Goal: Task Accomplishment & Management: Manage account settings

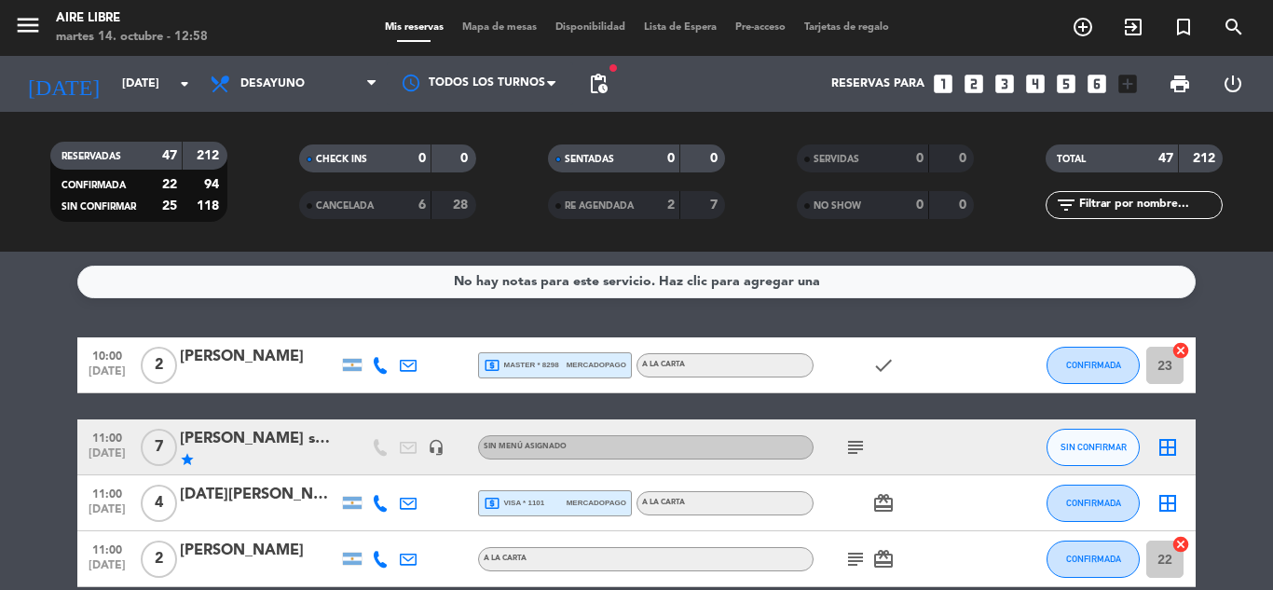
click at [863, 443] on icon "subject" at bounding box center [855, 447] width 22 height 22
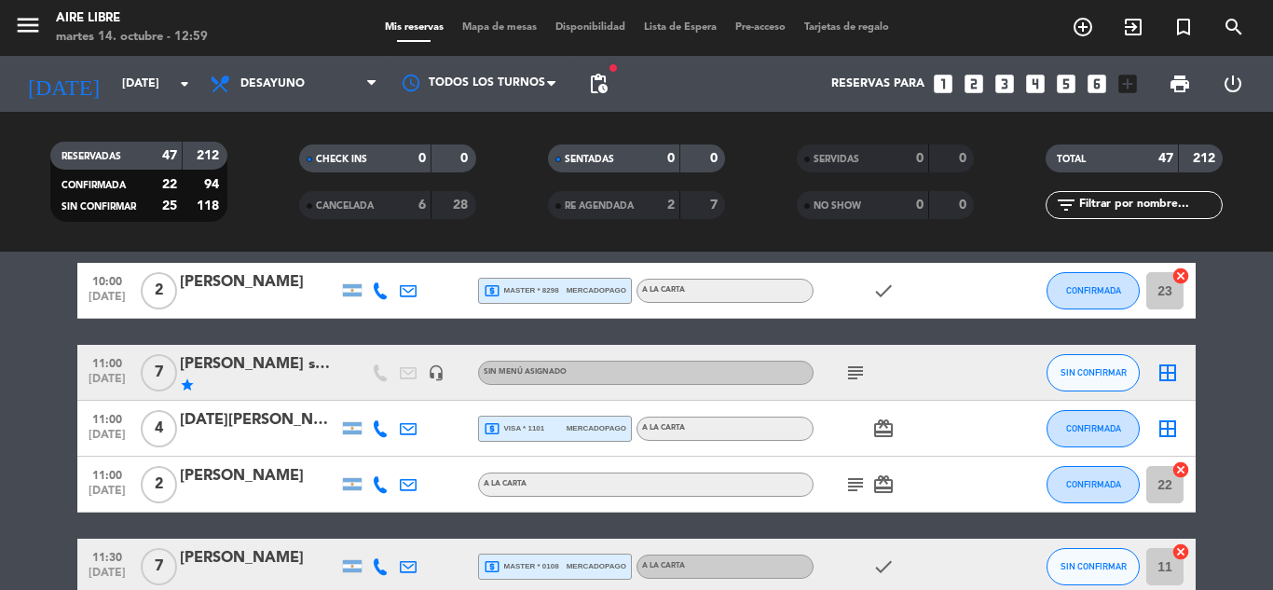
scroll to position [37, 0]
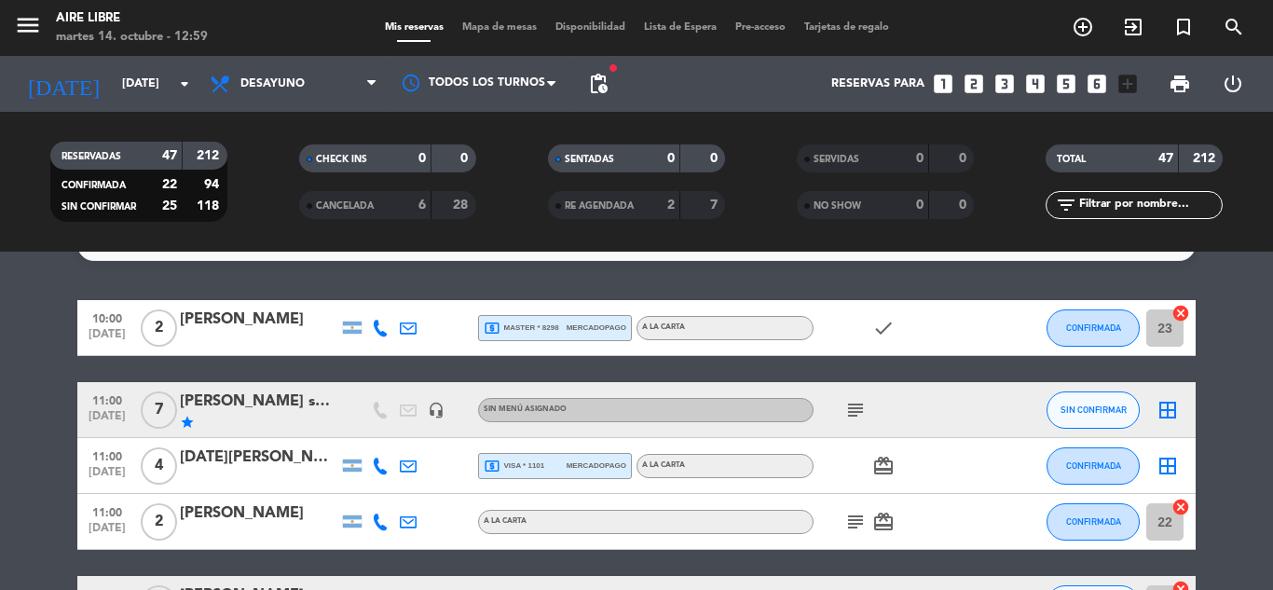
click at [1162, 406] on icon "border_all" at bounding box center [1167, 410] width 22 height 22
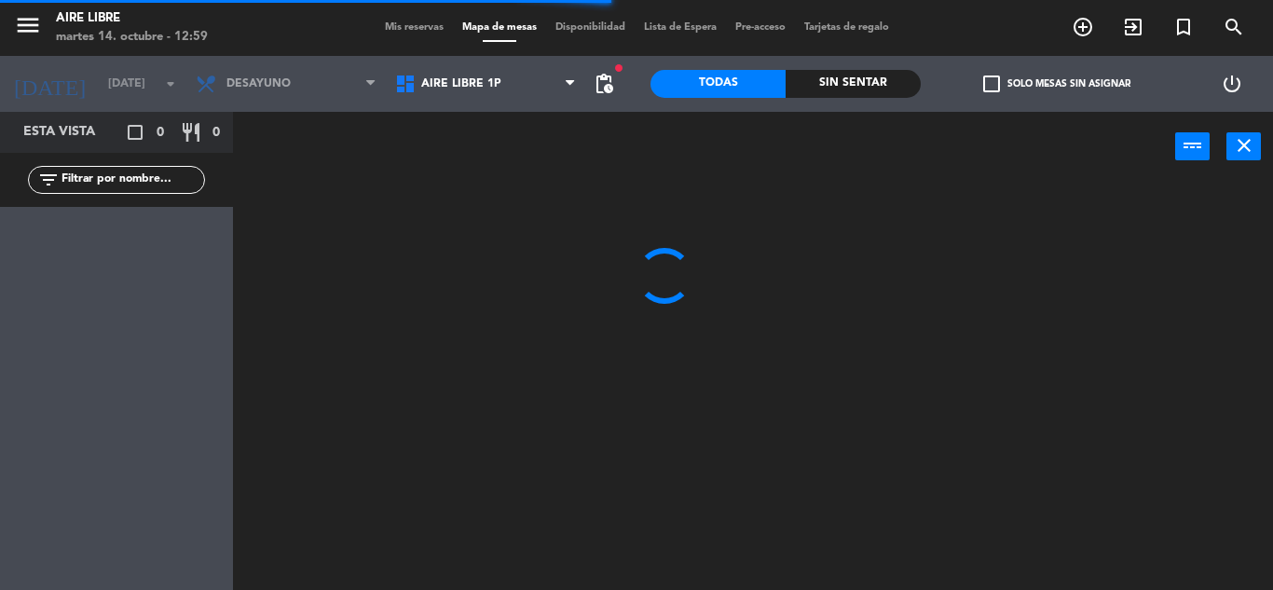
click at [455, 91] on span "Aire Libre 1P" at bounding box center [485, 83] width 199 height 41
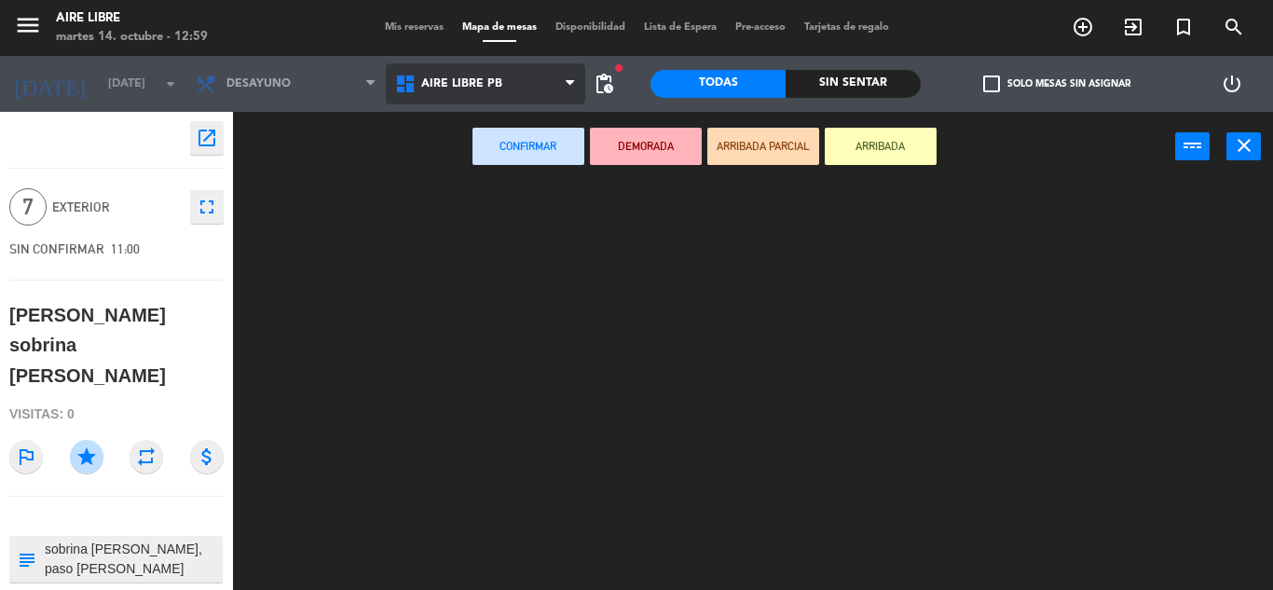
click at [468, 163] on ng-component "menu Aire Libre [DATE] 14. octubre - 12:59 Mis reservas Mapa de mesas Disponibi…" at bounding box center [636, 295] width 1273 height 590
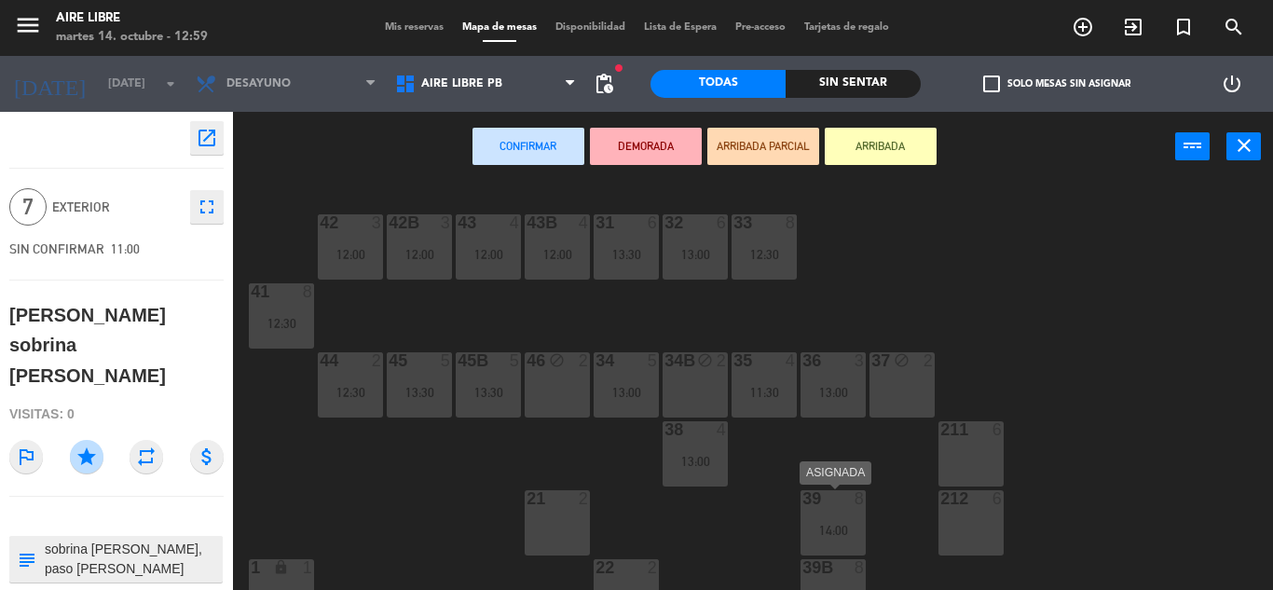
click at [829, 523] on div "14:00" at bounding box center [832, 530] width 65 height 14
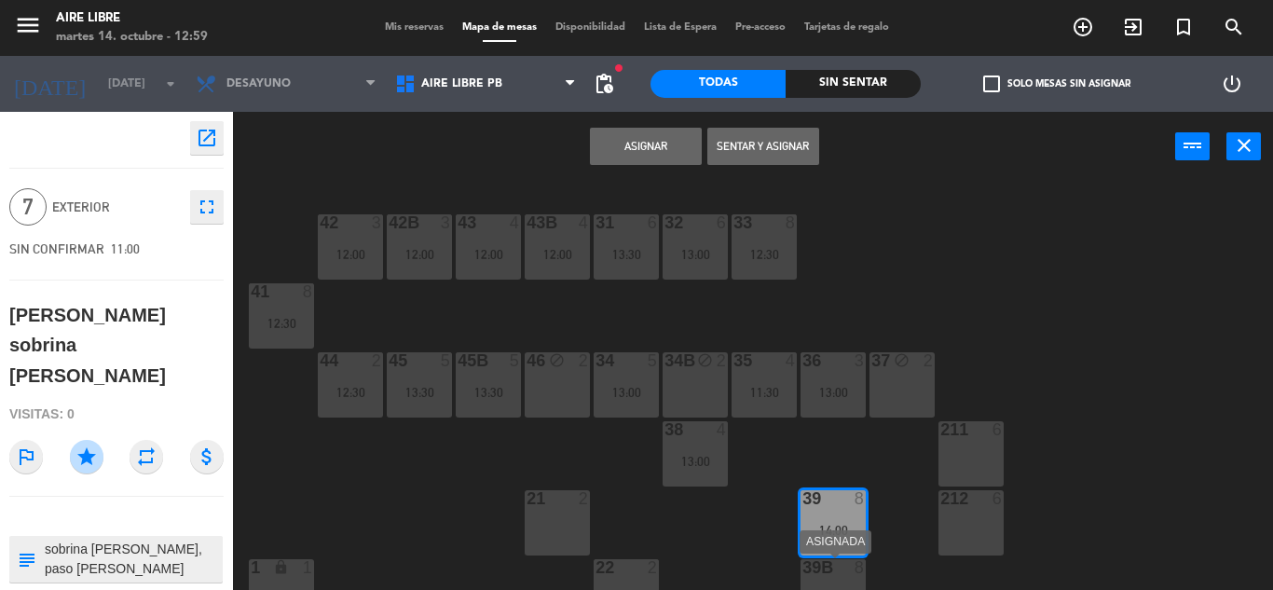
click at [833, 582] on div "39B 8 14:00" at bounding box center [832, 591] width 65 height 65
click at [755, 151] on button "Unir y asignar" at bounding box center [763, 146] width 112 height 37
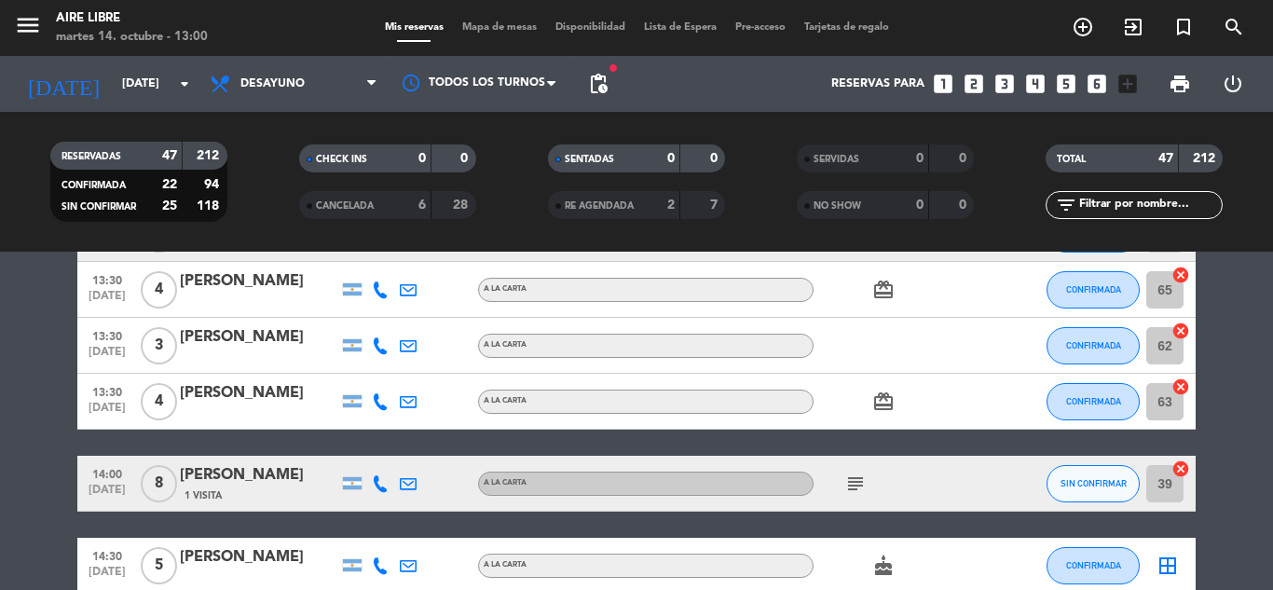
scroll to position [2572, 0]
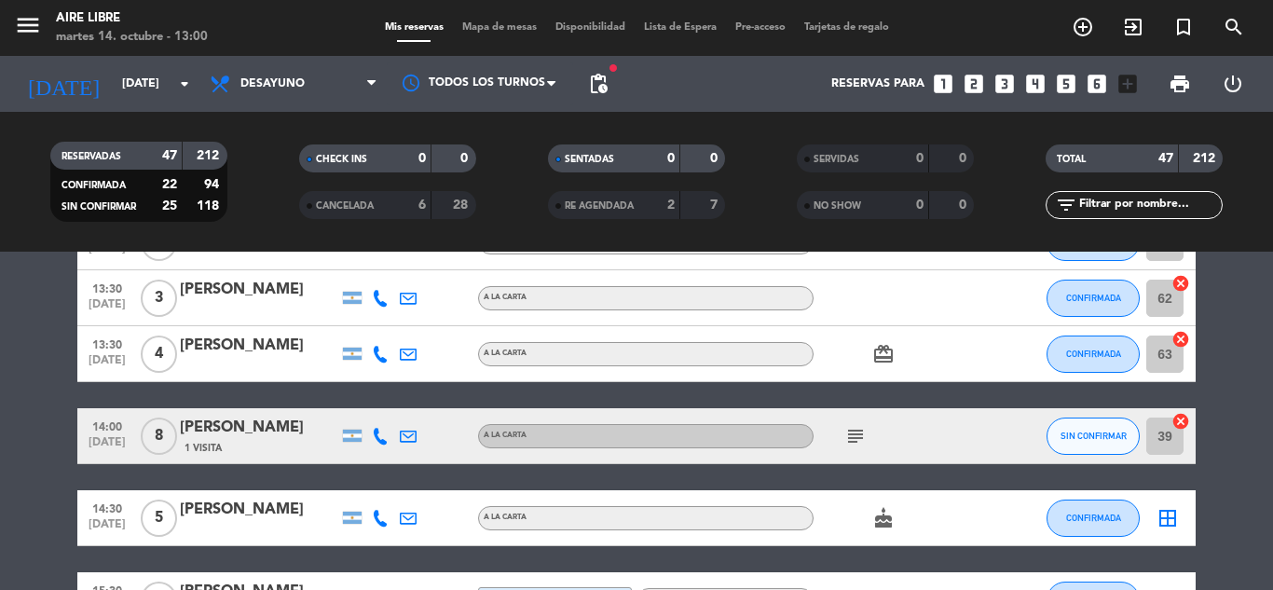
click at [1184, 421] on icon "cancel" at bounding box center [1180, 421] width 19 height 19
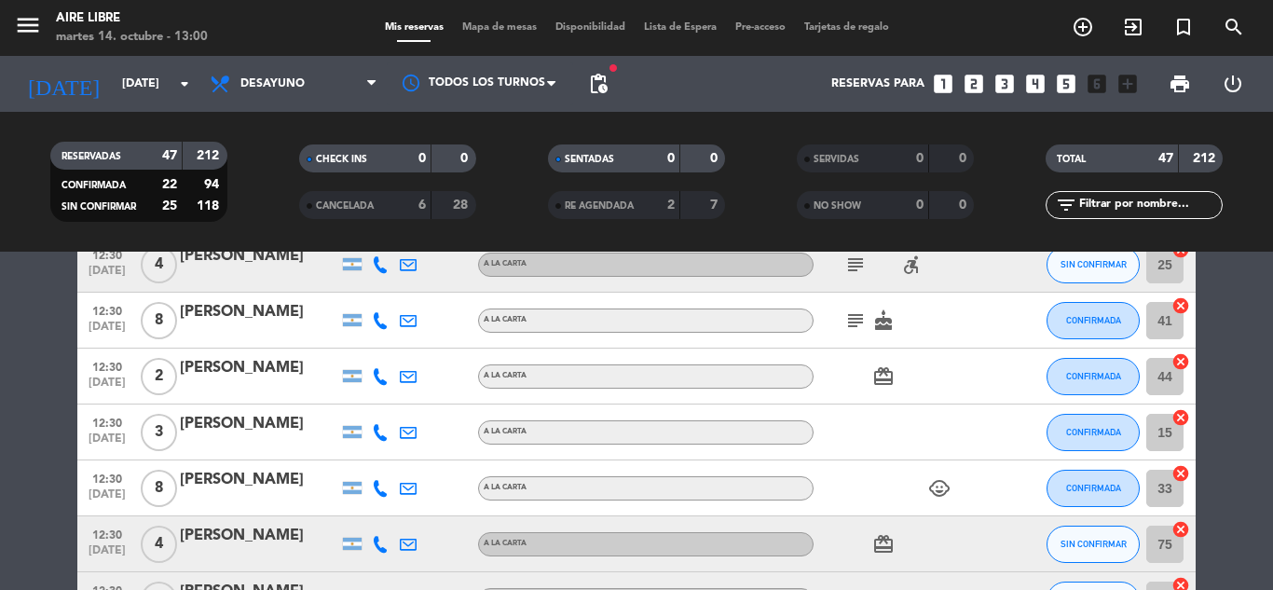
scroll to position [1081, 0]
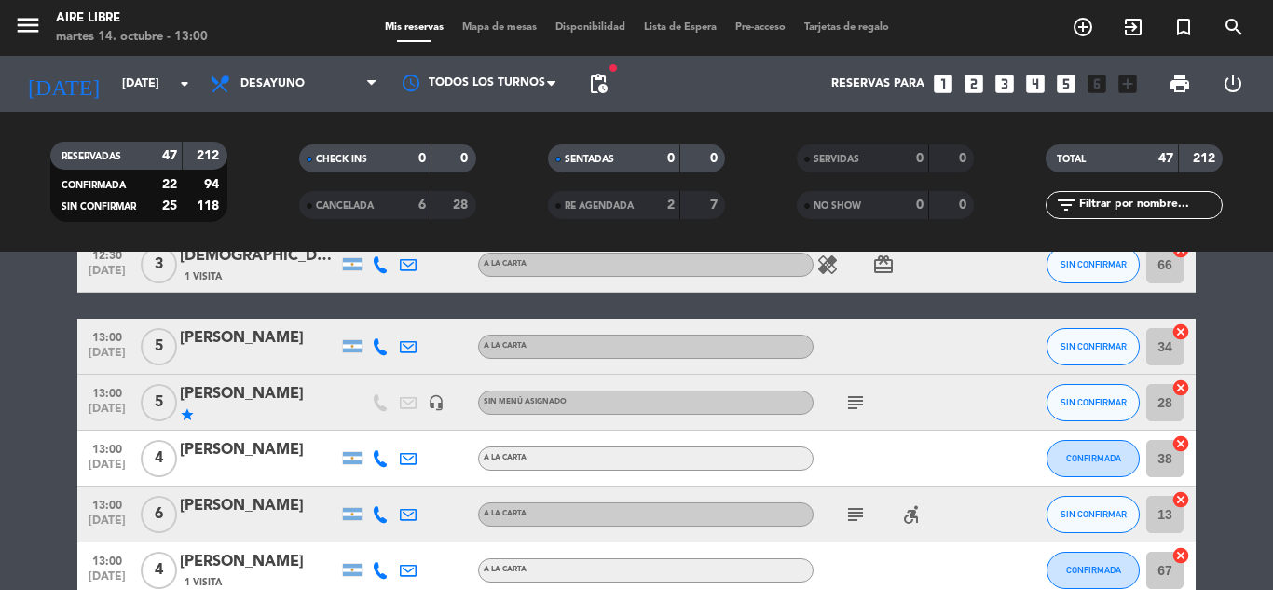
scroll to position [1528, 0]
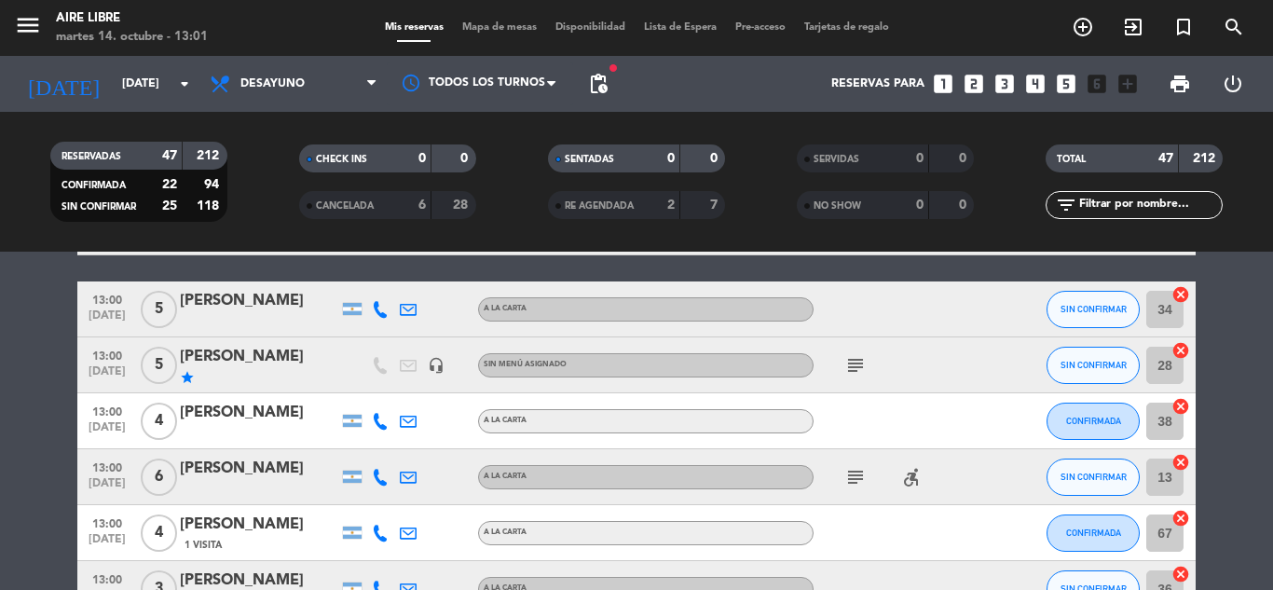
click at [378, 308] on icon at bounding box center [380, 309] width 17 height 17
click at [270, 285] on div "13:00 [DATE] 5 [PERSON_NAME] [PHONE_NUMBER] Copiar content_paste | A LA CARTA S…" at bounding box center [636, 309] width 1118 height 56
click at [272, 296] on div "[PERSON_NAME]" at bounding box center [259, 301] width 158 height 24
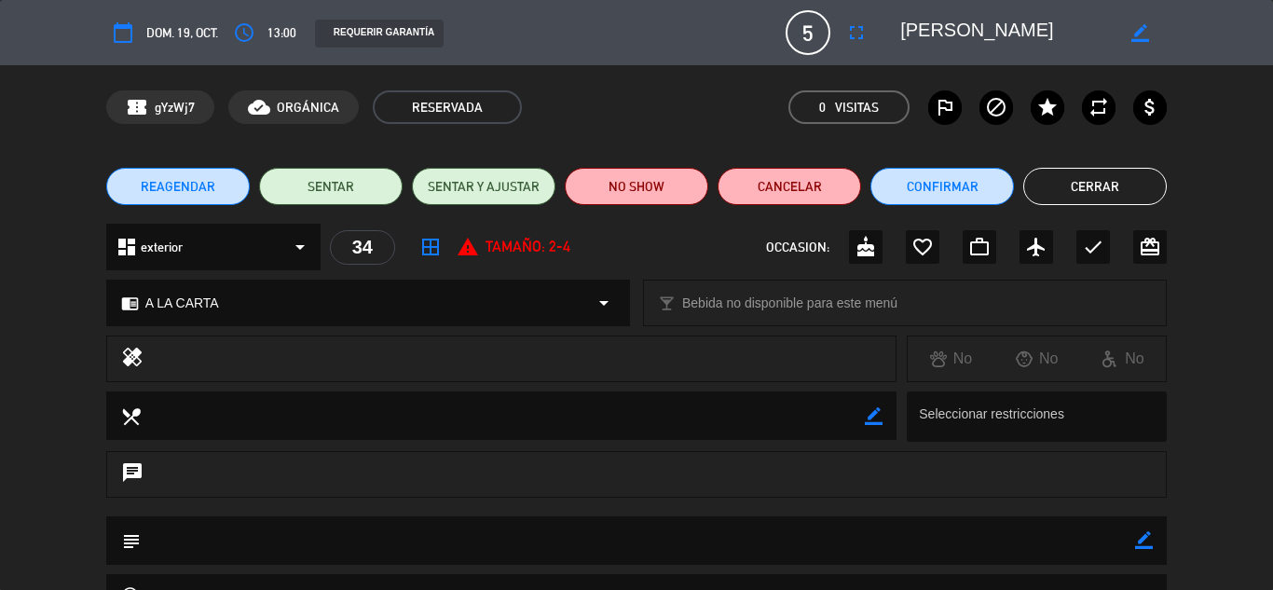
click at [1148, 536] on icon "border_color" at bounding box center [1144, 540] width 18 height 18
click at [805, 532] on textarea at bounding box center [638, 540] width 994 height 48
type textarea "llamada no atendida, se envio ws"
click at [1143, 533] on icon at bounding box center [1144, 540] width 18 height 18
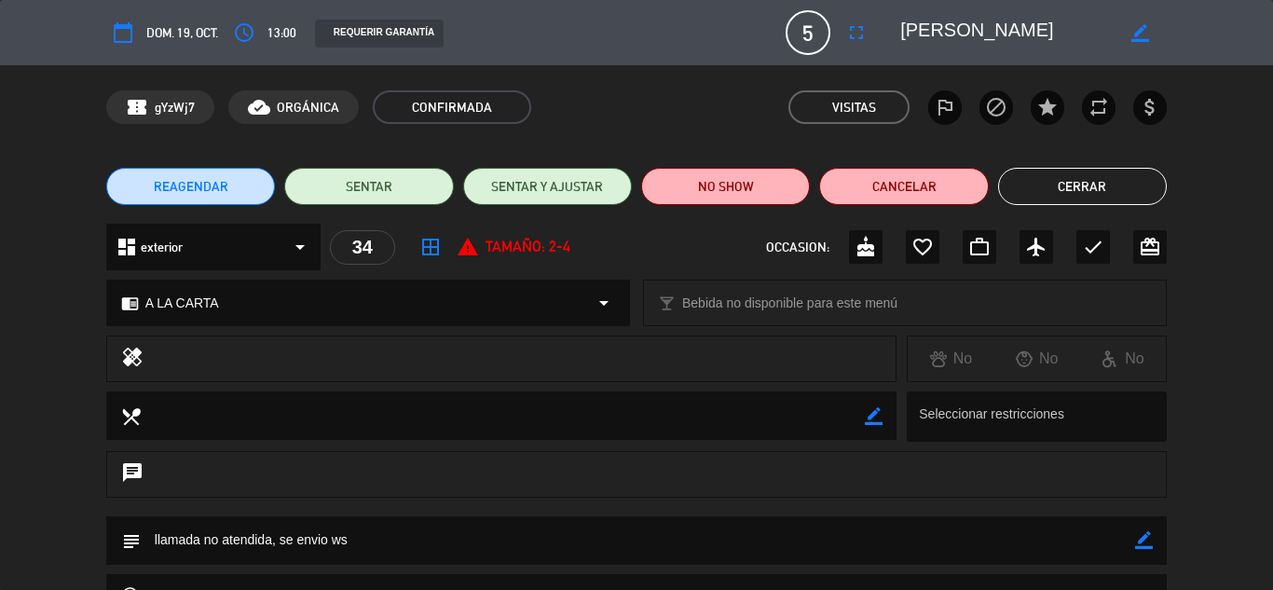
click at [1090, 181] on button "Cerrar" at bounding box center [1082, 186] width 169 height 37
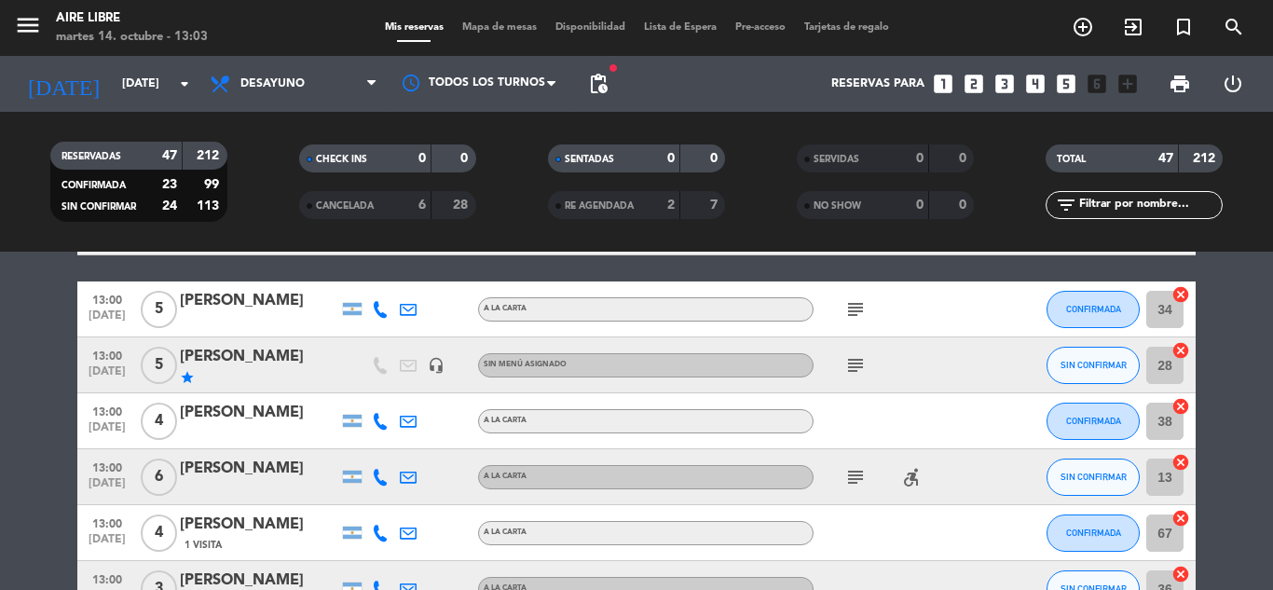
click at [203, 303] on div "[PERSON_NAME]" at bounding box center [259, 301] width 158 height 24
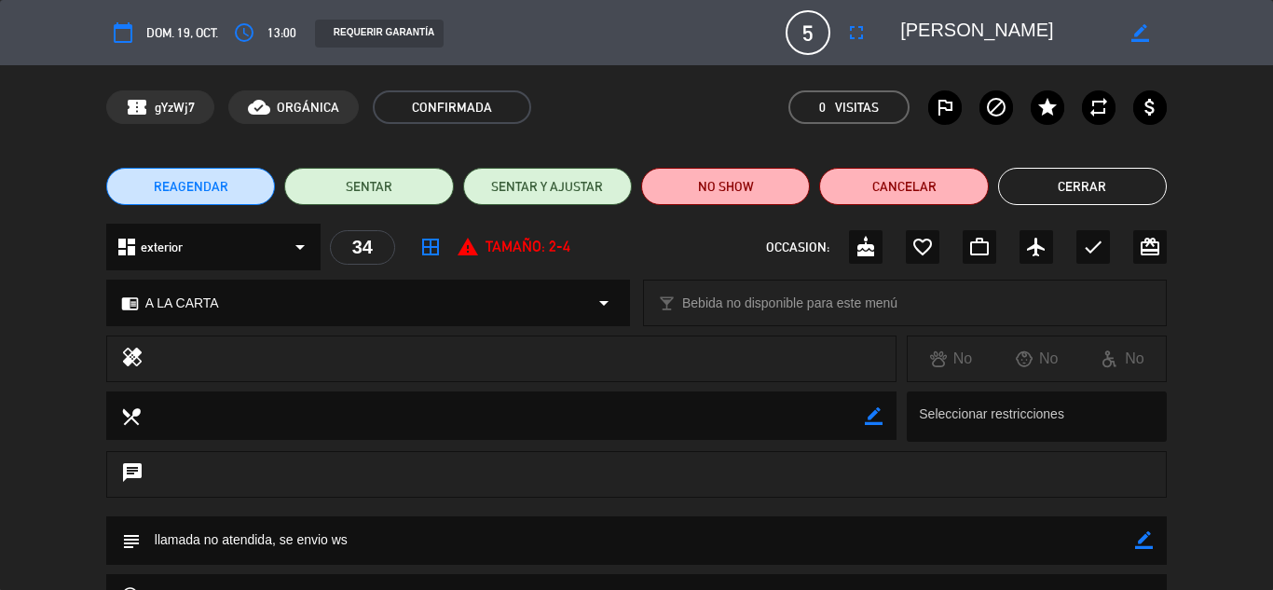
click at [1149, 539] on icon "border_color" at bounding box center [1144, 540] width 18 height 18
type textarea "llamada no atendida, se envio ws y confirmo"
click at [1144, 539] on icon at bounding box center [1144, 540] width 18 height 18
click at [1081, 184] on button "Cerrar" at bounding box center [1082, 186] width 169 height 37
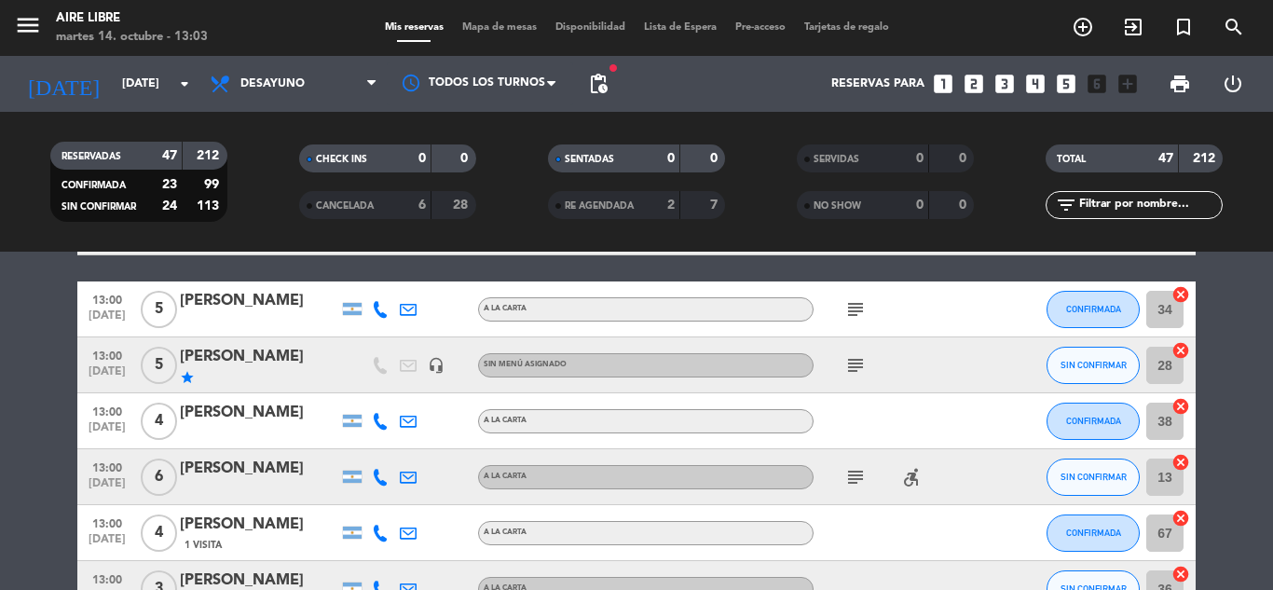
click at [382, 426] on icon at bounding box center [380, 421] width 17 height 17
click at [240, 421] on div "[PERSON_NAME]" at bounding box center [259, 413] width 158 height 24
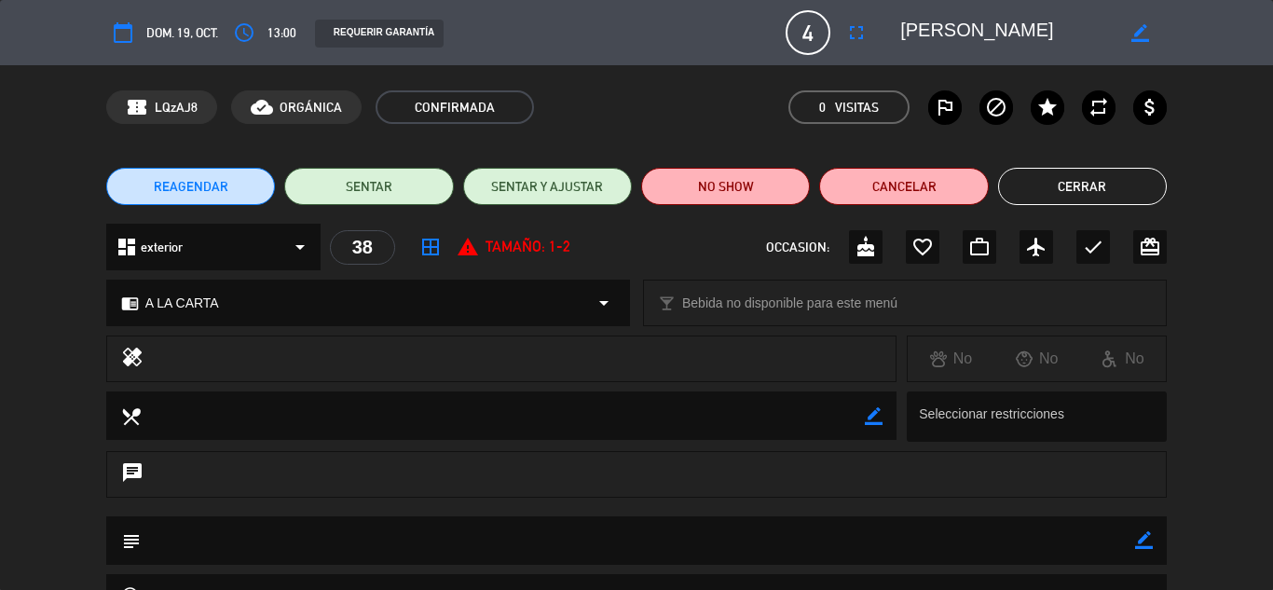
click at [1142, 532] on icon "border_color" at bounding box center [1144, 540] width 18 height 18
click at [891, 538] on textarea at bounding box center [638, 540] width 994 height 48
type textarea "confirmada call 14/10"
click at [1147, 533] on icon at bounding box center [1144, 540] width 18 height 18
click at [1077, 184] on button "Cerrar" at bounding box center [1082, 186] width 169 height 37
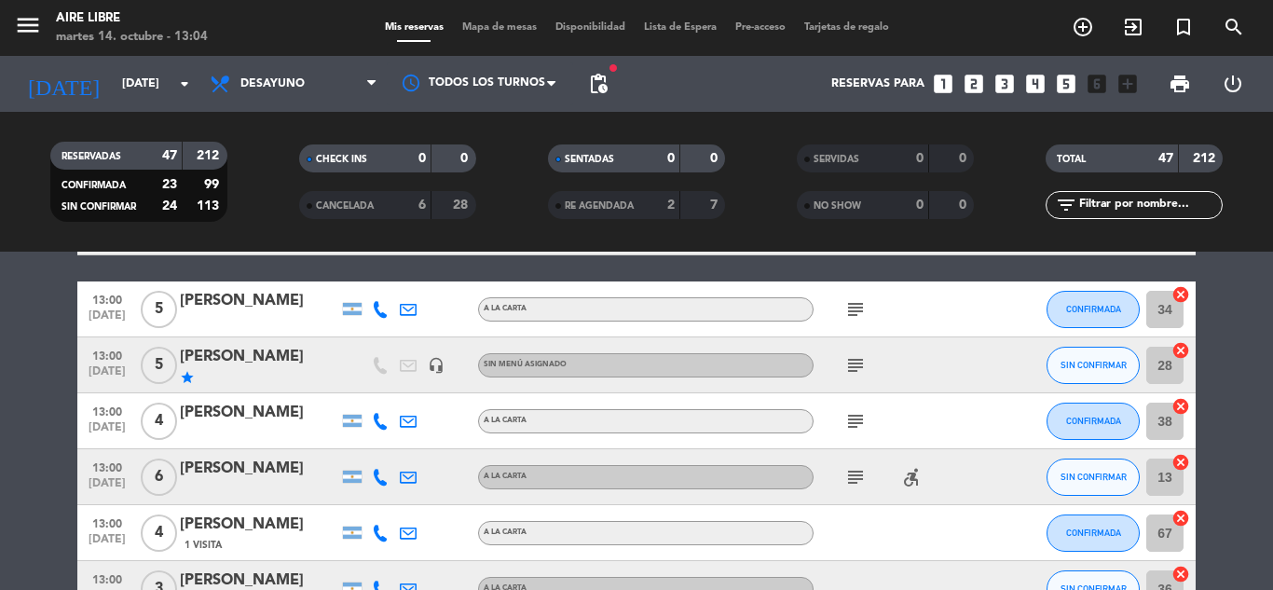
click at [382, 477] on icon at bounding box center [380, 477] width 17 height 17
click at [1240, 395] on bookings-row "10:00 [DATE] 2 [PERSON_NAME] local_atm master * 8298 mercadopago A LA CARTA che…" at bounding box center [636, 240] width 1273 height 2862
click at [1082, 476] on span "SIN CONFIRMAR" at bounding box center [1093, 476] width 66 height 10
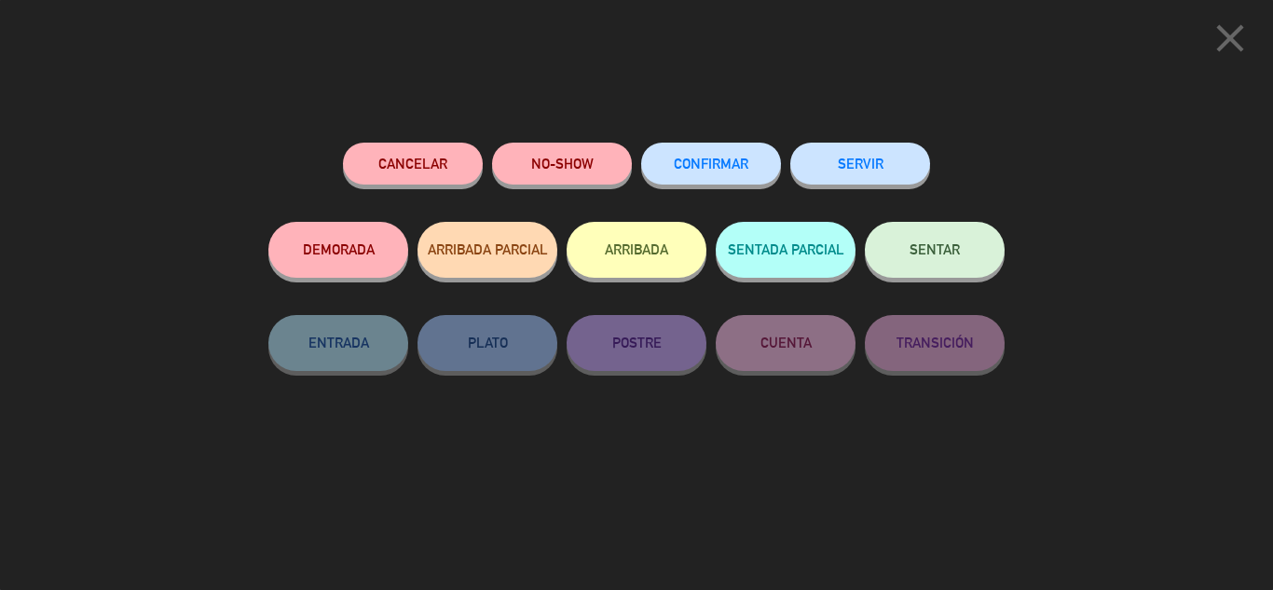
click at [703, 161] on span "CONFIRMAR" at bounding box center [711, 164] width 75 height 16
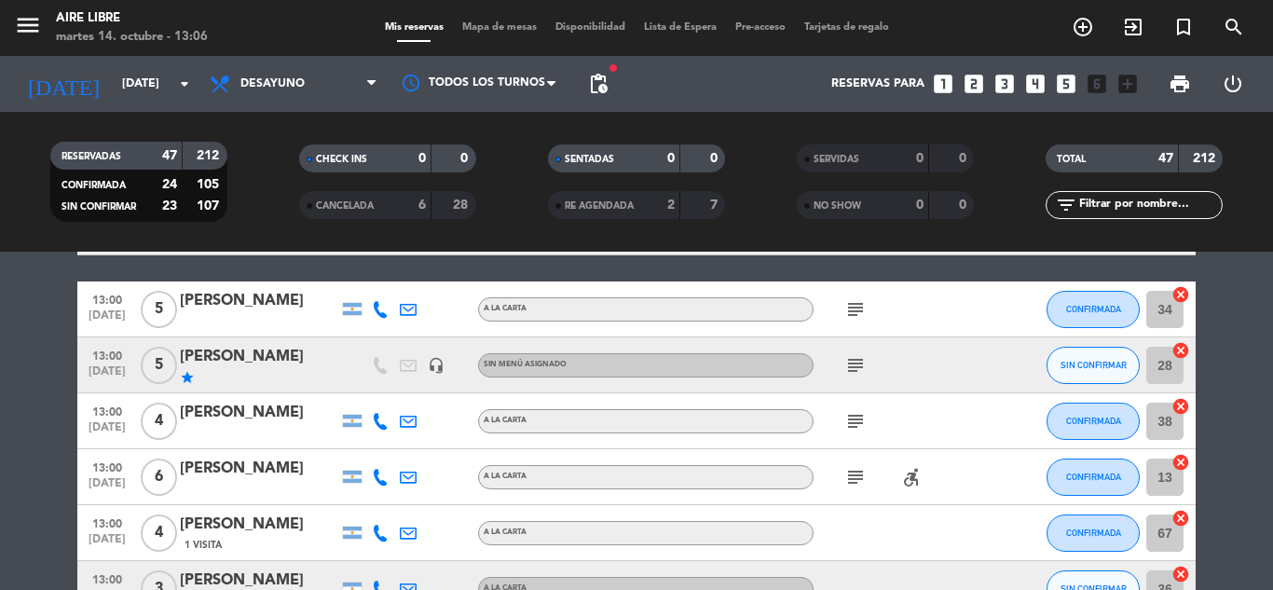
click at [219, 478] on div "[PERSON_NAME]" at bounding box center [259, 469] width 158 height 24
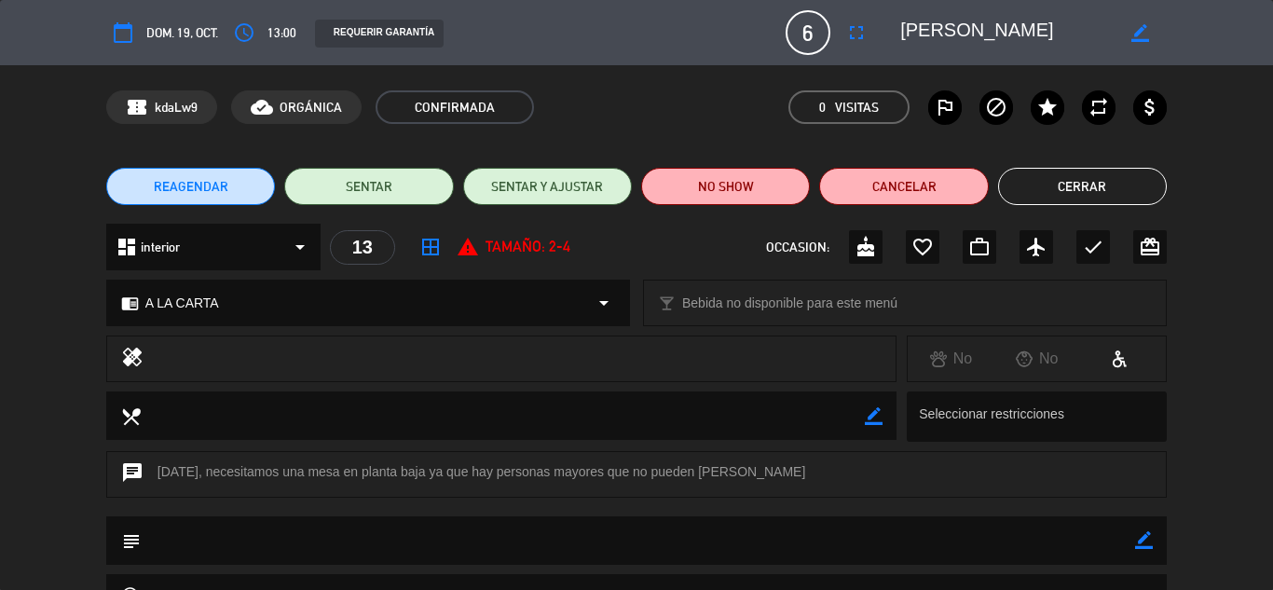
click at [1144, 537] on icon "border_color" at bounding box center [1144, 540] width 18 height 18
type textarea "confirmada call 14/10"
click at [1144, 536] on icon at bounding box center [1144, 540] width 18 height 18
click at [1073, 184] on button "Cerrar" at bounding box center [1082, 186] width 169 height 37
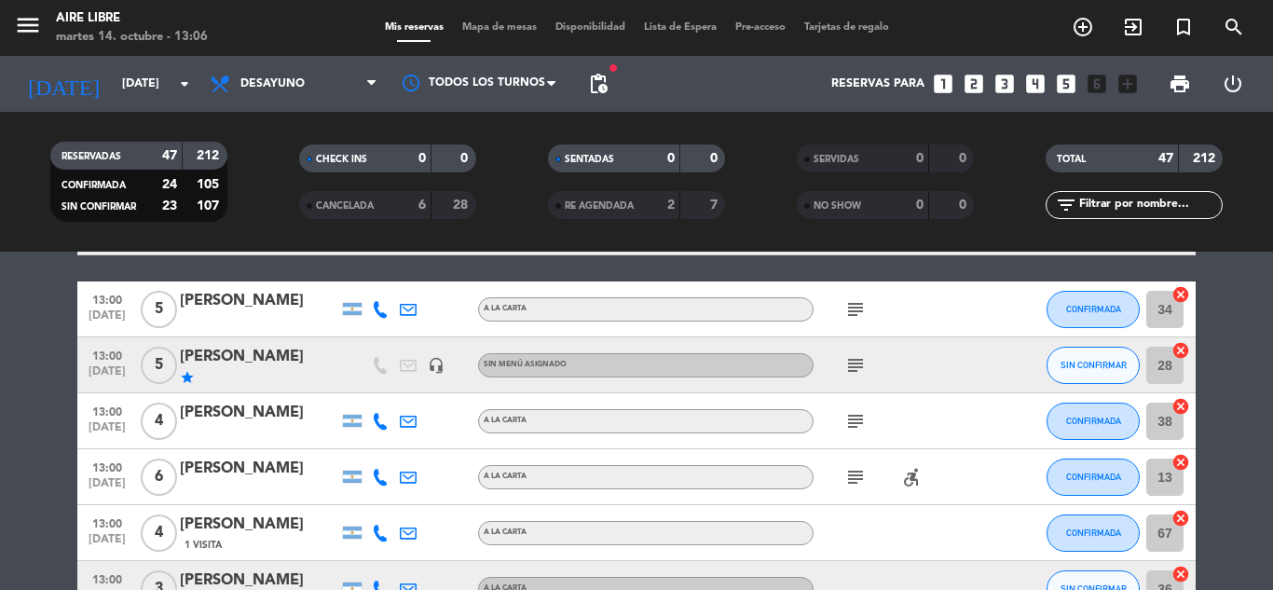
click at [379, 531] on icon at bounding box center [380, 533] width 17 height 17
click at [222, 534] on div "[PERSON_NAME]" at bounding box center [259, 524] width 158 height 24
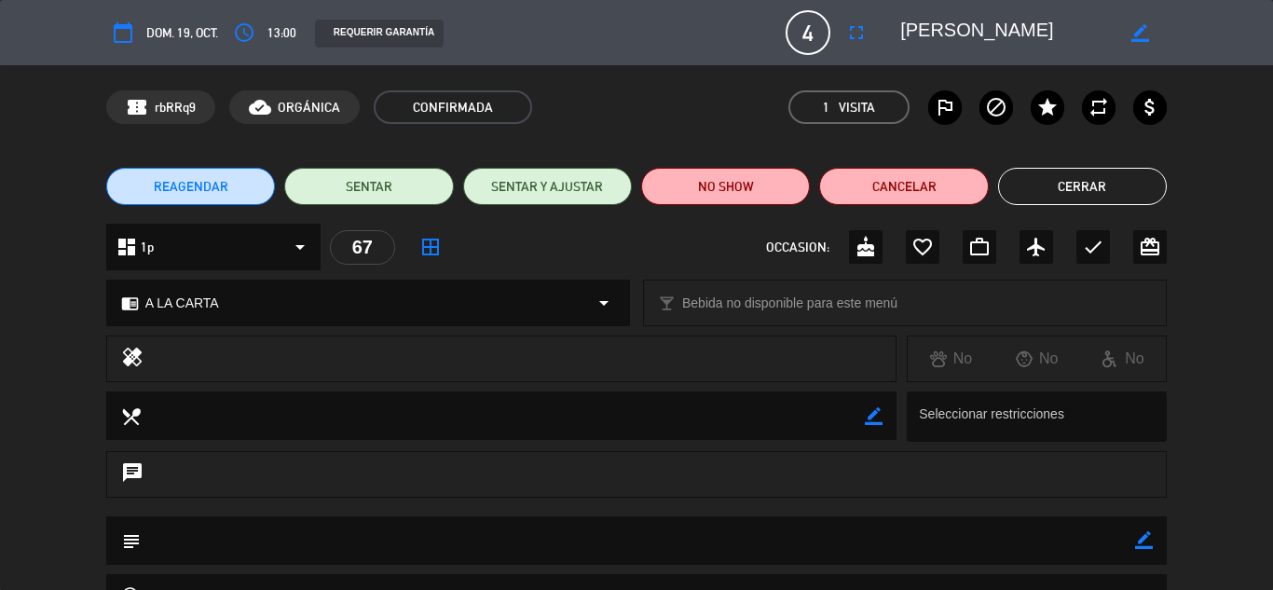
click at [1140, 539] on icon "border_color" at bounding box center [1144, 540] width 18 height 18
click at [771, 546] on textarea at bounding box center [638, 540] width 994 height 48
type textarea "confirmada call 14/10"
click at [1142, 541] on icon at bounding box center [1144, 540] width 18 height 18
click at [1092, 184] on button "Cerrar" at bounding box center [1082, 186] width 169 height 37
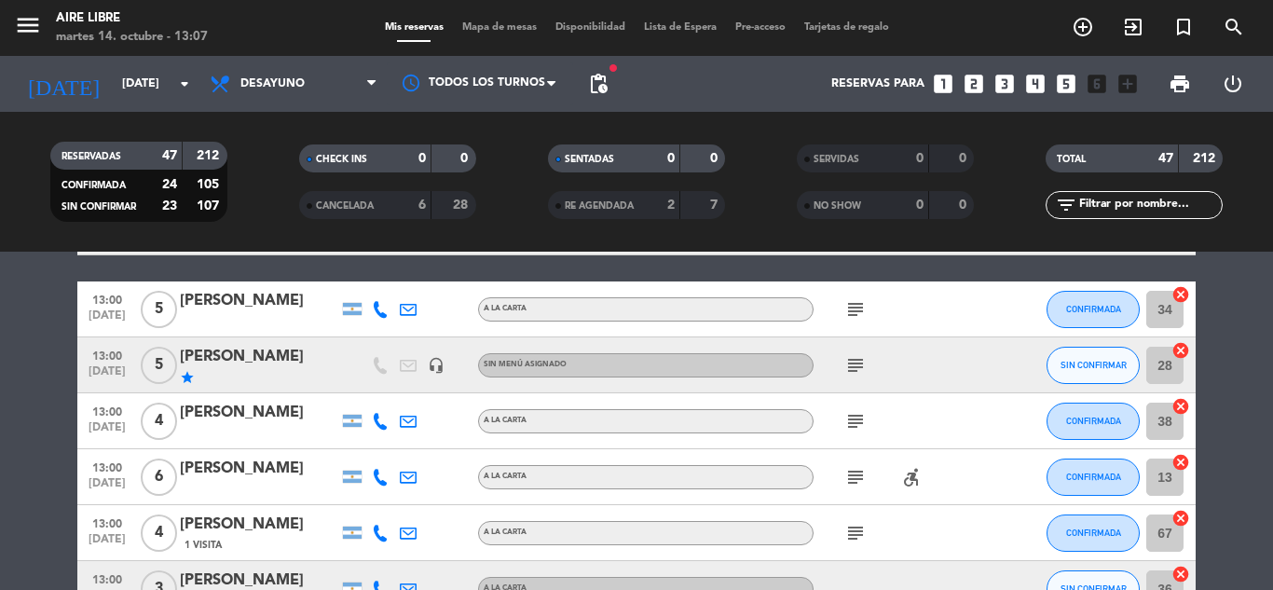
click at [1243, 495] on bookings-row "10:00 [DATE] 2 [PERSON_NAME] local_atm master * 8298 mercadopago A LA CARTA che…" at bounding box center [636, 240] width 1273 height 2862
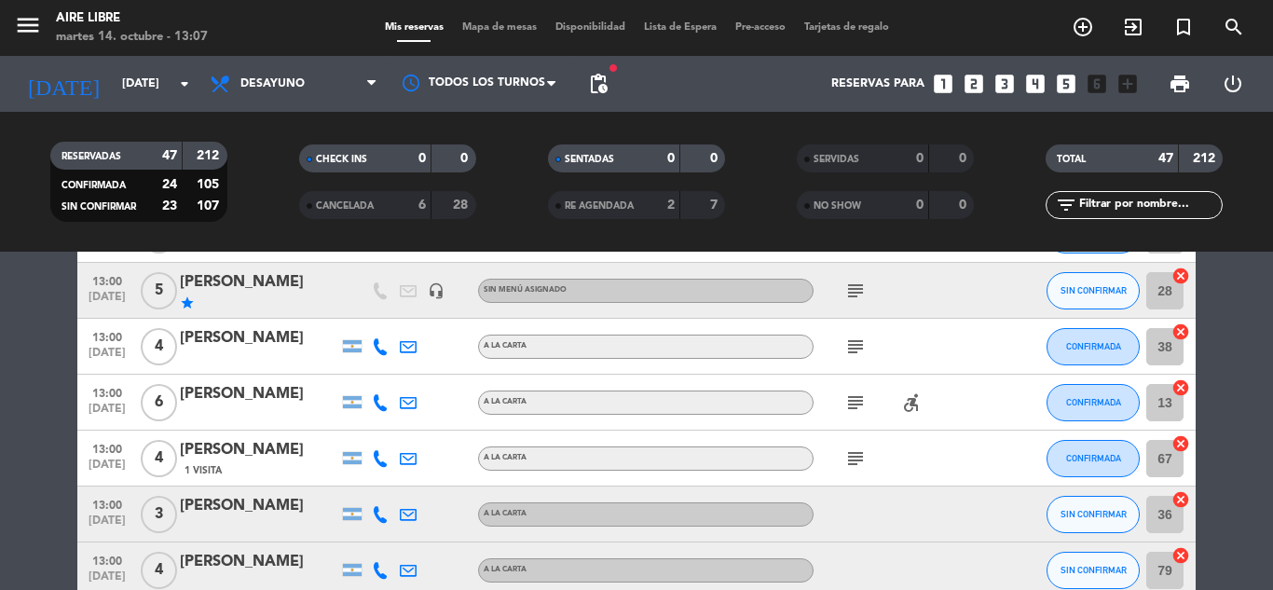
scroll to position [1640, 0]
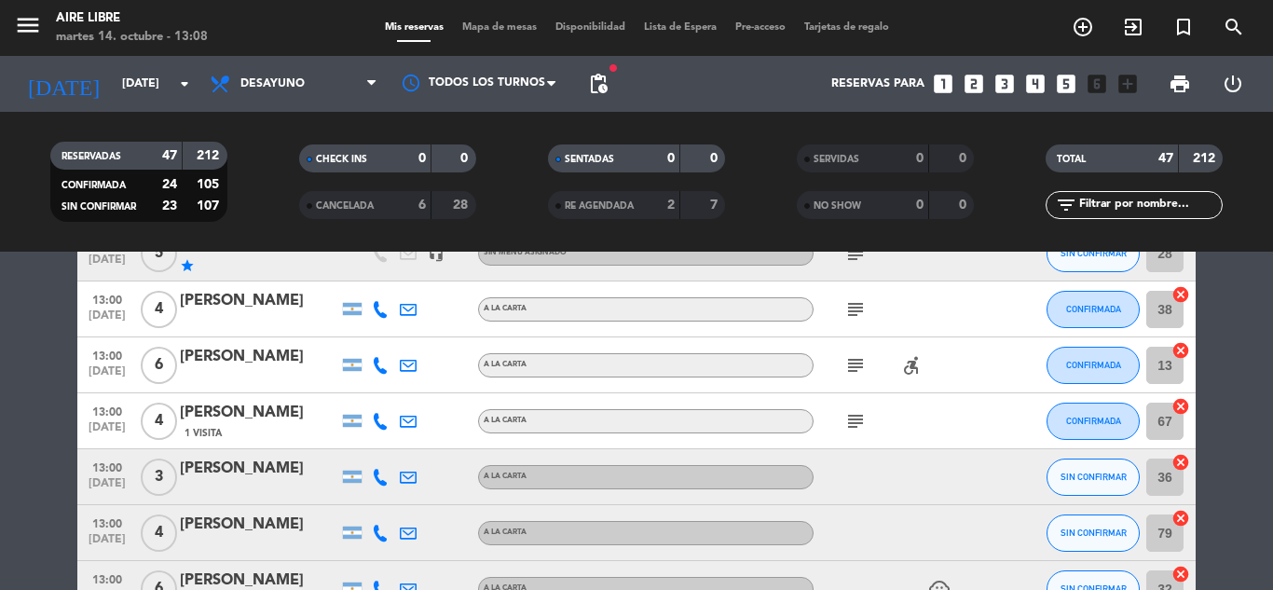
click at [378, 475] on icon at bounding box center [380, 477] width 17 height 17
click at [252, 468] on div "[PERSON_NAME]" at bounding box center [259, 469] width 158 height 24
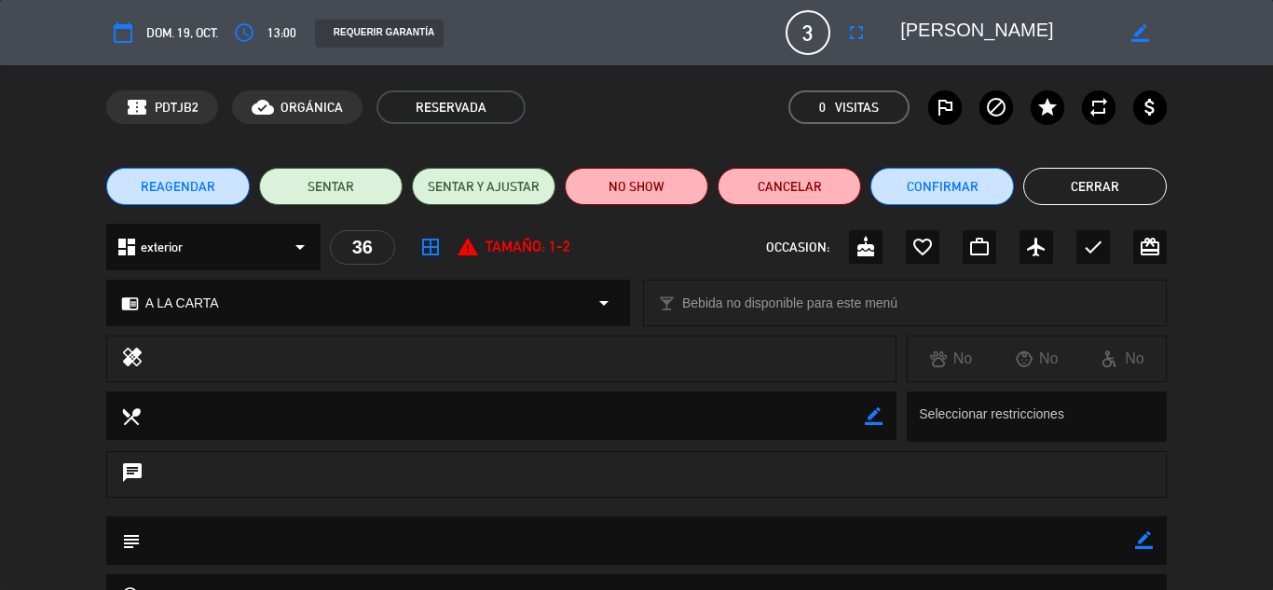
click at [1136, 536] on icon "border_color" at bounding box center [1144, 540] width 18 height 18
click at [870, 535] on textarea at bounding box center [638, 540] width 994 height 48
type textarea "no atendio llamada, se envio ws"
click at [1143, 539] on icon at bounding box center [1144, 540] width 18 height 18
click at [1087, 188] on button "Cerrar" at bounding box center [1094, 186] width 143 height 37
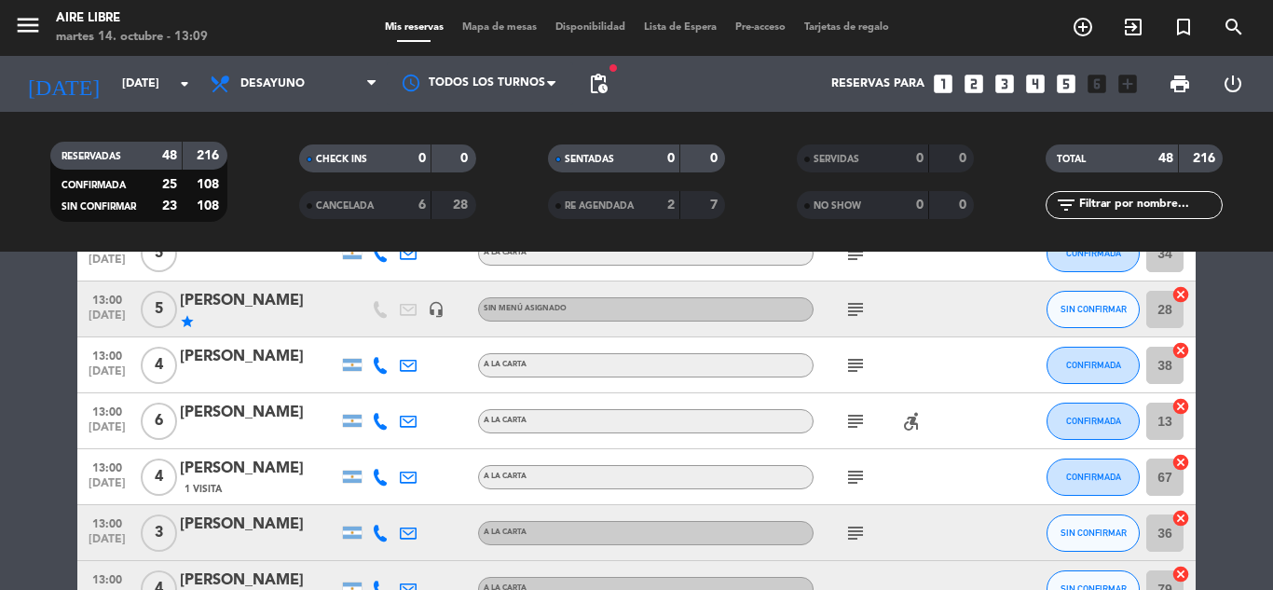
click at [1232, 451] on bookings-row "10:00 [DATE] 2 [PERSON_NAME] local_atm master * 8298 mercadopago A LA CARTA che…" at bounding box center [636, 156] width 1273 height 2918
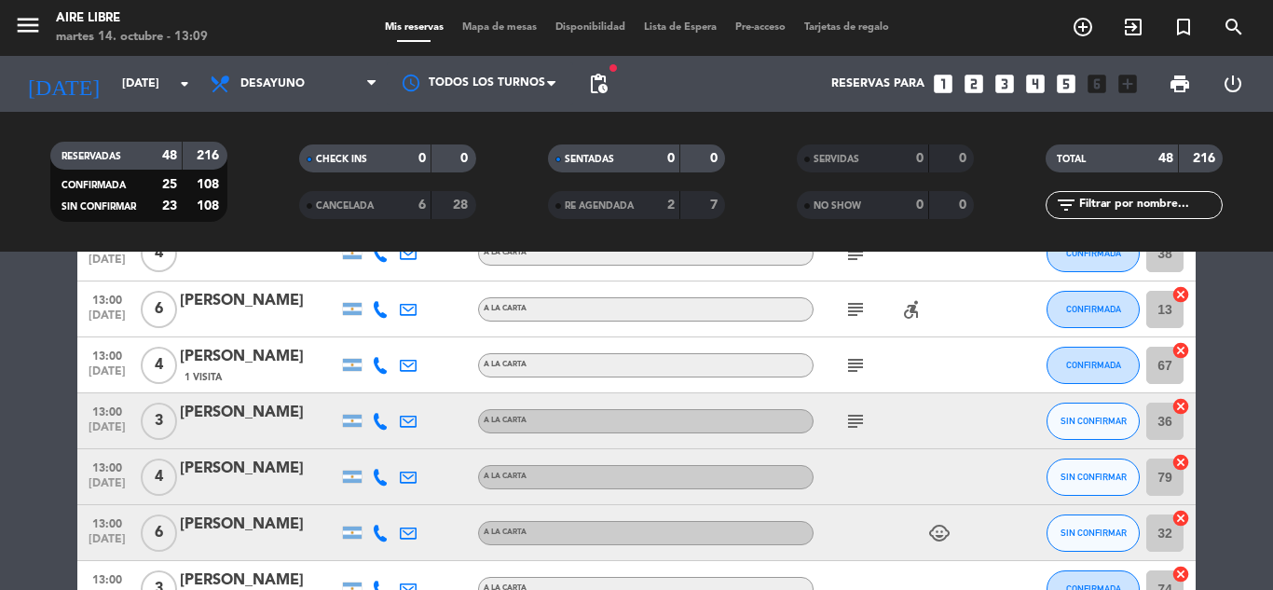
scroll to position [1789, 0]
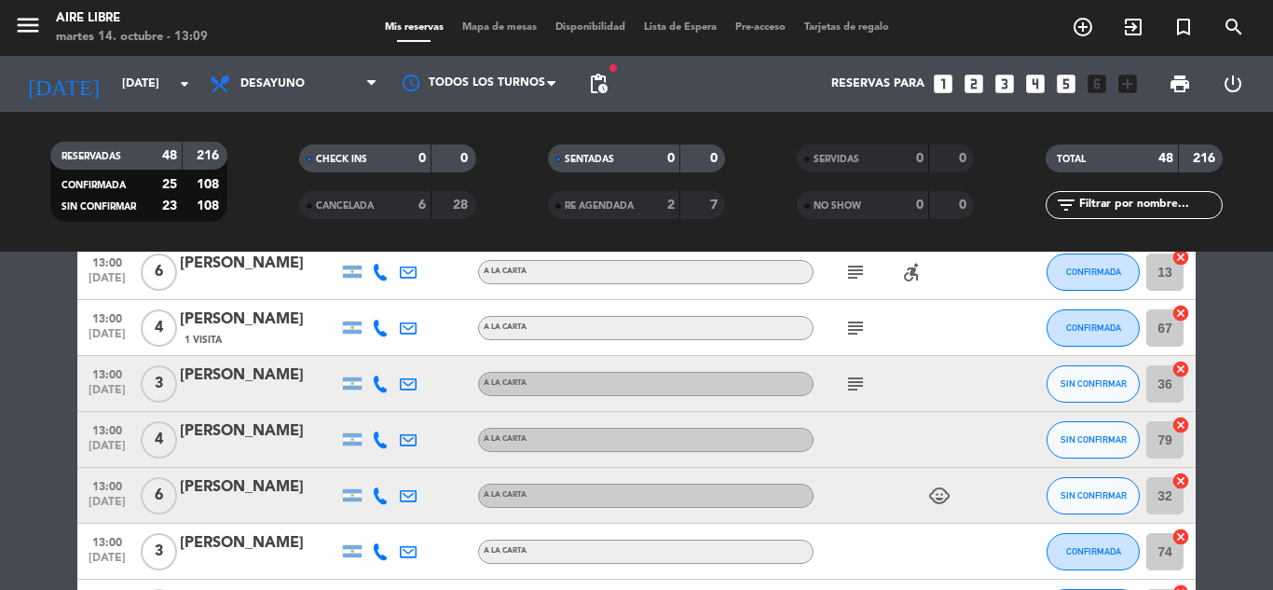
click at [859, 384] on icon "subject" at bounding box center [855, 384] width 22 height 22
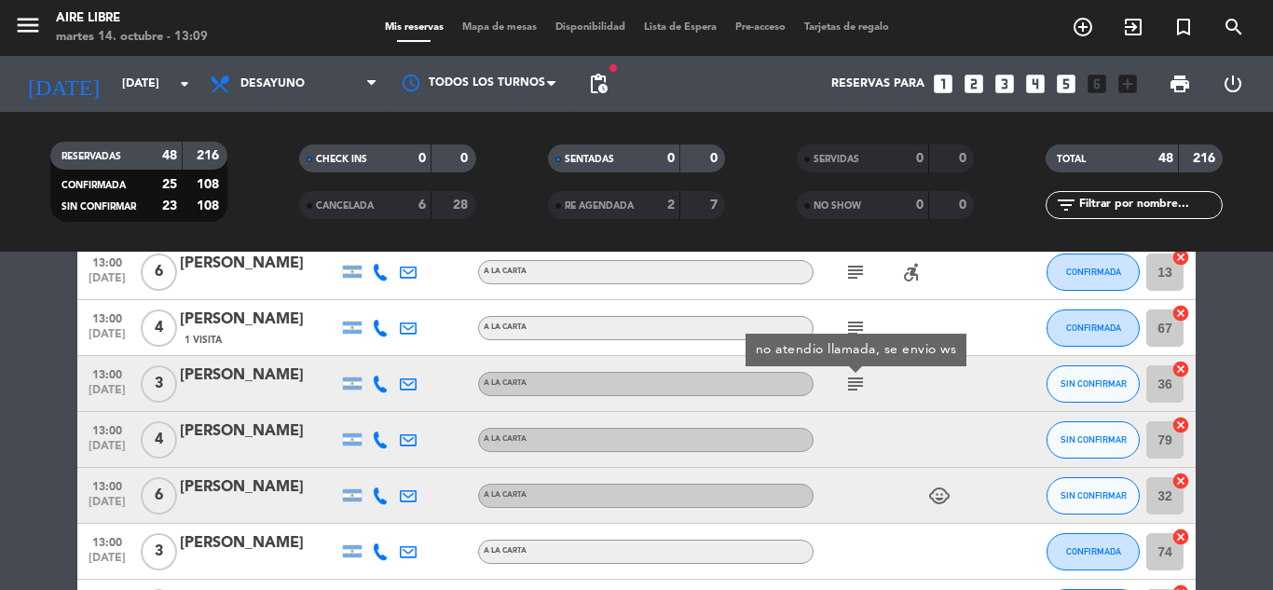
click at [381, 444] on icon at bounding box center [380, 439] width 17 height 17
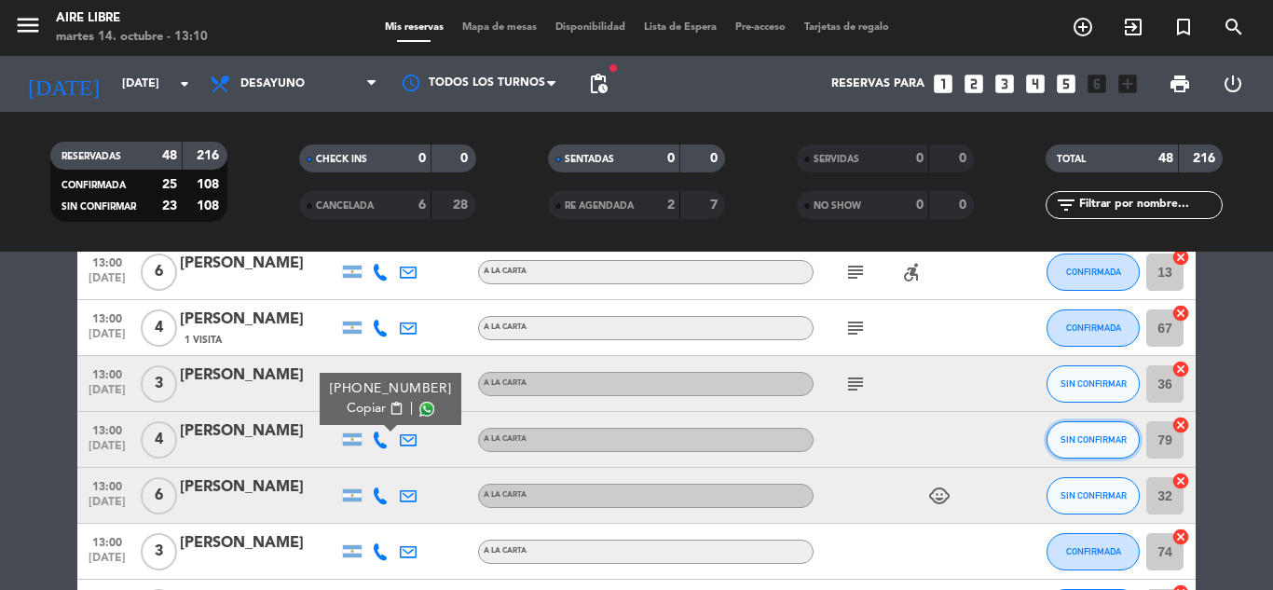
click at [1090, 443] on span "SIN CONFIRMAR" at bounding box center [1093, 439] width 66 height 10
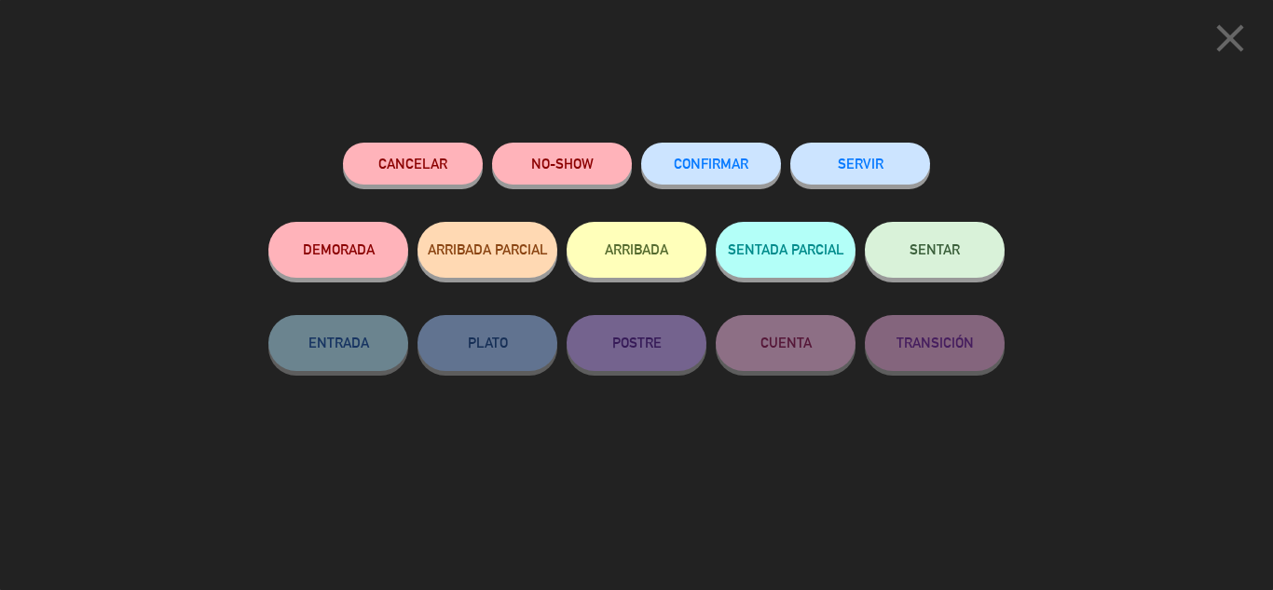
click at [730, 154] on button "CONFIRMAR" at bounding box center [711, 164] width 140 height 42
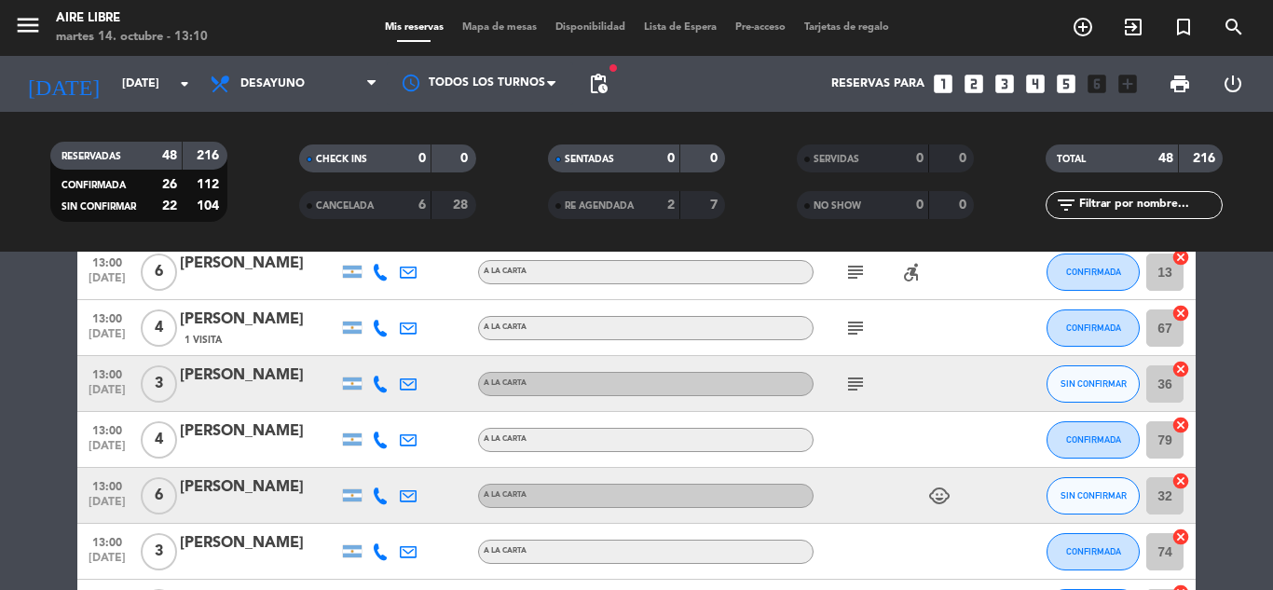
click at [258, 438] on div "[PERSON_NAME]" at bounding box center [259, 431] width 158 height 24
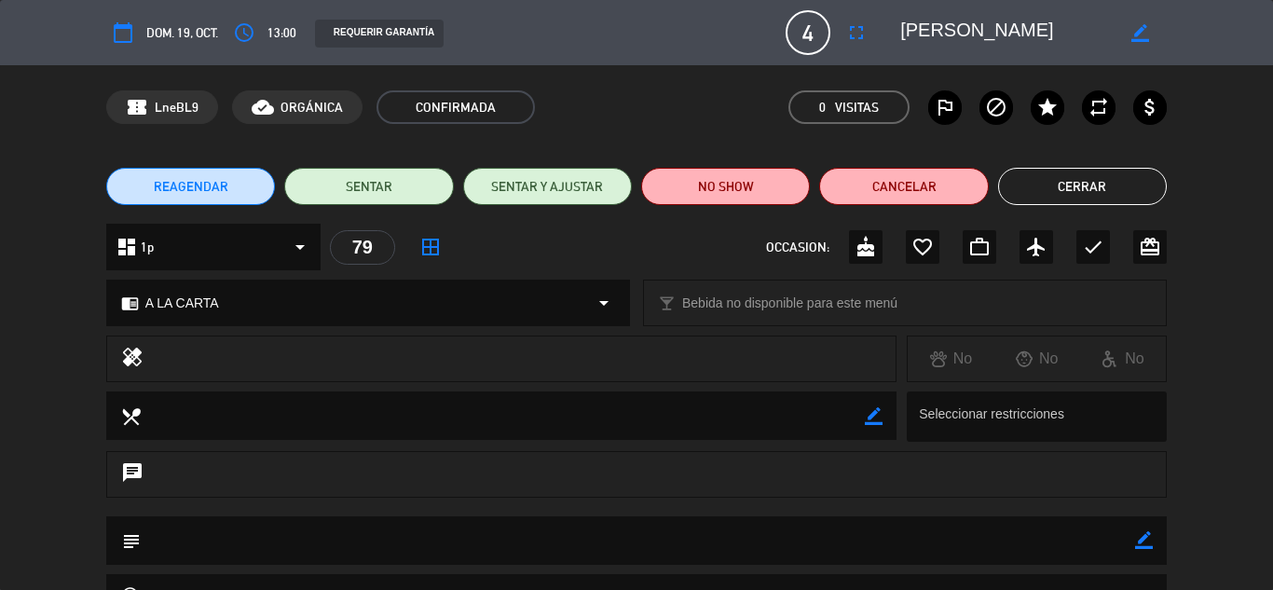
click at [1148, 540] on icon "border_color" at bounding box center [1144, 540] width 18 height 18
click at [893, 542] on textarea at bounding box center [638, 540] width 994 height 48
type textarea "confirma call 14/10"
click at [1139, 537] on icon at bounding box center [1144, 540] width 18 height 18
click at [1064, 188] on button "Cerrar" at bounding box center [1082, 186] width 169 height 37
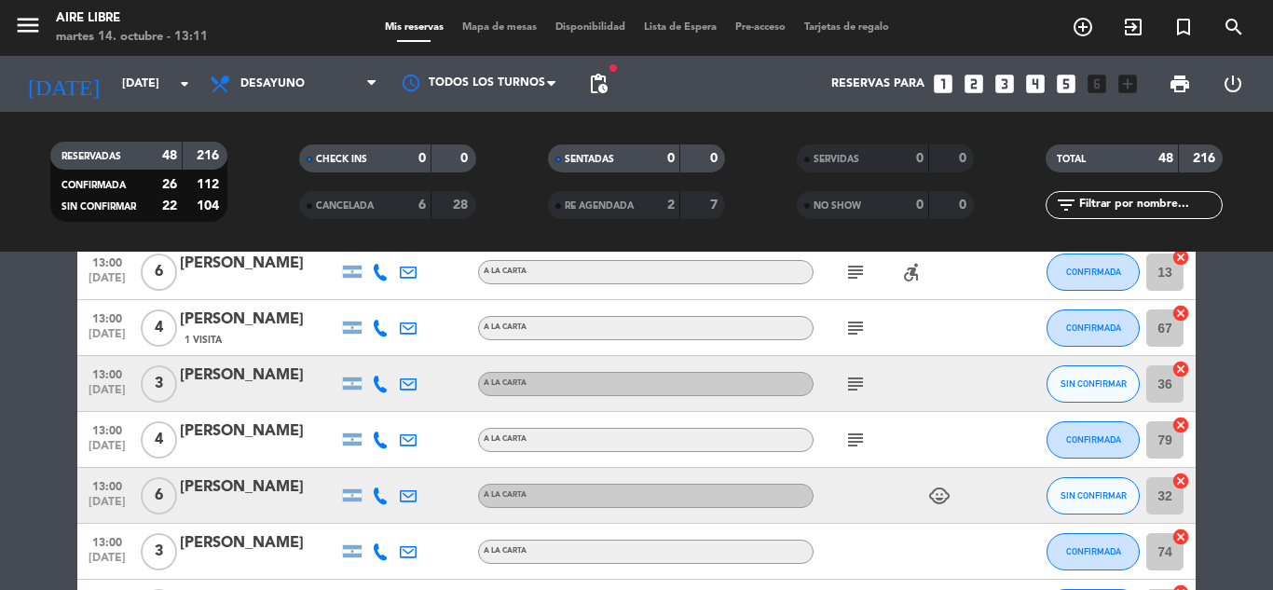
click at [376, 497] on icon at bounding box center [380, 495] width 17 height 17
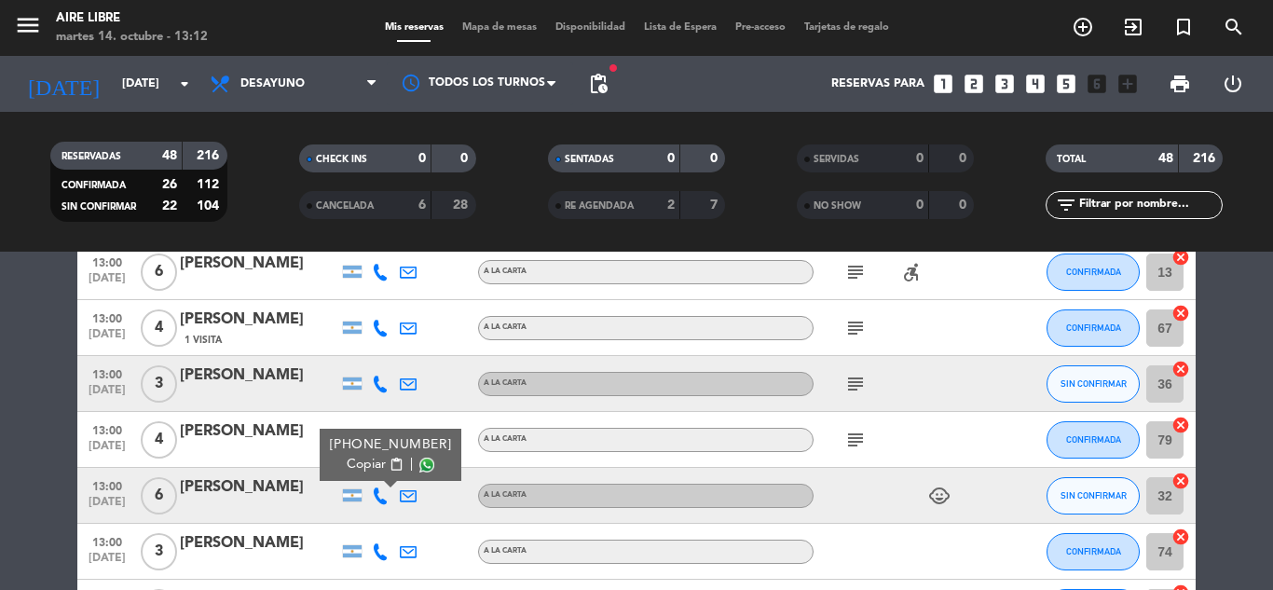
click at [854, 380] on icon "subject" at bounding box center [855, 384] width 22 height 22
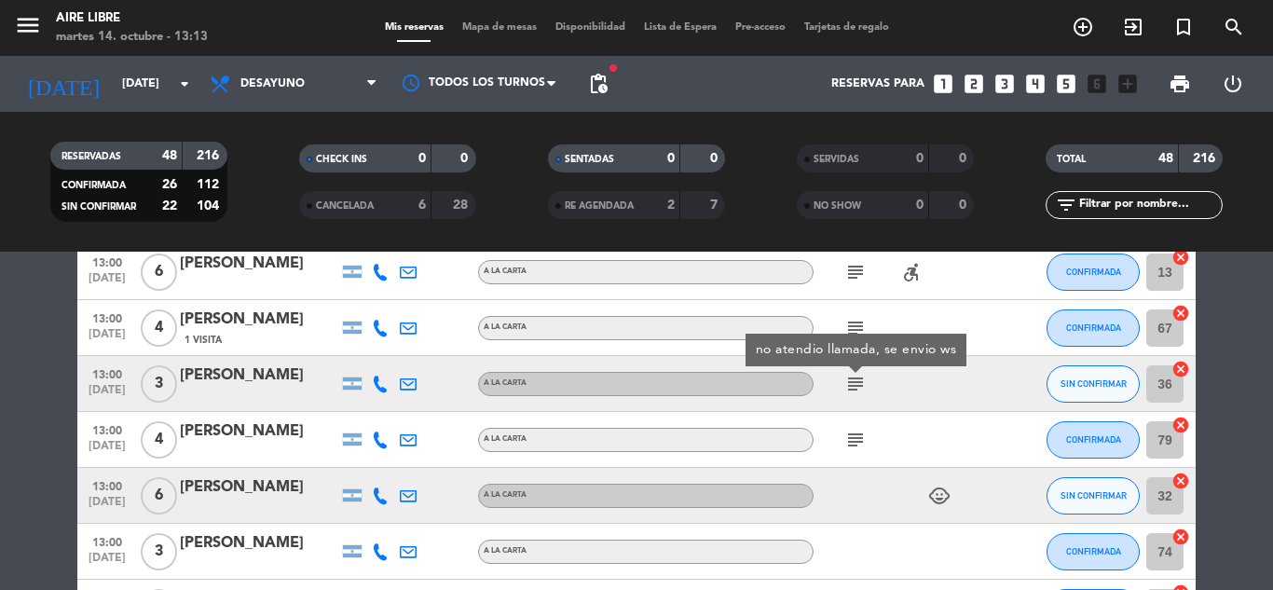
click at [250, 482] on div "[PERSON_NAME]" at bounding box center [259, 487] width 158 height 24
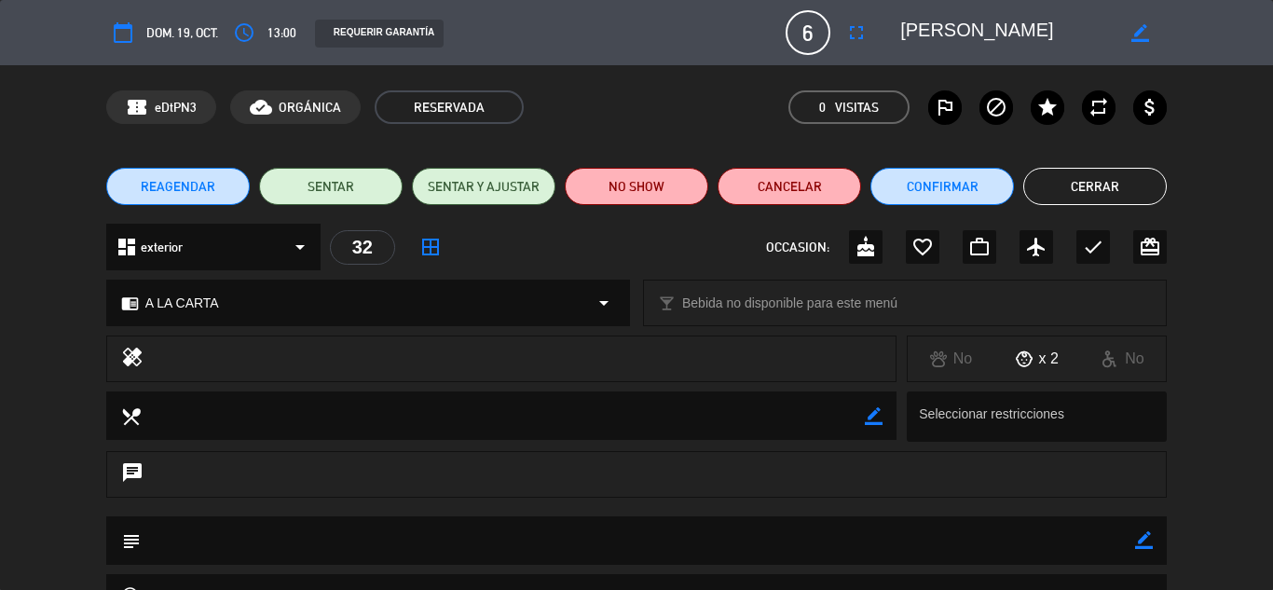
click at [1143, 532] on icon "border_color" at bounding box center [1144, 540] width 18 height 18
click at [849, 536] on textarea at bounding box center [638, 540] width 994 height 48
type textarea "no atendio llamada se envio ws"
click at [1142, 540] on icon at bounding box center [1144, 540] width 18 height 18
click at [1106, 176] on button "Cerrar" at bounding box center [1094, 186] width 143 height 37
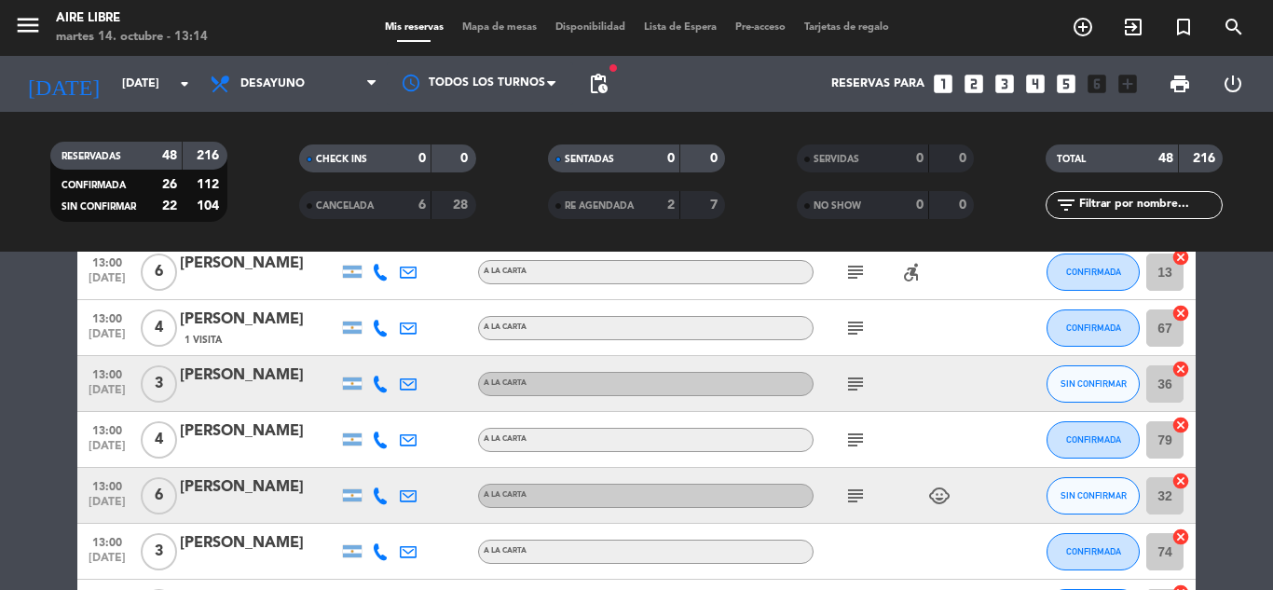
click at [378, 552] on icon at bounding box center [380, 551] width 17 height 17
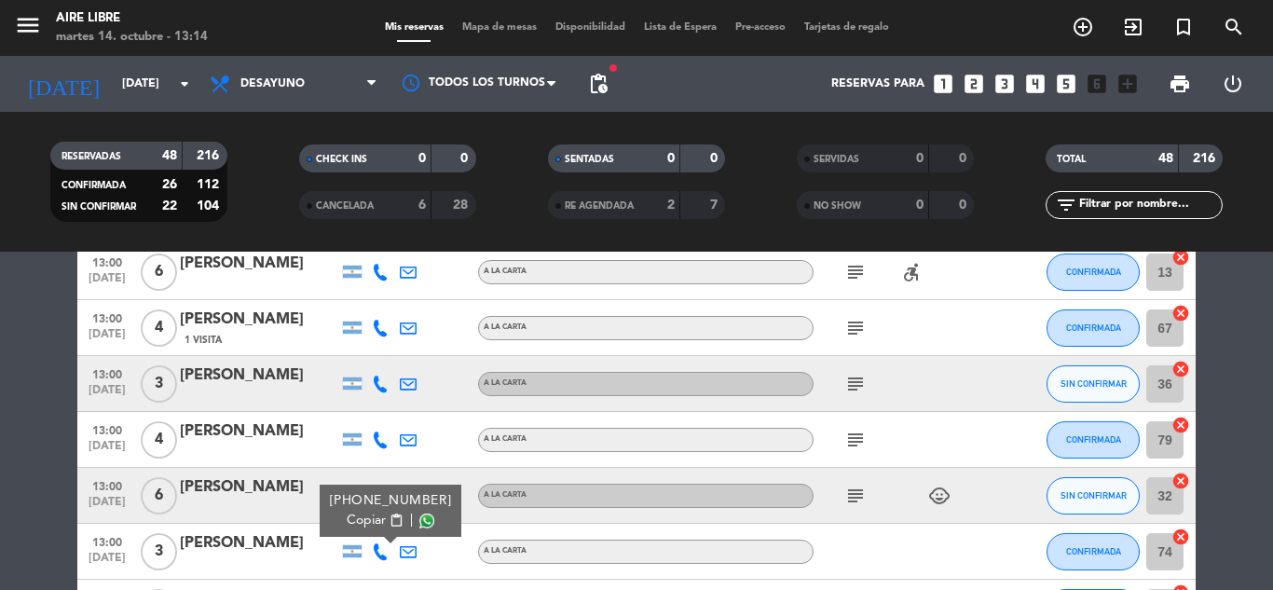
click at [1256, 526] on bookings-row "10:00 [DATE] 2 [PERSON_NAME] local_atm master * 8298 mercadopago A LA CARTA che…" at bounding box center [636, 7] width 1273 height 2918
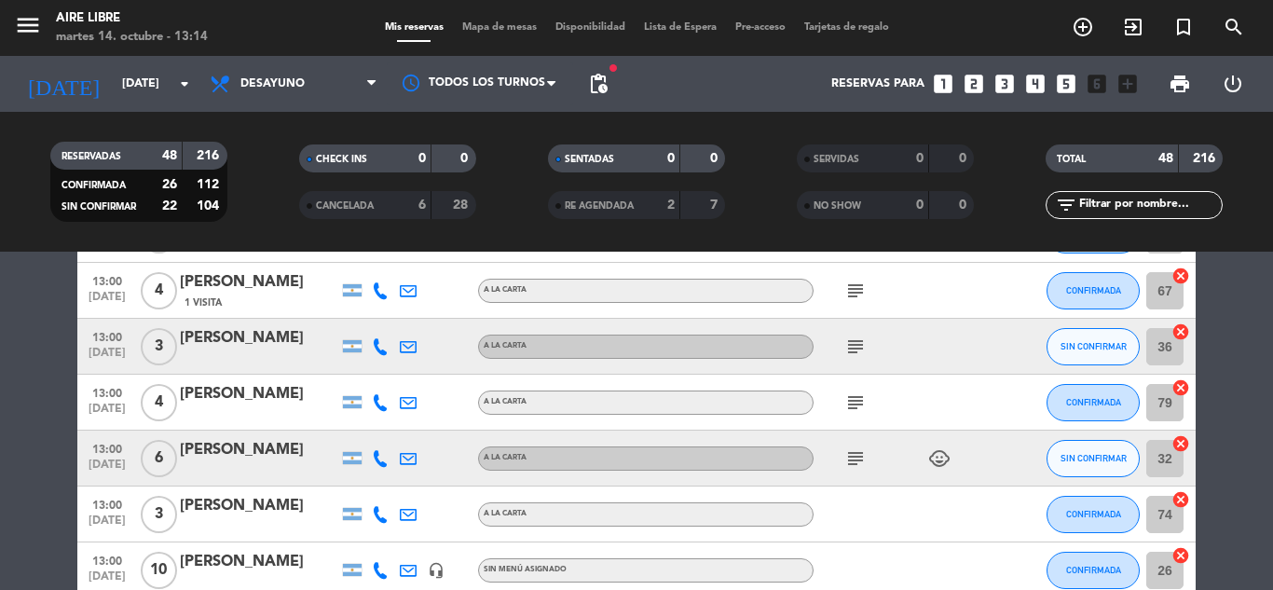
scroll to position [1863, 0]
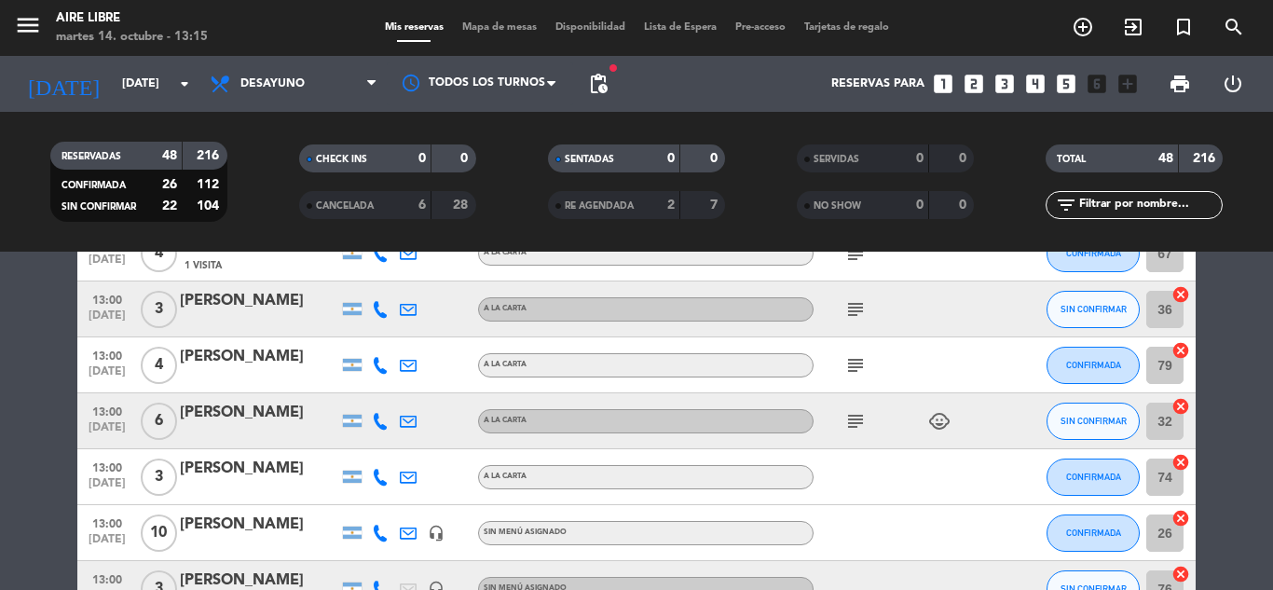
click at [229, 469] on div "[PERSON_NAME]" at bounding box center [259, 469] width 158 height 24
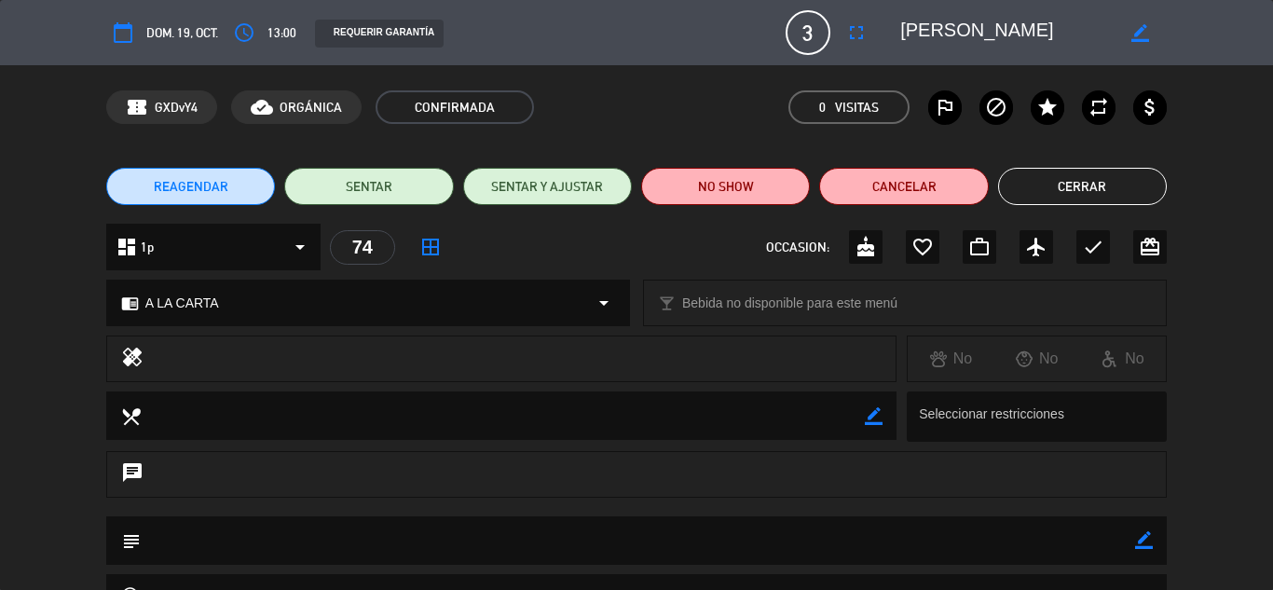
click at [1069, 188] on button "Cerrar" at bounding box center [1082, 186] width 169 height 37
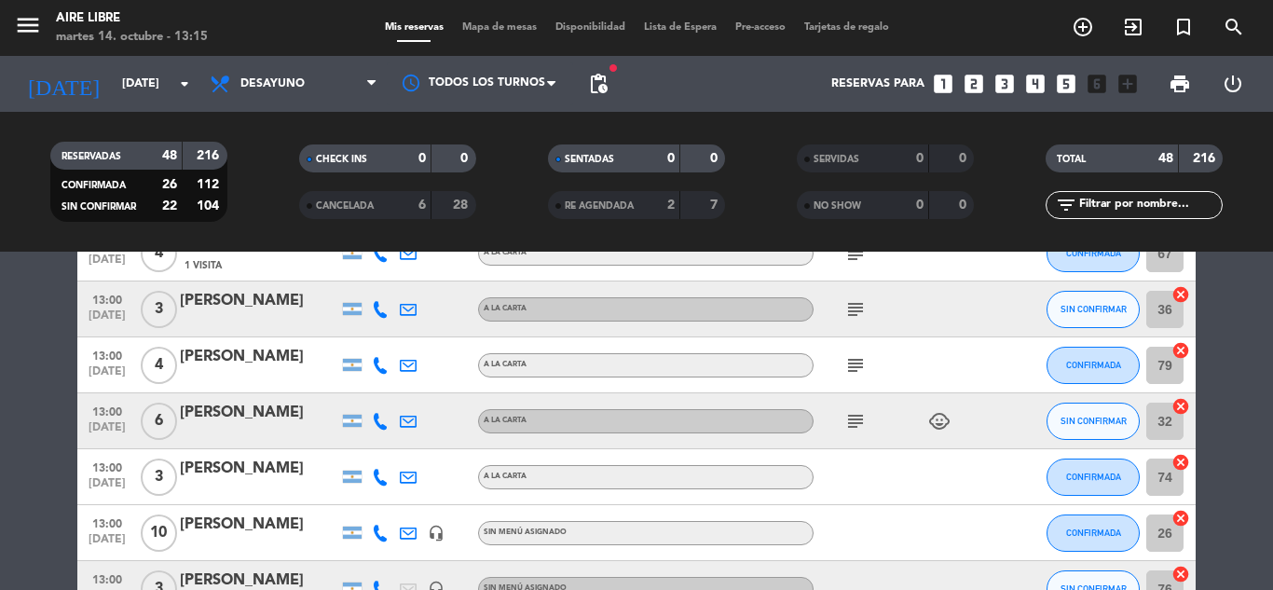
click at [231, 472] on div "[PERSON_NAME]" at bounding box center [259, 469] width 158 height 24
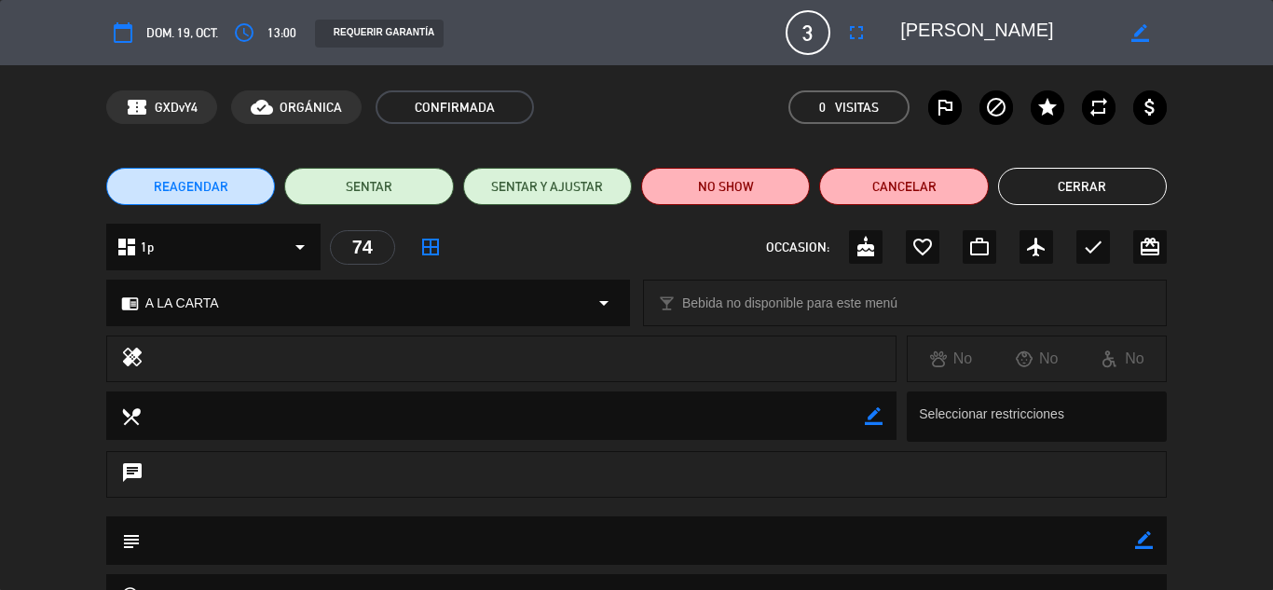
click at [1146, 537] on icon "border_color" at bounding box center [1144, 540] width 18 height 18
click at [863, 545] on textarea at bounding box center [638, 540] width 994 height 48
type textarea "no atendio llamada, confirmo por ws"
click at [1141, 532] on icon at bounding box center [1144, 540] width 18 height 18
click at [1084, 182] on button "Cerrar" at bounding box center [1082, 186] width 169 height 37
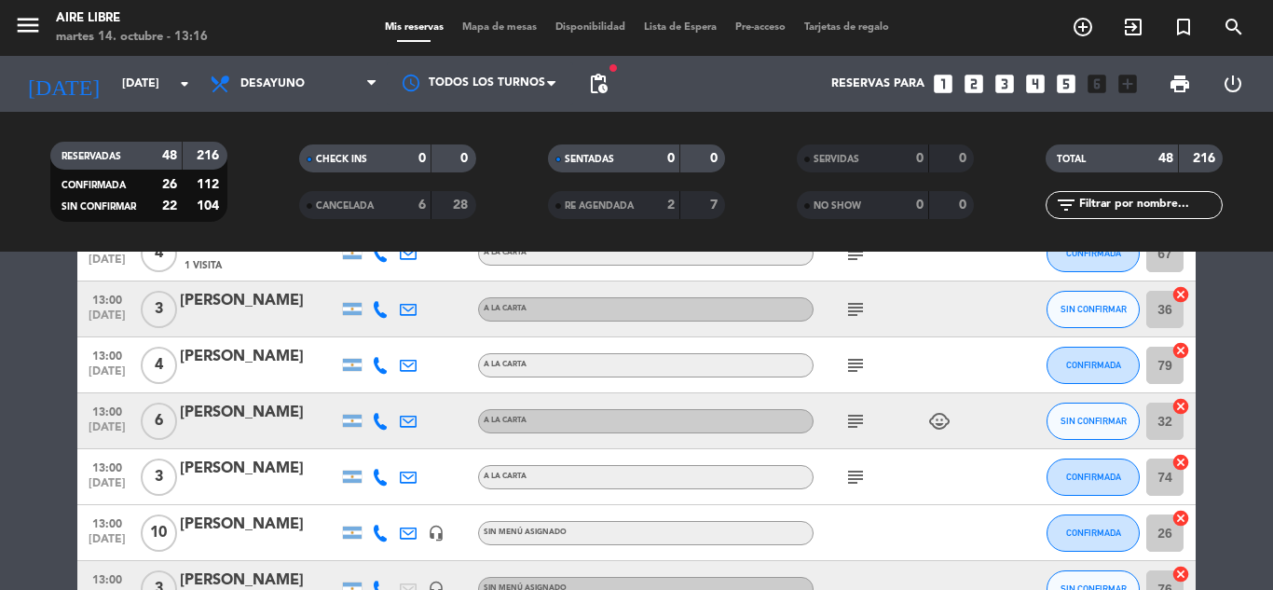
click at [381, 476] on icon at bounding box center [380, 477] width 17 height 17
click at [452, 403] on div at bounding box center [464, 420] width 28 height 55
click at [379, 417] on icon at bounding box center [380, 421] width 17 height 17
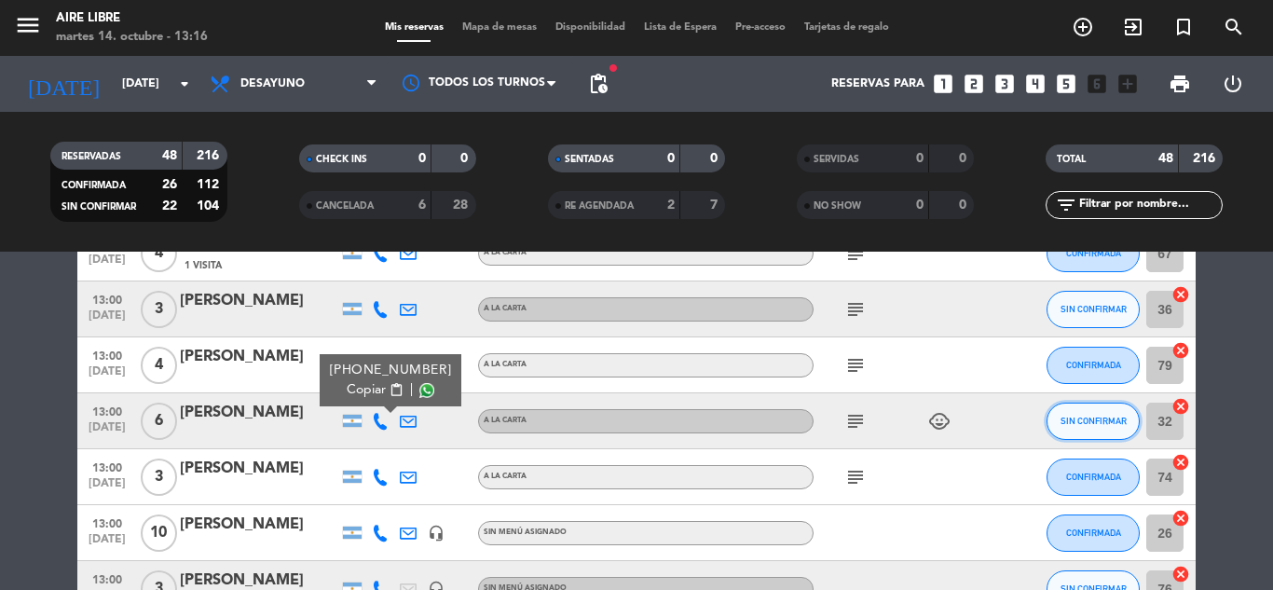
click at [1087, 430] on button "SIN CONFIRMAR" at bounding box center [1092, 421] width 93 height 37
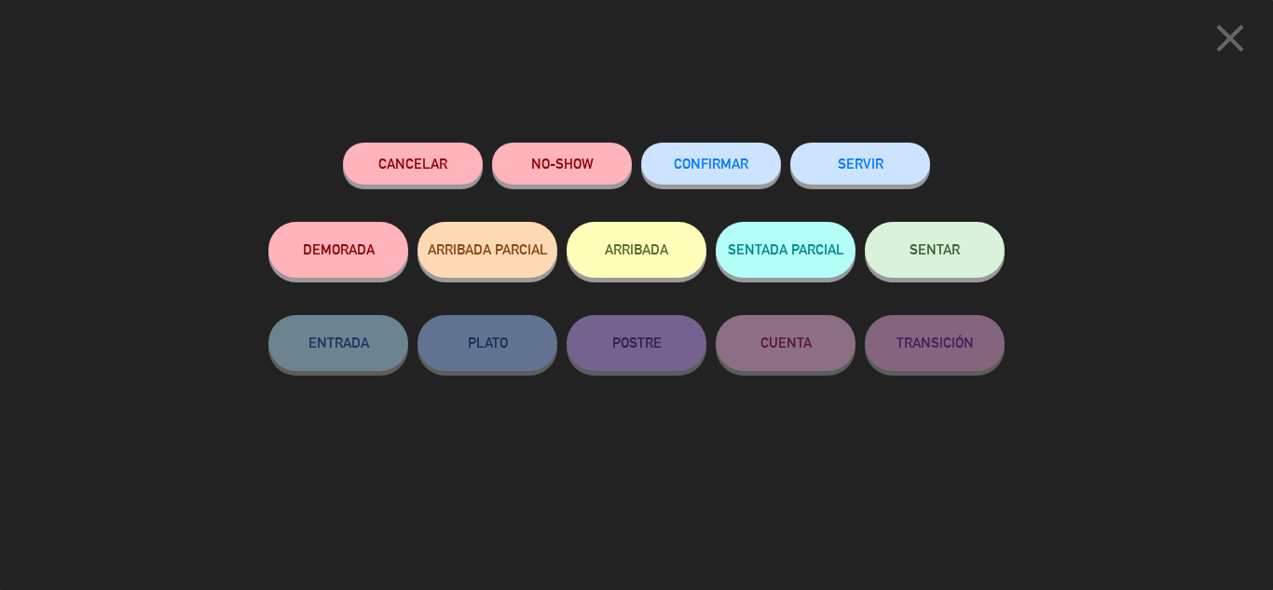
click at [709, 151] on button "CONFIRMAR" at bounding box center [711, 164] width 140 height 42
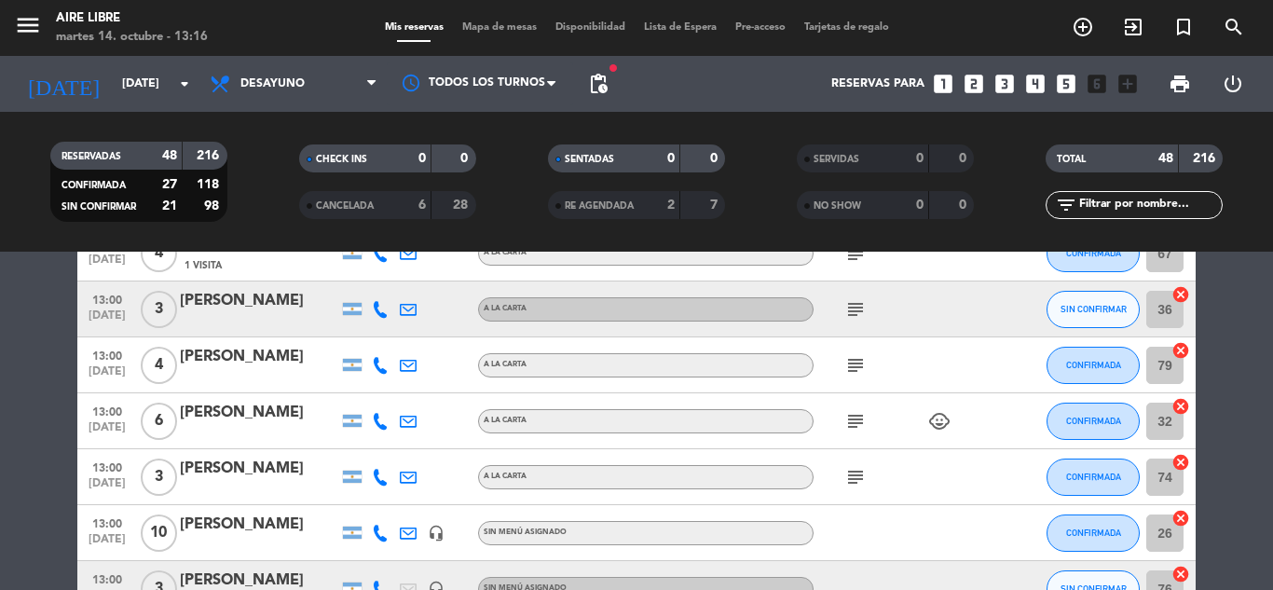
click at [859, 419] on icon "subject" at bounding box center [855, 421] width 22 height 22
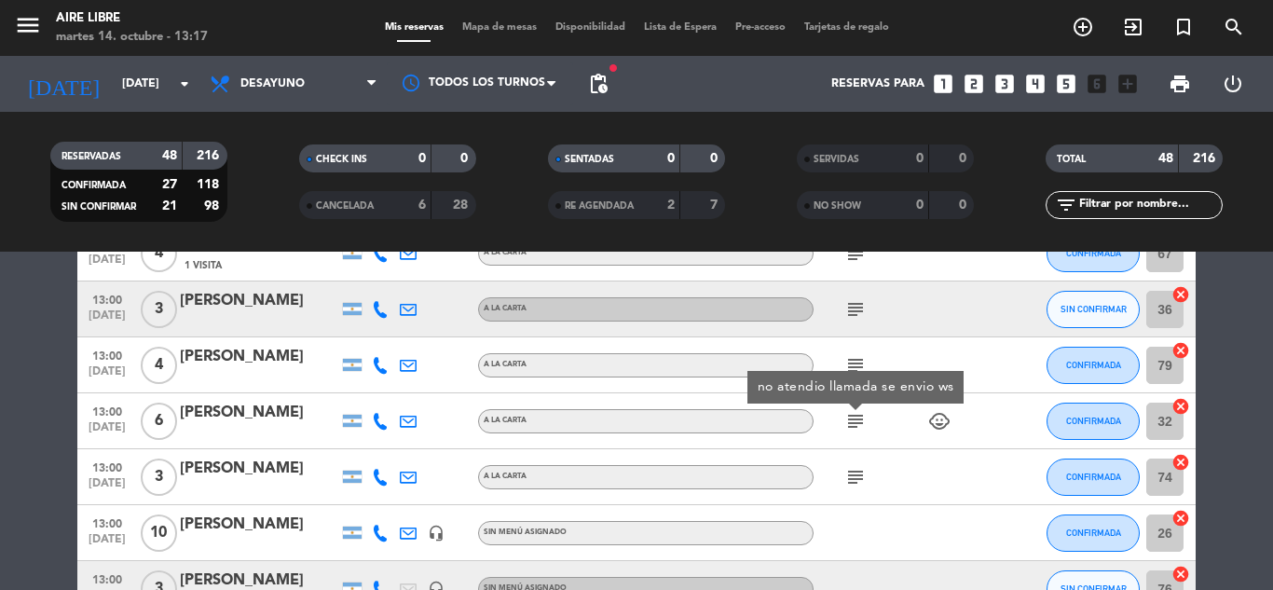
click at [857, 473] on icon "subject" at bounding box center [855, 477] width 22 height 22
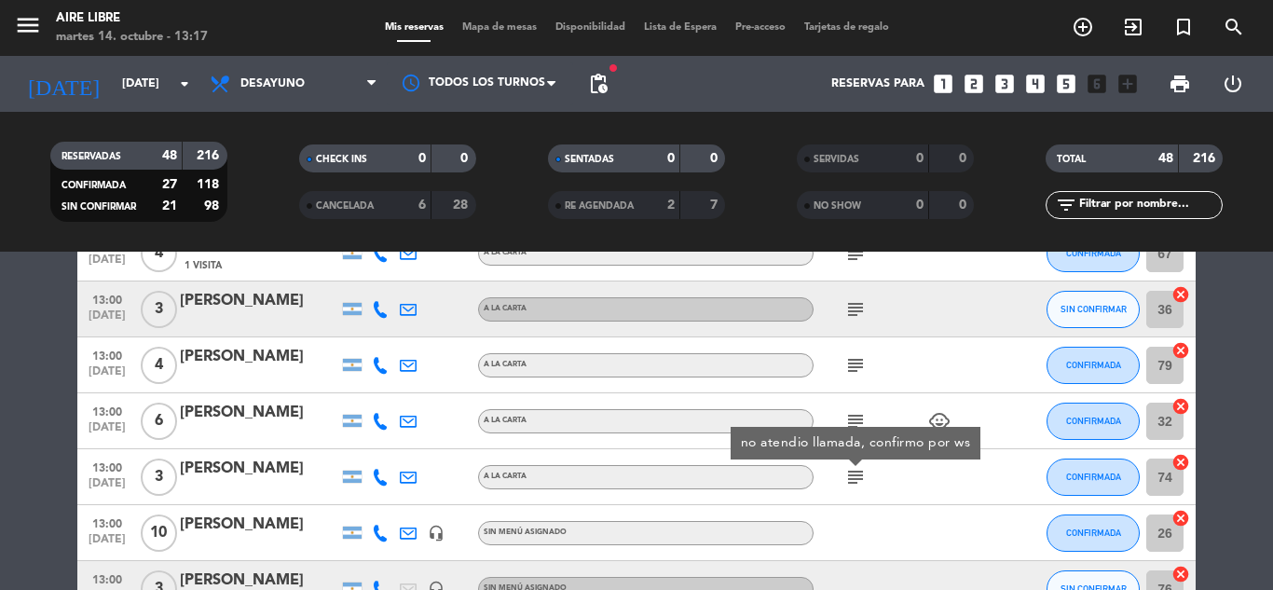
click at [259, 420] on div "[PERSON_NAME]" at bounding box center [259, 413] width 158 height 24
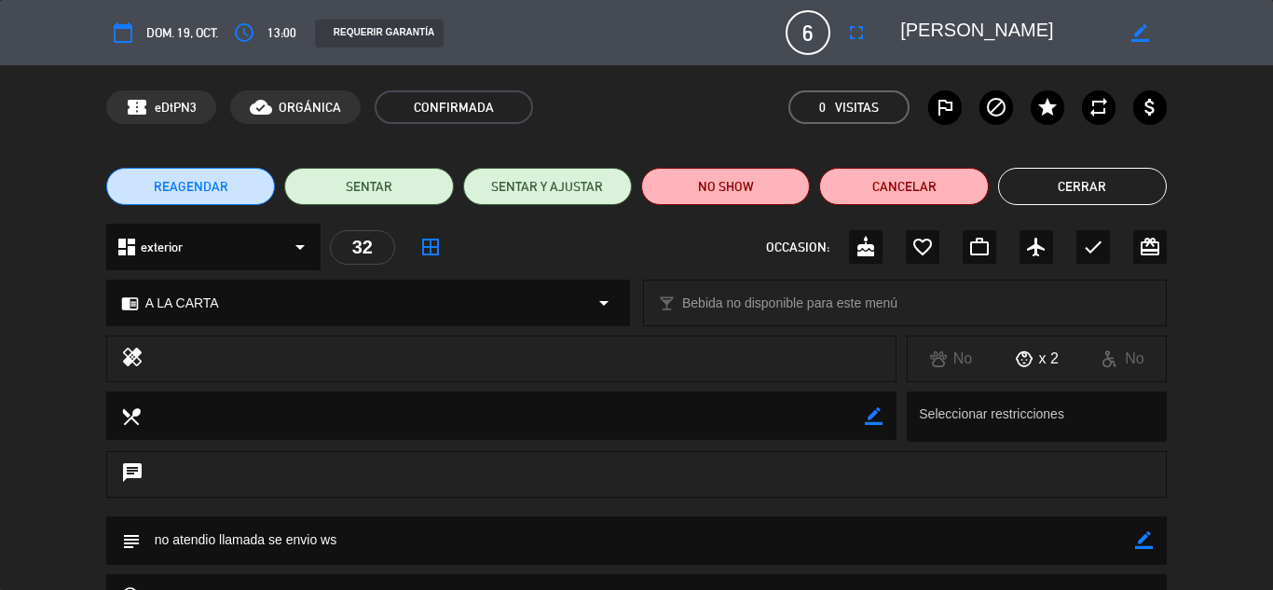
click at [1082, 185] on button "Cerrar" at bounding box center [1082, 186] width 169 height 37
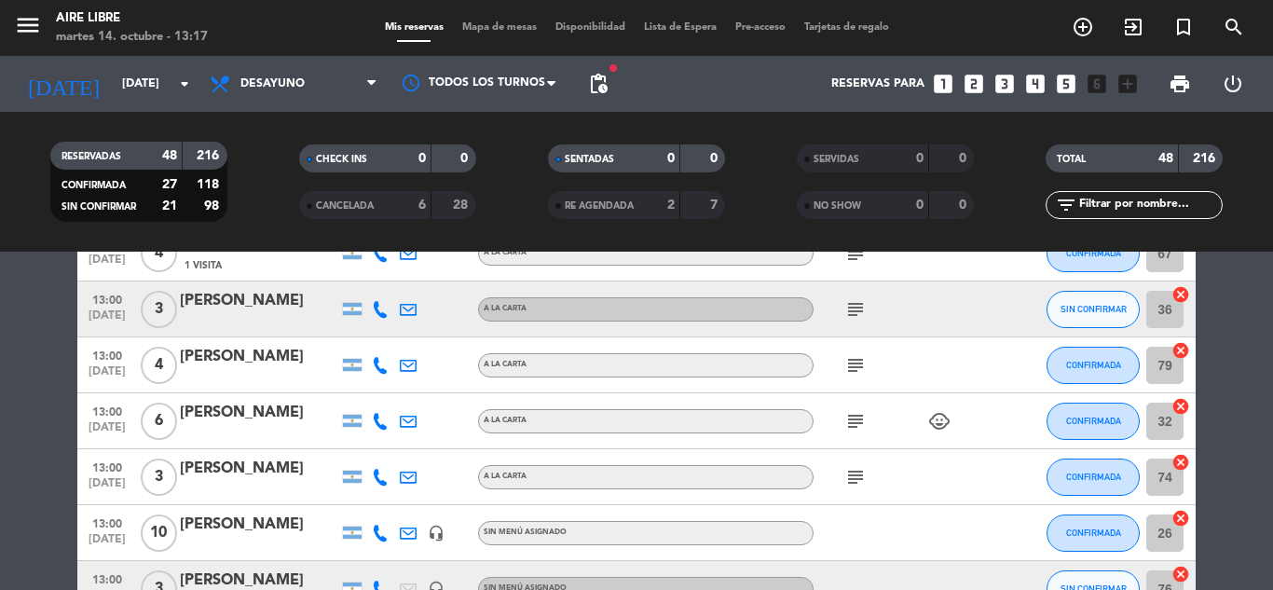
click at [250, 469] on div "[PERSON_NAME]" at bounding box center [259, 469] width 158 height 24
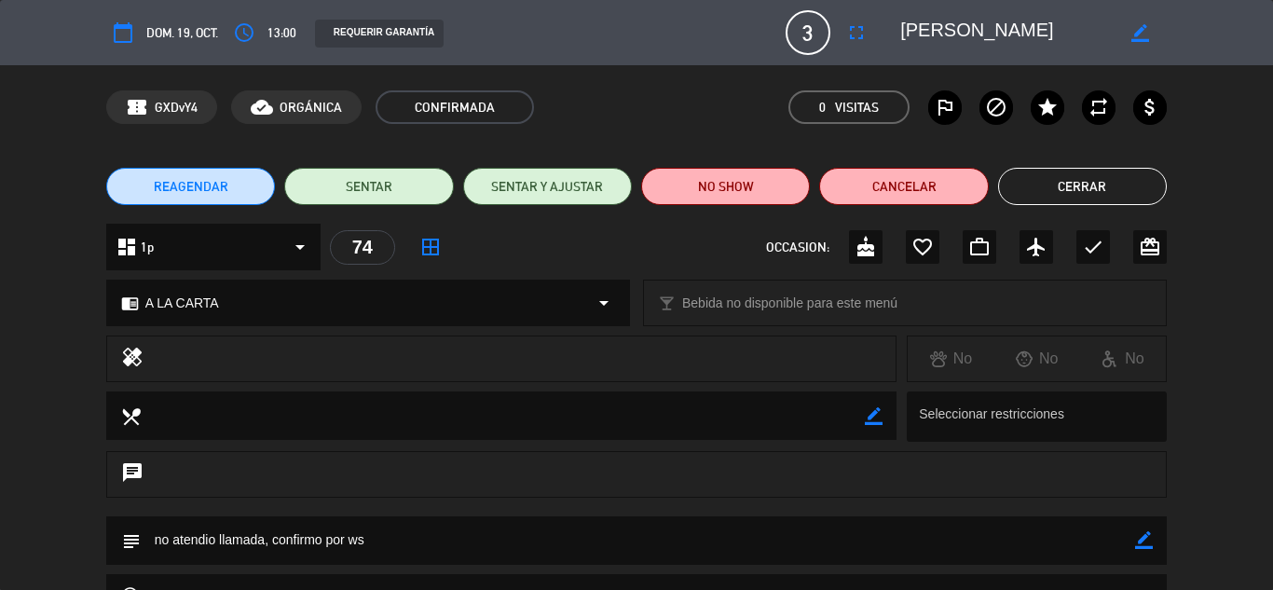
click at [1144, 538] on icon "border_color" at bounding box center [1144, 540] width 18 height 18
click at [1085, 177] on button "Cerrar" at bounding box center [1082, 186] width 169 height 37
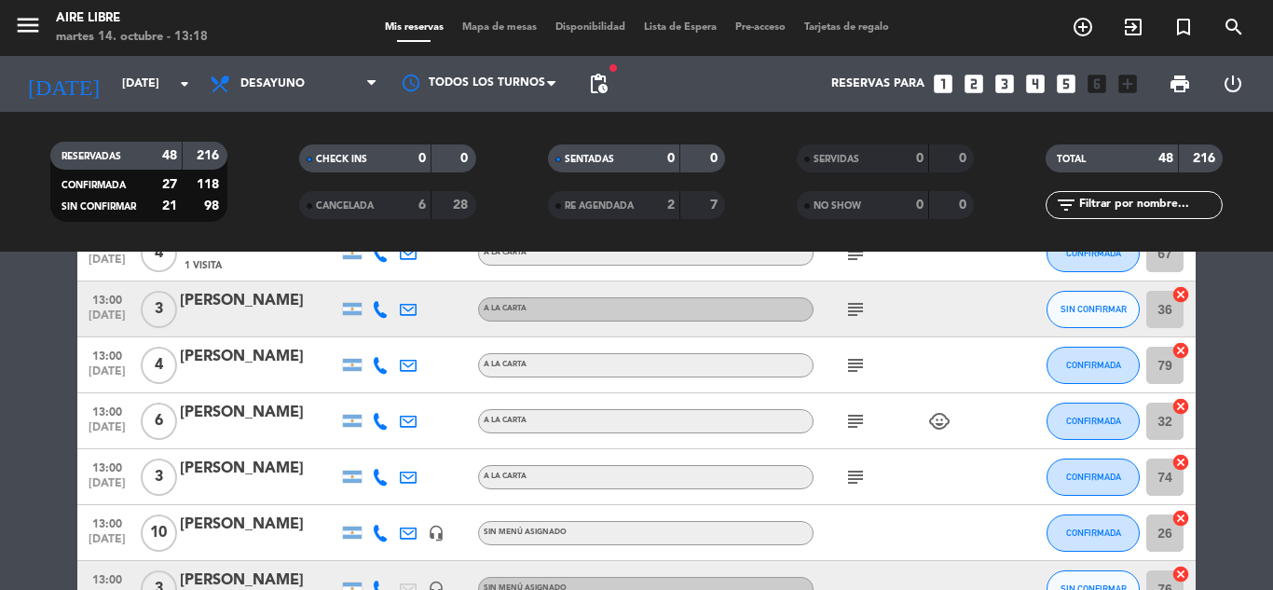
click at [380, 482] on icon at bounding box center [380, 477] width 17 height 17
click at [459, 408] on div at bounding box center [464, 420] width 28 height 55
click at [372, 419] on icon at bounding box center [380, 421] width 17 height 17
click at [280, 419] on div "[PERSON_NAME]" at bounding box center [259, 413] width 158 height 24
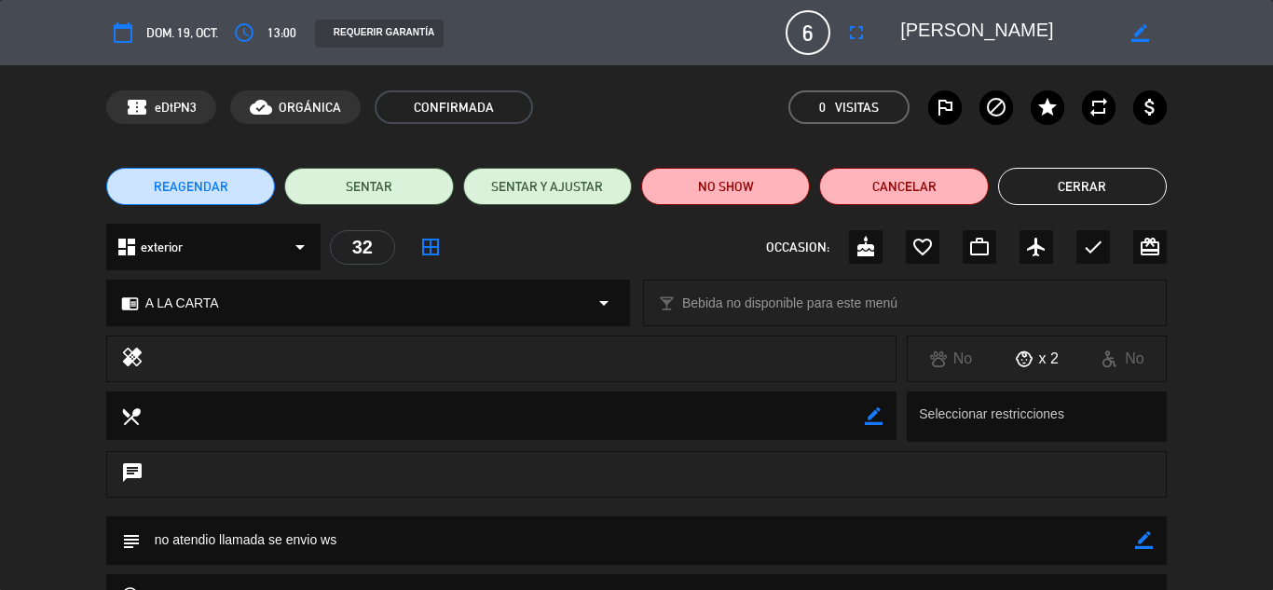
click at [1138, 532] on icon "border_color" at bounding box center [1144, 540] width 18 height 18
click at [316, 539] on textarea at bounding box center [638, 540] width 994 height 48
type textarea "no atendio llamada, confirmo ws"
click at [1144, 537] on icon at bounding box center [1144, 540] width 18 height 18
click at [1095, 188] on button "Cerrar" at bounding box center [1082, 186] width 169 height 37
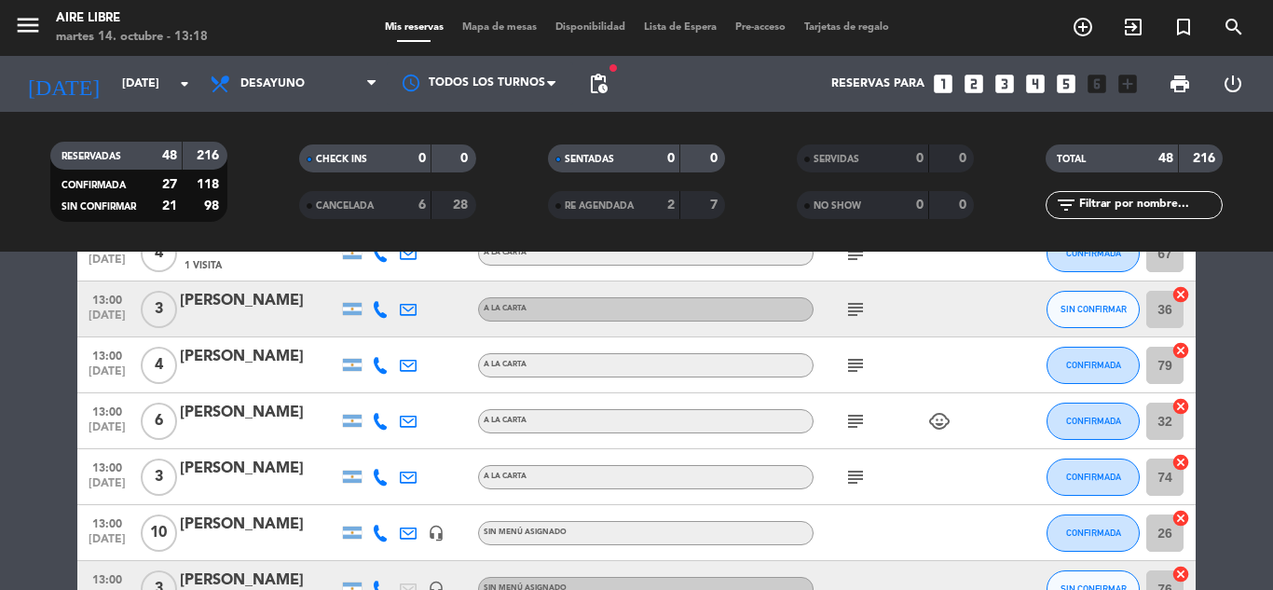
click at [380, 535] on icon at bounding box center [380, 533] width 17 height 17
click at [253, 520] on div "[PERSON_NAME]" at bounding box center [259, 524] width 158 height 24
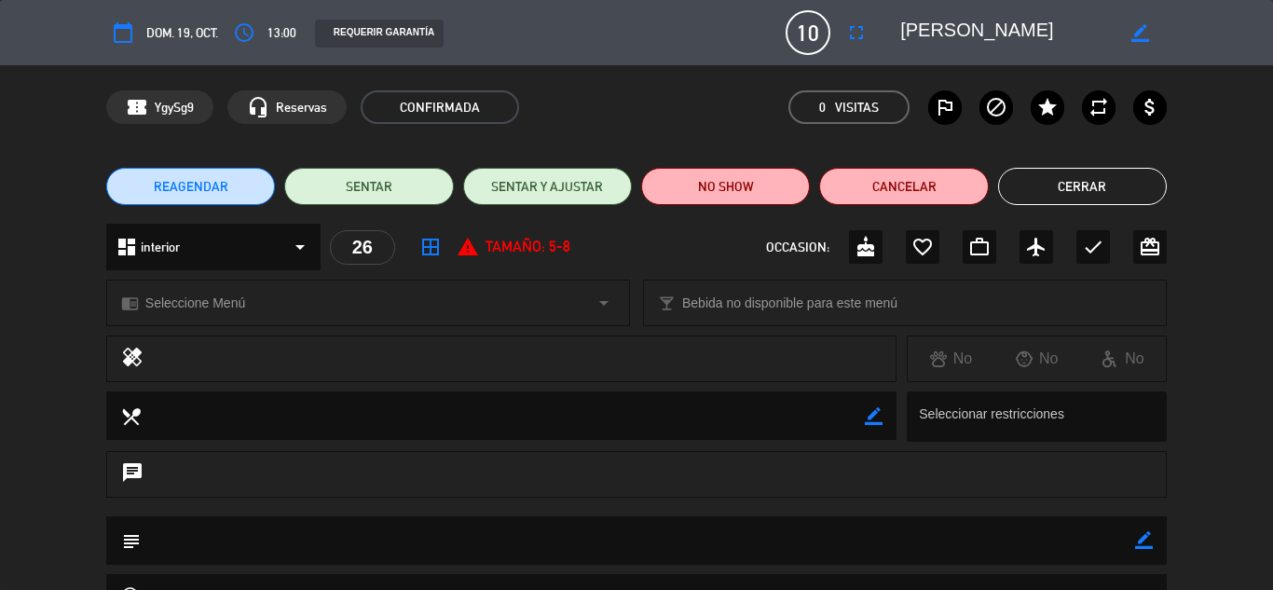
click at [1140, 535] on icon "border_color" at bounding box center [1144, 540] width 18 height 18
click at [293, 543] on textarea at bounding box center [638, 540] width 994 height 48
type textarea "confirmo"
click at [1105, 178] on button "Cerrar" at bounding box center [1082, 186] width 169 height 37
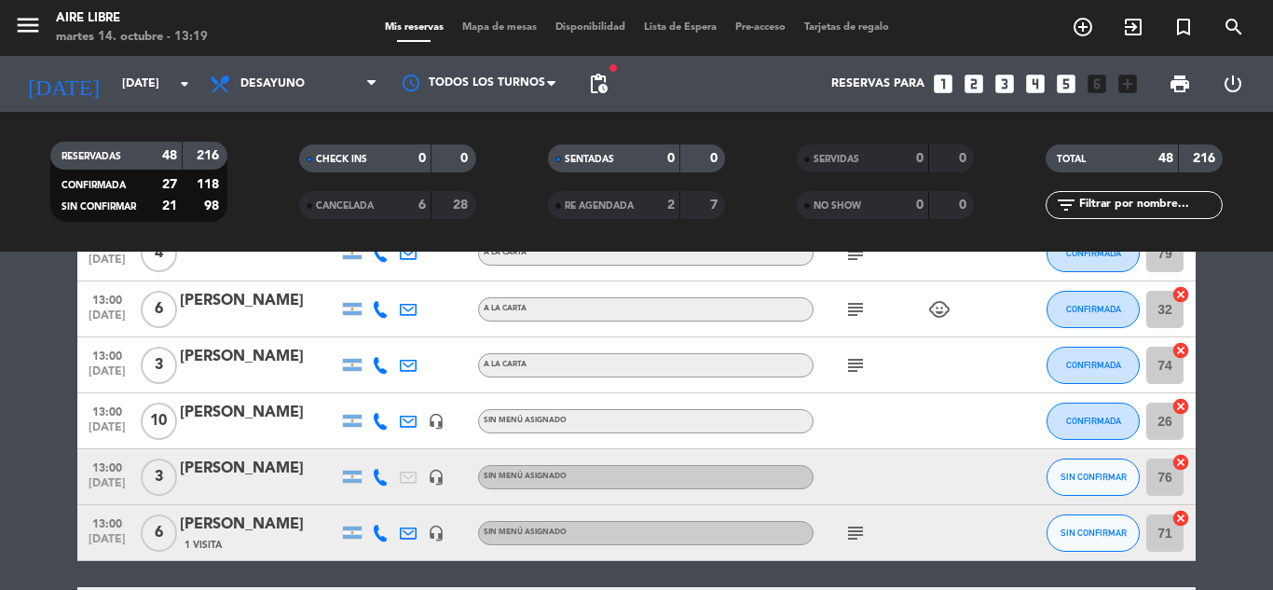
scroll to position [2013, 0]
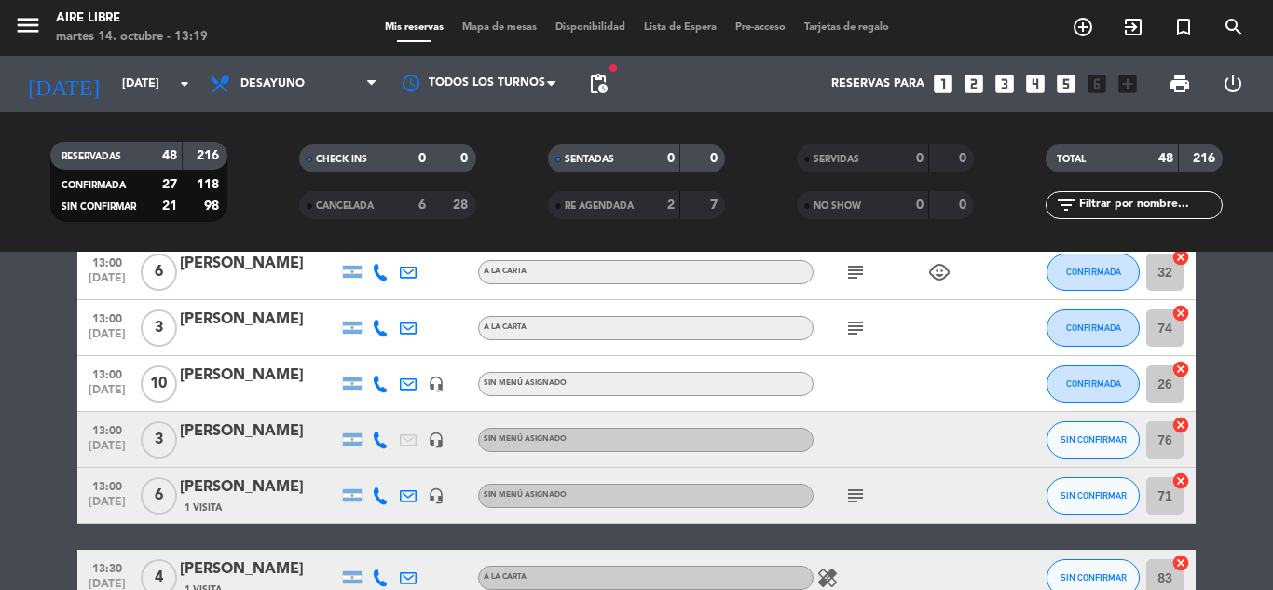
click at [377, 435] on icon at bounding box center [380, 439] width 17 height 17
click at [243, 375] on div "[PERSON_NAME]" at bounding box center [259, 375] width 158 height 24
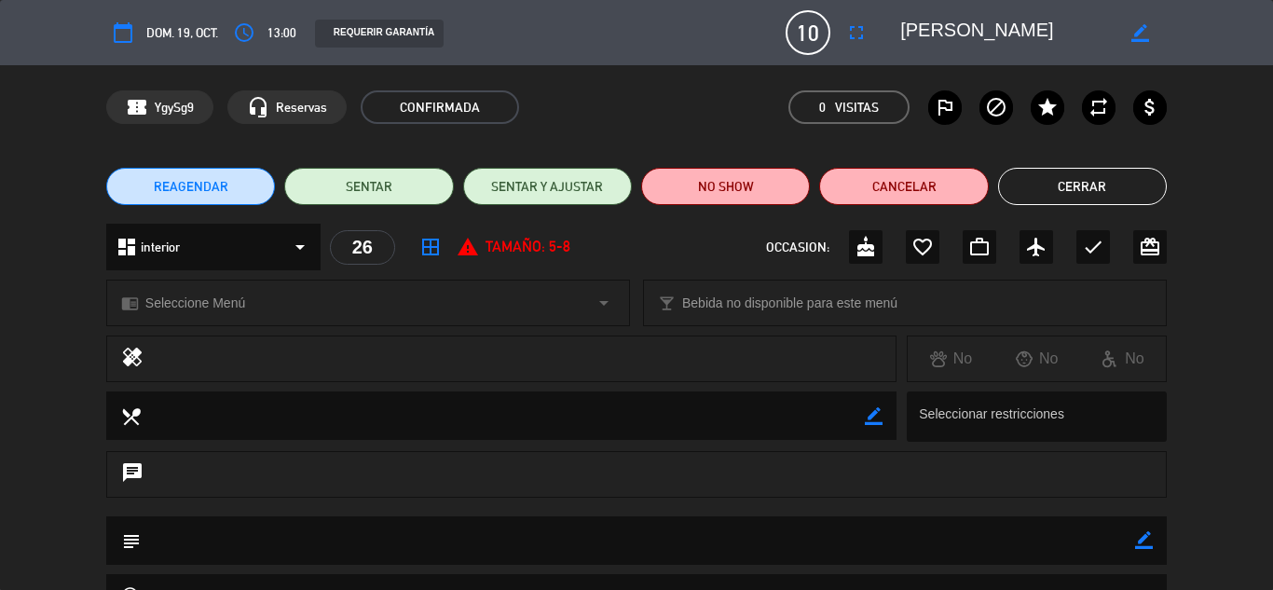
click at [1150, 536] on icon "border_color" at bounding box center [1144, 540] width 18 height 18
click at [439, 549] on textarea at bounding box center [638, 540] width 994 height 48
type textarea "se le envio ws"
click at [1146, 537] on icon at bounding box center [1144, 540] width 18 height 18
click at [1084, 192] on button "Cerrar" at bounding box center [1082, 186] width 169 height 37
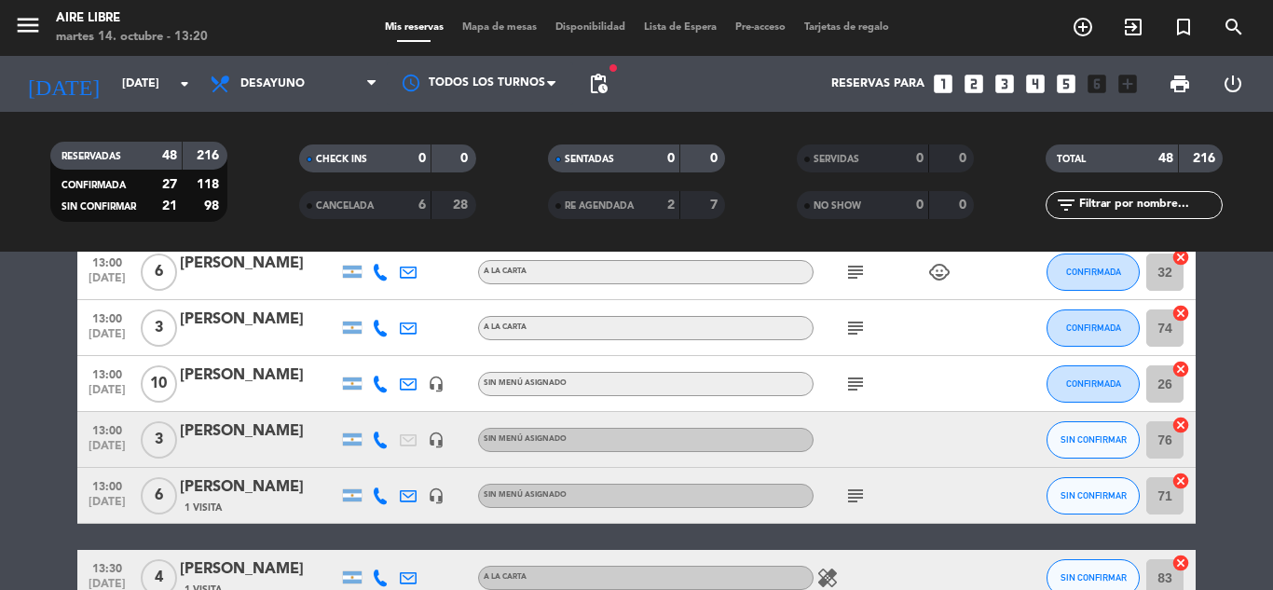
click at [387, 274] on icon at bounding box center [380, 272] width 17 height 17
click at [375, 268] on icon at bounding box center [380, 272] width 17 height 17
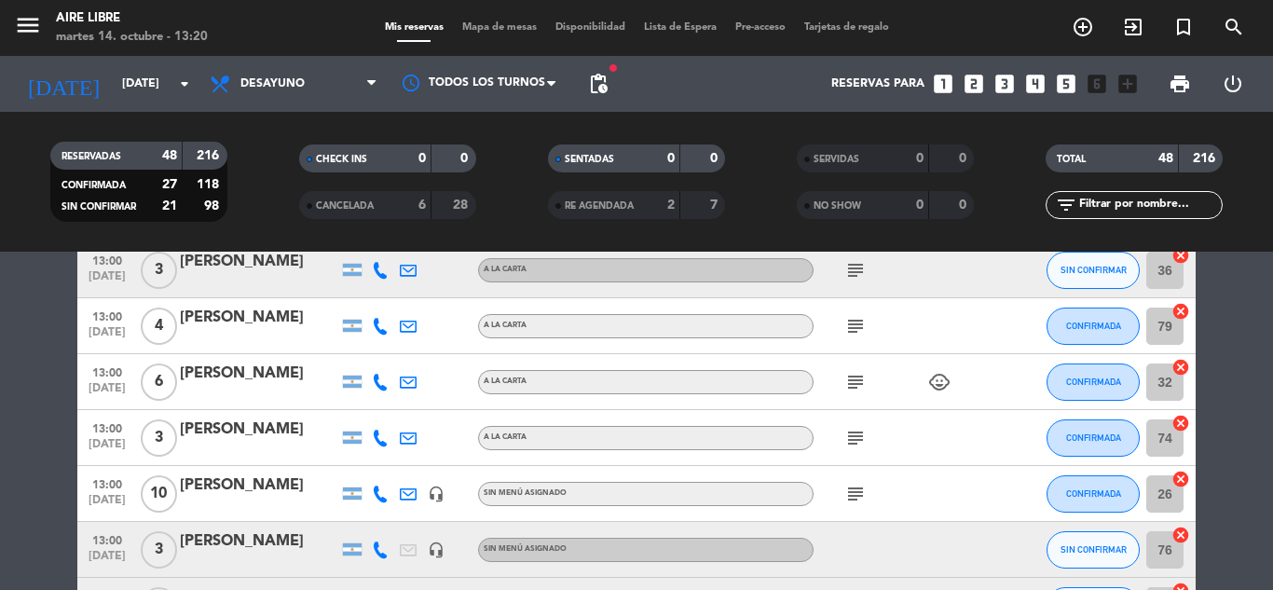
scroll to position [1901, 0]
click at [377, 387] on icon at bounding box center [380, 383] width 17 height 17
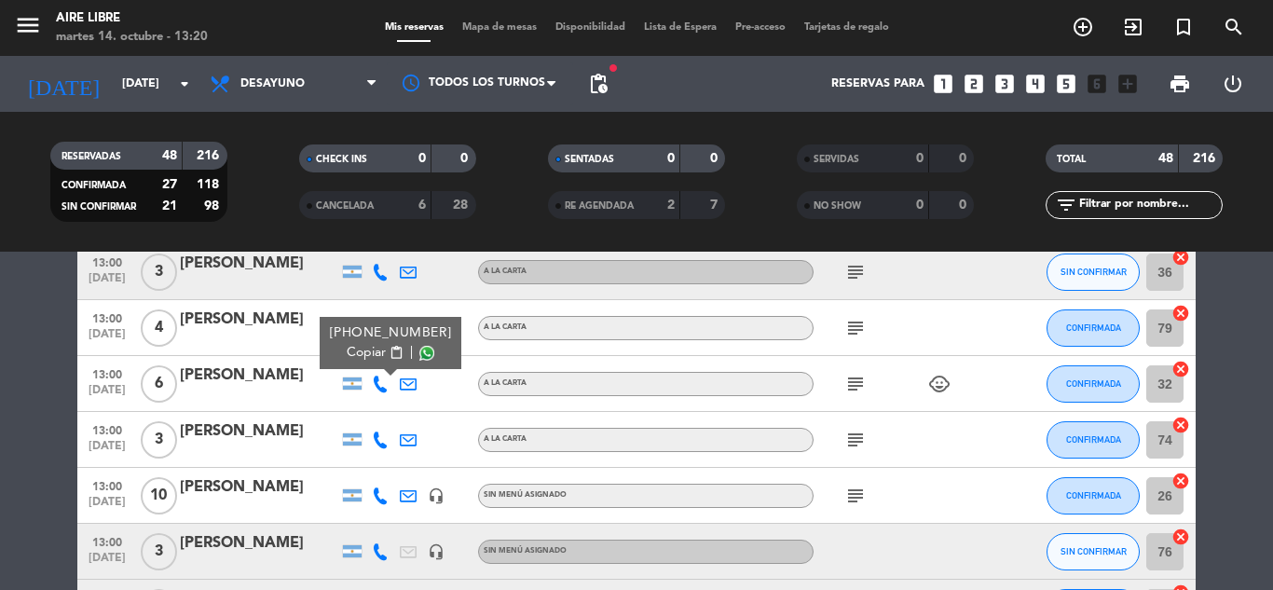
click at [231, 380] on div "[PERSON_NAME]" at bounding box center [259, 375] width 158 height 24
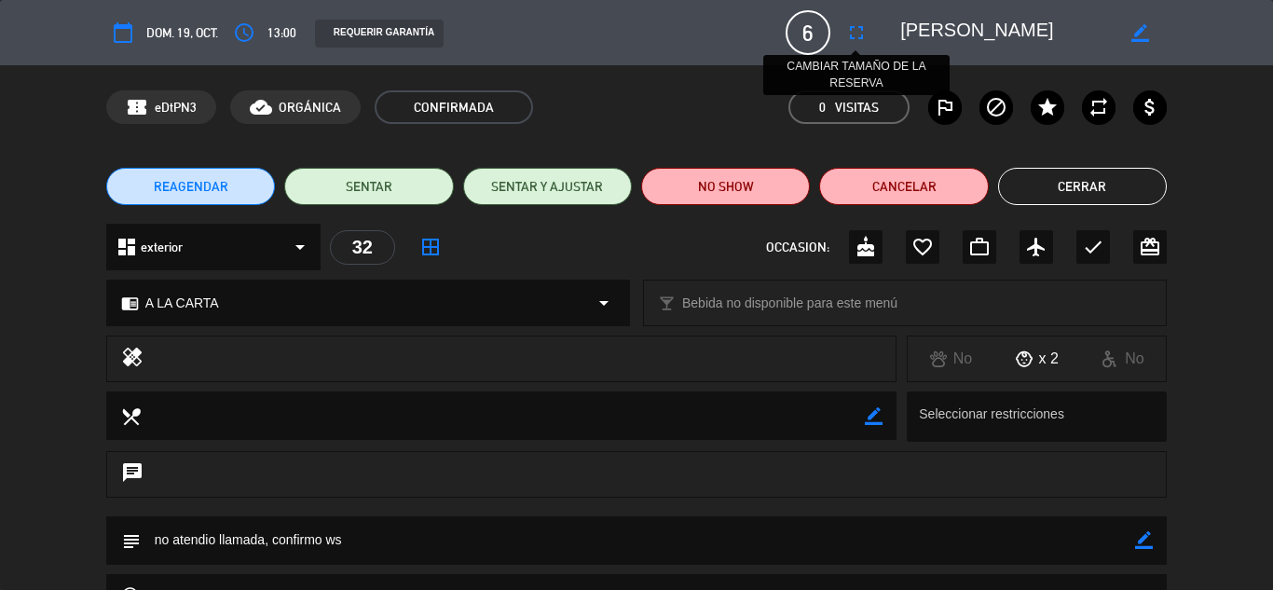
click at [854, 34] on icon "fullscreen" at bounding box center [856, 32] width 22 height 22
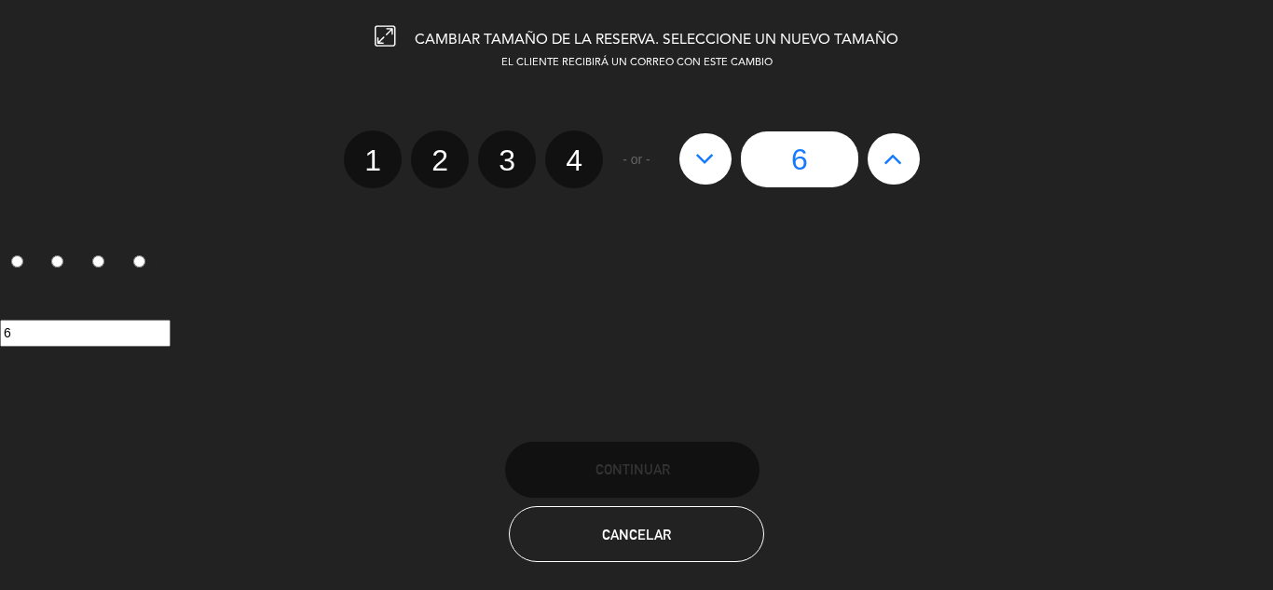
click at [706, 164] on icon at bounding box center [705, 158] width 20 height 30
type input "5"
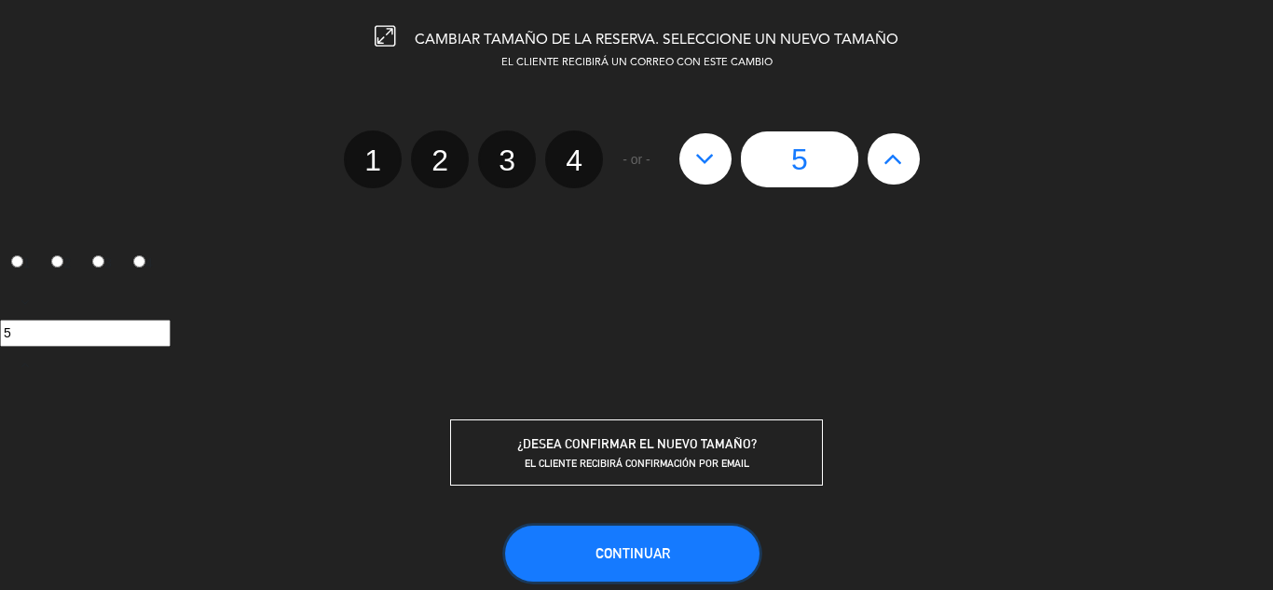
click at [619, 557] on span "Continuar" at bounding box center [632, 553] width 75 height 16
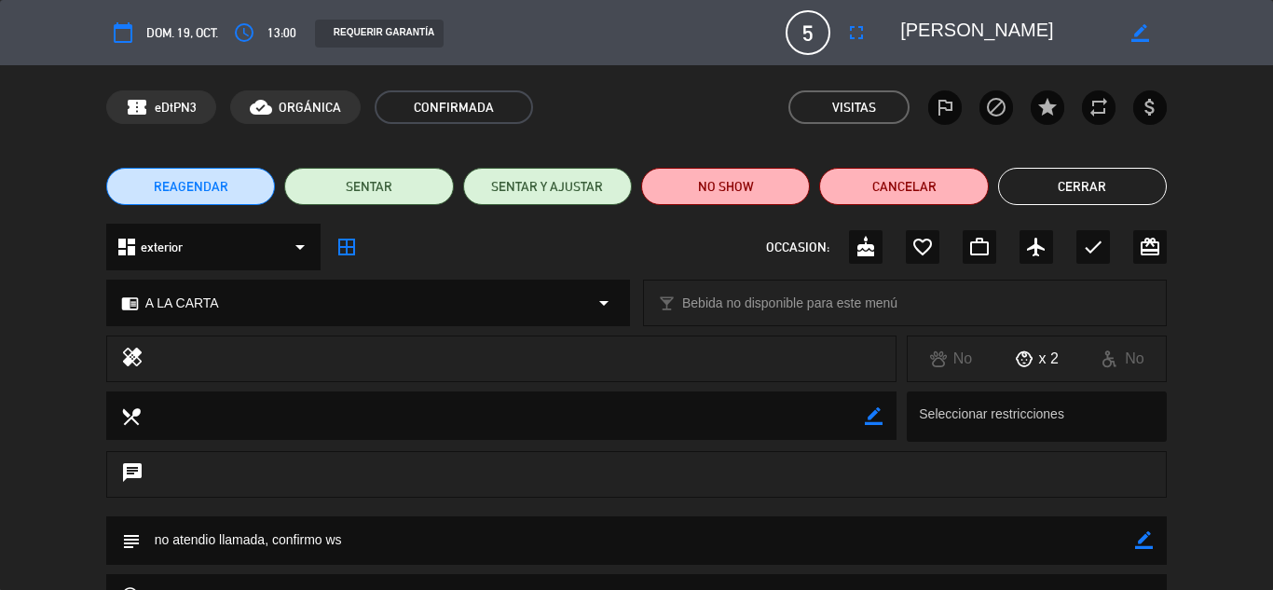
click at [1099, 184] on button "Cerrar" at bounding box center [1082, 186] width 169 height 37
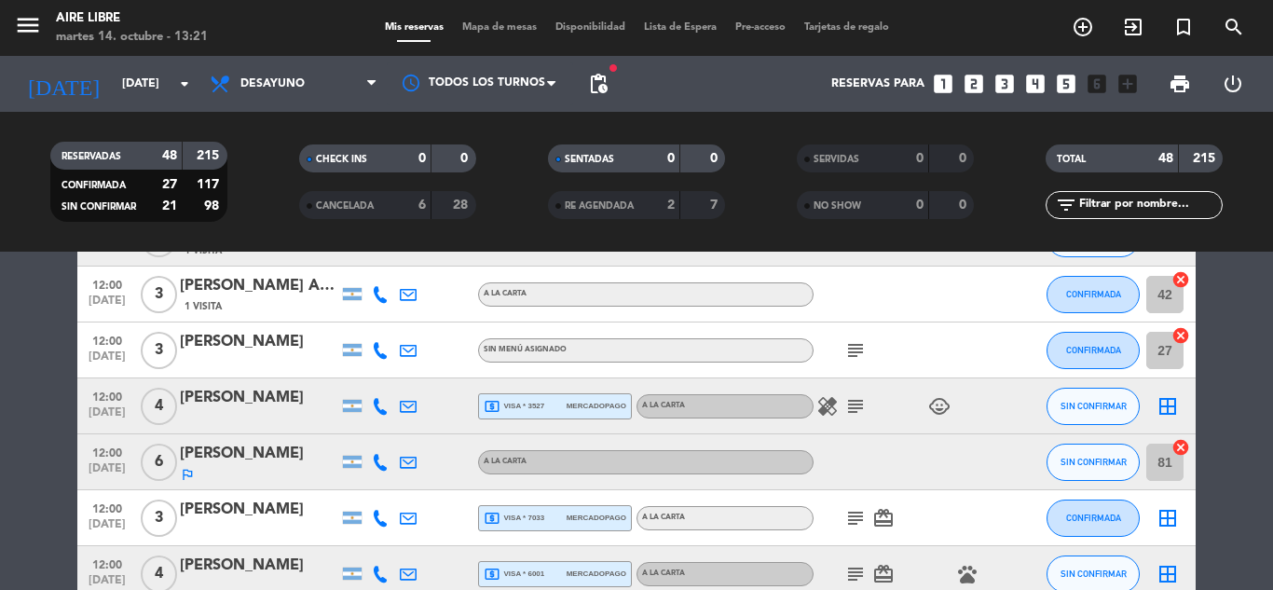
scroll to position [634, 0]
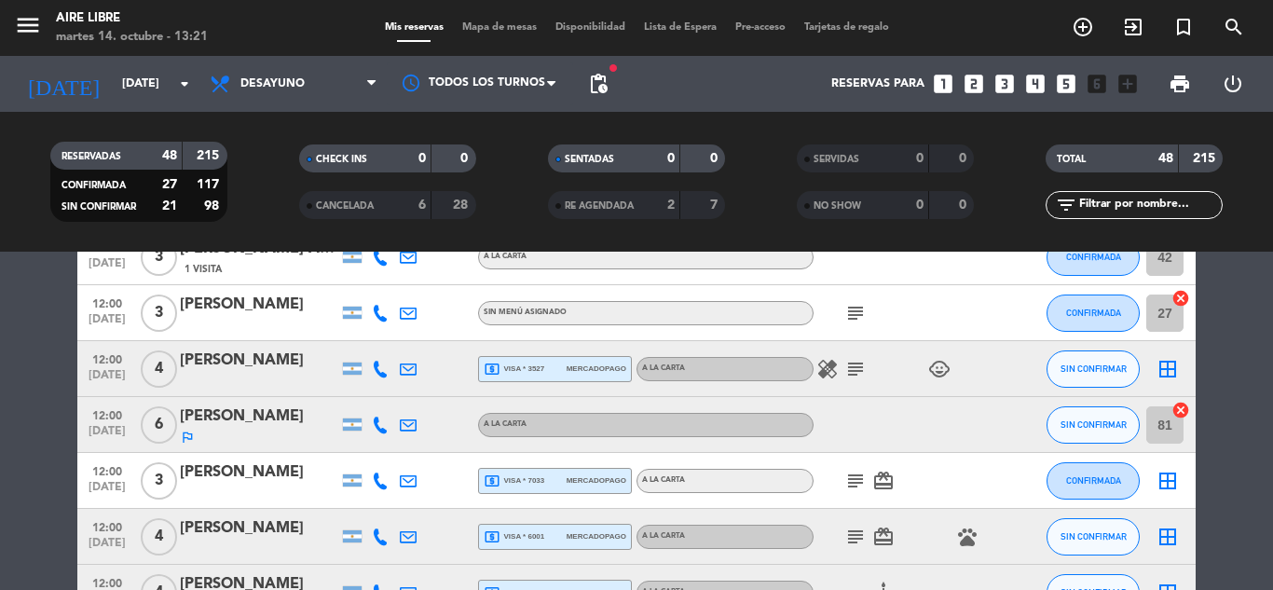
click at [1181, 402] on icon "cancel" at bounding box center [1180, 410] width 19 height 19
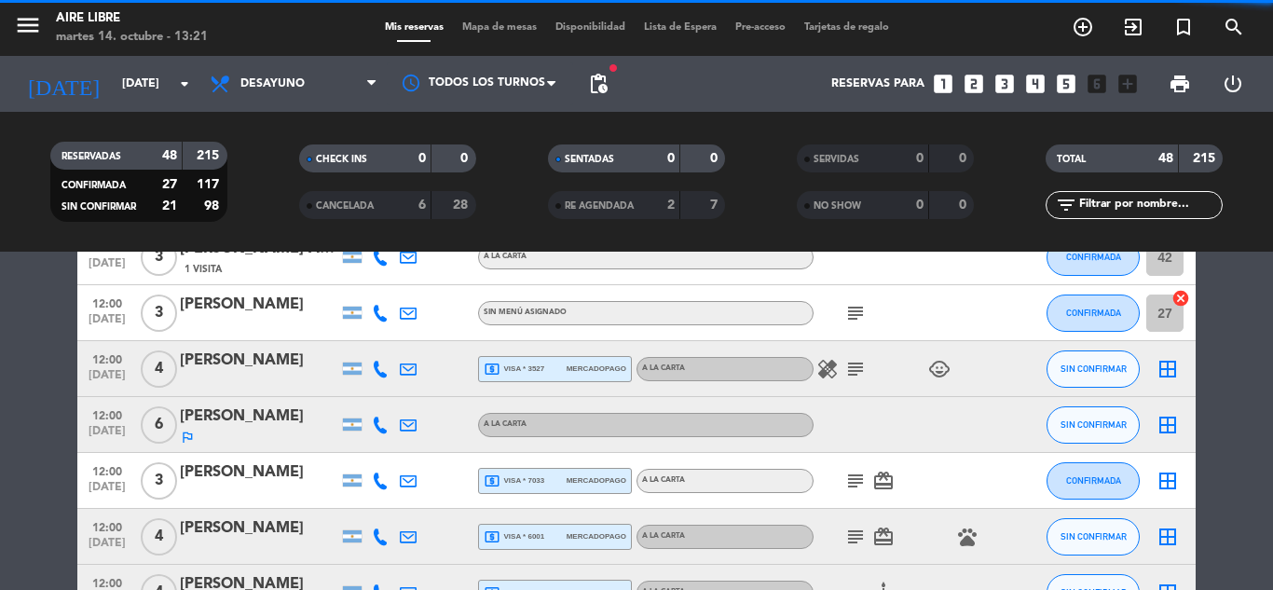
click at [1180, 408] on div "border_all" at bounding box center [1167, 424] width 56 height 55
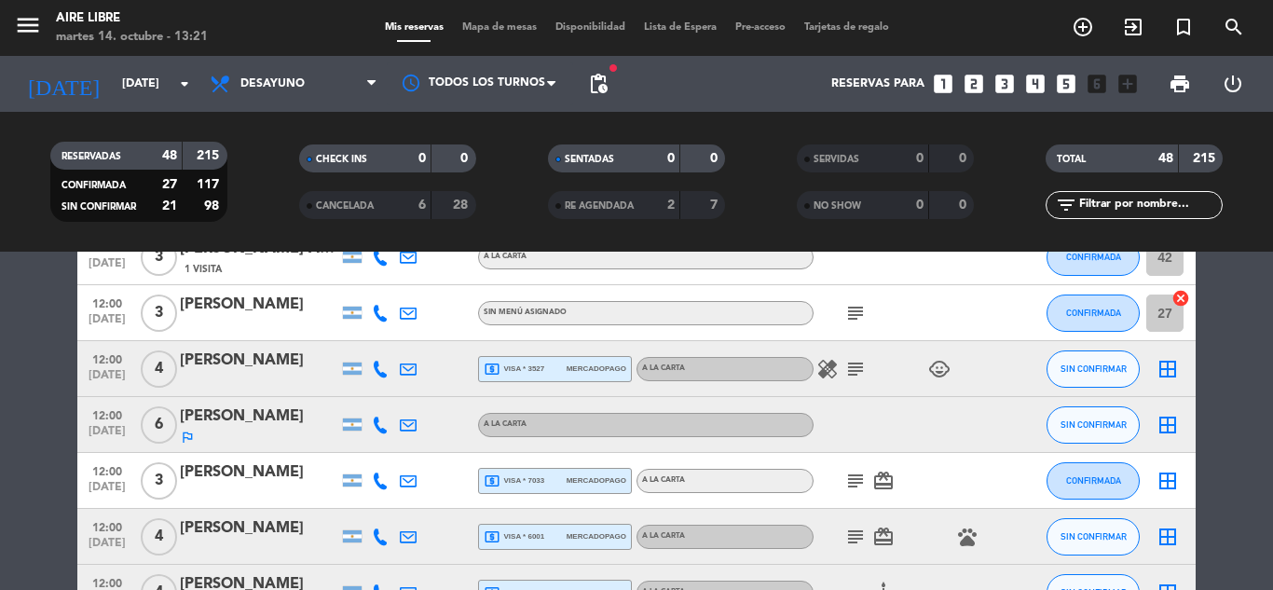
click at [1162, 425] on icon "border_all" at bounding box center [1167, 425] width 22 height 22
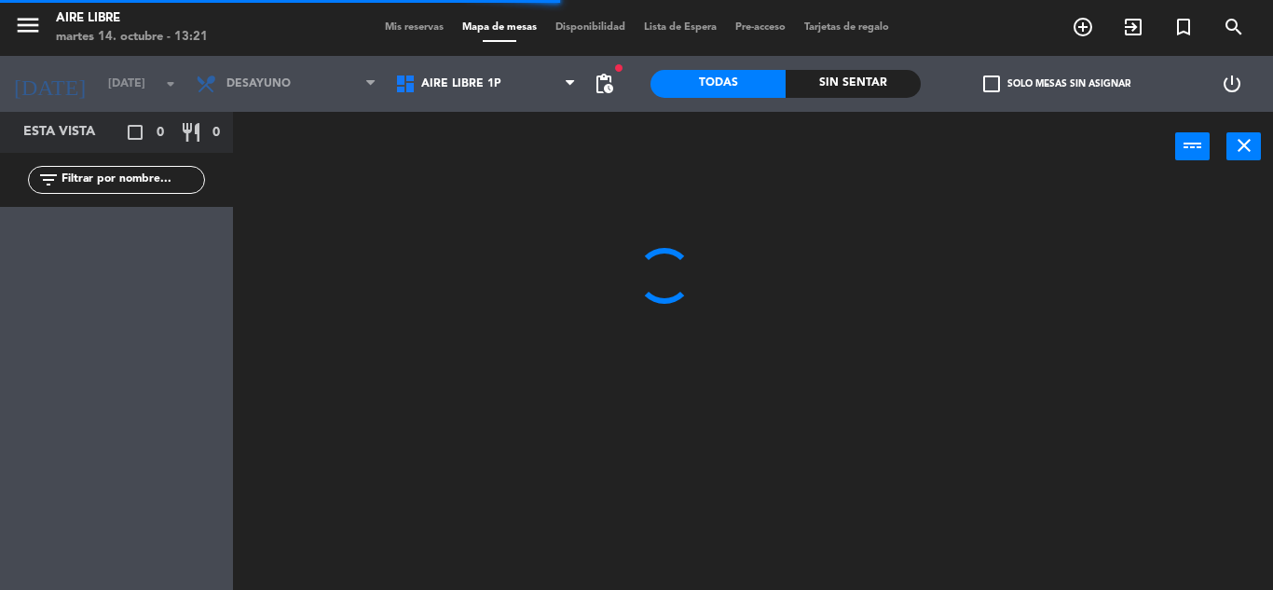
click at [484, 85] on span "Aire Libre 1P" at bounding box center [461, 83] width 80 height 13
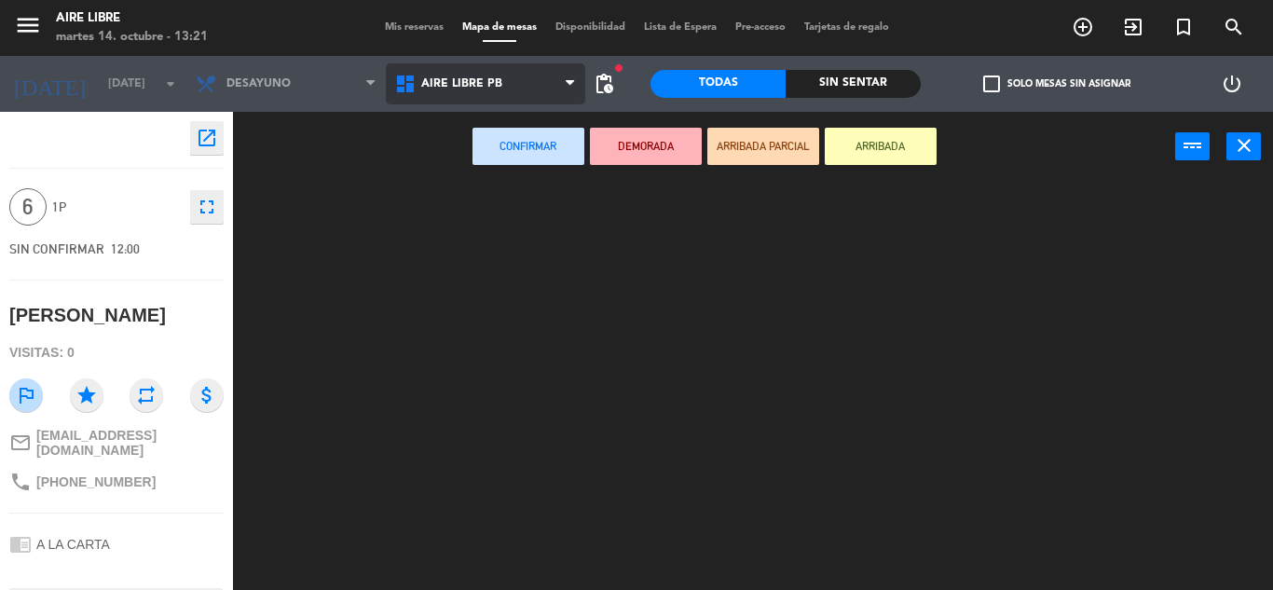
click at [490, 176] on ng-component "menu Aire Libre [DATE] 14. octubre - 13:21 Mis reservas Mapa de mesas Disponibi…" at bounding box center [636, 295] width 1273 height 590
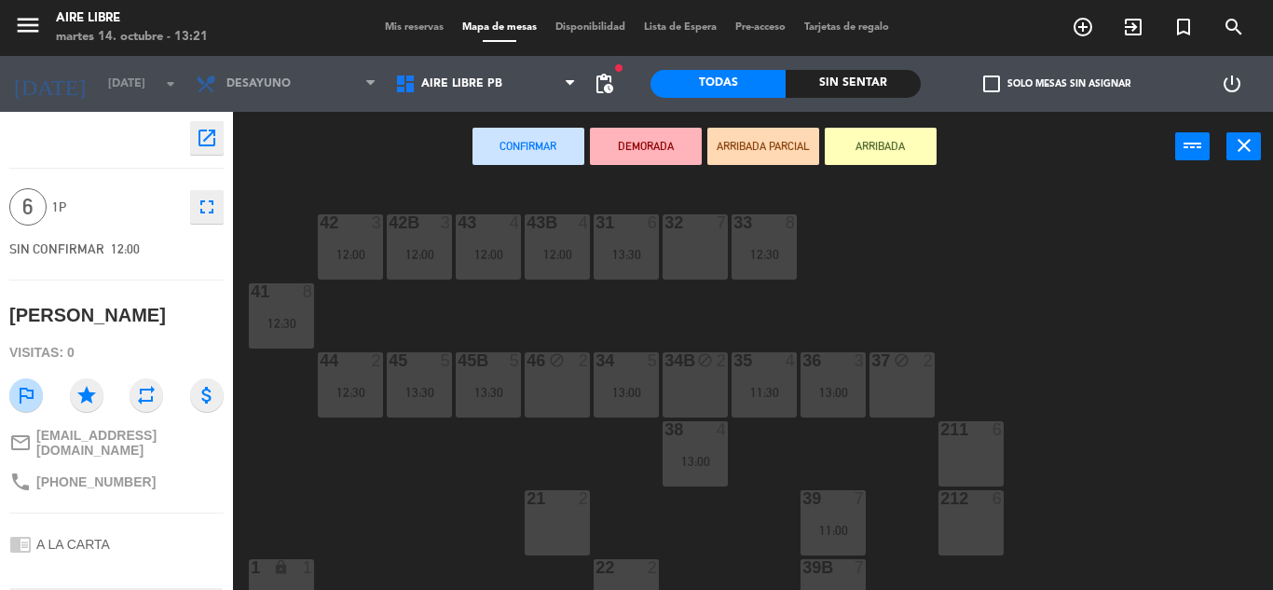
click at [699, 246] on div "32 7" at bounding box center [694, 246] width 65 height 65
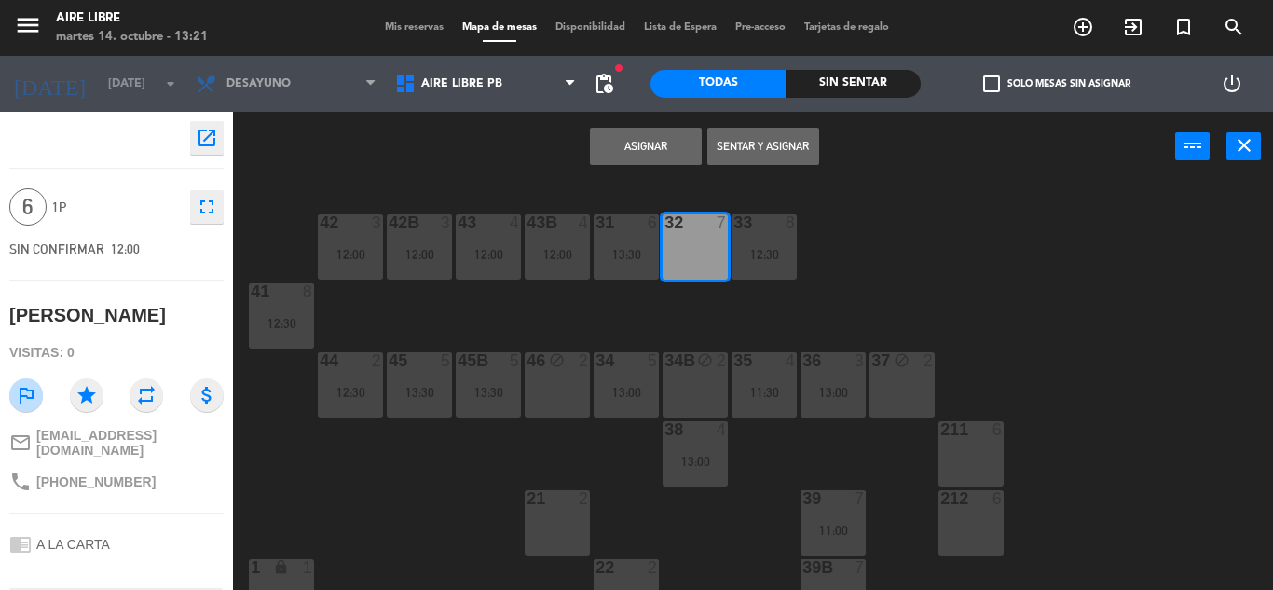
click at [636, 150] on button "Asignar" at bounding box center [646, 146] width 112 height 37
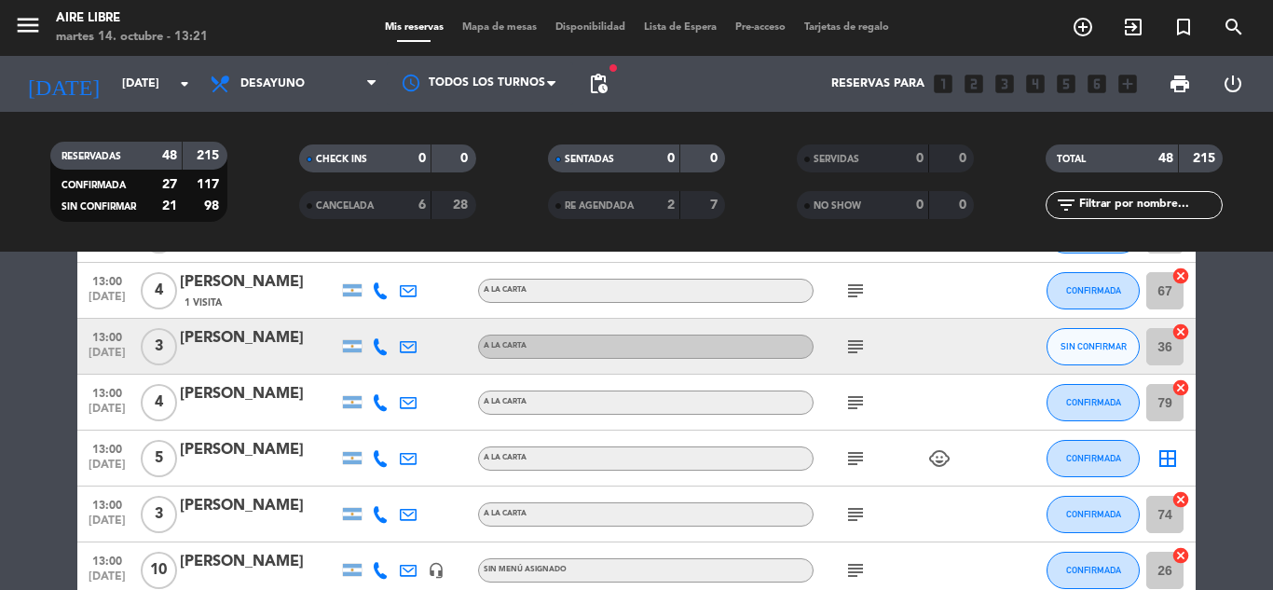
scroll to position [1863, 0]
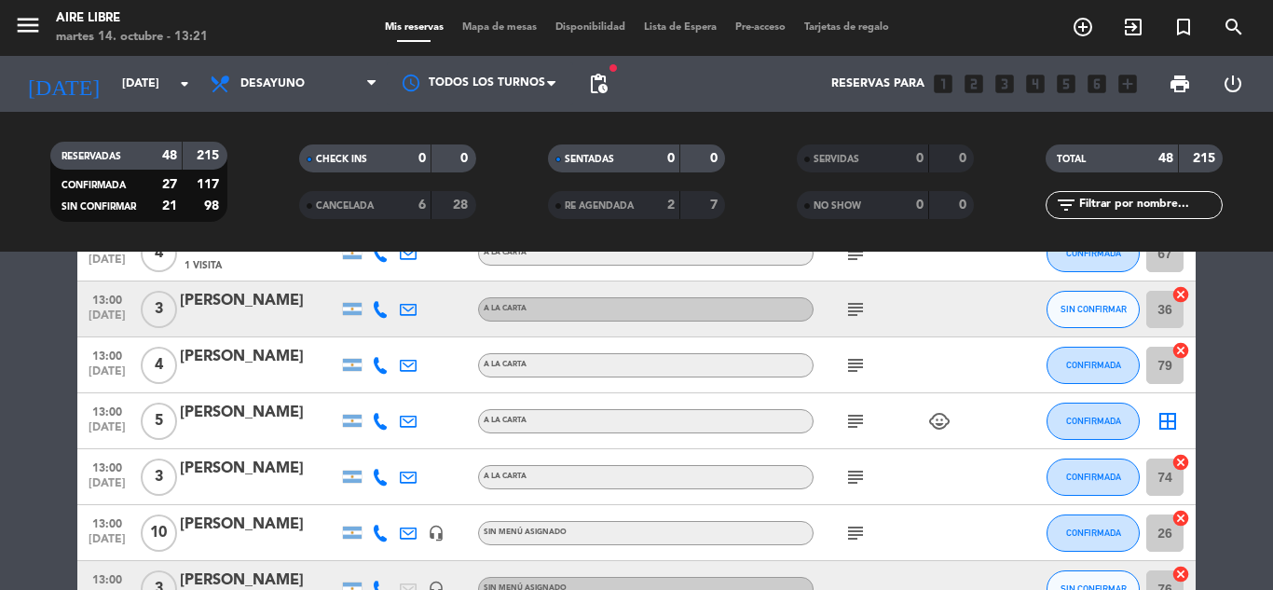
click at [1169, 422] on icon "border_all" at bounding box center [1167, 421] width 22 height 22
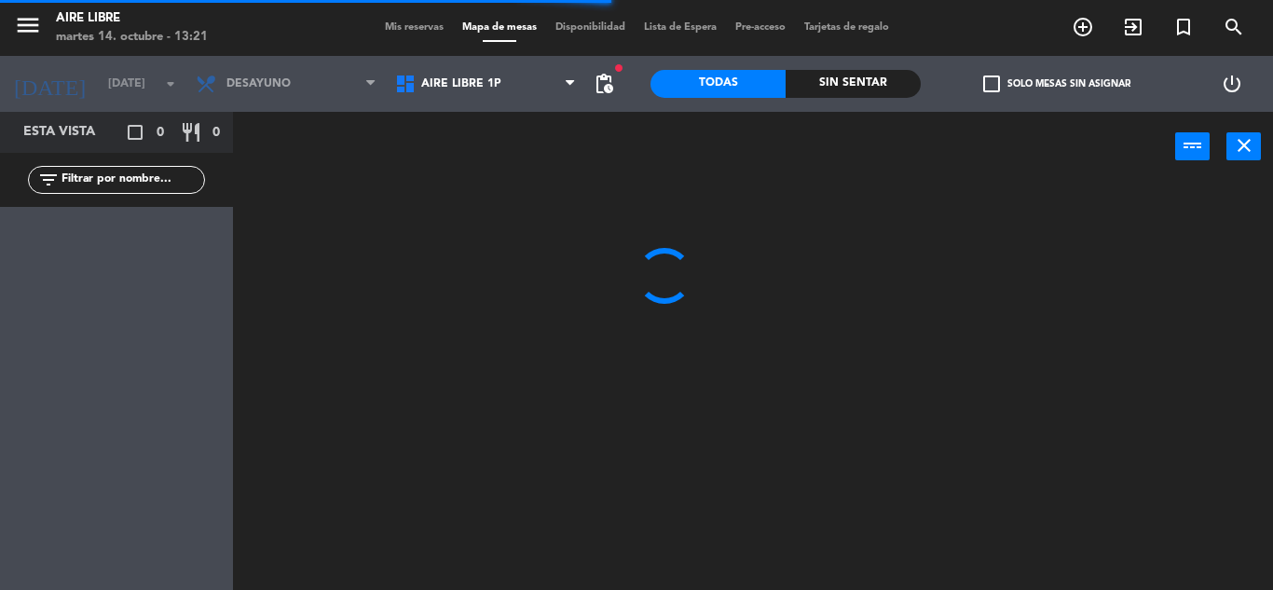
click at [473, 74] on span "Aire Libre 1P" at bounding box center [485, 83] width 199 height 41
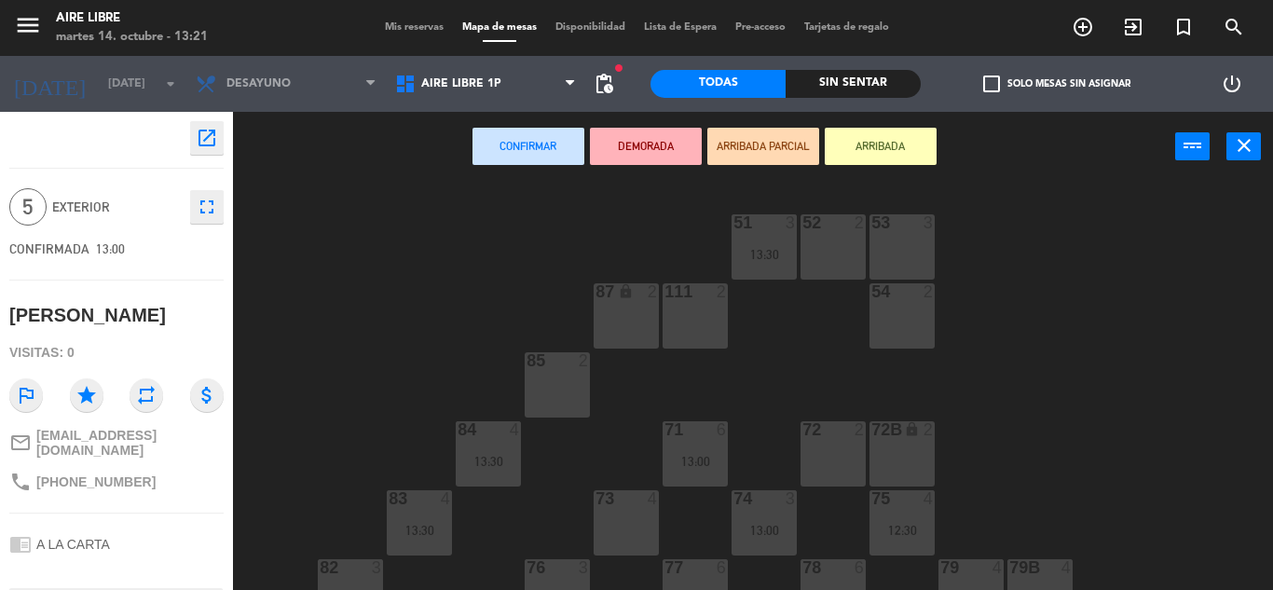
click at [1115, 423] on div "51 3 13:30 52 2 53 3 111 2 54 2 87 lock 2 85 2 72 2 84 4 13:30 71 6 13:00 72B l…" at bounding box center [759, 386] width 1027 height 408
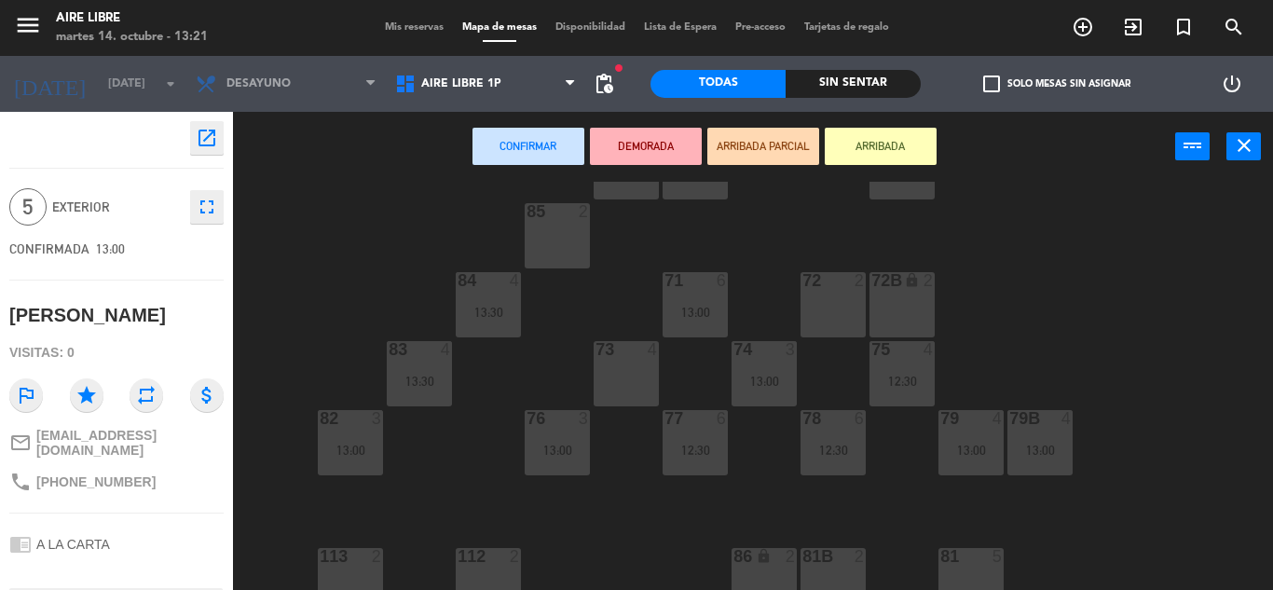
scroll to position [186, 0]
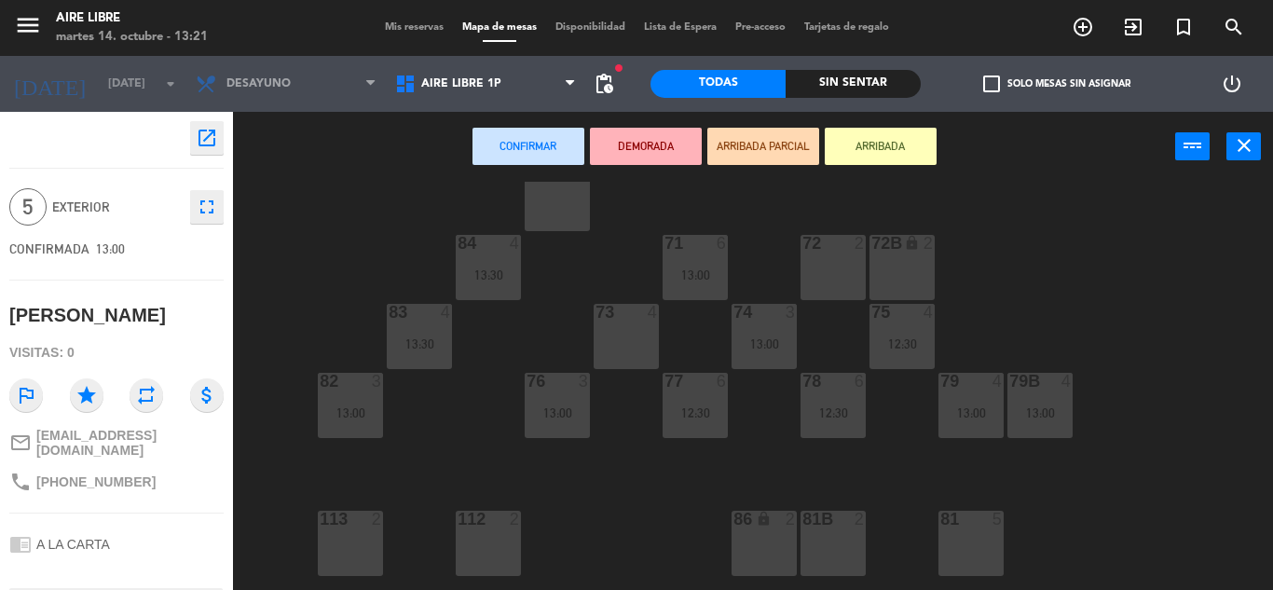
click at [984, 525] on div at bounding box center [970, 519] width 31 height 17
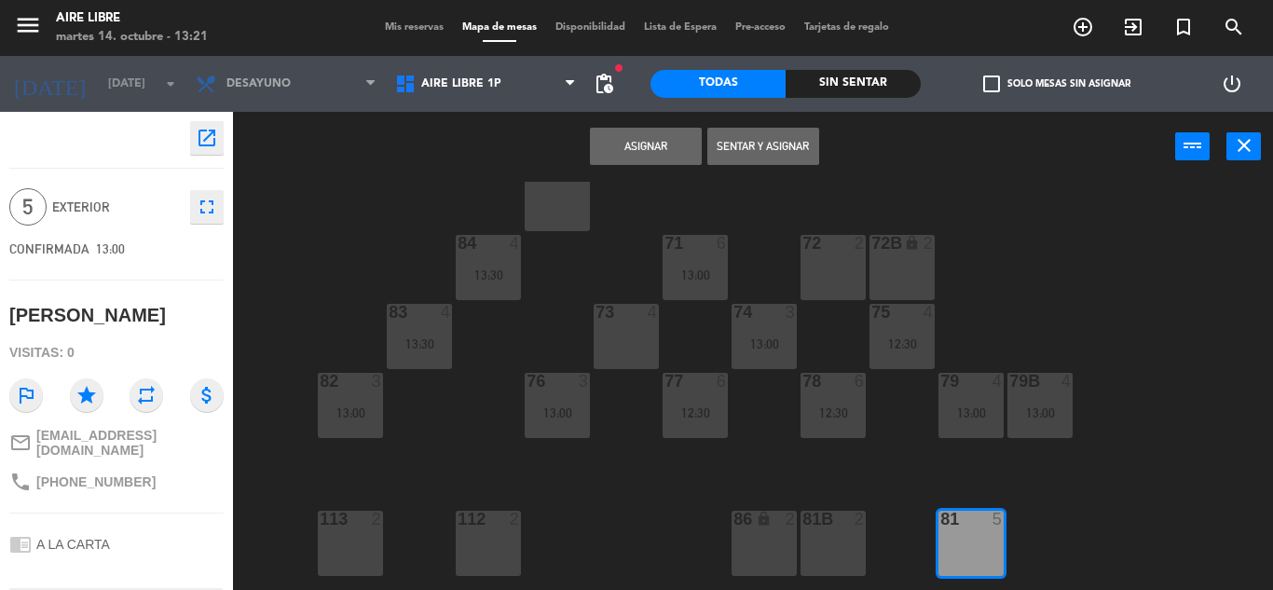
click at [644, 143] on button "Asignar" at bounding box center [646, 146] width 112 height 37
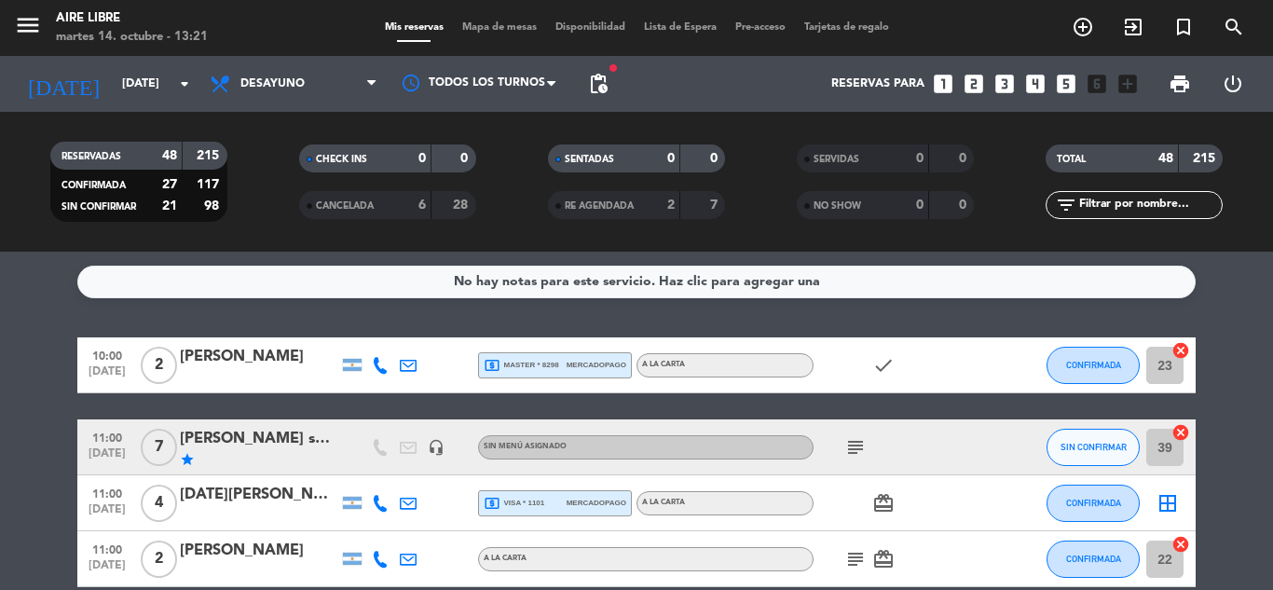
click at [501, 20] on div "Mis reservas Mapa de mesas Disponibilidad Lista de Espera Pre-acceso Tarjetas d…" at bounding box center [636, 28] width 523 height 17
click at [498, 23] on span "Mapa de mesas" at bounding box center [499, 27] width 93 height 10
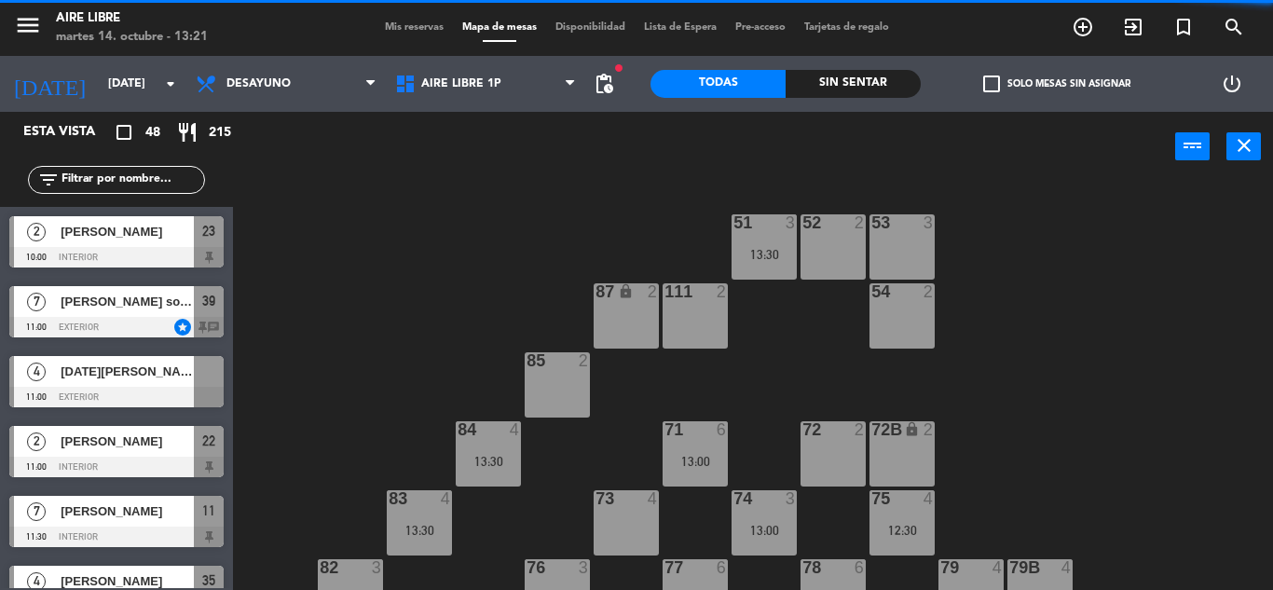
click at [991, 80] on span "check_box_outline_blank" at bounding box center [991, 83] width 17 height 17
click at [1057, 84] on input "check_box_outline_blank Solo mesas sin asignar" at bounding box center [1057, 84] width 0 height 0
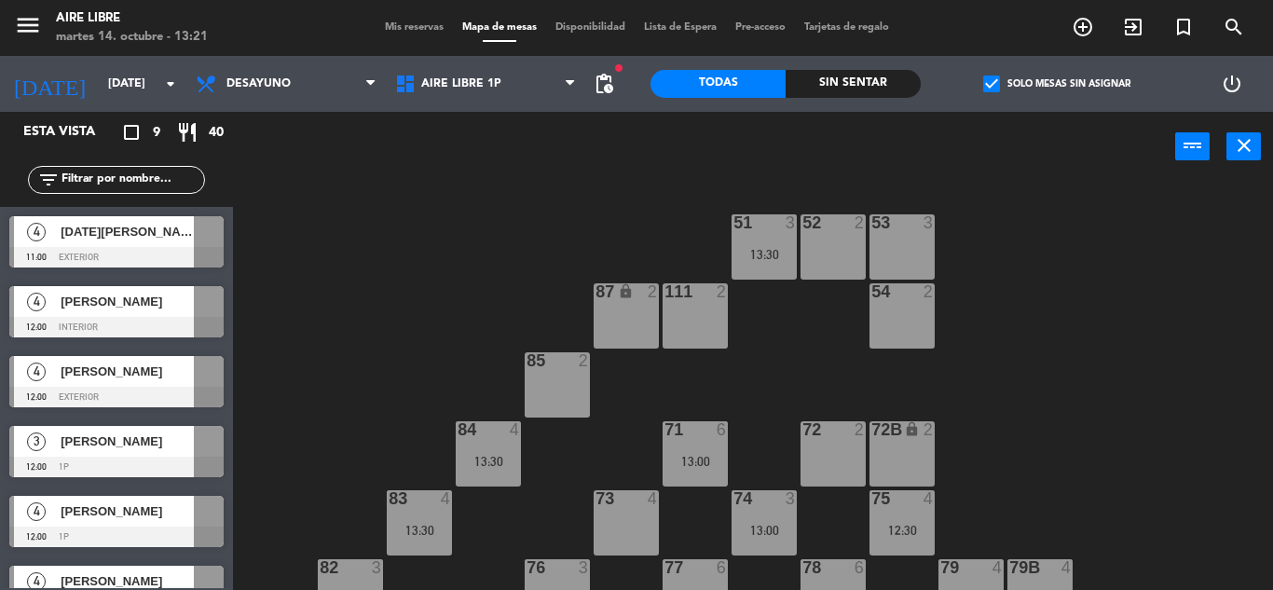
click at [130, 244] on div "[DATE][PERSON_NAME]" at bounding box center [126, 231] width 135 height 31
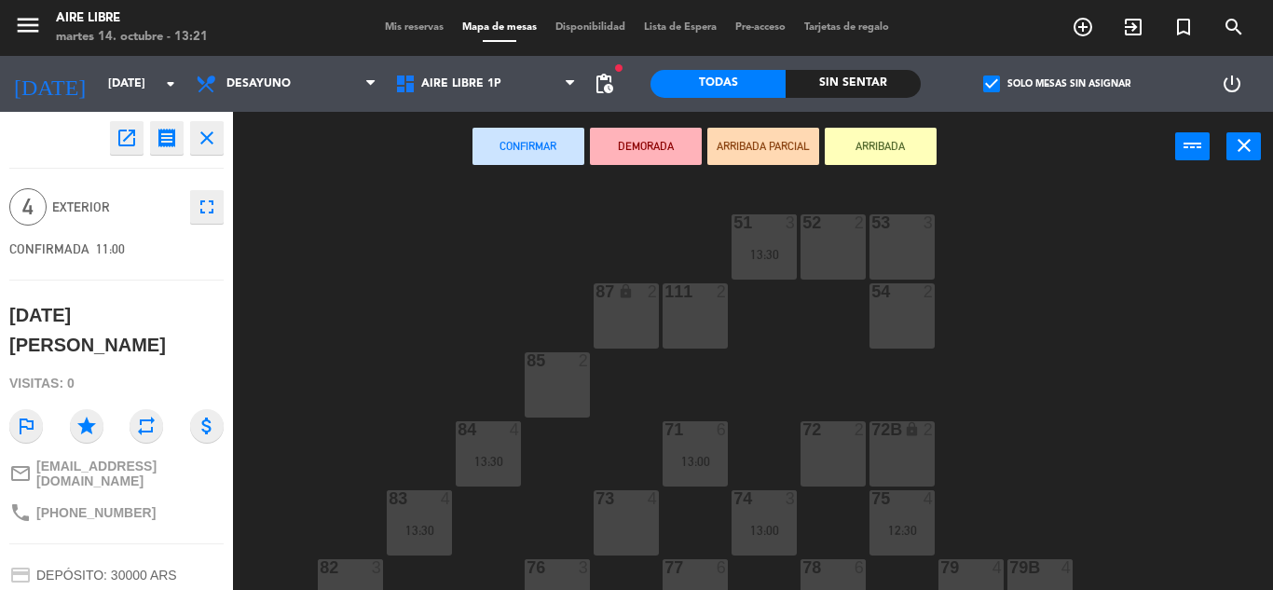
click at [626, 506] on div at bounding box center [625, 498] width 31 height 17
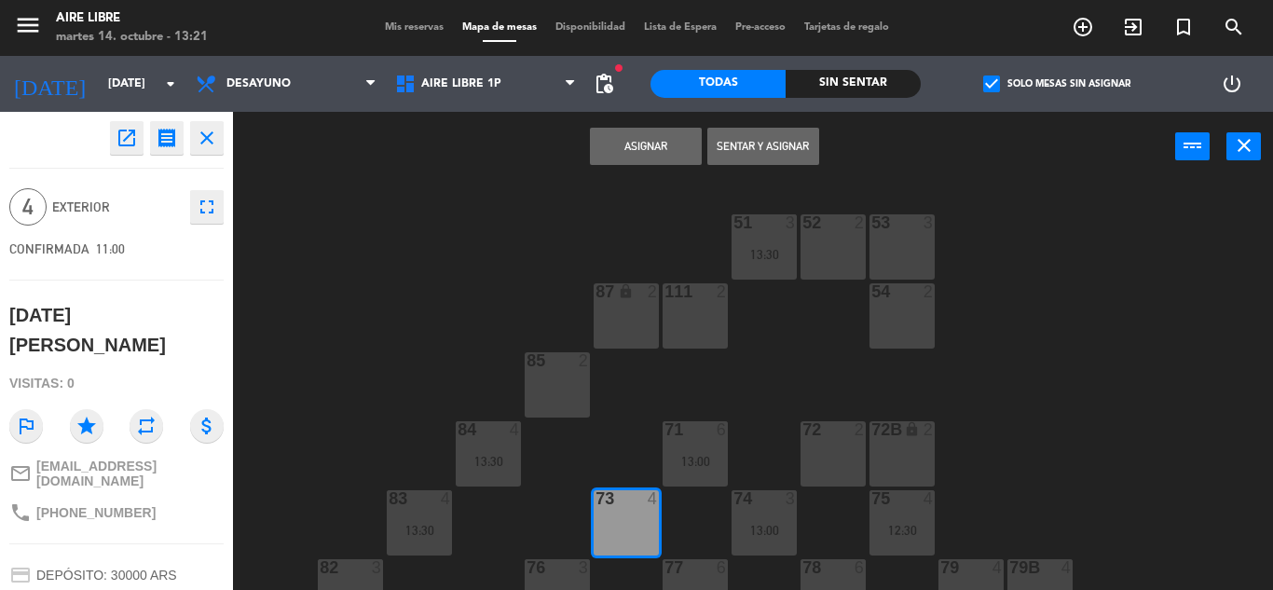
click at [646, 128] on button "Asignar" at bounding box center [646, 146] width 112 height 37
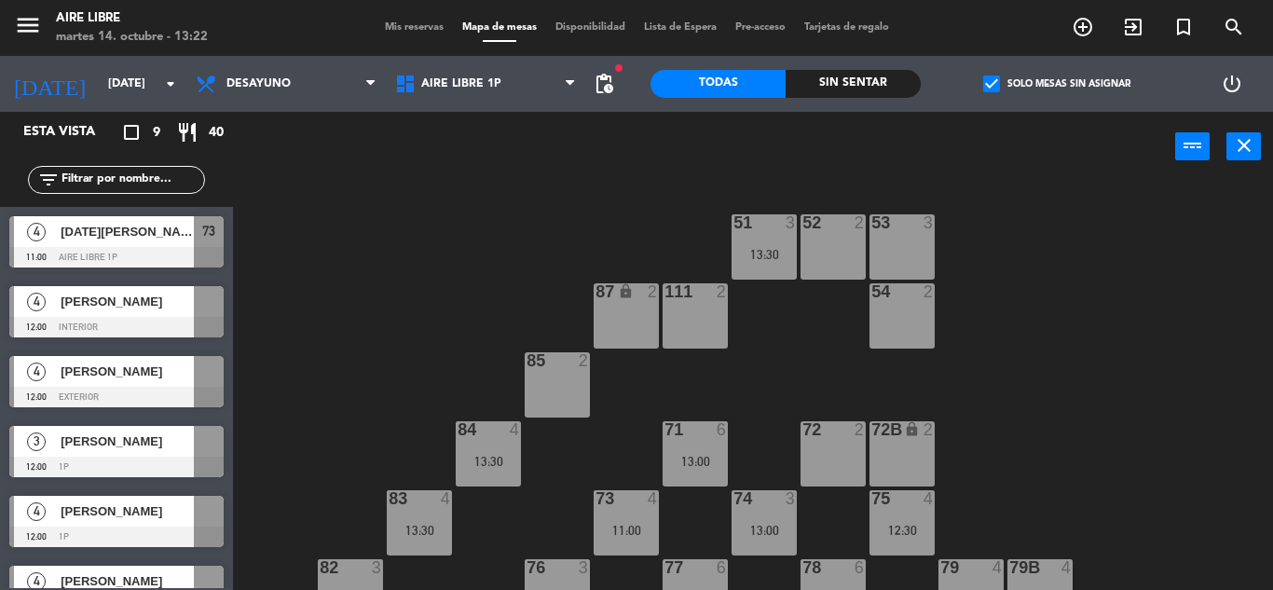
click at [1132, 383] on div "51 3 13:30 52 2 53 3 111 2 54 2 87 lock 2 85 2 72 2 84 4 13:30 71 6 13:00 72B l…" at bounding box center [759, 386] width 1027 height 408
click at [392, 23] on span "Mis reservas" at bounding box center [413, 27] width 77 height 10
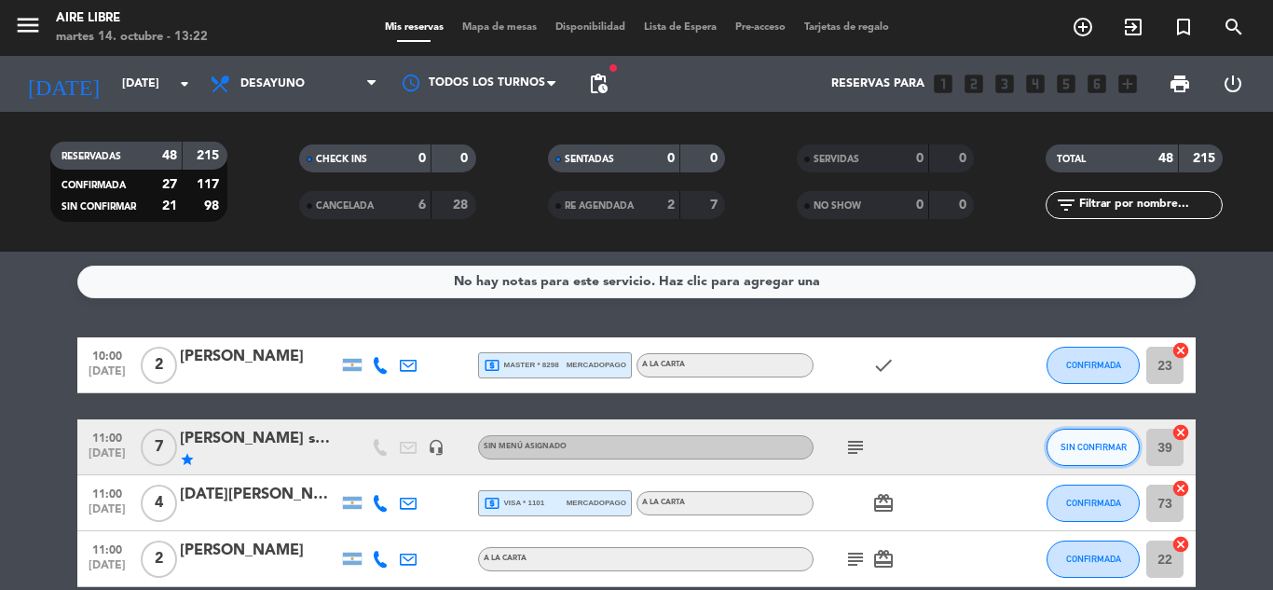
click at [1085, 448] on span "SIN CONFIRMAR" at bounding box center [1093, 447] width 66 height 10
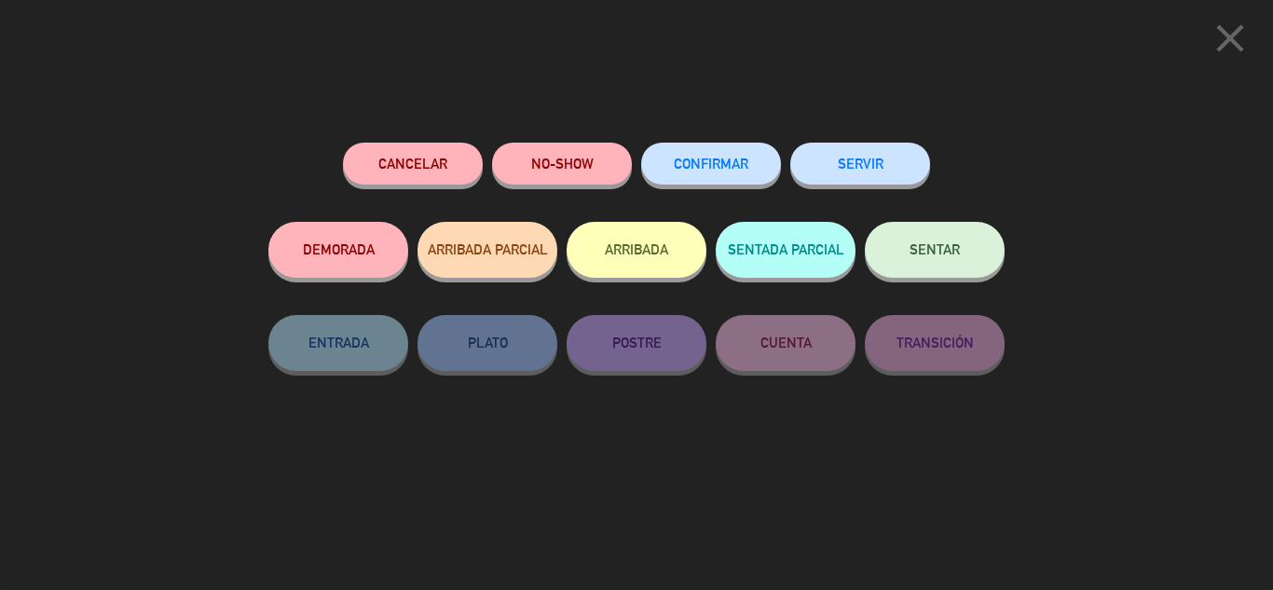
click at [719, 162] on span "CONFIRMAR" at bounding box center [711, 164] width 75 height 16
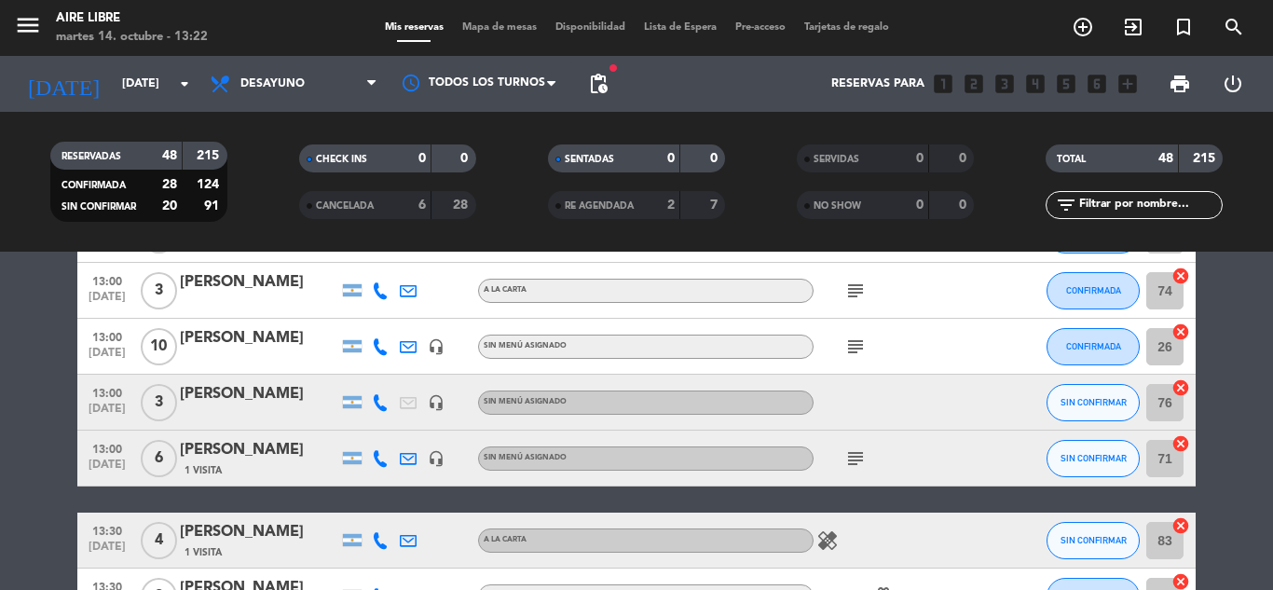
scroll to position [2013, 0]
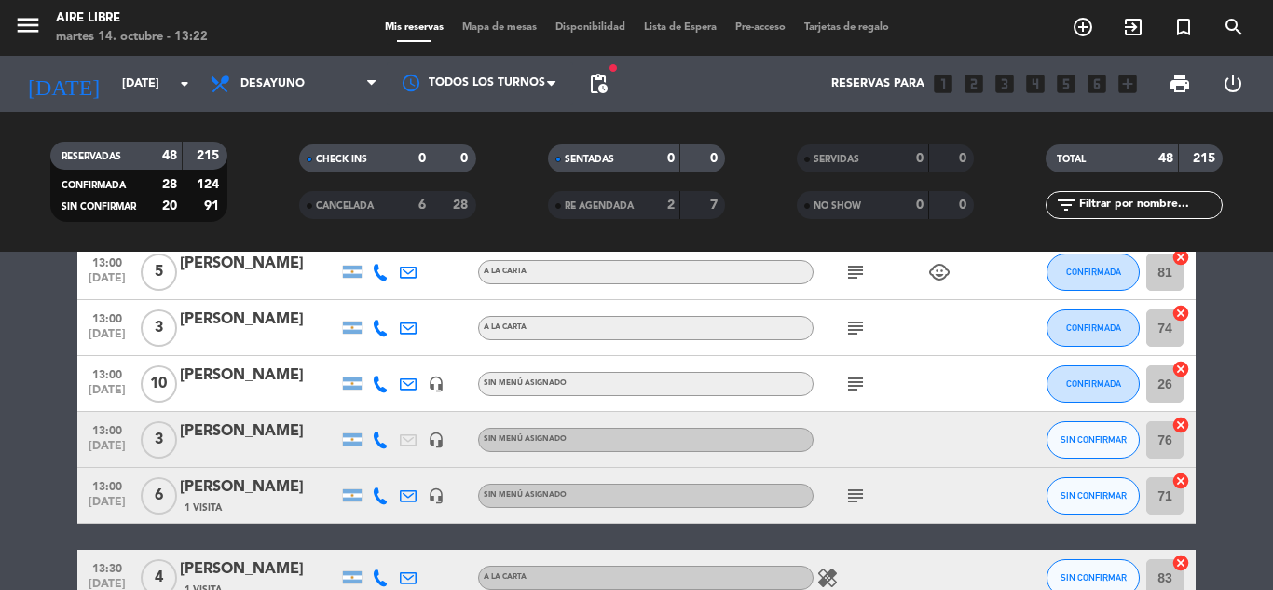
click at [375, 441] on icon at bounding box center [380, 439] width 17 height 17
click at [857, 382] on icon "subject" at bounding box center [855, 384] width 22 height 22
click at [1087, 433] on button "SIN CONFIRMAR" at bounding box center [1092, 439] width 93 height 37
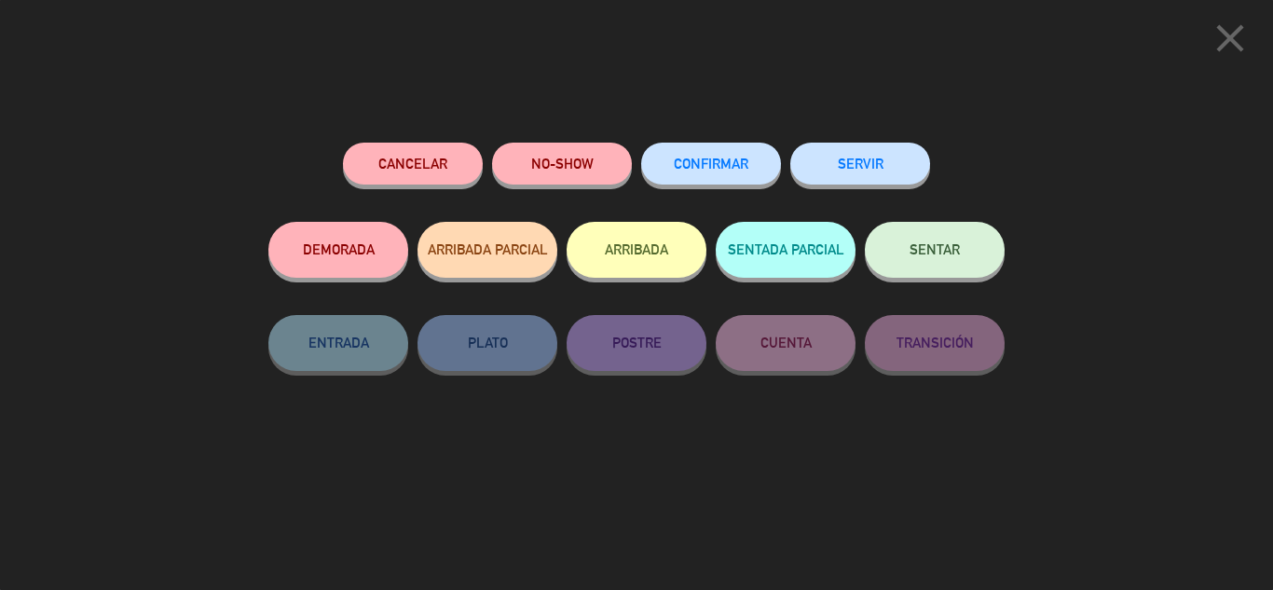
click at [706, 149] on button "CONFIRMAR" at bounding box center [711, 164] width 140 height 42
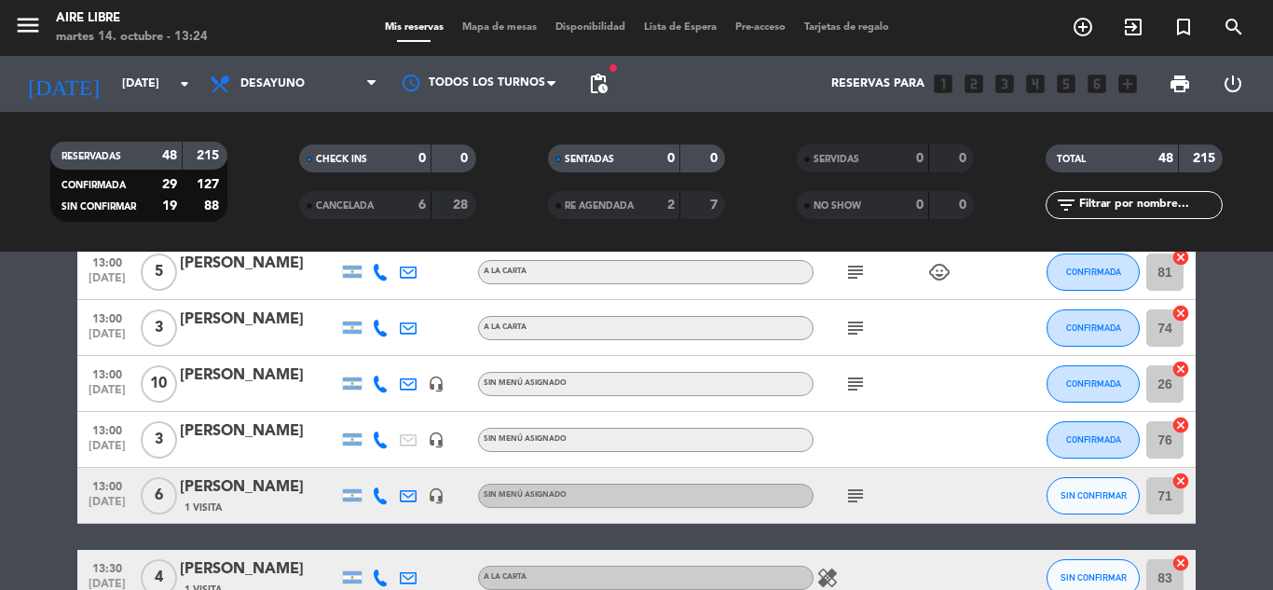
click at [239, 442] on div "[PERSON_NAME]" at bounding box center [259, 431] width 158 height 24
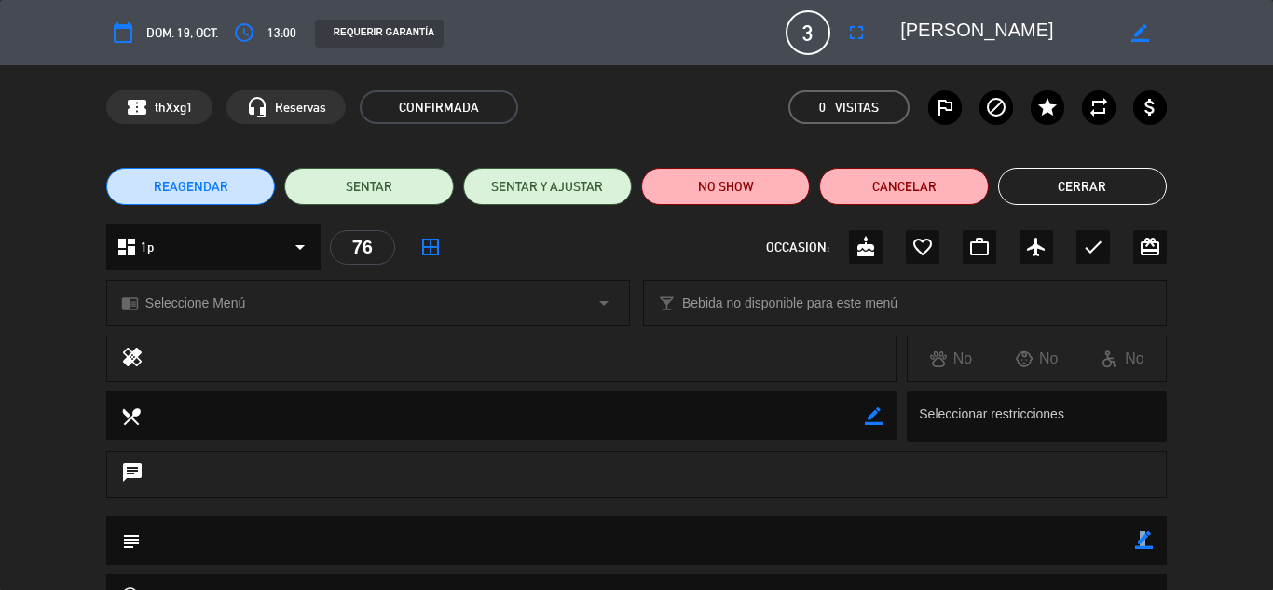
drag, startPoint x: 1138, startPoint y: 530, endPoint x: 1144, endPoint y: 538, distance: 9.9
click at [1144, 538] on div "border_color" at bounding box center [1144, 540] width 18 height 48
click at [1144, 538] on icon "border_color" at bounding box center [1144, 540] width 18 height 18
click at [765, 541] on textarea at bounding box center [638, 540] width 994 height 48
type textarea "no atendio llamada, confirmo por ws"
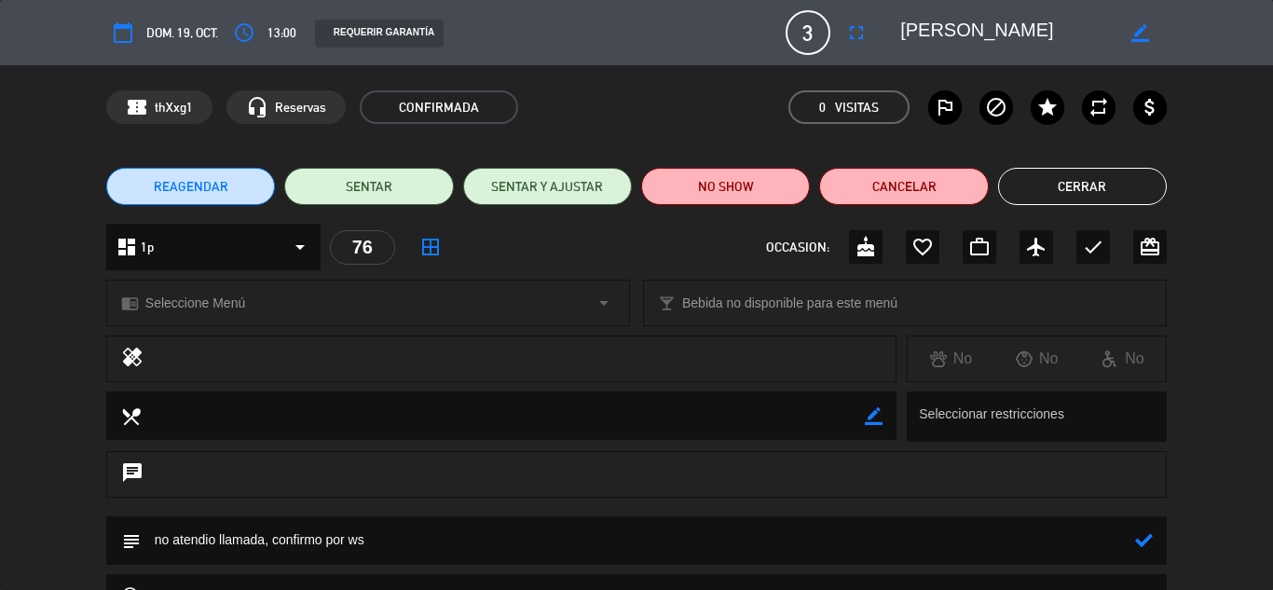
click at [1142, 539] on icon at bounding box center [1144, 540] width 18 height 18
click at [1079, 190] on button "Cerrar" at bounding box center [1082, 186] width 169 height 37
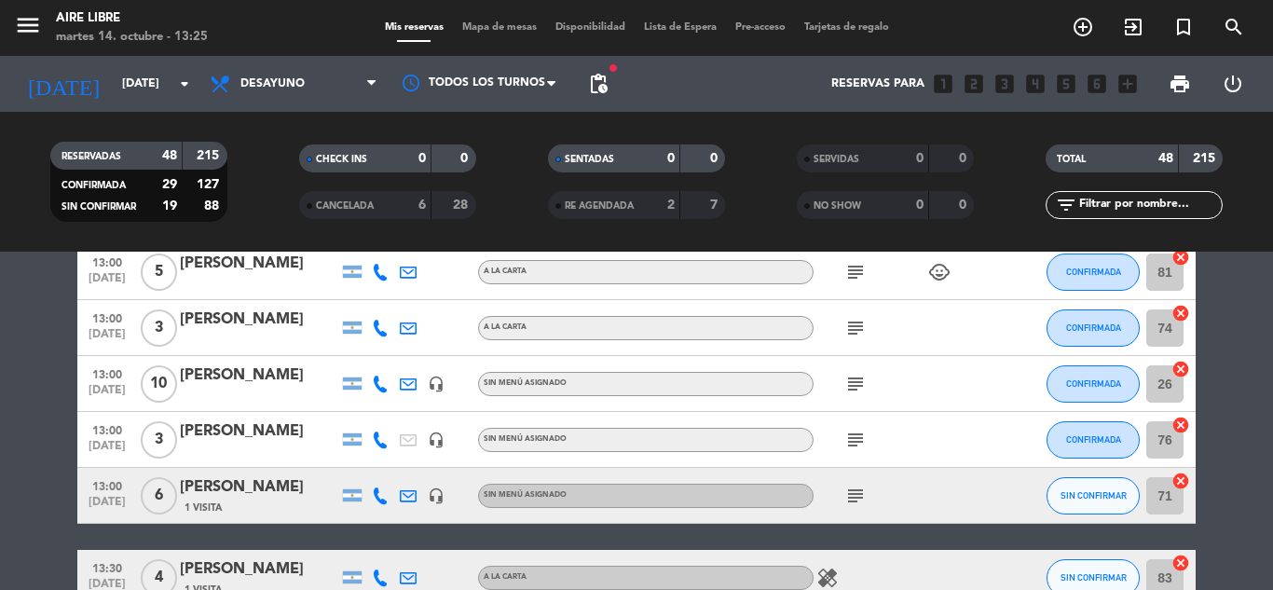
click at [376, 497] on icon at bounding box center [380, 495] width 17 height 17
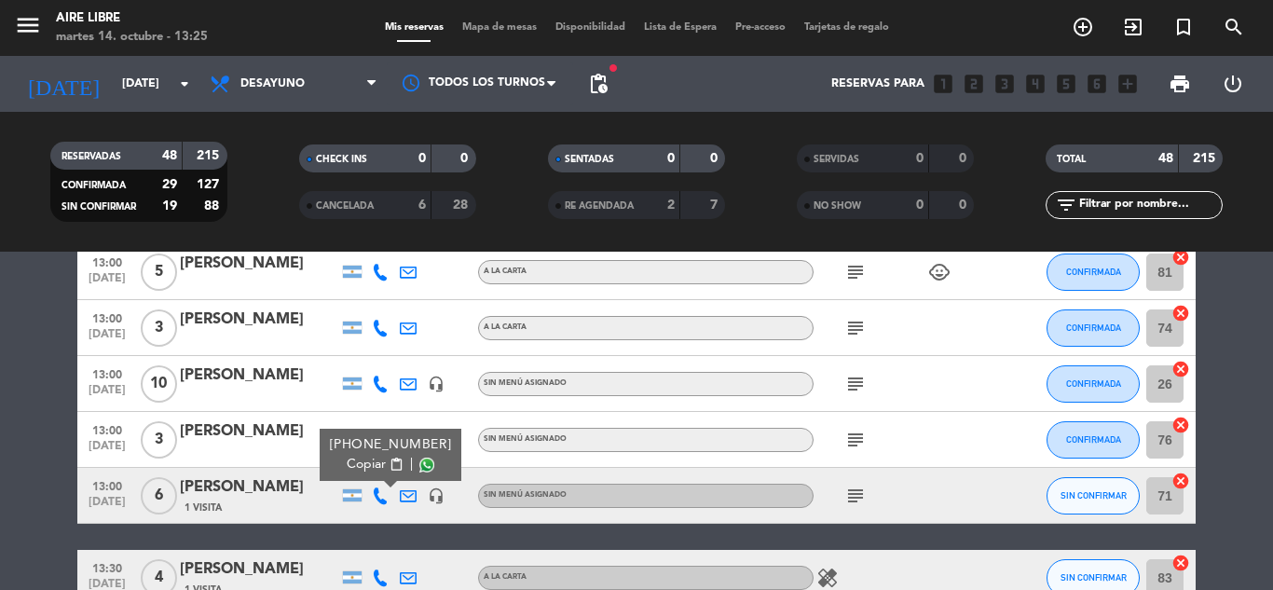
click at [858, 500] on icon "subject" at bounding box center [855, 495] width 22 height 22
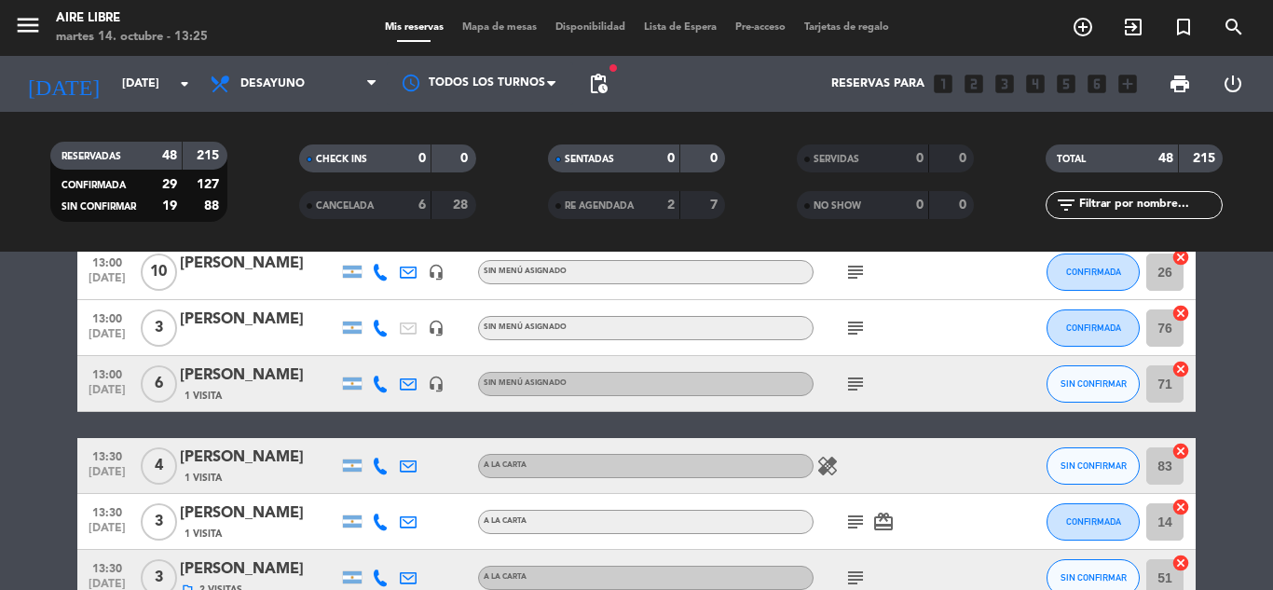
scroll to position [2162, 0]
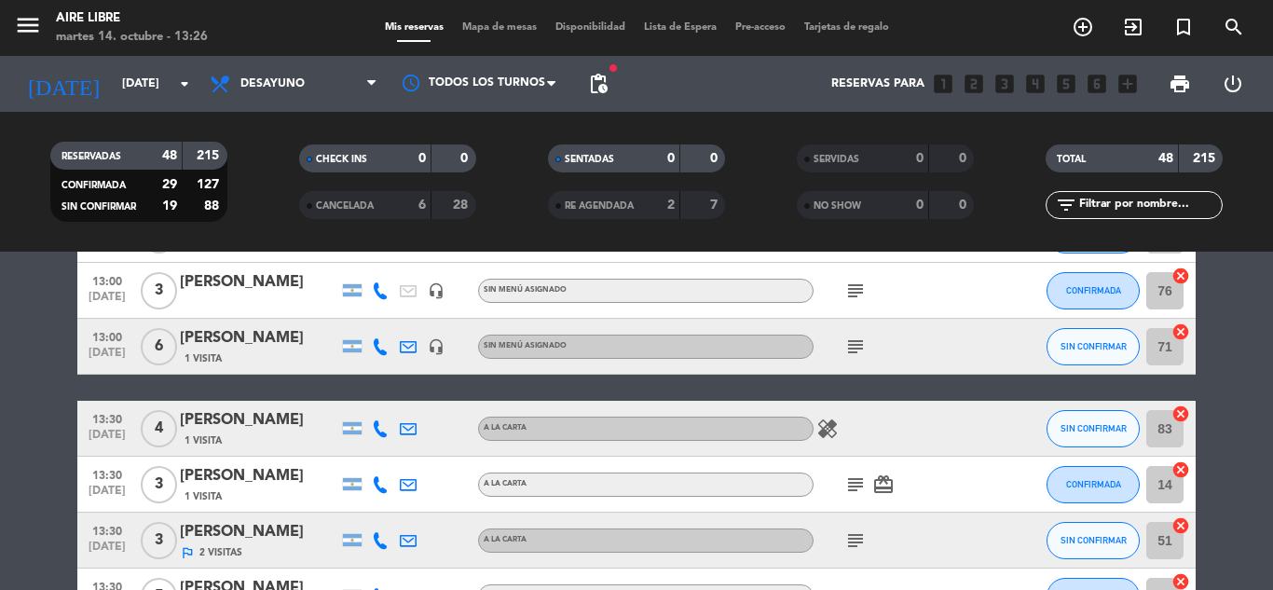
click at [256, 326] on div "[PERSON_NAME]" at bounding box center [259, 338] width 158 height 24
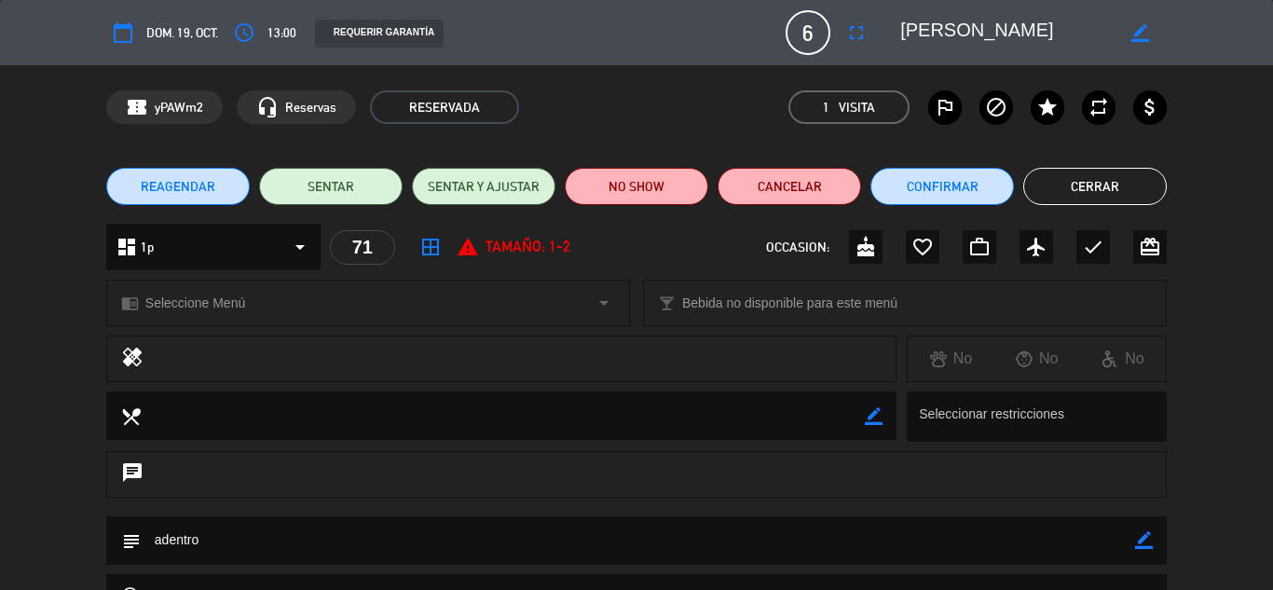
click at [1143, 537] on icon "border_color" at bounding box center [1144, 540] width 18 height 18
type textarea "adentro, no atendio call, se le envio ws"
click at [1141, 539] on icon at bounding box center [1144, 540] width 18 height 18
click at [1092, 174] on button "Cerrar" at bounding box center [1094, 186] width 143 height 37
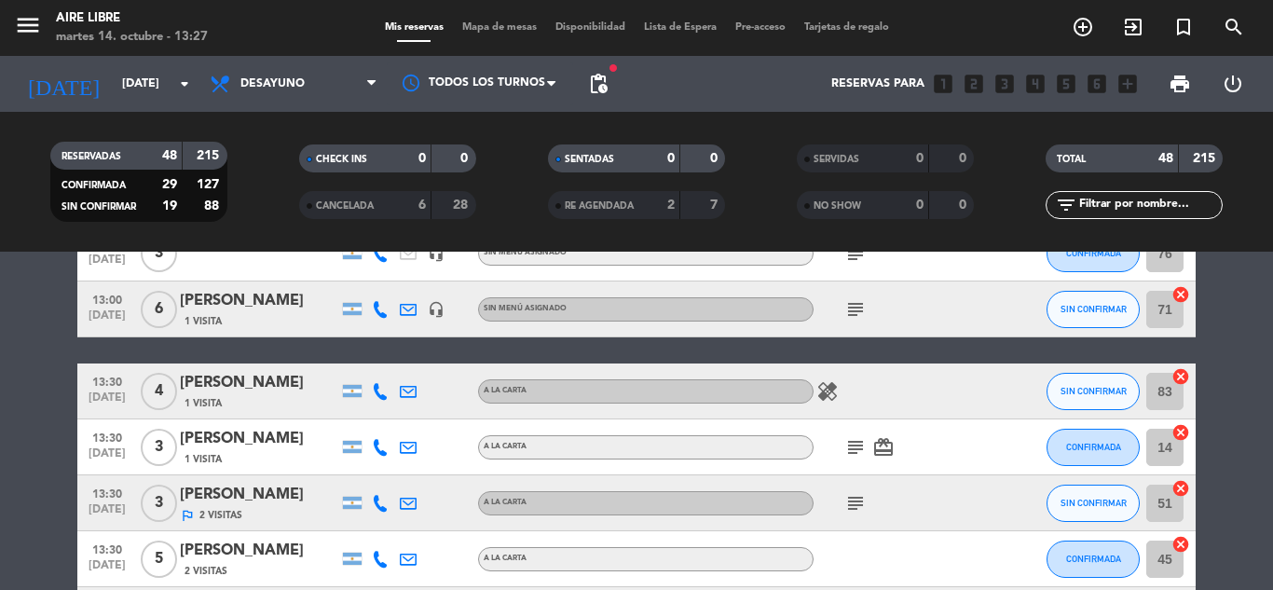
scroll to position [2236, 0]
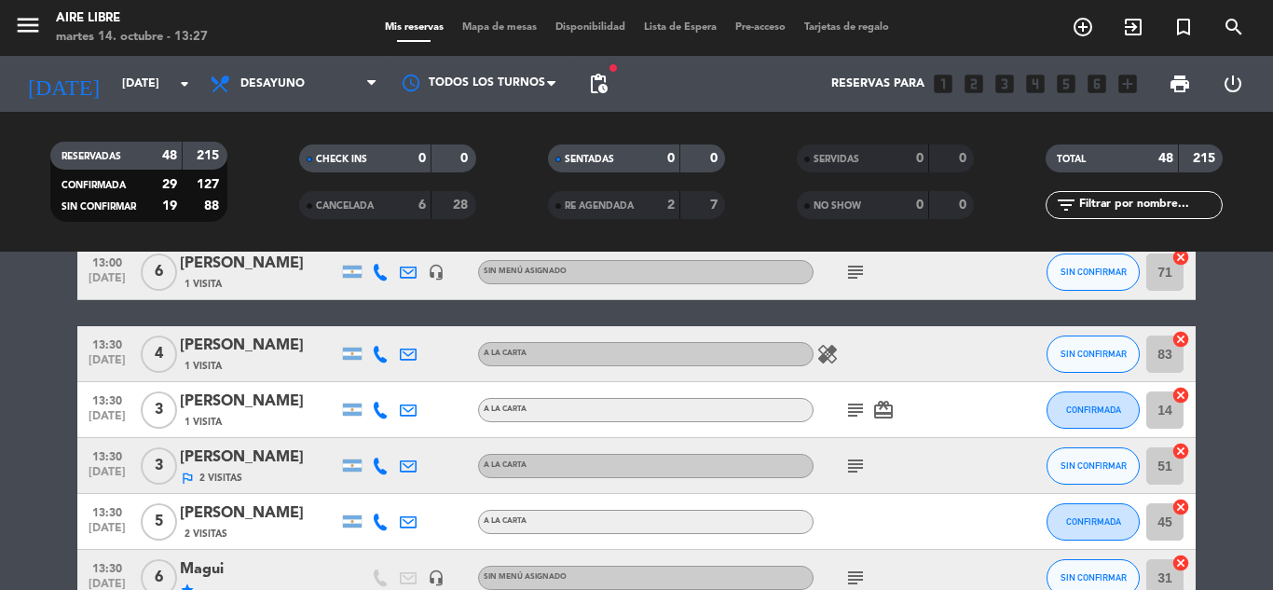
click at [377, 352] on icon at bounding box center [380, 354] width 17 height 17
click at [375, 268] on icon at bounding box center [380, 272] width 17 height 17
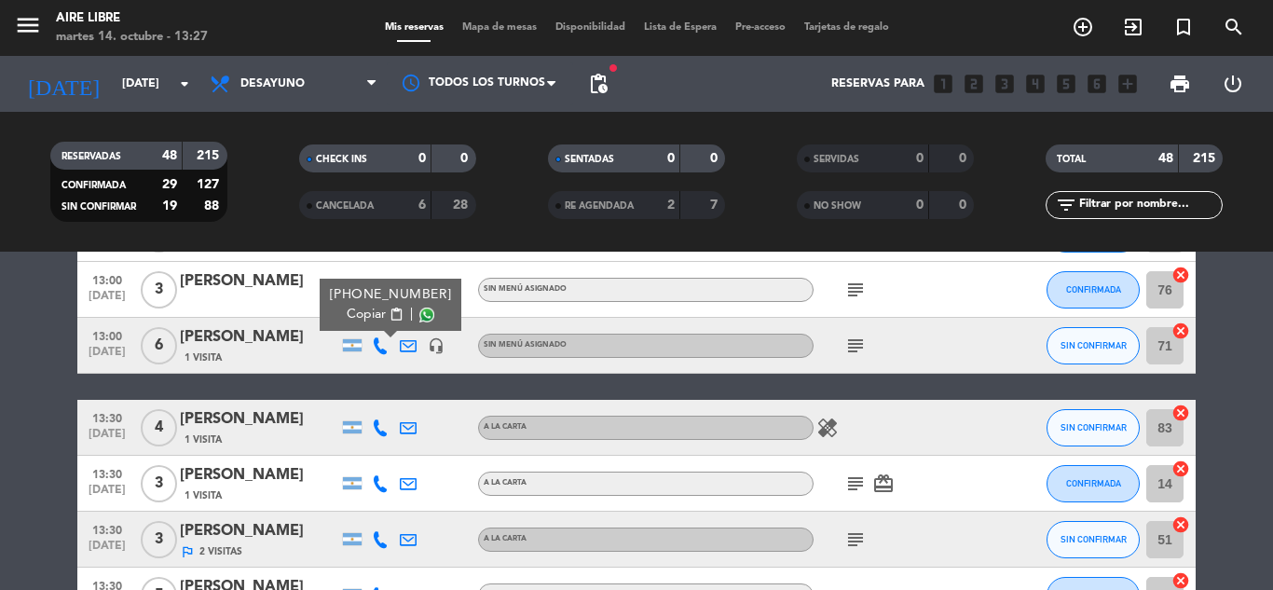
scroll to position [2162, 0]
click at [1088, 348] on span "SIN CONFIRMAR" at bounding box center [1093, 346] width 66 height 10
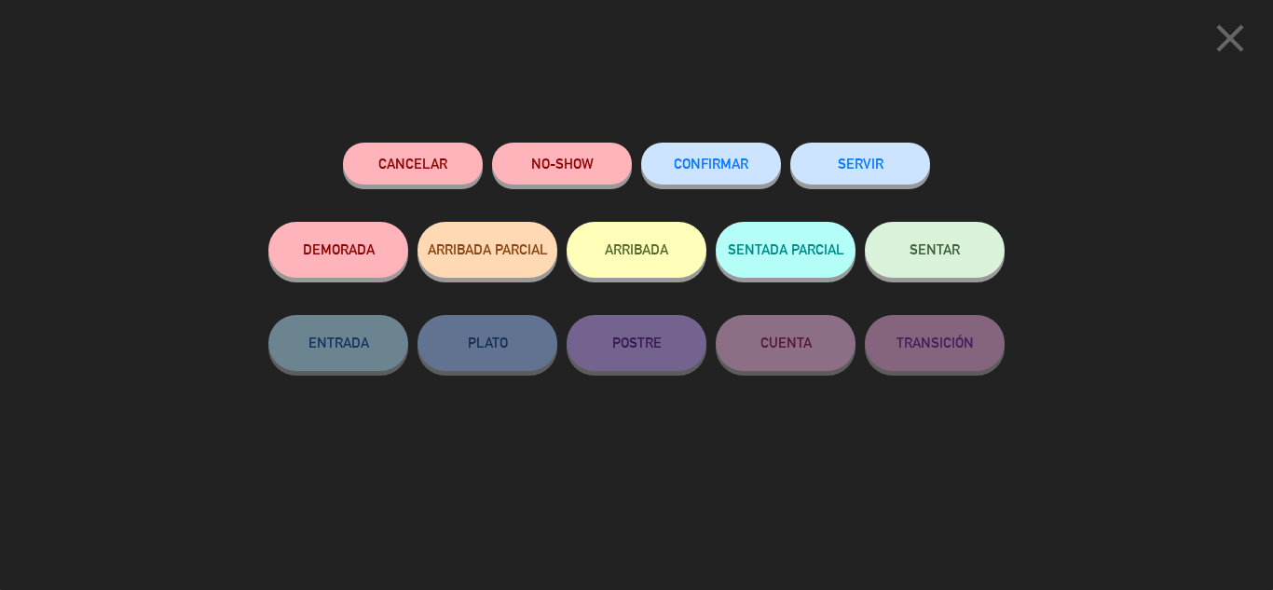
click at [733, 153] on button "CONFIRMAR" at bounding box center [711, 164] width 140 height 42
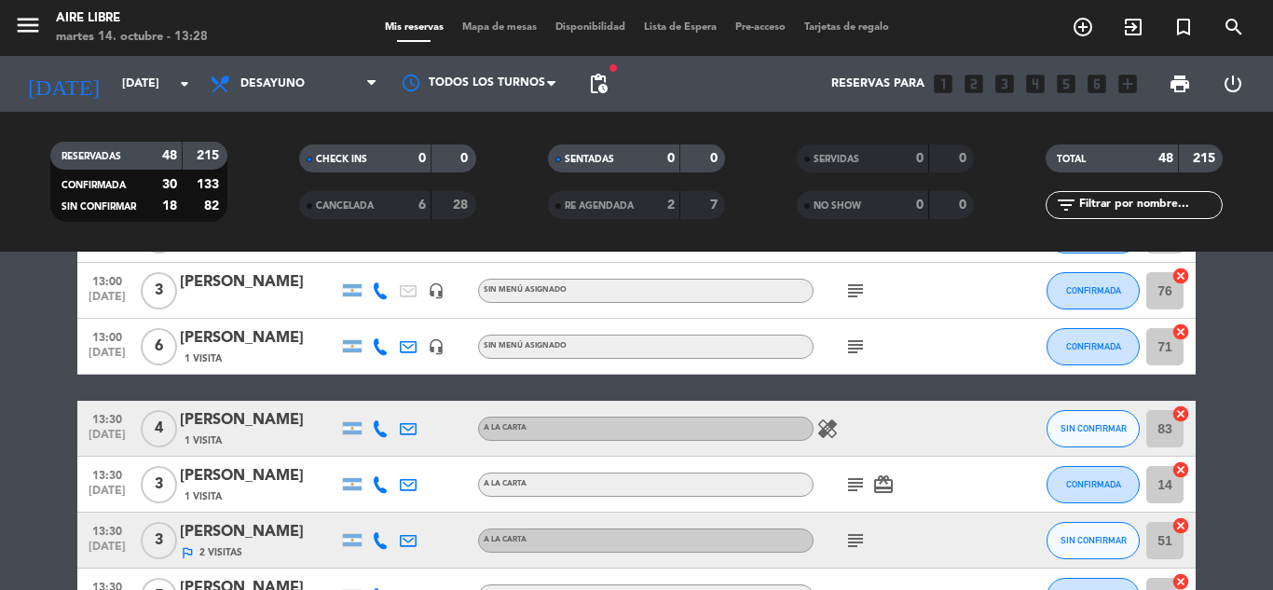
click at [240, 342] on div "[PERSON_NAME]" at bounding box center [259, 338] width 158 height 24
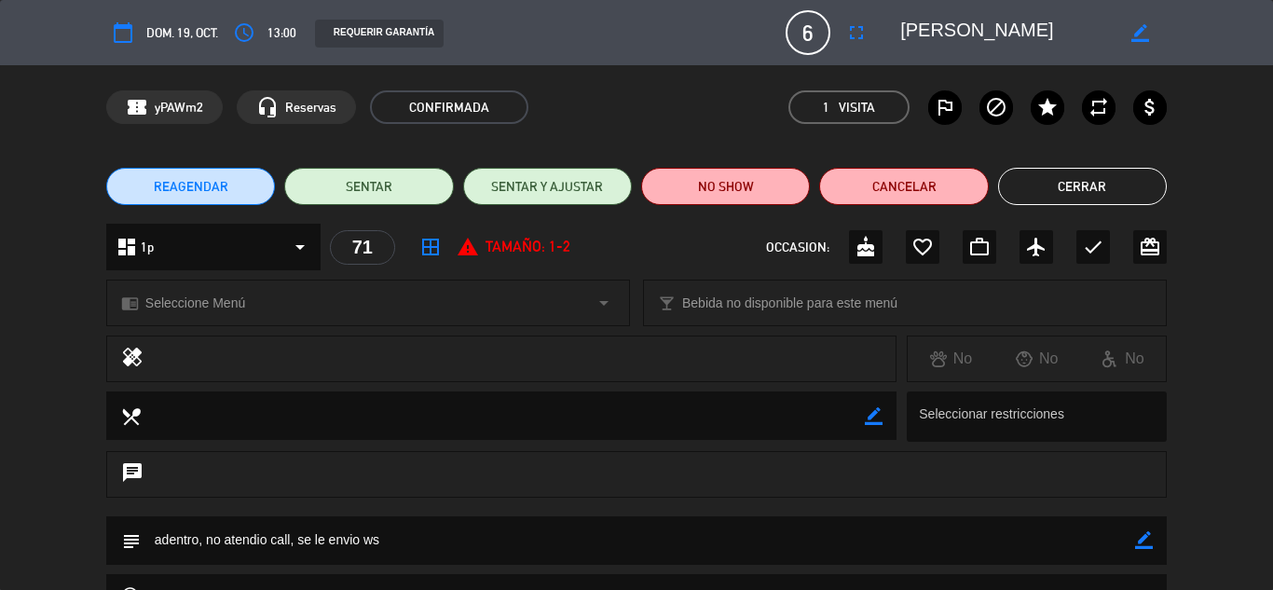
click at [1140, 539] on icon "border_color" at bounding box center [1144, 540] width 18 height 18
click at [362, 541] on textarea at bounding box center [638, 540] width 994 height 48
type textarea "adentro, no atendio call, confirmo ws"
click at [1144, 539] on icon at bounding box center [1144, 540] width 18 height 18
click at [1085, 186] on button "Cerrar" at bounding box center [1082, 186] width 169 height 37
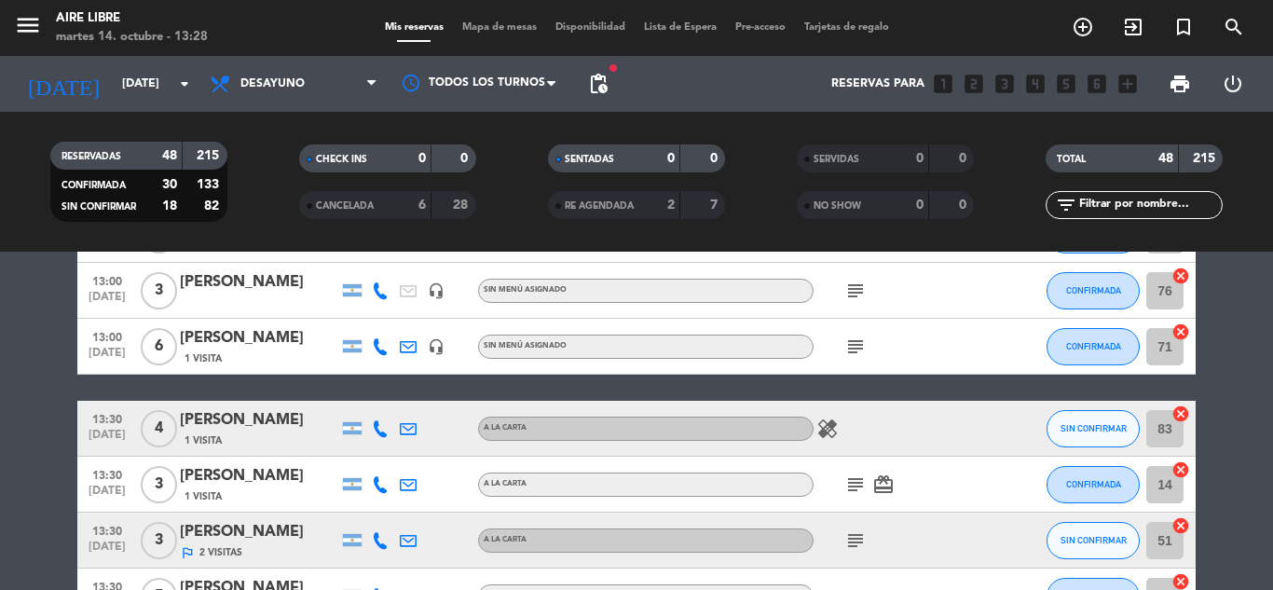
click at [380, 433] on icon at bounding box center [380, 428] width 17 height 17
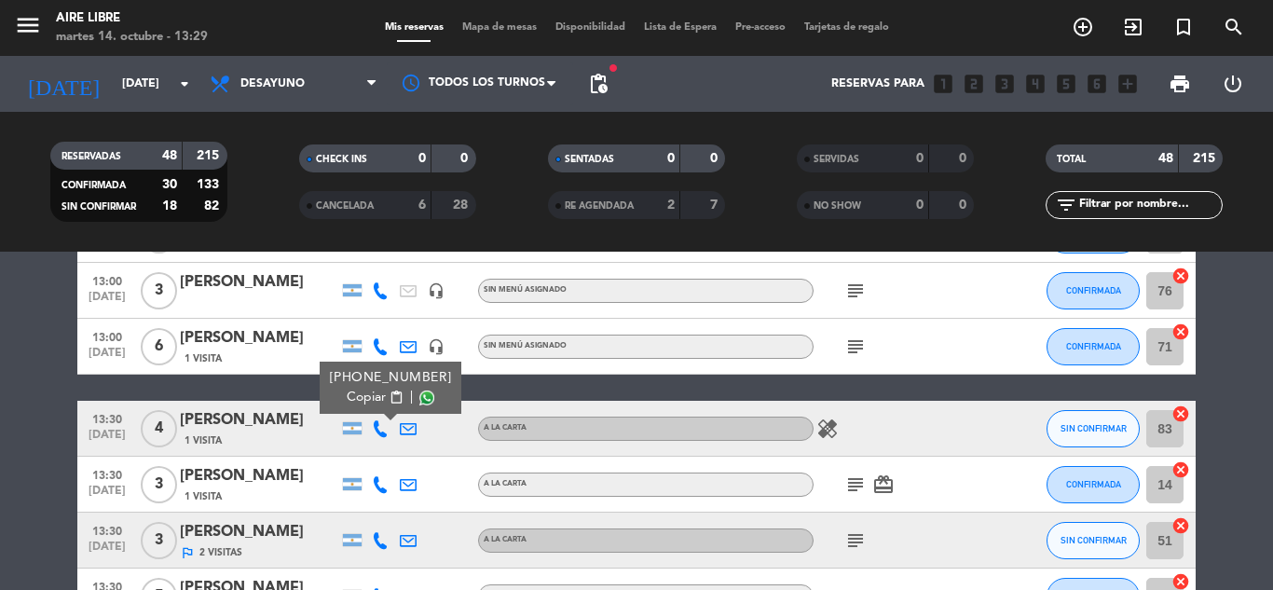
click at [117, 451] on div "13:30 [DATE]" at bounding box center [107, 428] width 60 height 55
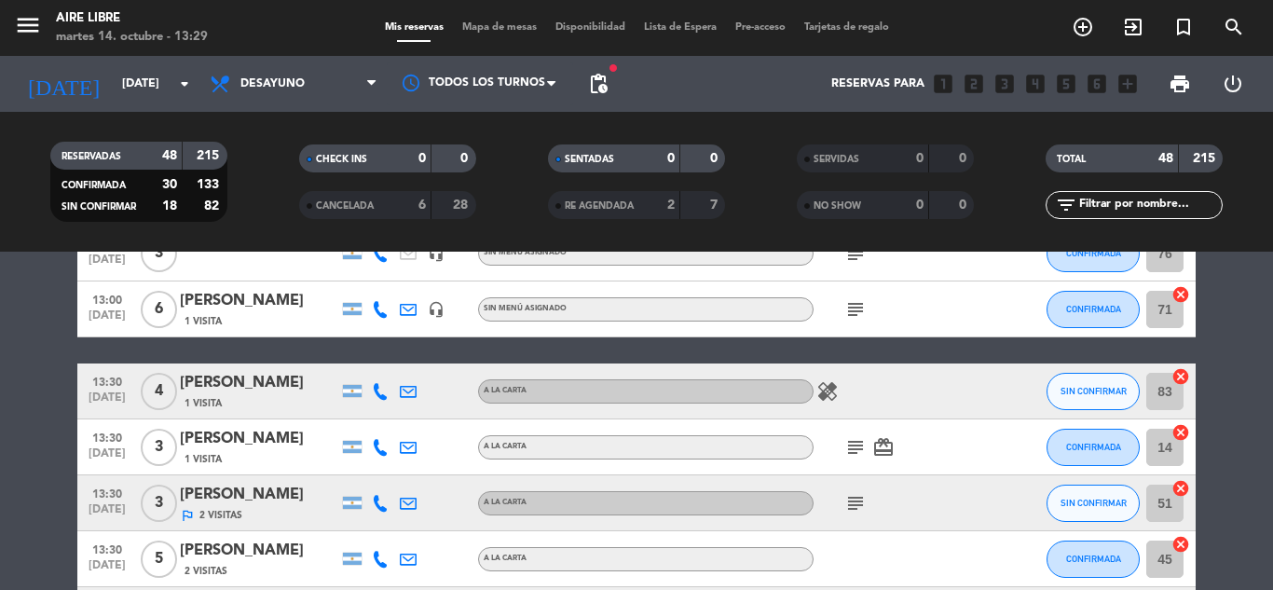
scroll to position [2236, 0]
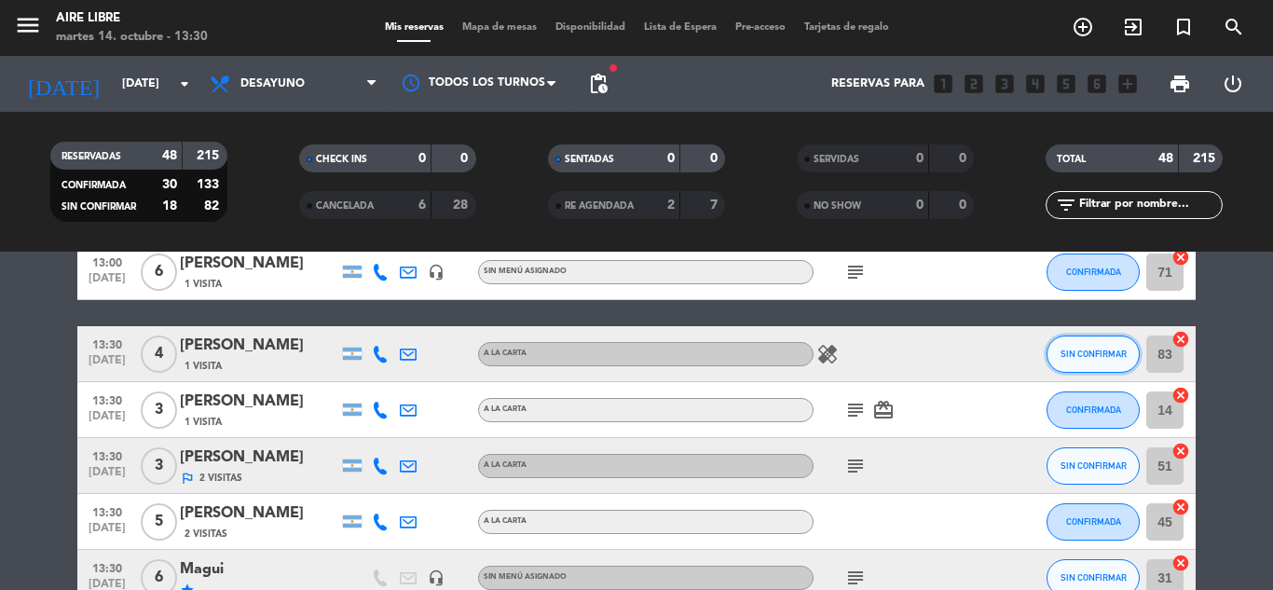
click at [1087, 354] on span "SIN CONFIRMAR" at bounding box center [1093, 353] width 66 height 10
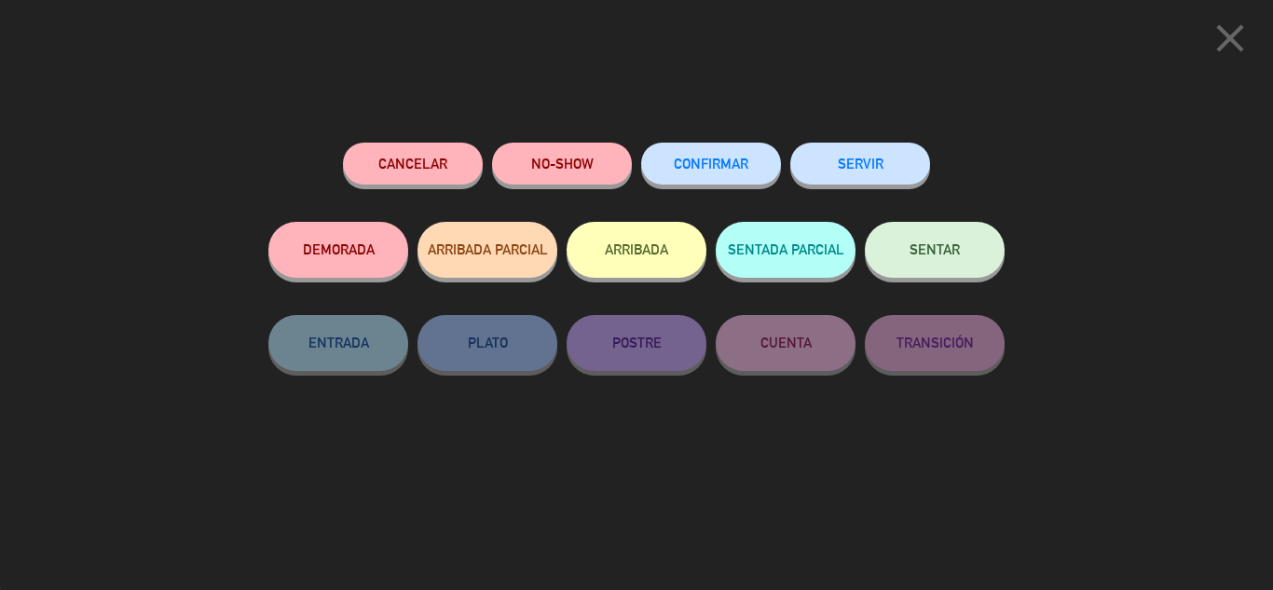
click at [714, 154] on button "CONFIRMAR" at bounding box center [711, 164] width 140 height 42
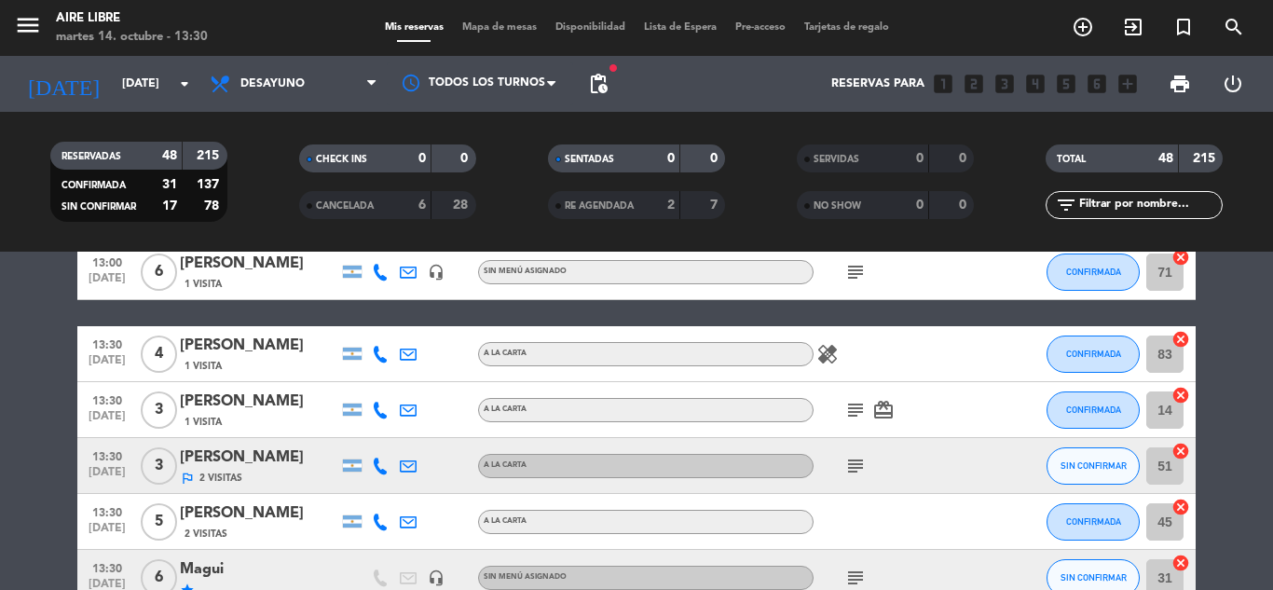
click at [247, 335] on div "[PERSON_NAME]" at bounding box center [259, 346] width 158 height 24
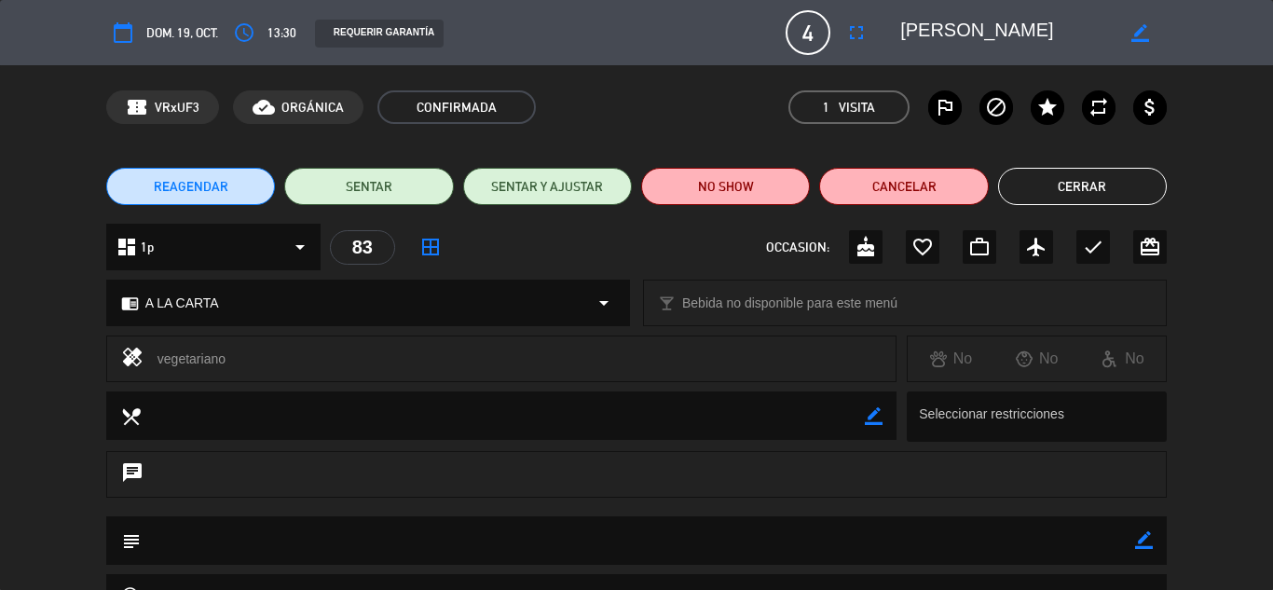
click at [1144, 544] on icon "border_color" at bounding box center [1144, 540] width 18 height 18
click at [497, 537] on textarea at bounding box center [638, 540] width 994 height 48
type textarea "confirmo por llamada 14/10"
click at [1139, 538] on icon at bounding box center [1144, 540] width 18 height 18
click at [1084, 184] on button "Cerrar" at bounding box center [1082, 186] width 169 height 37
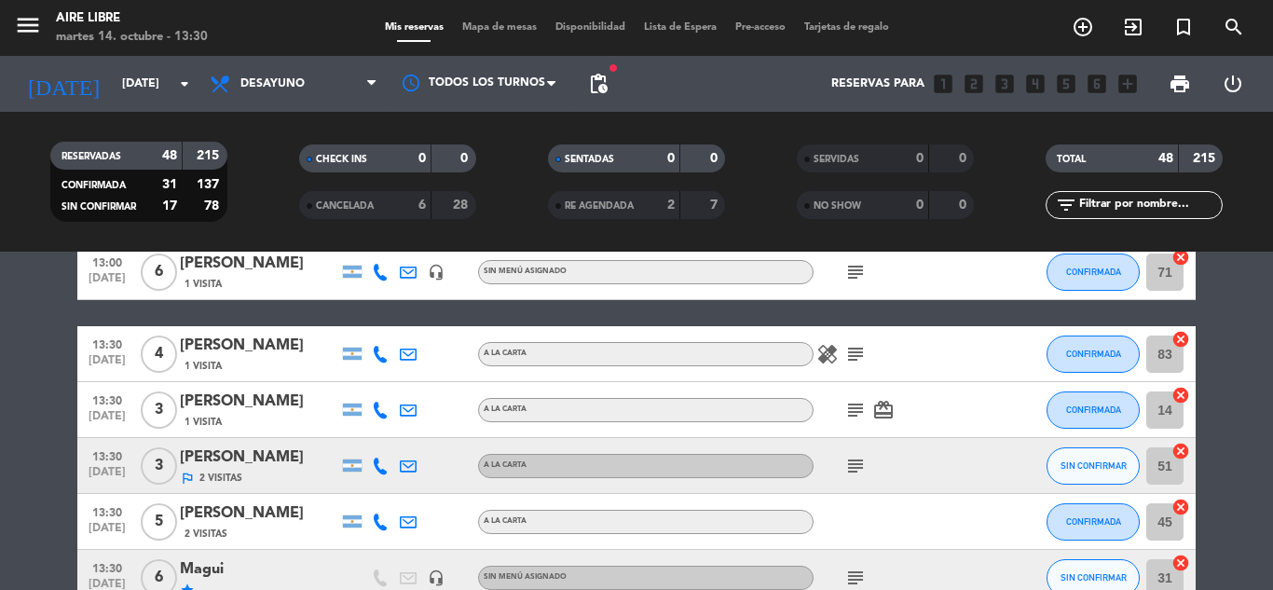
click at [382, 410] on icon at bounding box center [380, 410] width 17 height 17
click at [856, 270] on icon "subject" at bounding box center [855, 272] width 22 height 22
click at [860, 351] on icon "subject" at bounding box center [855, 354] width 22 height 22
click at [854, 408] on icon "subject" at bounding box center [855, 410] width 22 height 22
click at [239, 409] on div "[PERSON_NAME]" at bounding box center [259, 401] width 158 height 24
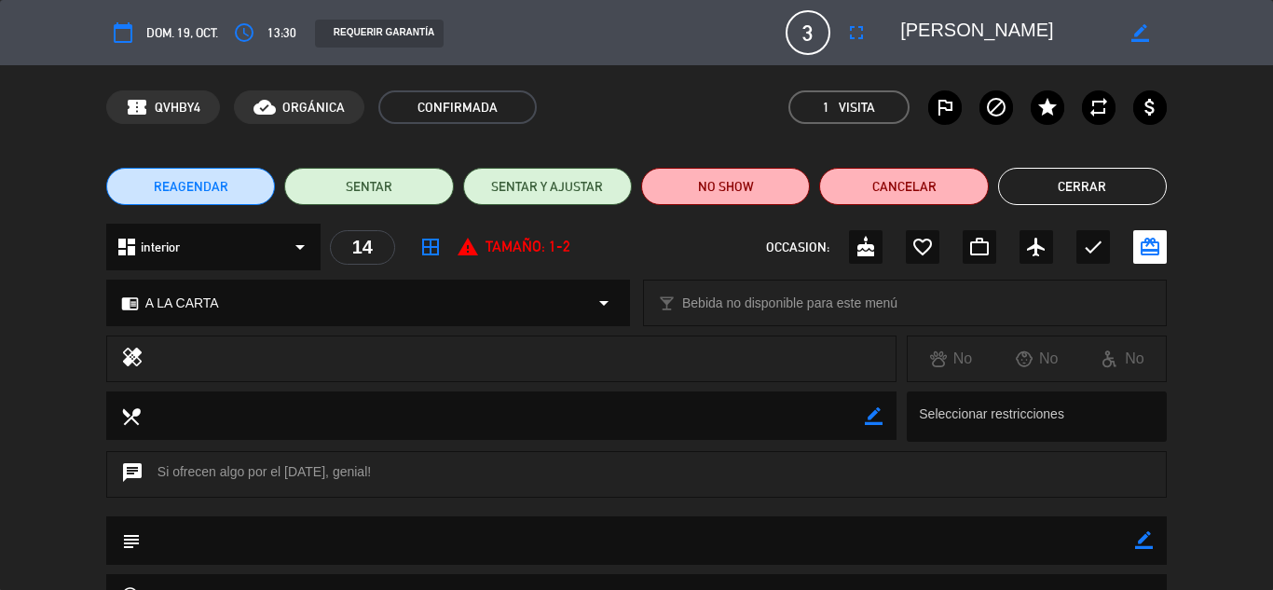
click at [1132, 543] on textarea at bounding box center [638, 540] width 994 height 48
click at [1146, 536] on icon "border_color" at bounding box center [1144, 540] width 18 height 18
click at [292, 544] on textarea at bounding box center [638, 540] width 994 height 48
type textarea "confirmo por llamada 14/10"
click at [1146, 542] on icon at bounding box center [1144, 540] width 18 height 18
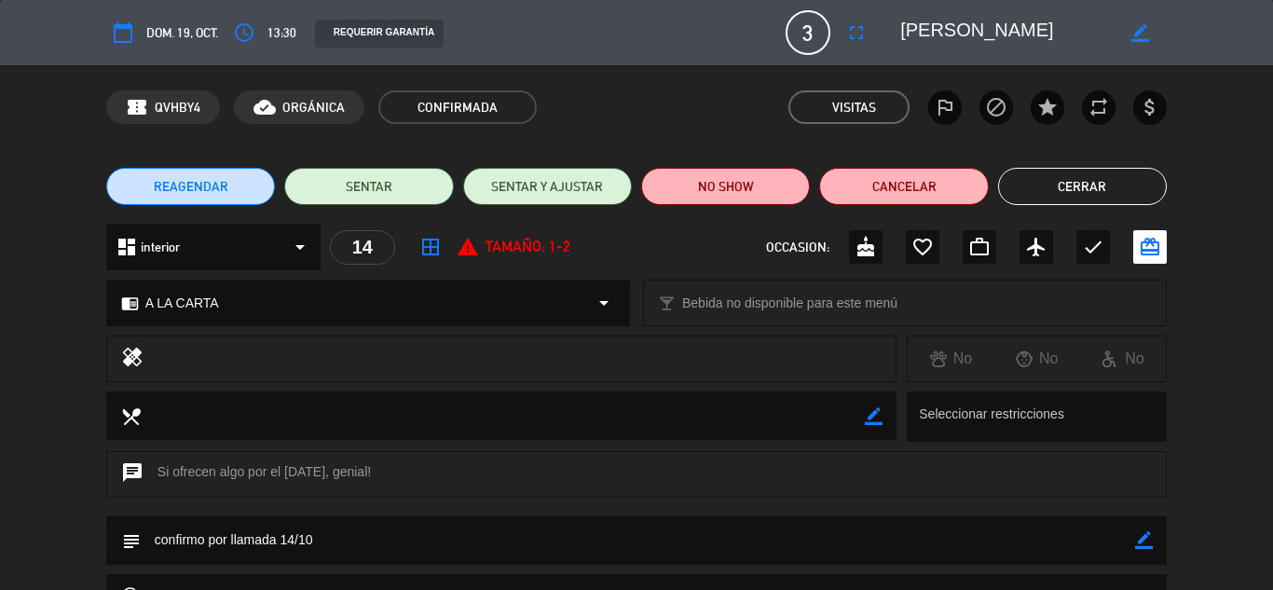
click at [1068, 183] on button "Cerrar" at bounding box center [1082, 186] width 169 height 37
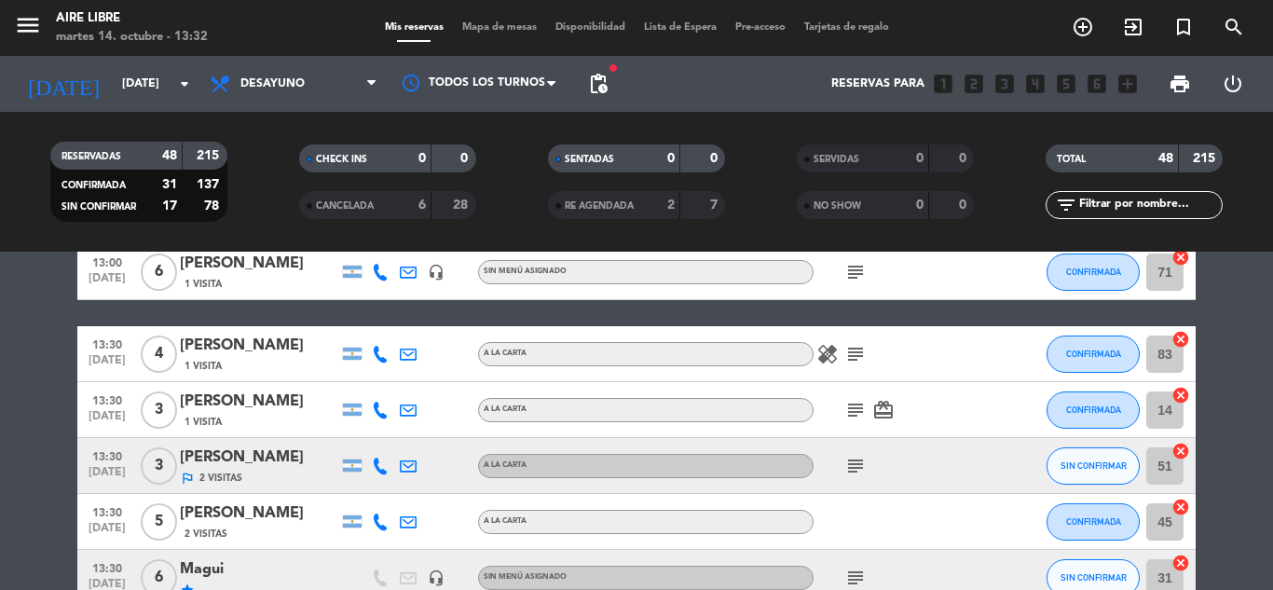
click at [377, 464] on icon at bounding box center [380, 465] width 17 height 17
click at [852, 469] on icon "subject" at bounding box center [855, 466] width 22 height 22
click at [255, 471] on div "outlined_flag 2 Visitas" at bounding box center [259, 478] width 158 height 16
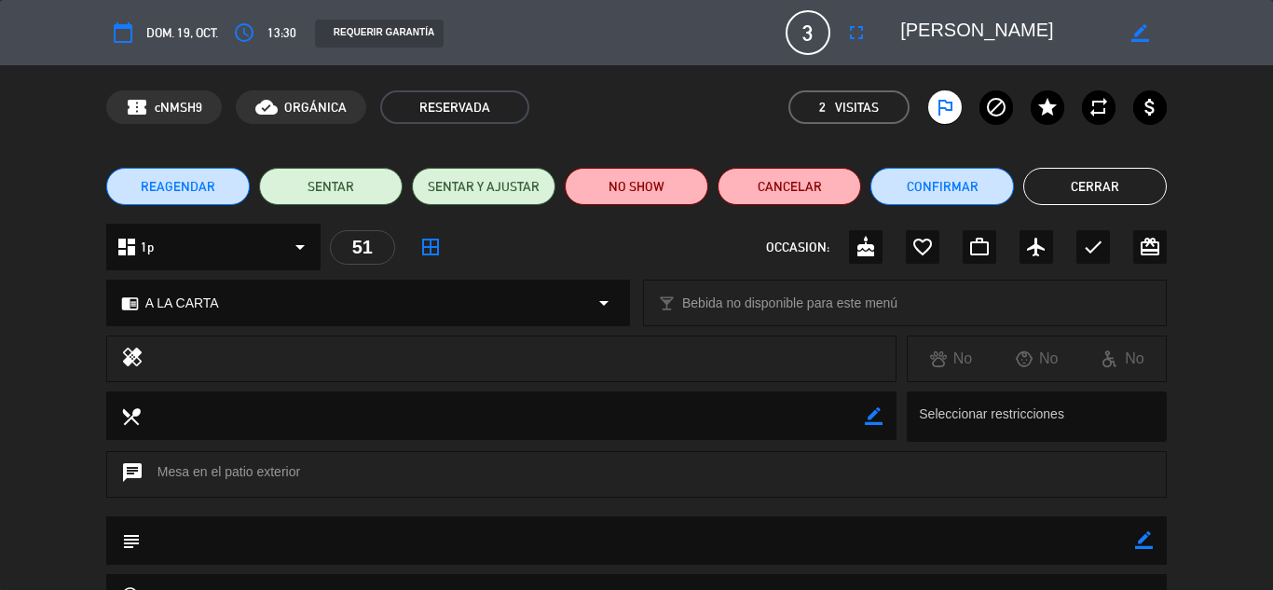
click at [1145, 535] on icon "border_color" at bounding box center [1144, 540] width 18 height 18
click at [787, 546] on textarea at bounding box center [638, 540] width 994 height 48
type textarea "no atendio llamada, se le envio ws"
click at [1142, 532] on icon at bounding box center [1144, 540] width 18 height 18
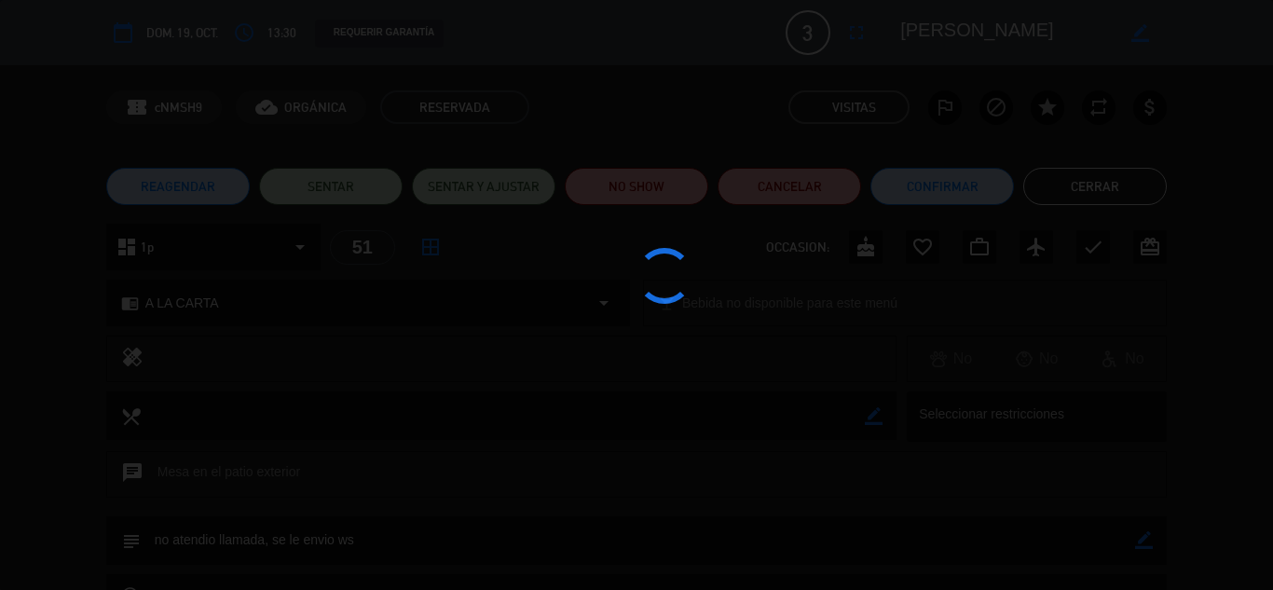
click at [1097, 186] on div at bounding box center [636, 295] width 1273 height 590
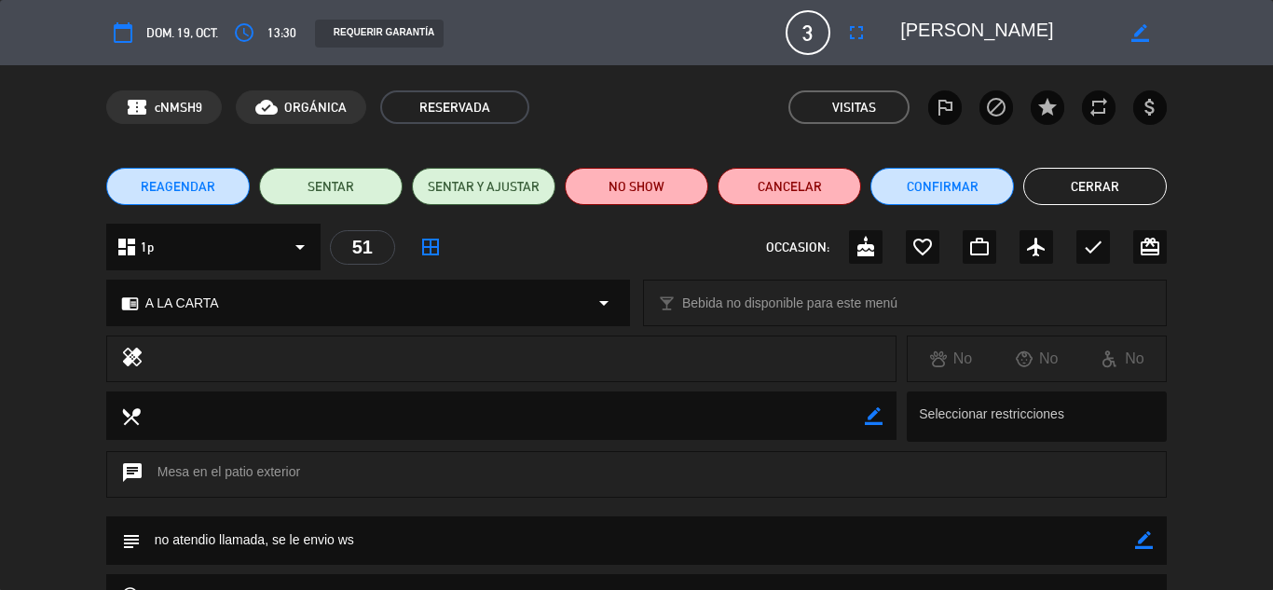
click at [1081, 172] on button "Cerrar" at bounding box center [1094, 186] width 143 height 37
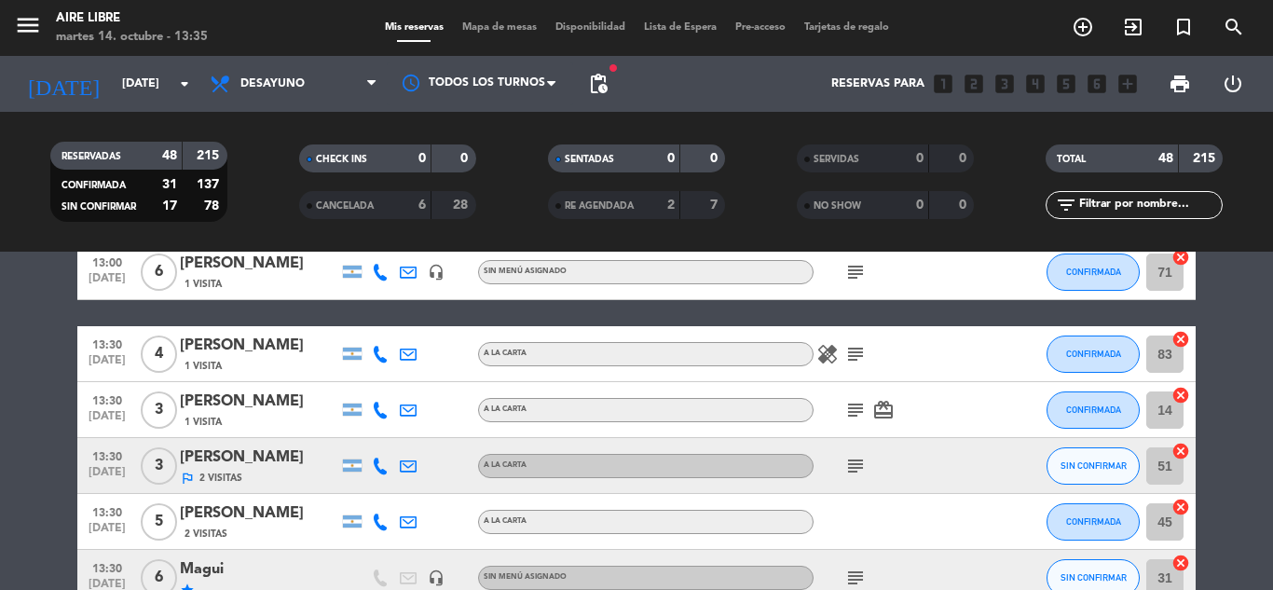
click at [379, 521] on icon at bounding box center [380, 521] width 17 height 17
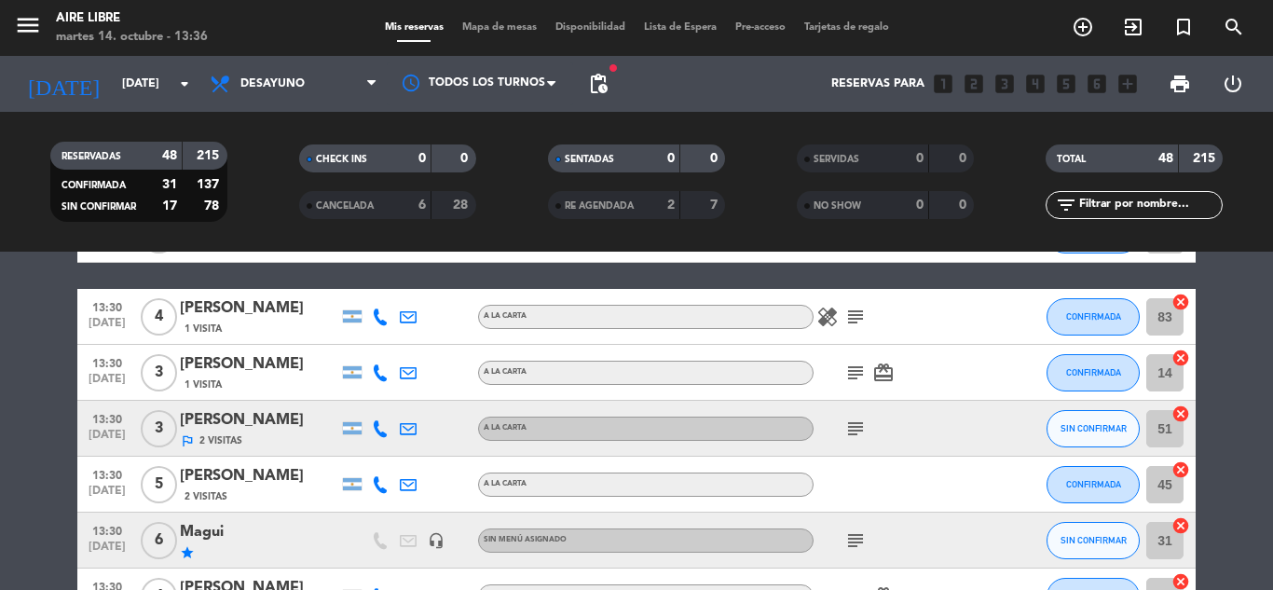
scroll to position [2311, 0]
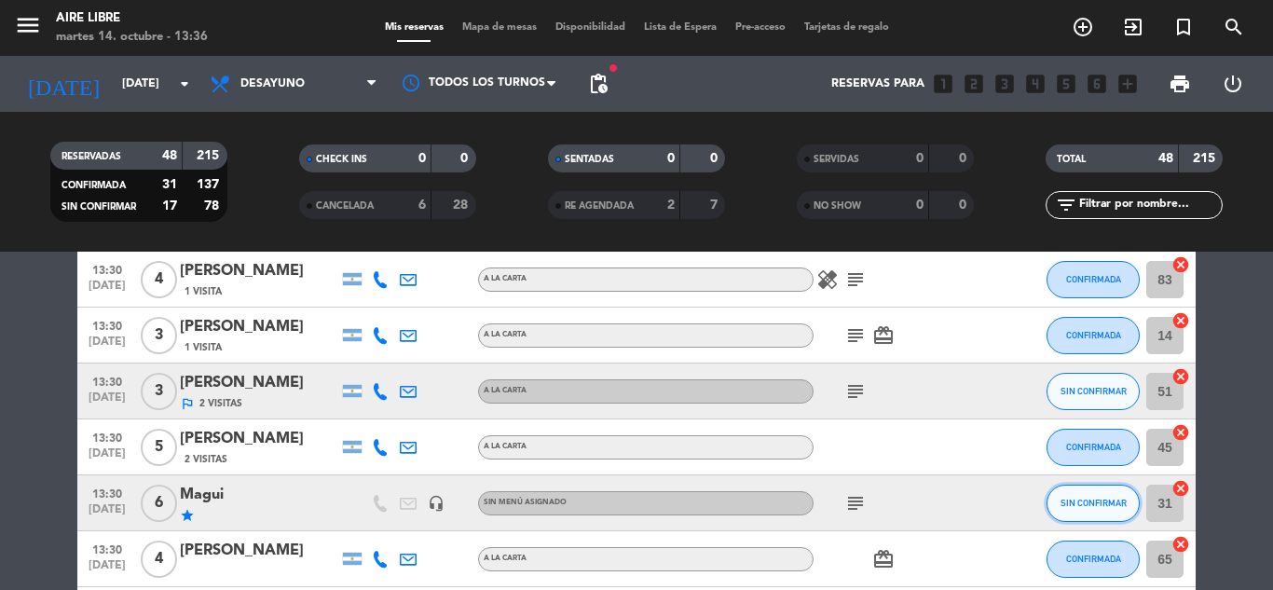
click at [1096, 500] on span "SIN CONFIRMAR" at bounding box center [1093, 503] width 66 height 10
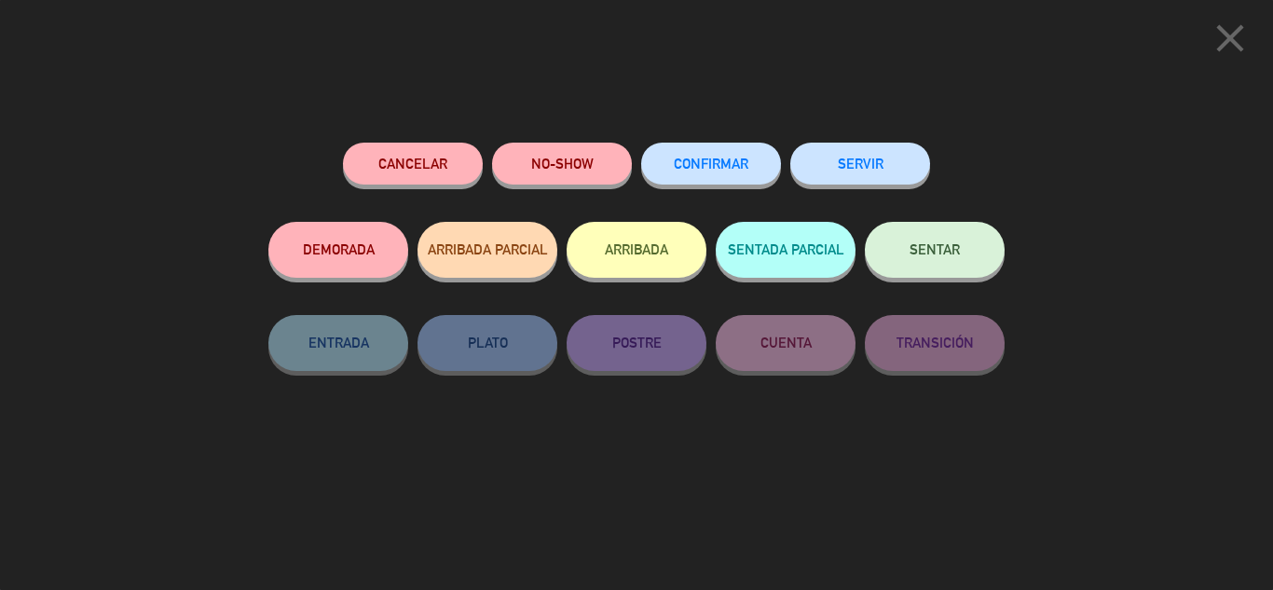
click at [716, 160] on span "CONFIRMAR" at bounding box center [711, 164] width 75 height 16
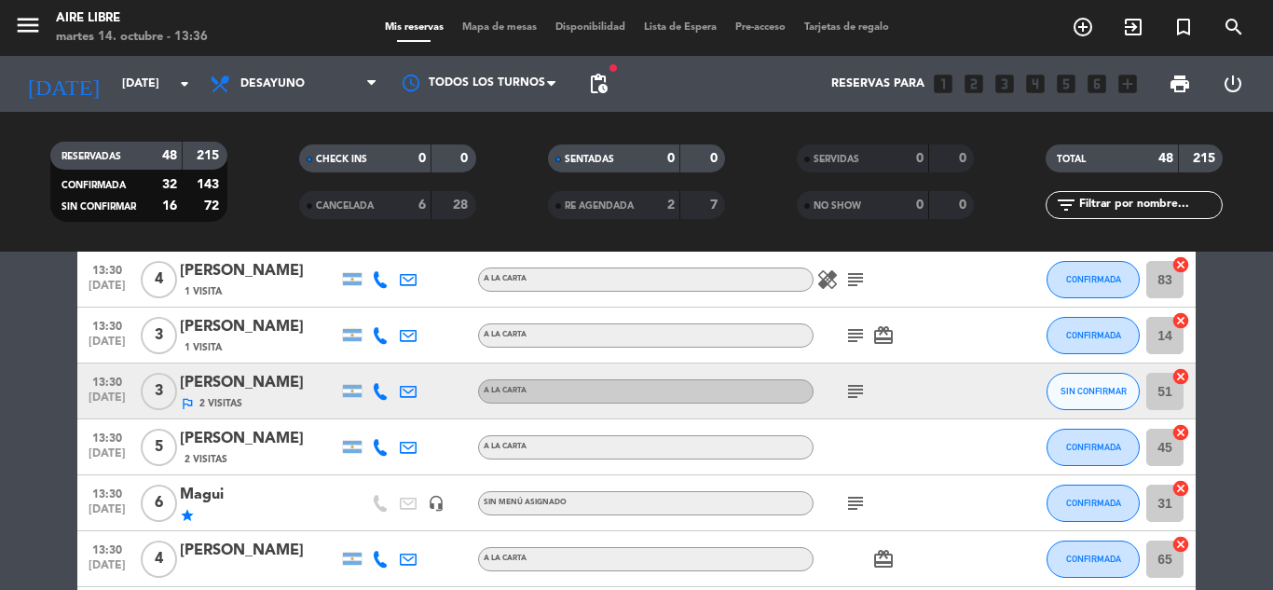
click at [851, 388] on icon "subject" at bounding box center [855, 391] width 22 height 22
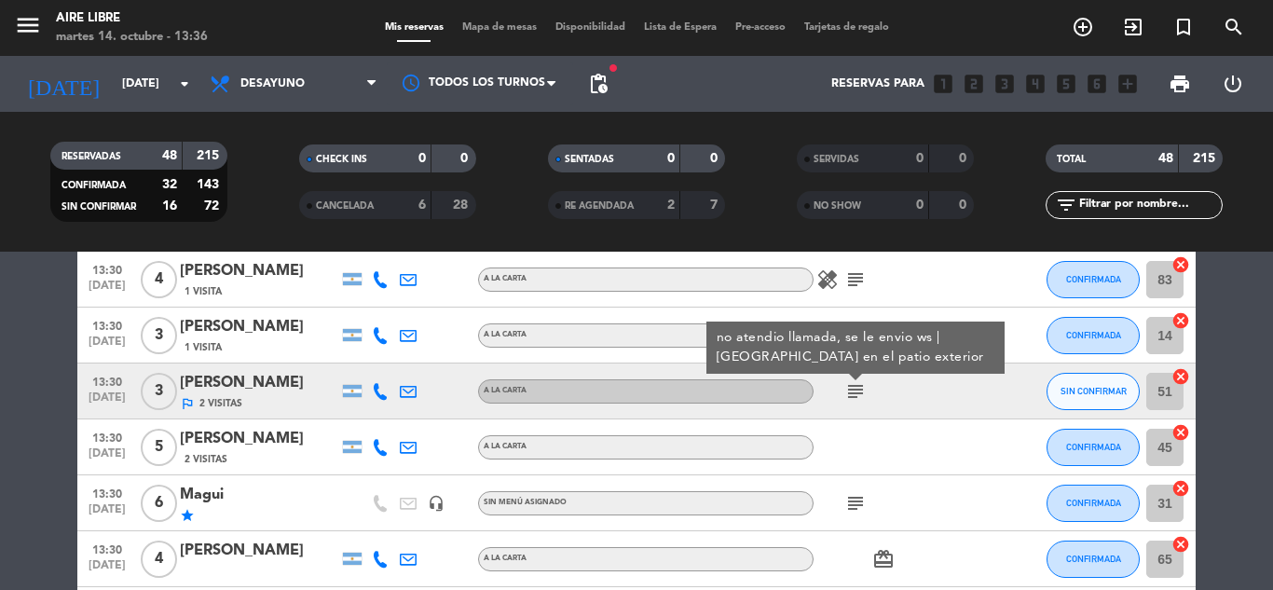
click at [215, 453] on span "2 Visitas" at bounding box center [205, 459] width 43 height 15
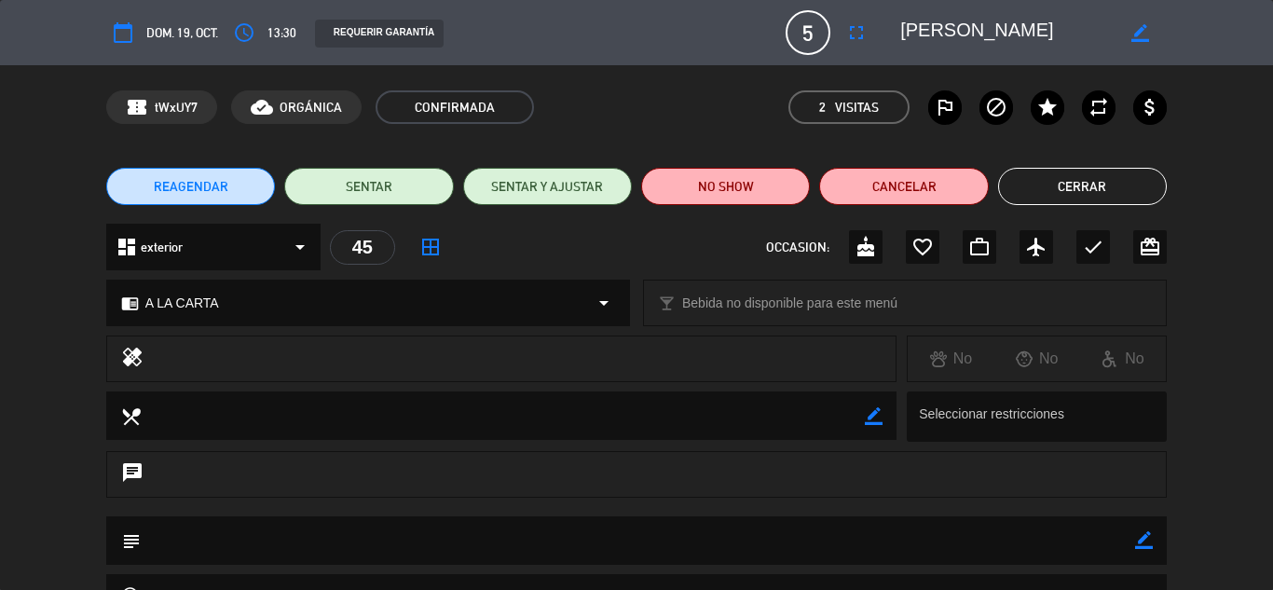
click at [1141, 535] on icon "border_color" at bounding box center [1144, 540] width 18 height 18
click at [711, 546] on textarea at bounding box center [638, 540] width 994 height 48
type textarea "confirma por llamada 14/10"
click at [1145, 534] on icon at bounding box center [1144, 540] width 18 height 18
click at [1066, 180] on button "Cerrar" at bounding box center [1082, 186] width 169 height 37
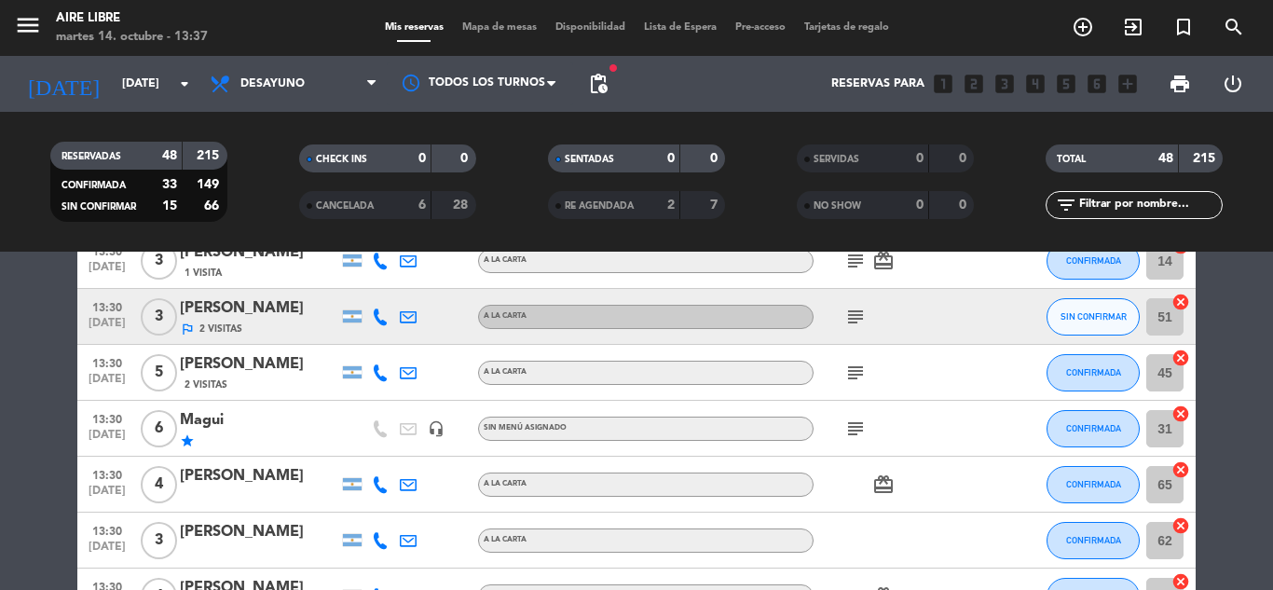
scroll to position [2422, 0]
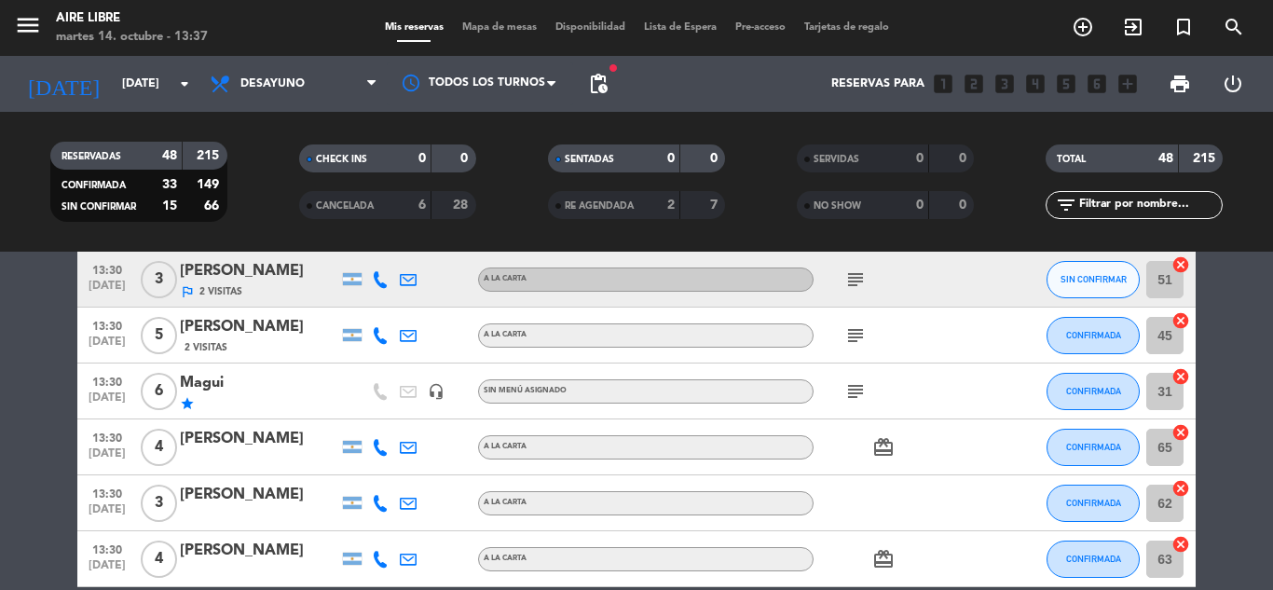
click at [379, 450] on icon at bounding box center [380, 447] width 17 height 17
click at [257, 443] on div "[PERSON_NAME]" at bounding box center [259, 439] width 158 height 24
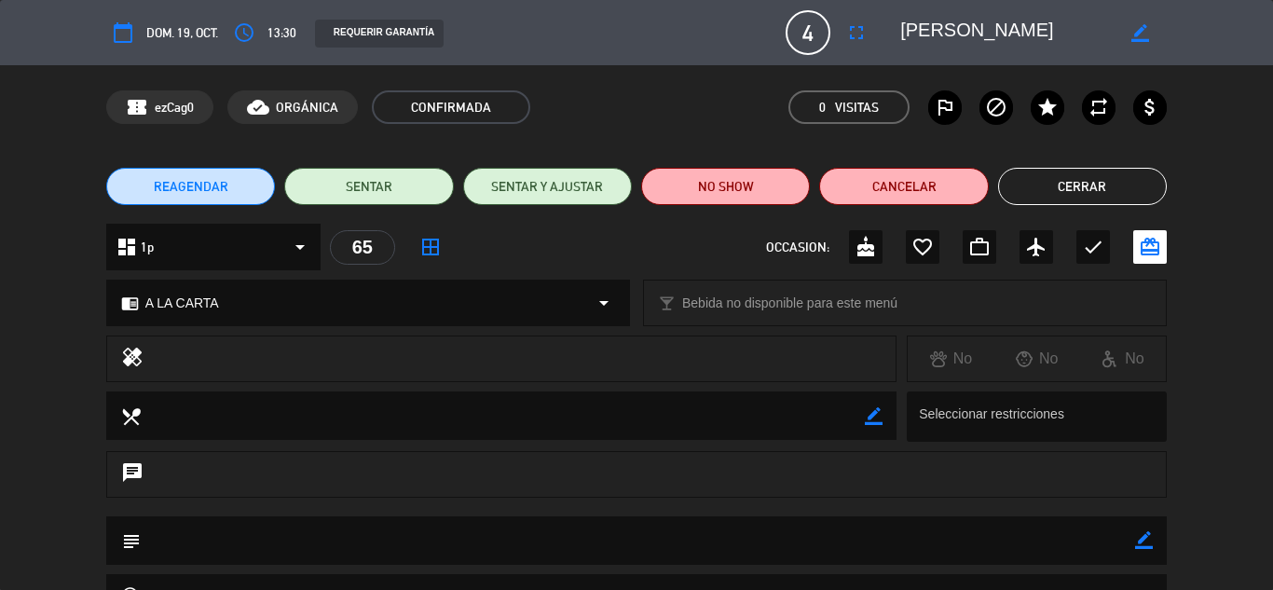
click at [1145, 534] on icon "border_color" at bounding box center [1144, 540] width 18 height 18
click at [766, 539] on textarea at bounding box center [638, 540] width 994 height 48
type textarea "no atendio llamada, se le envio ws"
click at [1141, 541] on icon at bounding box center [1144, 540] width 18 height 18
click at [1075, 189] on button "Cerrar" at bounding box center [1082, 186] width 169 height 37
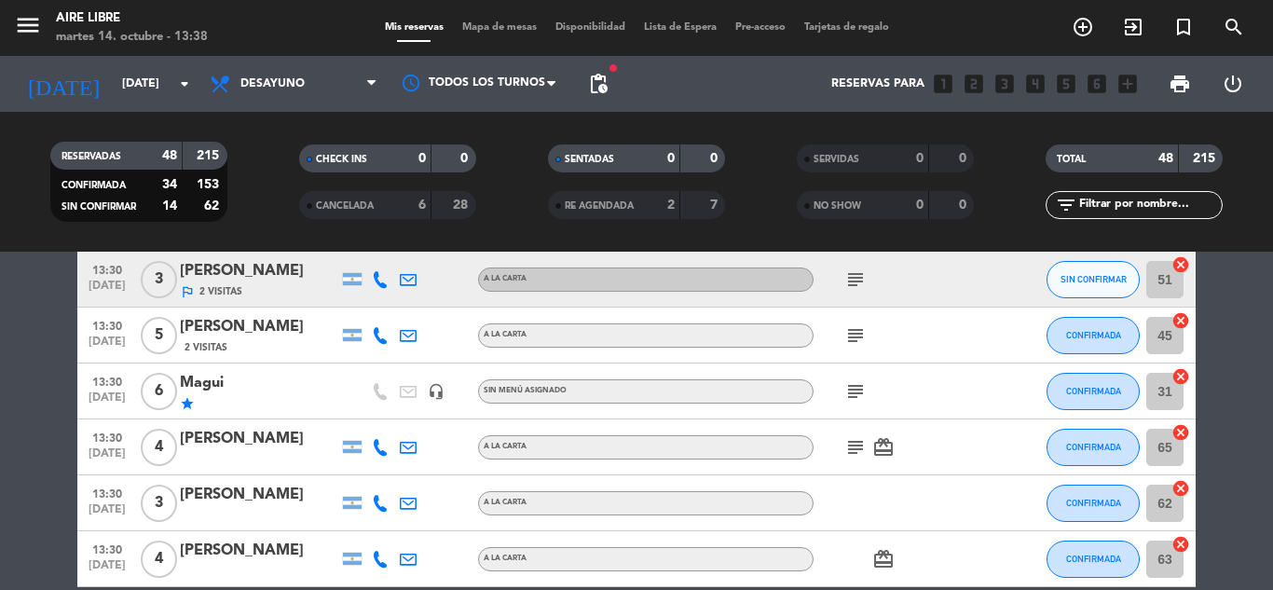
click at [378, 503] on icon at bounding box center [380, 503] width 17 height 17
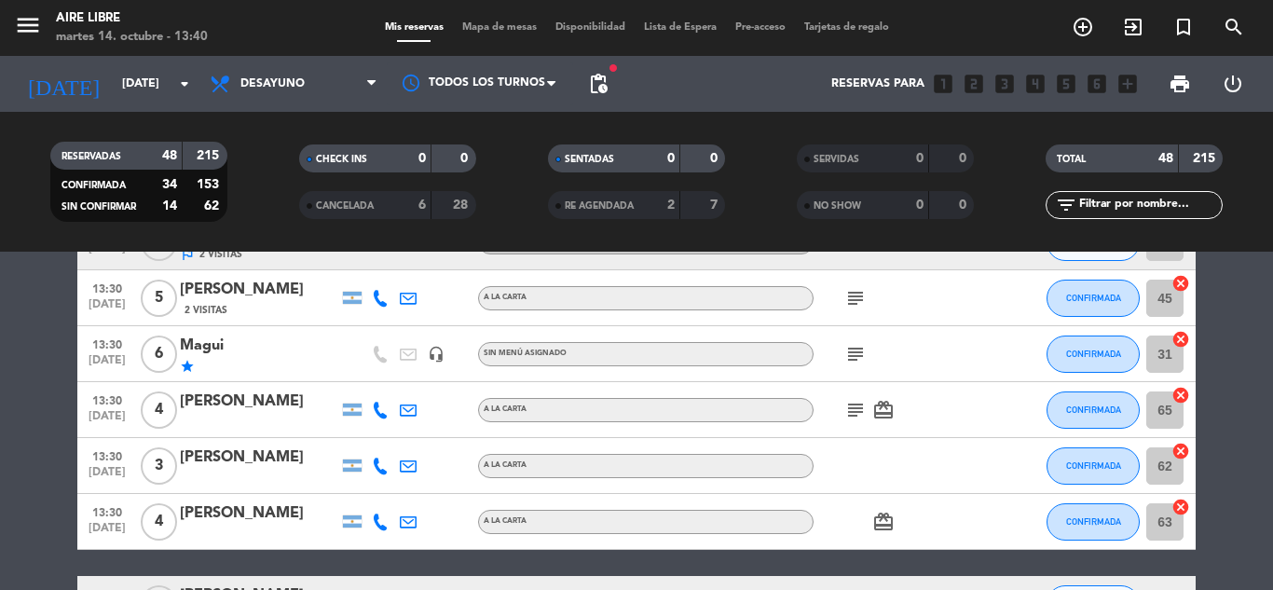
click at [257, 469] on div "[PERSON_NAME]" at bounding box center [259, 457] width 158 height 24
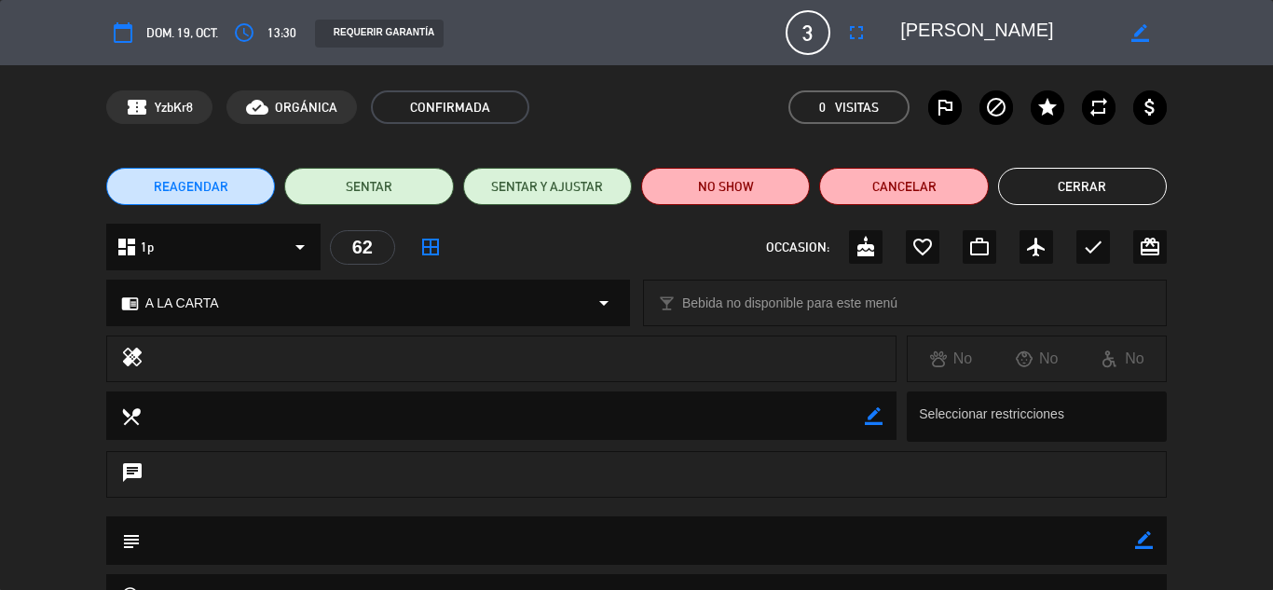
click at [1139, 539] on icon "border_color" at bounding box center [1144, 540] width 18 height 18
click at [761, 543] on textarea at bounding box center [638, 540] width 994 height 48
type textarea "no atendio call, se le envio ws"
click at [1145, 535] on icon at bounding box center [1144, 540] width 18 height 18
click at [1070, 189] on button "Cerrar" at bounding box center [1082, 186] width 169 height 37
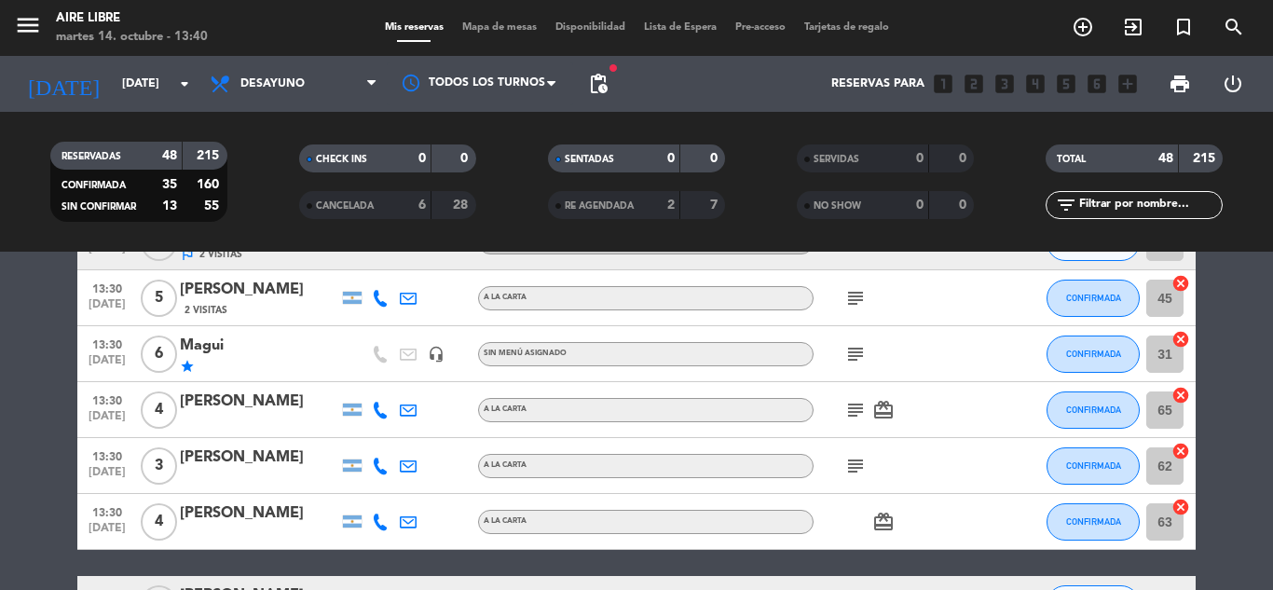
click at [376, 520] on icon at bounding box center [380, 521] width 17 height 17
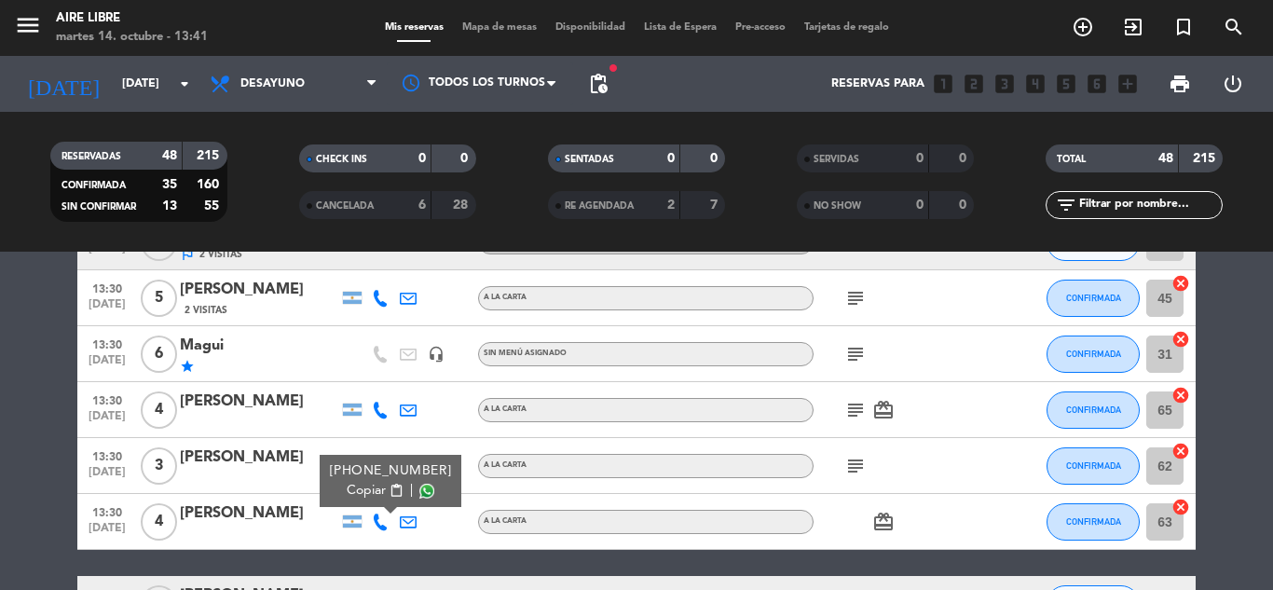
click at [236, 513] on div "[PERSON_NAME]" at bounding box center [259, 513] width 158 height 24
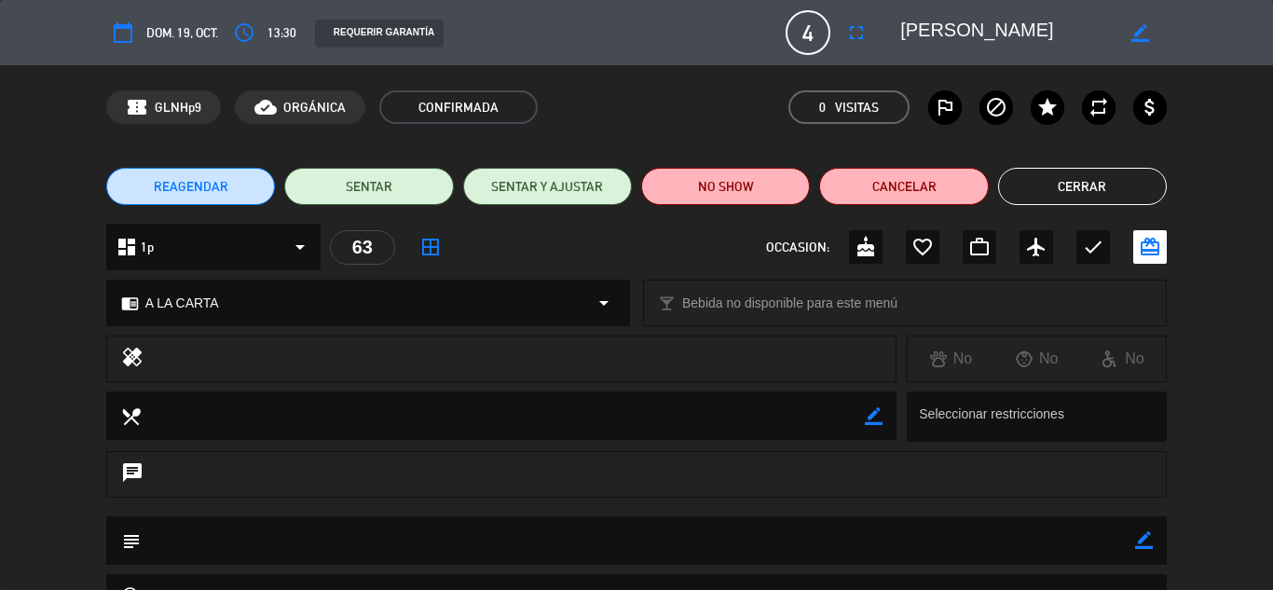
click at [1146, 539] on icon "border_color" at bounding box center [1144, 540] width 18 height 18
click at [403, 545] on textarea at bounding box center [638, 540] width 994 height 48
type textarea "no atendio llamada, se envio ws"
click at [1142, 541] on icon at bounding box center [1144, 540] width 18 height 18
click at [1084, 184] on button "Cerrar" at bounding box center [1082, 186] width 169 height 37
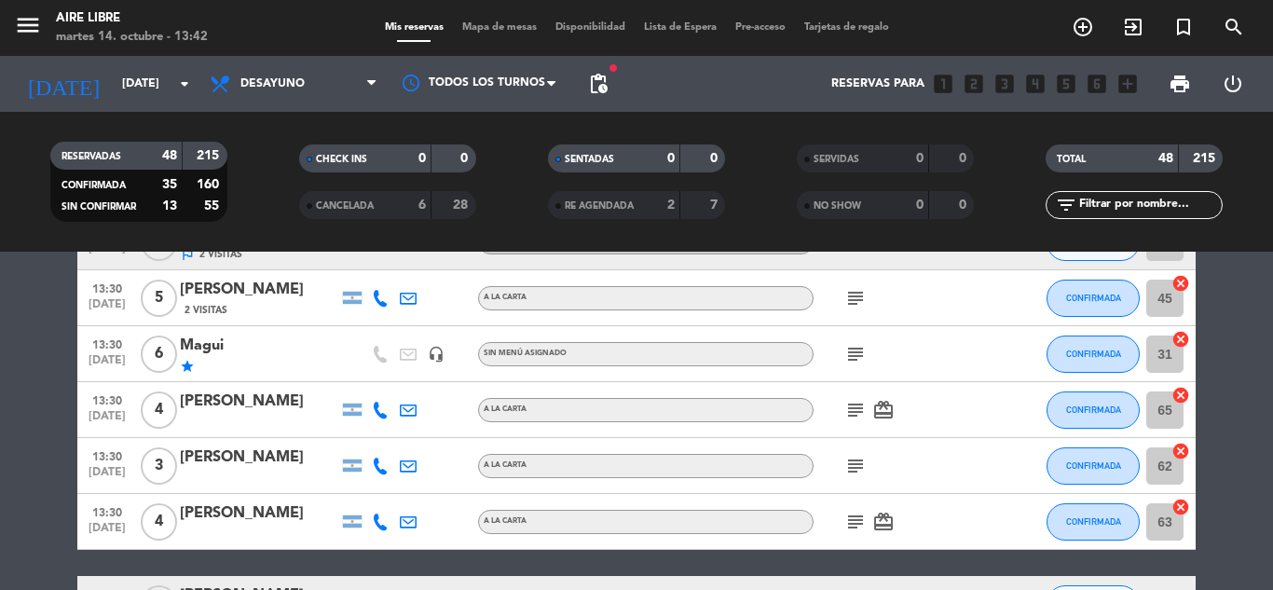
click at [380, 523] on icon at bounding box center [380, 521] width 17 height 17
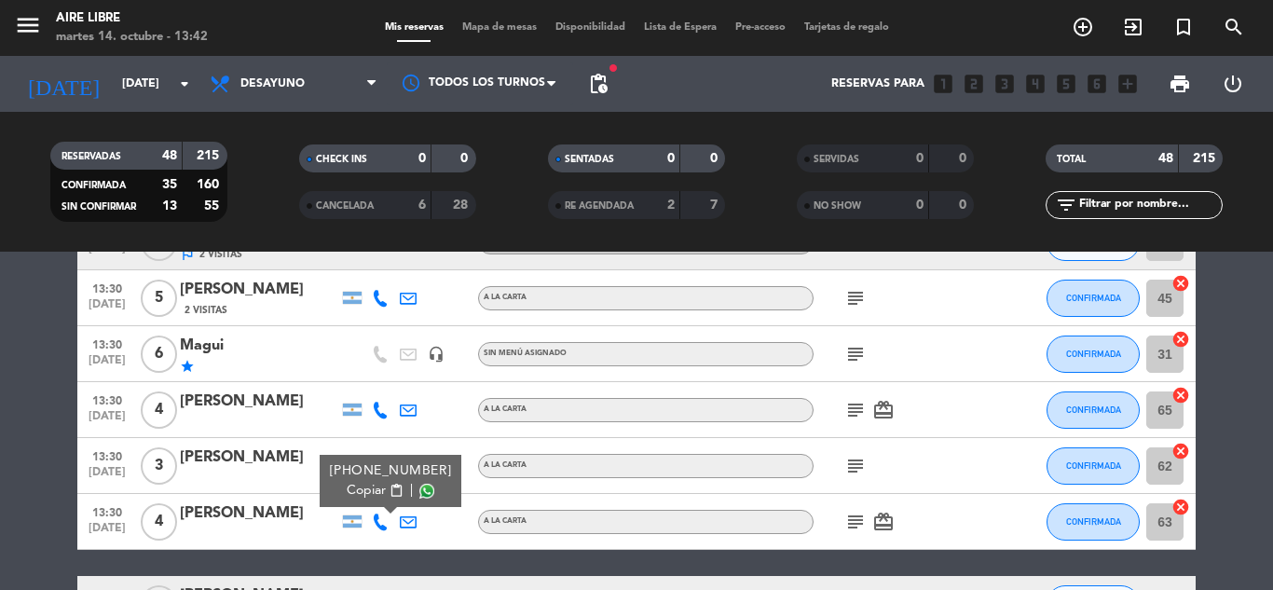
click at [240, 513] on div "[PERSON_NAME]" at bounding box center [259, 513] width 158 height 24
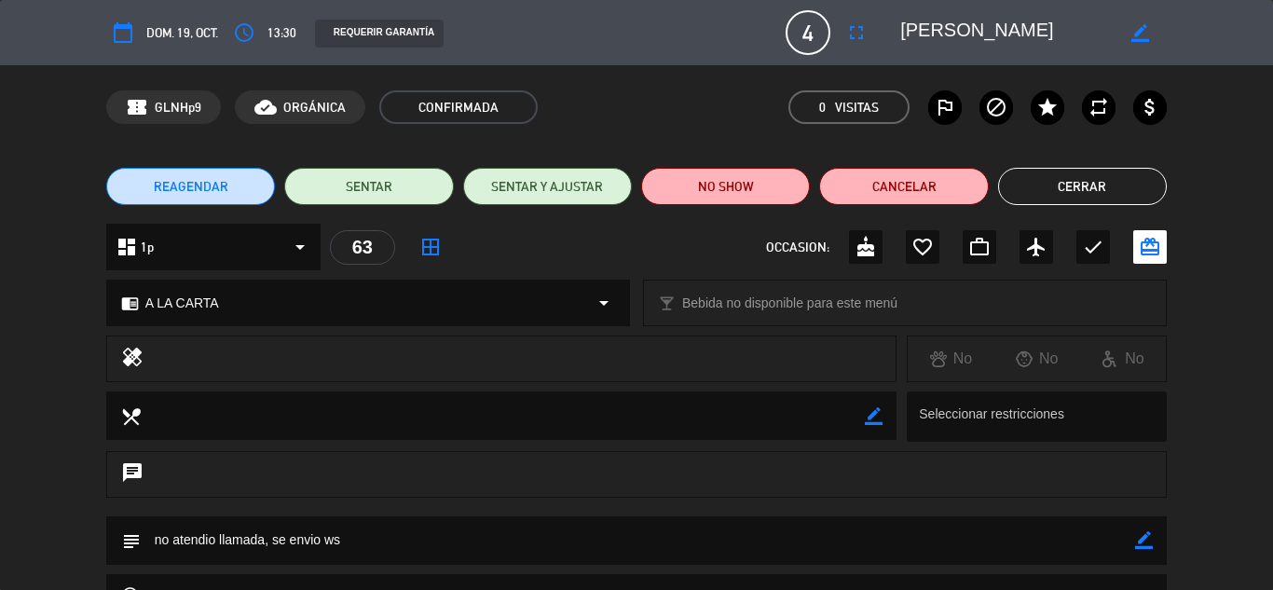
click at [1143, 534] on icon "border_color" at bounding box center [1144, 540] width 18 height 18
click at [322, 537] on textarea at bounding box center [638, 540] width 994 height 48
type textarea "no atendio llamada, confirmo ws"
click at [1145, 536] on icon at bounding box center [1144, 540] width 18 height 18
click at [1084, 176] on button "Cerrar" at bounding box center [1082, 186] width 169 height 37
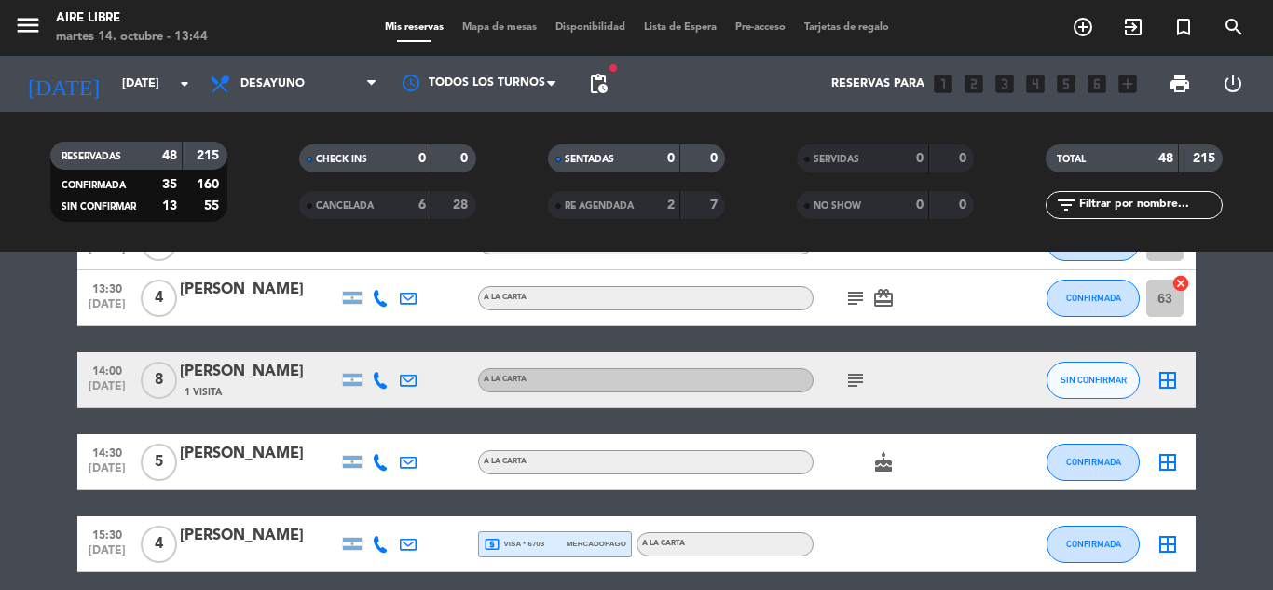
scroll to position [2721, 0]
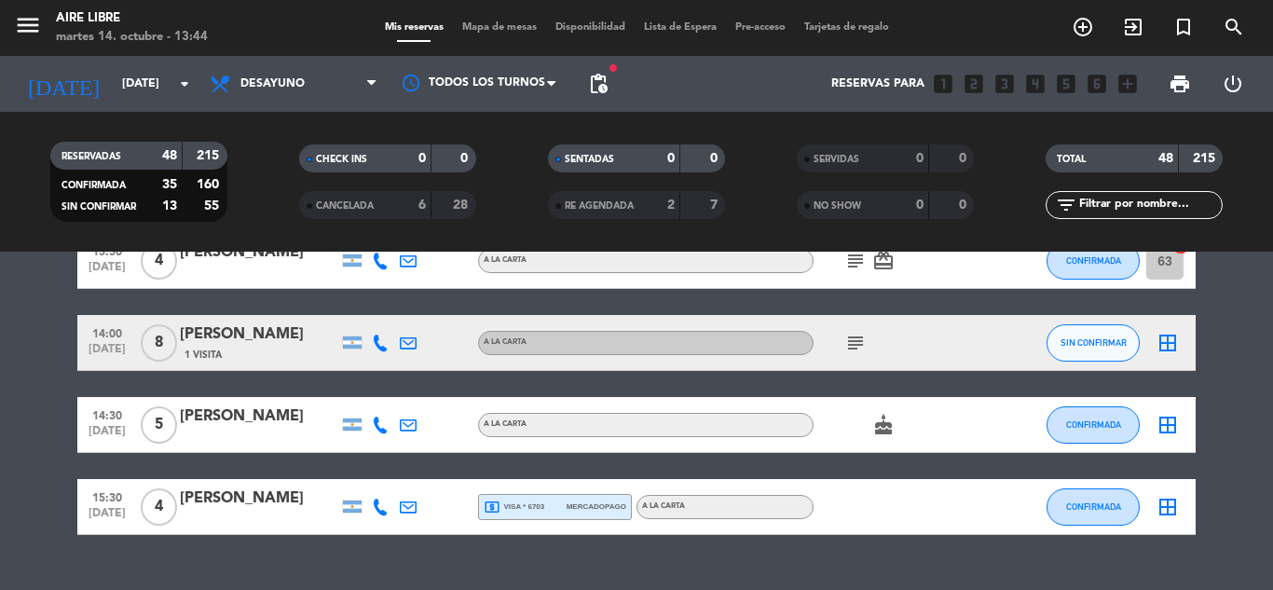
click at [376, 345] on icon at bounding box center [380, 342] width 17 height 17
click at [389, 307] on span "content_paste" at bounding box center [396, 312] width 14 height 14
click at [250, 336] on div "[PERSON_NAME]" at bounding box center [259, 334] width 158 height 24
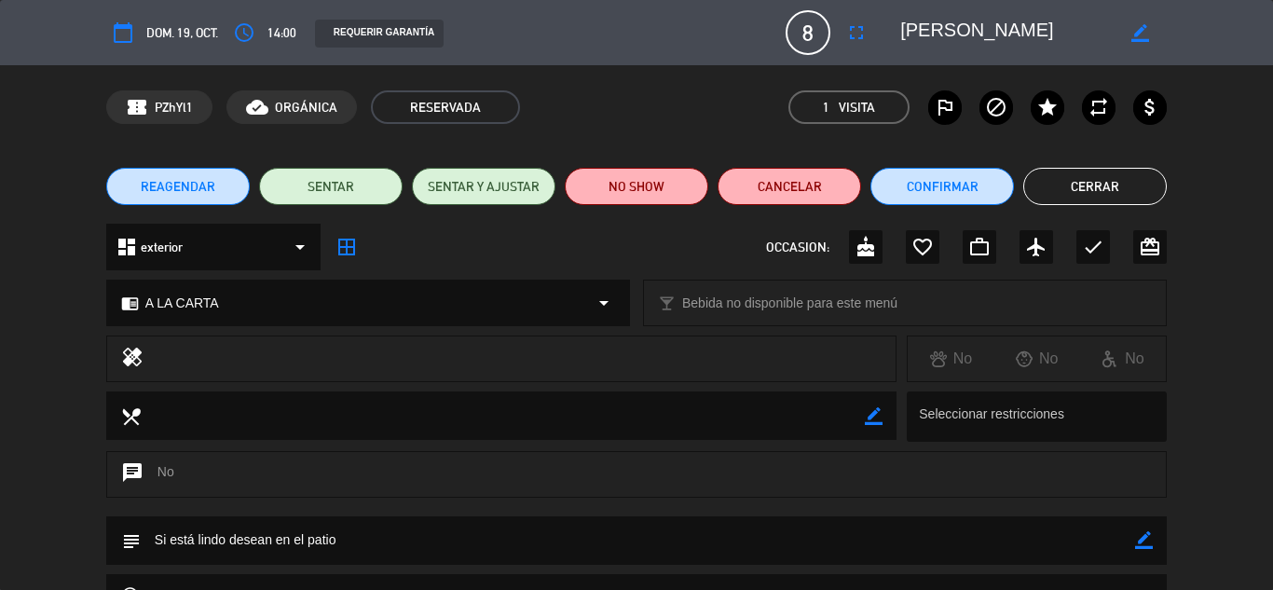
click at [1143, 534] on icon "border_color" at bounding box center [1144, 540] width 18 height 18
click at [631, 542] on textarea at bounding box center [638, 540] width 994 height 48
type textarea "Si está lindo desean en el patio, no atendio call, se envio ws"
click at [1146, 534] on icon at bounding box center [1144, 540] width 18 height 18
click at [1084, 188] on button "Cerrar" at bounding box center [1094, 186] width 143 height 37
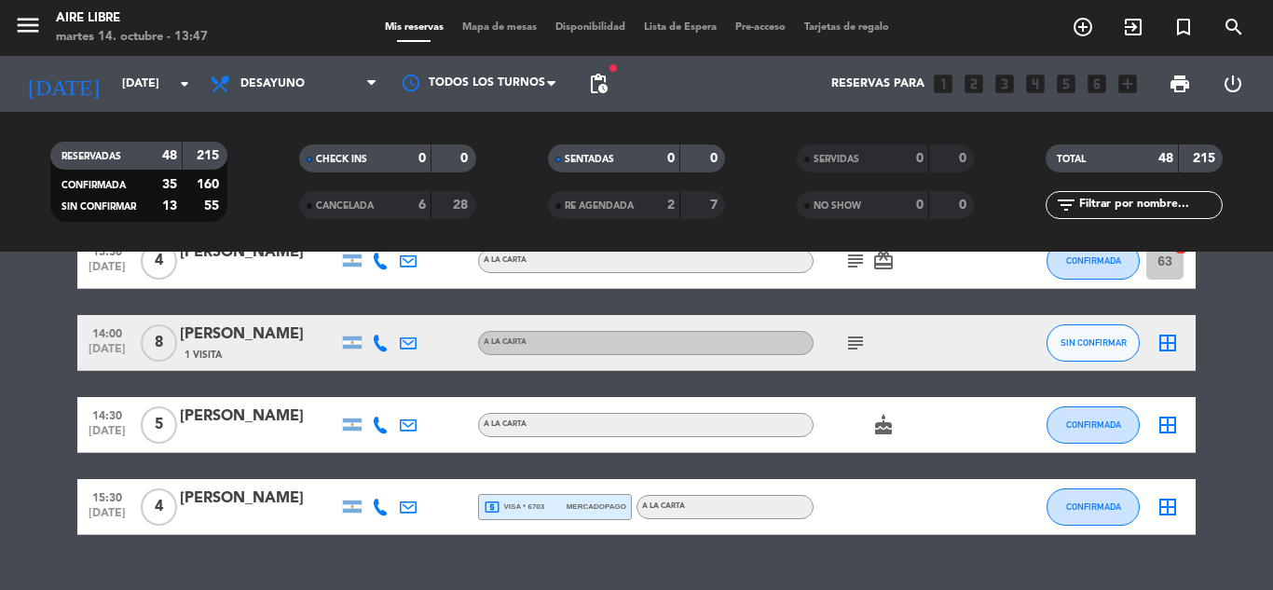
click at [381, 424] on icon at bounding box center [380, 424] width 17 height 17
click at [215, 429] on div "[PERSON_NAME]" at bounding box center [259, 416] width 158 height 24
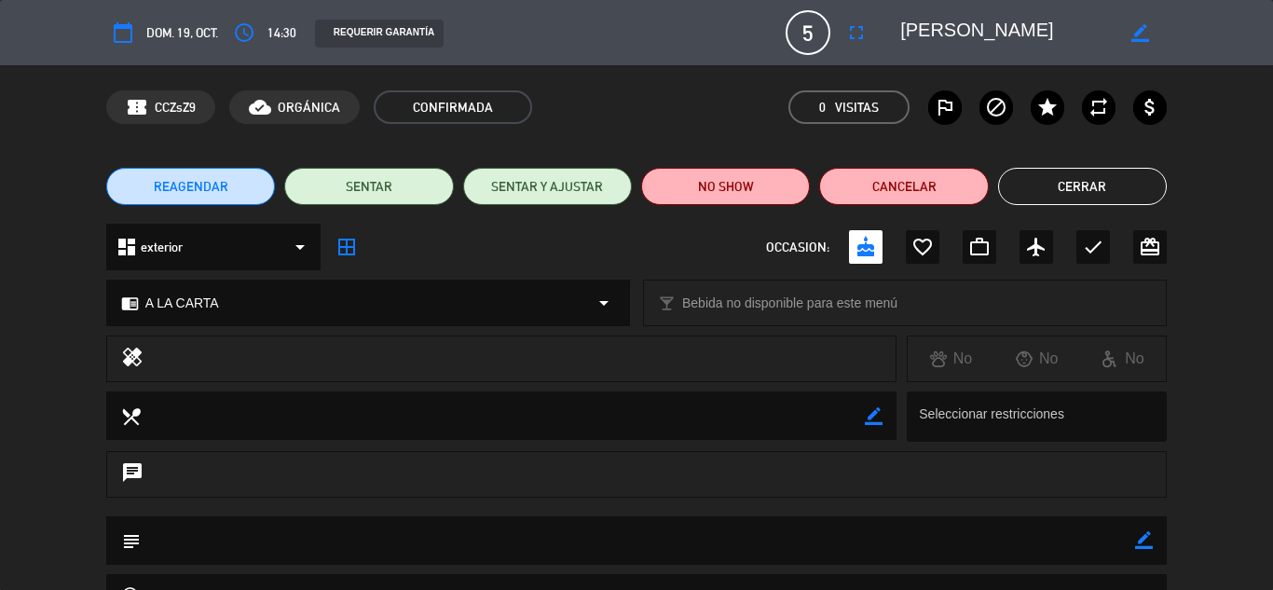
click at [1148, 532] on icon "border_color" at bounding box center [1144, 540] width 18 height 18
click at [809, 534] on textarea at bounding box center [638, 540] width 994 height 48
type textarea "confirmo por llamada 14/10"
click at [1142, 538] on icon at bounding box center [1144, 540] width 18 height 18
click at [1091, 181] on edit-booking-info-modal "calendar_today dom. 19, oct. access_time 14:30 REQUERIR GARANTÍA 5 [PERSON_NAME…" at bounding box center [636, 295] width 1273 height 590
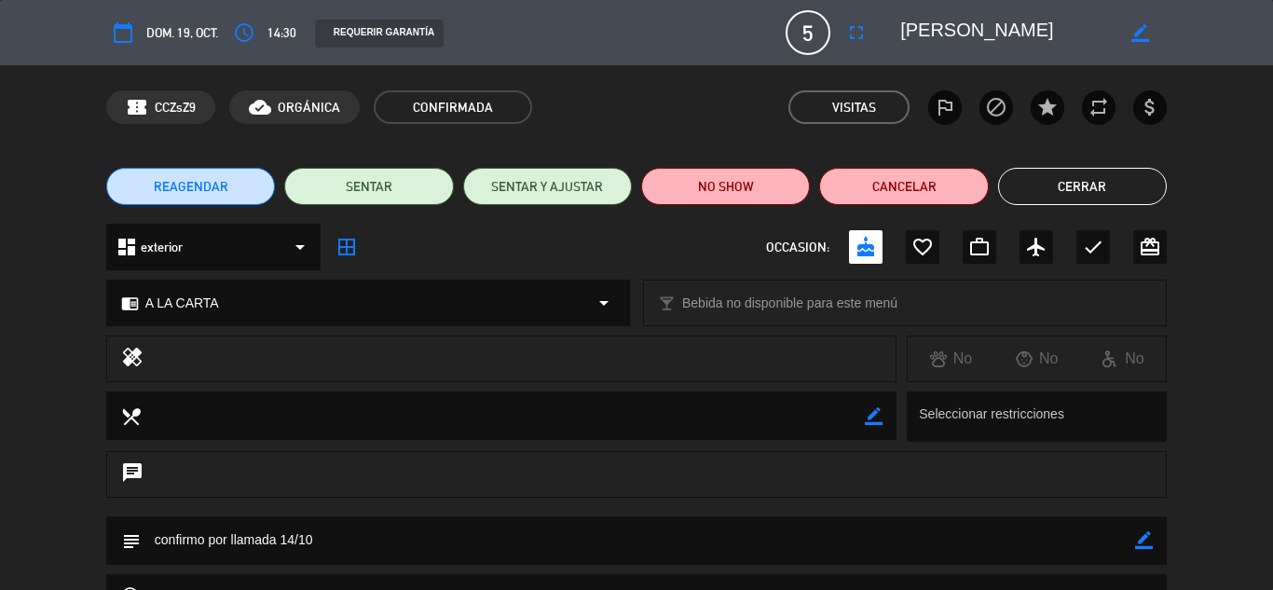
click at [1091, 181] on button "Cerrar" at bounding box center [1082, 186] width 169 height 37
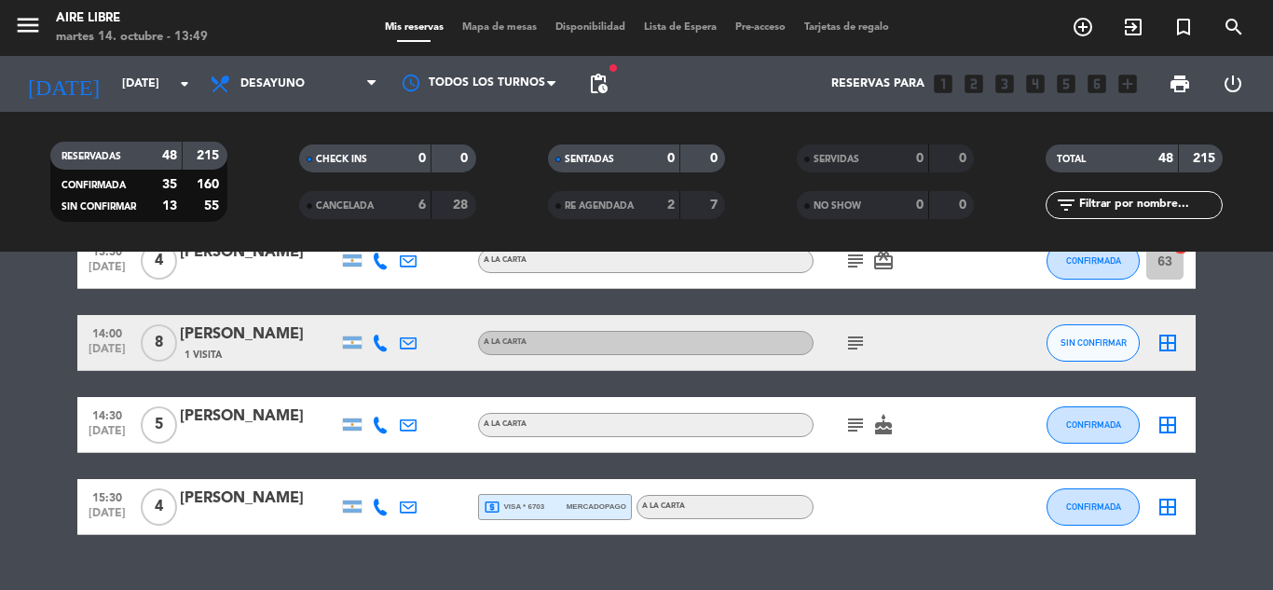
click at [382, 508] on icon at bounding box center [380, 506] width 17 height 17
click at [389, 471] on span "content_paste" at bounding box center [396, 476] width 14 height 14
click at [220, 502] on div "[PERSON_NAME]" at bounding box center [259, 498] width 158 height 24
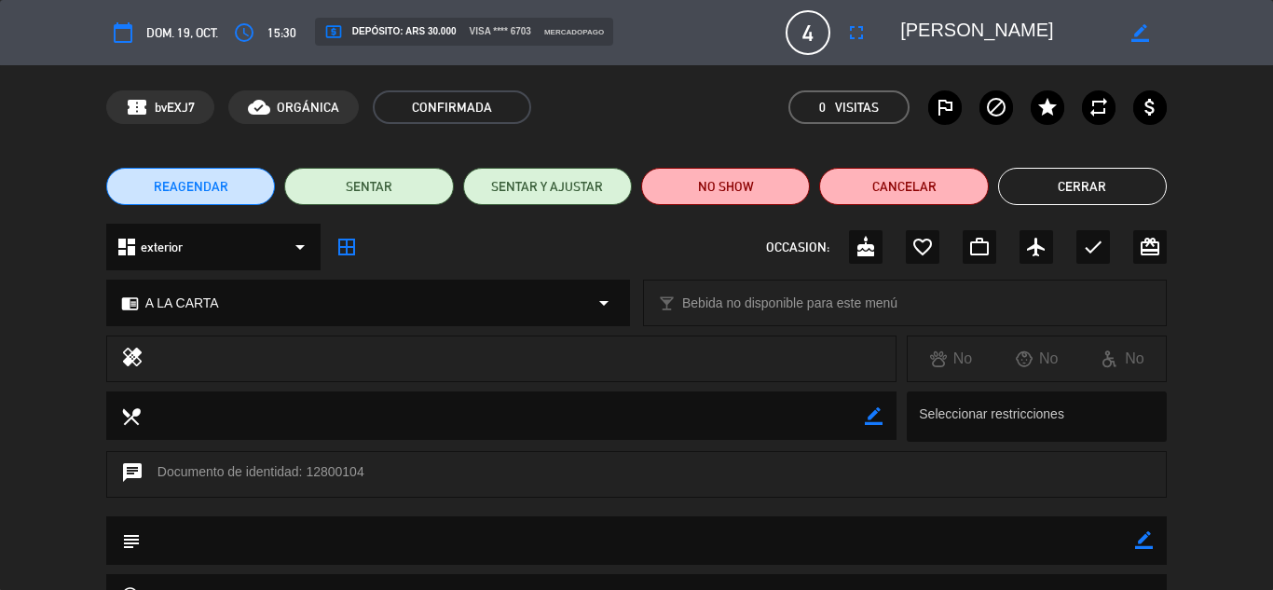
click at [1145, 539] on icon "border_color" at bounding box center [1144, 540] width 18 height 18
click at [572, 543] on textarea at bounding box center [638, 540] width 994 height 48
type textarea "no atendio call, no tiene ws"
click at [1145, 539] on icon at bounding box center [1144, 540] width 18 height 18
click at [1085, 182] on button "Cerrar" at bounding box center [1082, 186] width 169 height 37
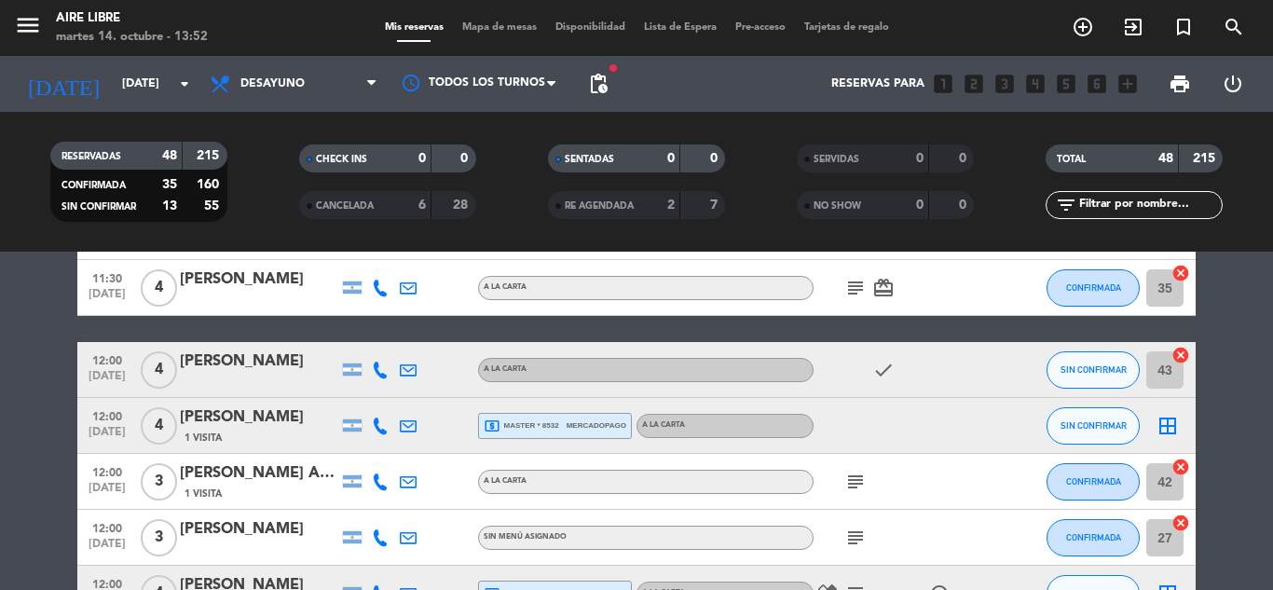
scroll to position [410, 0]
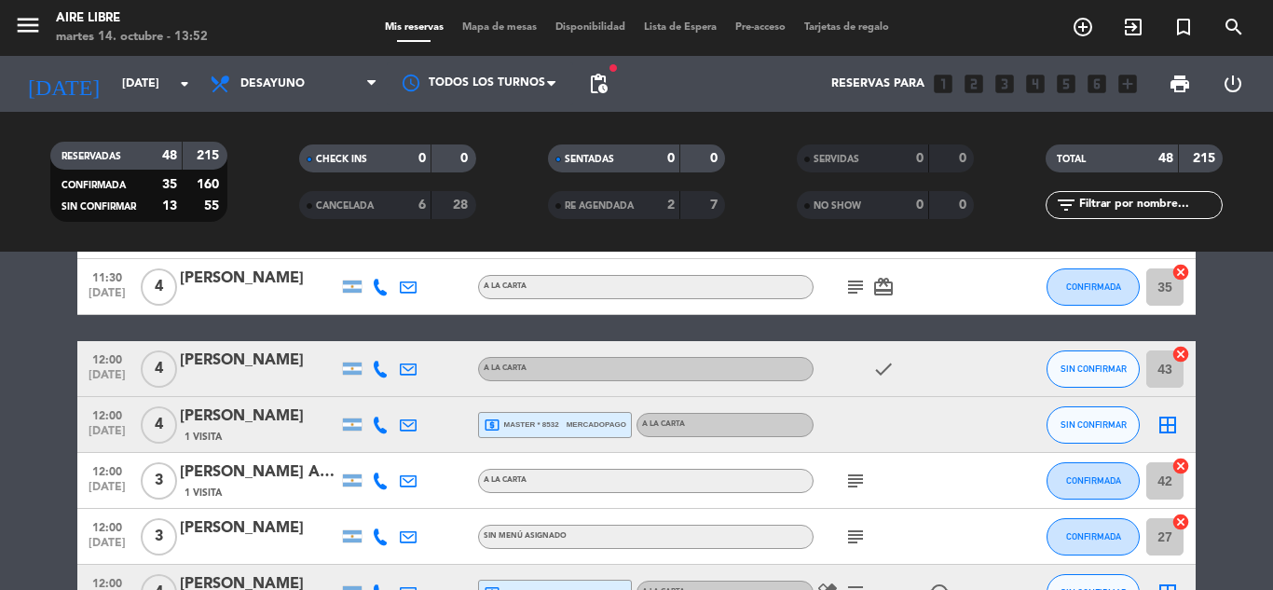
click at [853, 480] on icon "subject" at bounding box center [855, 481] width 22 height 22
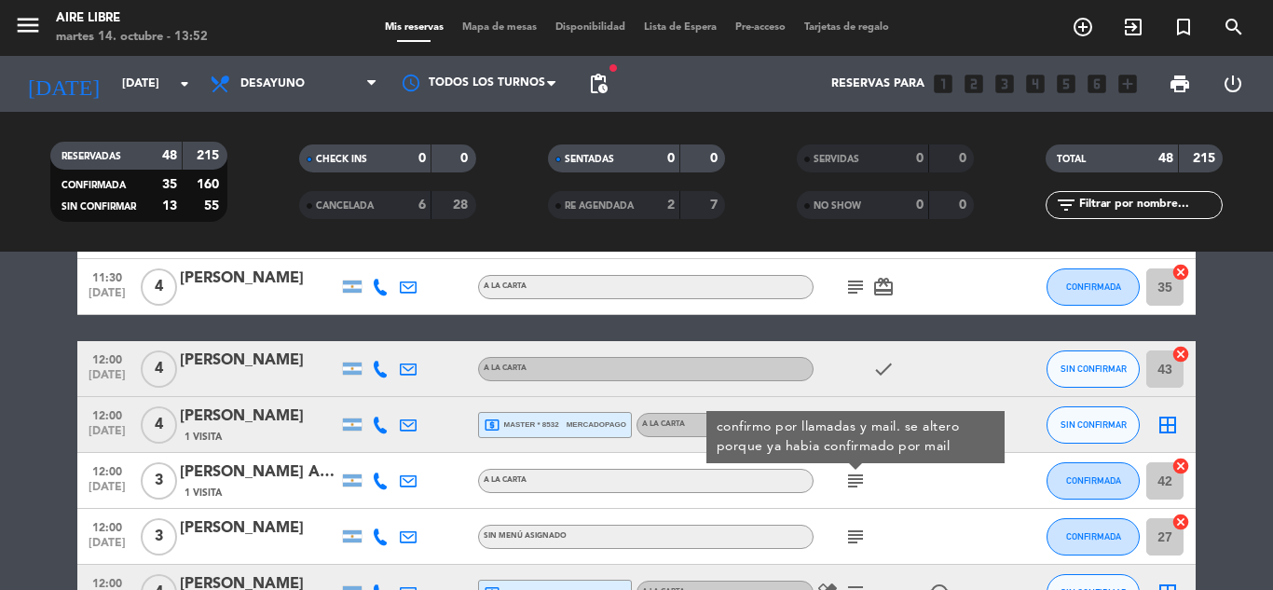
click at [859, 539] on icon "subject" at bounding box center [855, 536] width 22 height 22
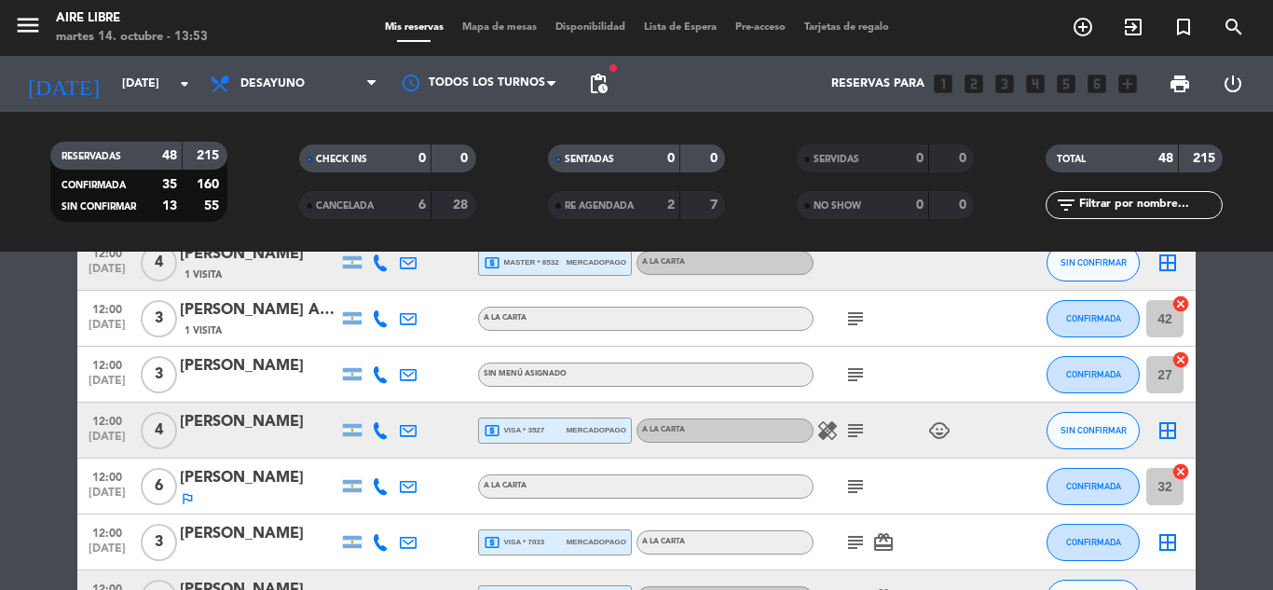
scroll to position [596, 0]
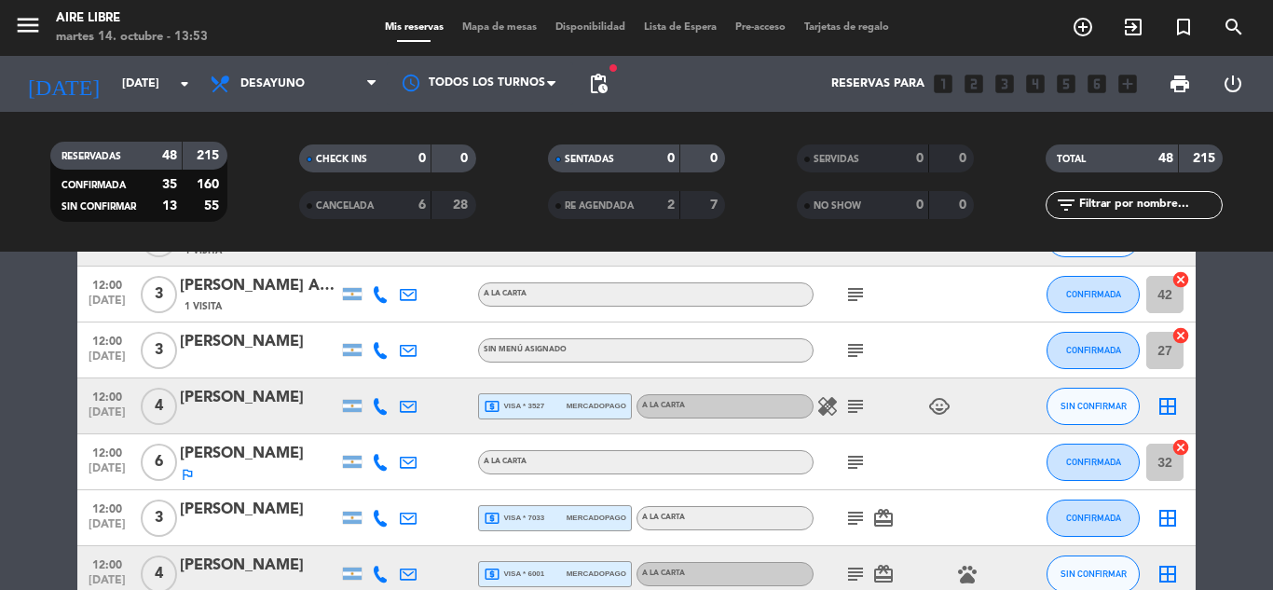
click at [854, 402] on icon "subject" at bounding box center [855, 406] width 22 height 22
click at [854, 460] on icon "subject" at bounding box center [855, 462] width 22 height 22
click at [860, 517] on icon "subject" at bounding box center [855, 518] width 22 height 22
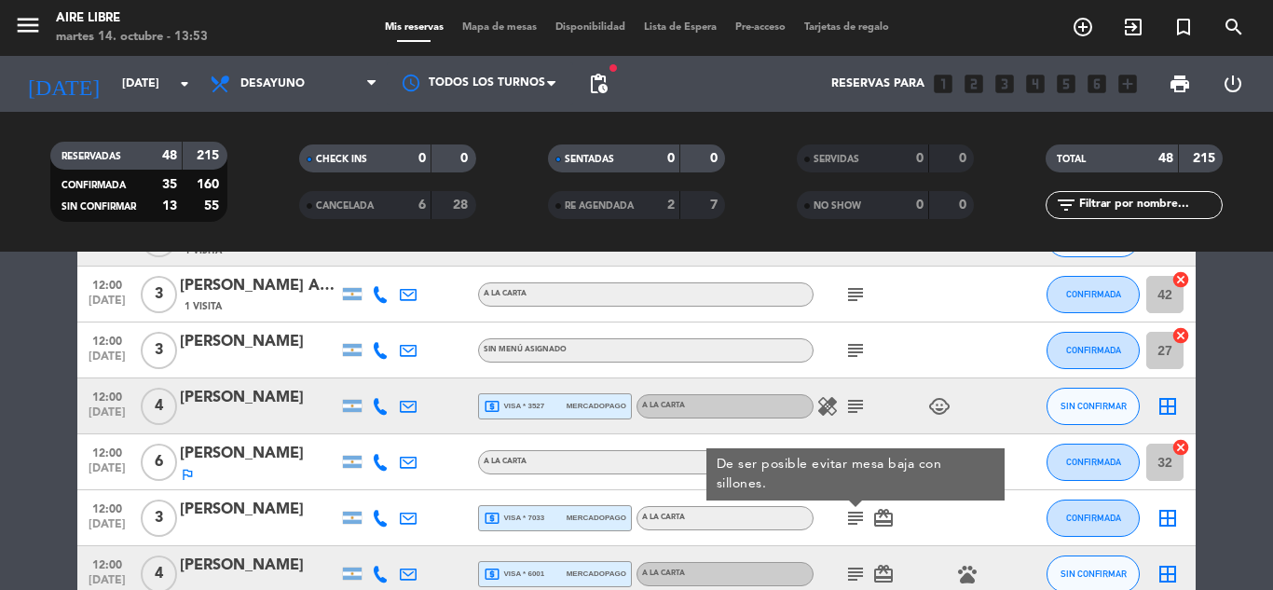
click at [866, 572] on span "subject" at bounding box center [855, 574] width 28 height 22
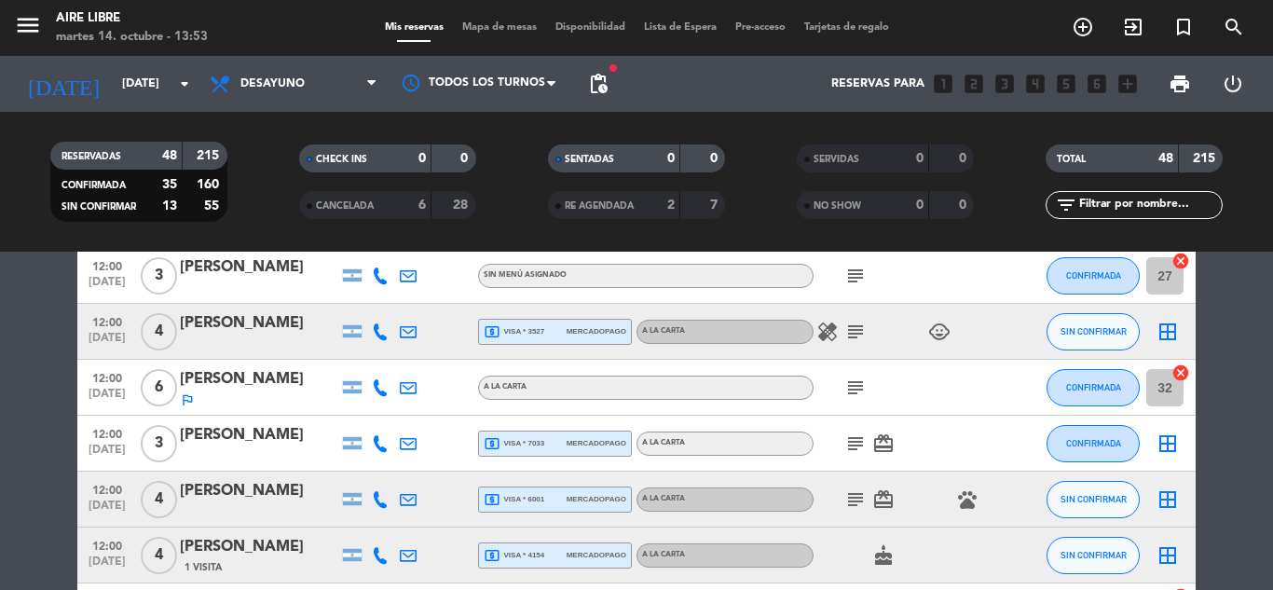
scroll to position [708, 0]
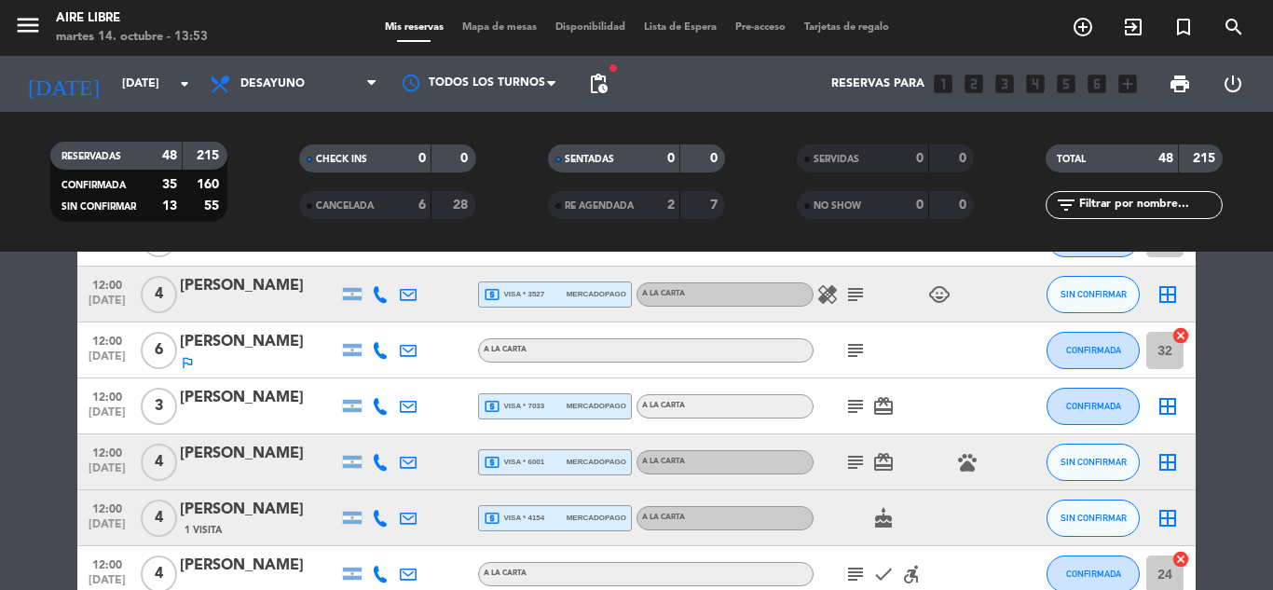
click at [850, 463] on icon "subject" at bounding box center [855, 462] width 22 height 22
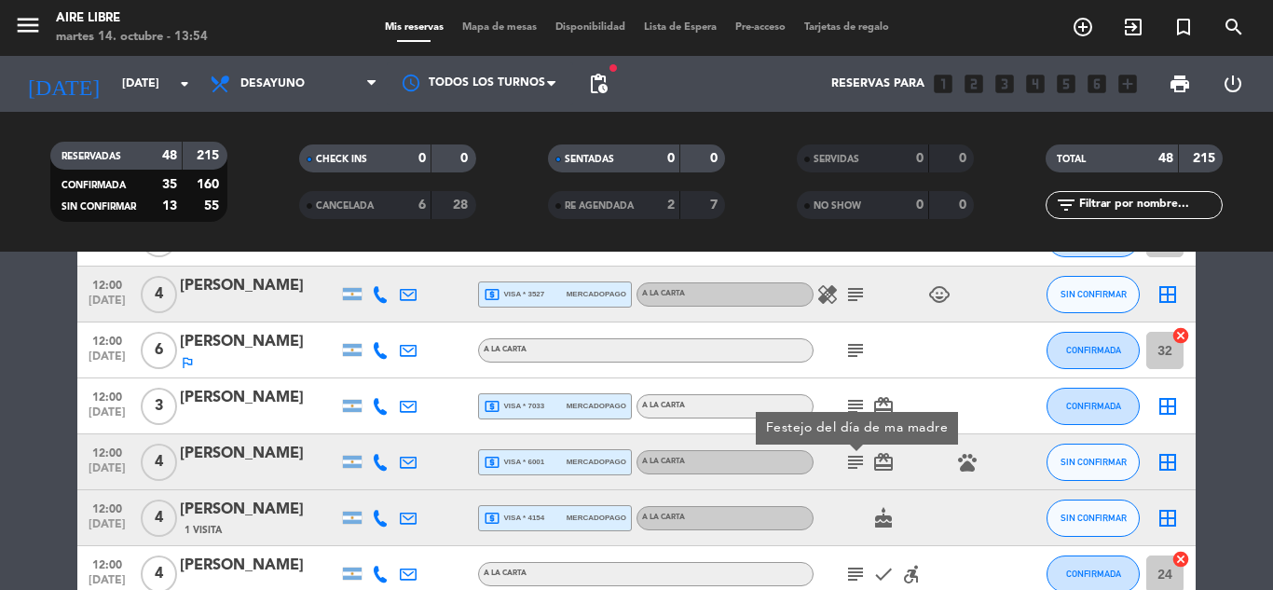
click at [539, 465] on span "local_atm visa * 6001" at bounding box center [514, 462] width 61 height 17
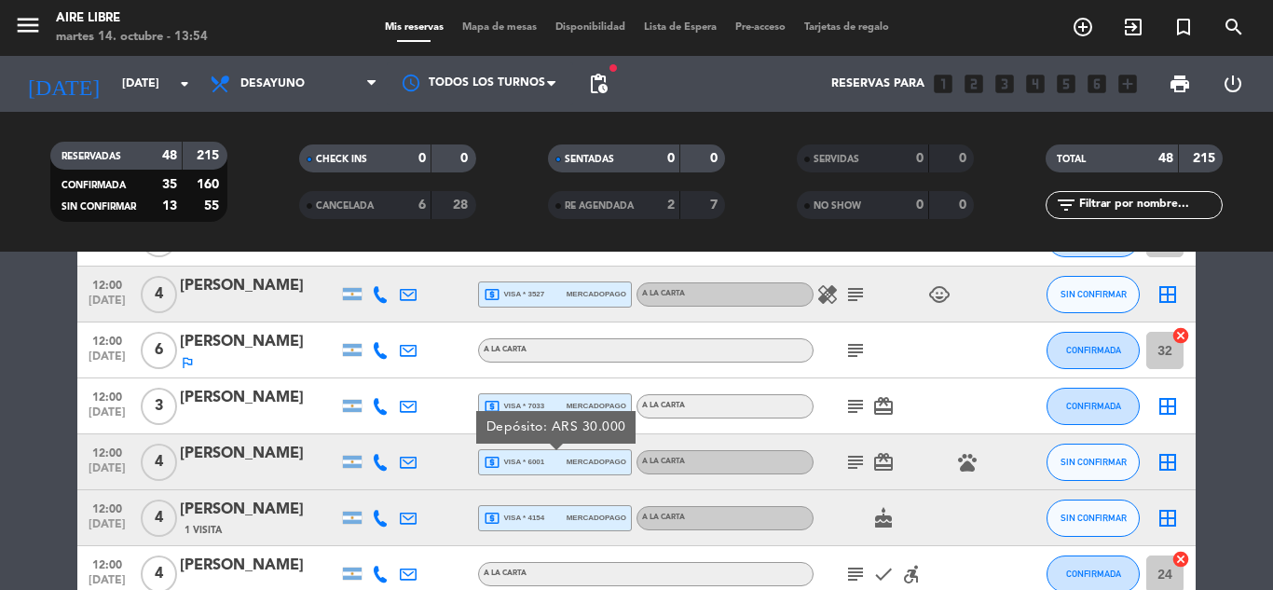
click at [270, 451] on div "[PERSON_NAME]" at bounding box center [259, 454] width 158 height 24
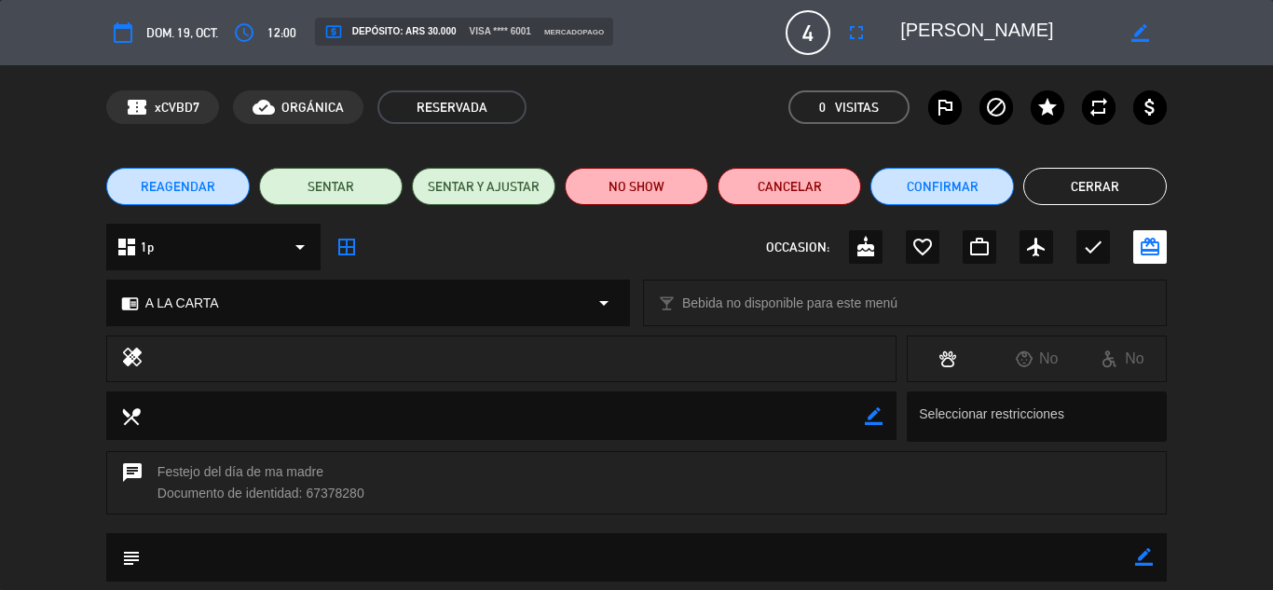
click at [1105, 186] on button "Cerrar" at bounding box center [1094, 186] width 143 height 37
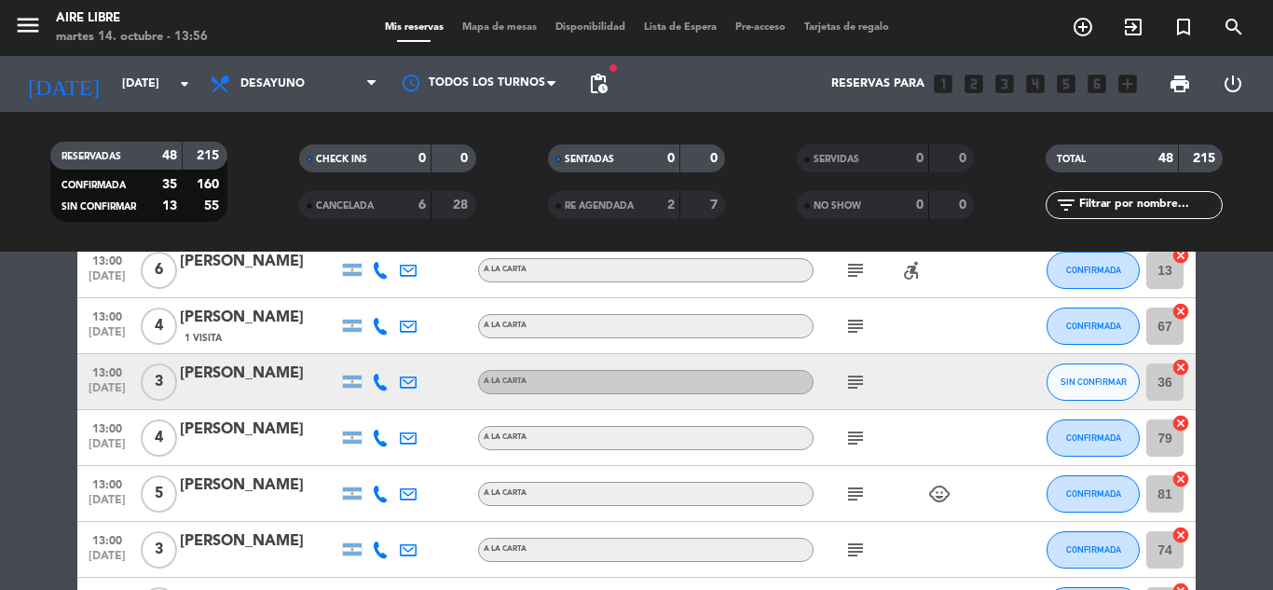
scroll to position [1790, 0]
click at [1147, 205] on input "text" at bounding box center [1149, 205] width 144 height 20
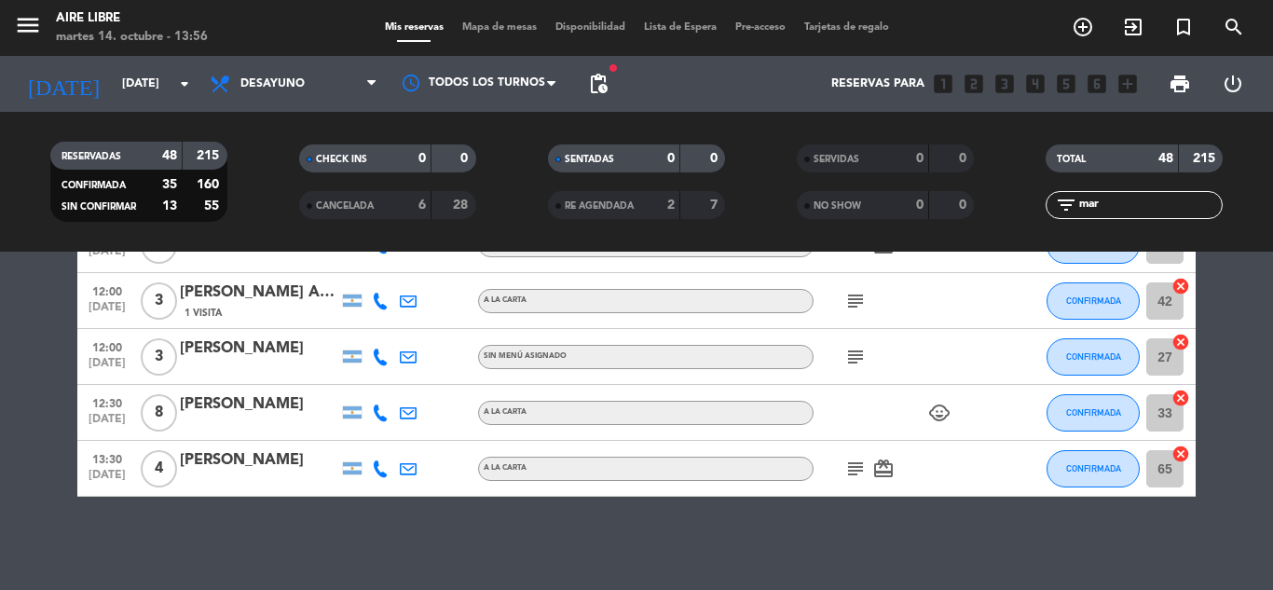
scroll to position [120, 0]
type input "mar"
click at [855, 470] on icon "subject" at bounding box center [855, 468] width 22 height 22
click at [317, 463] on div "[PERSON_NAME]" at bounding box center [259, 460] width 158 height 24
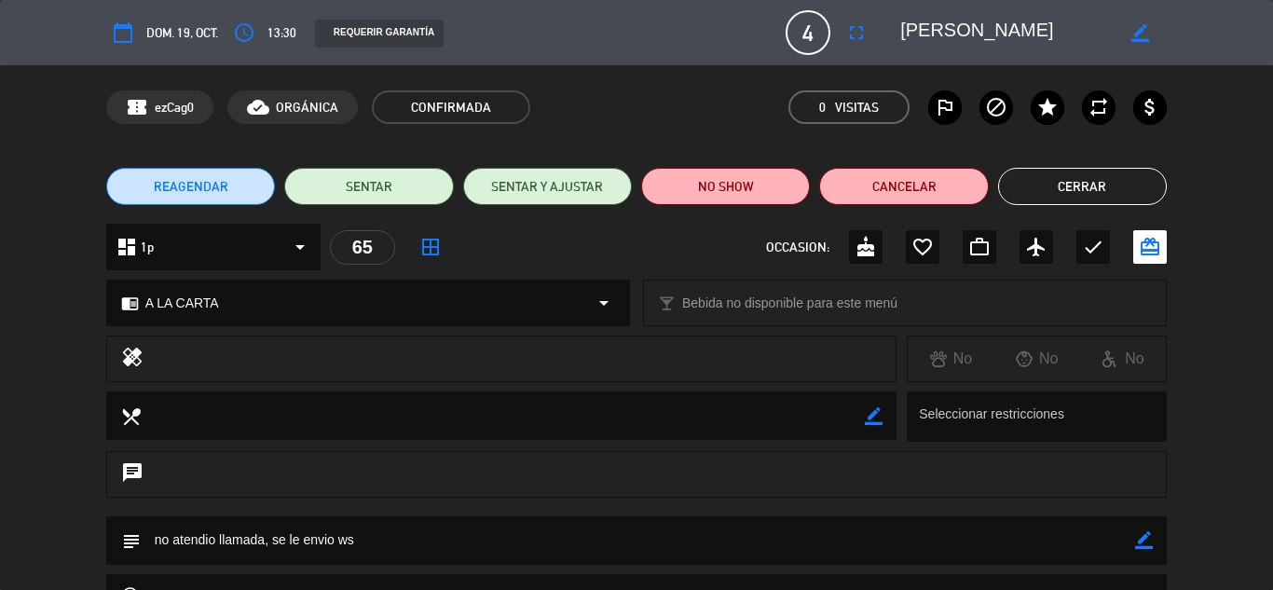
click at [1141, 541] on icon "border_color" at bounding box center [1144, 540] width 18 height 18
click at [661, 550] on textarea at bounding box center [638, 540] width 994 height 48
type textarea "no atendio llamada, confirmo por ws"
click at [1145, 541] on icon at bounding box center [1144, 540] width 18 height 18
click at [1076, 182] on button "Cerrar" at bounding box center [1082, 186] width 169 height 37
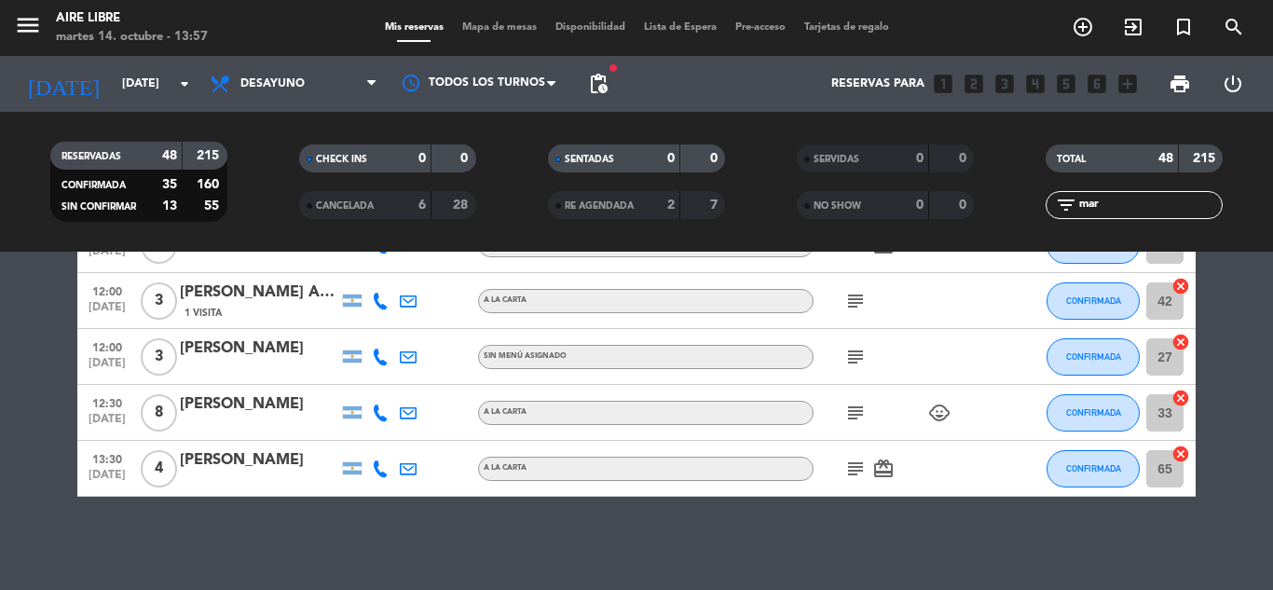
click at [1123, 197] on input "mar" at bounding box center [1149, 205] width 144 height 20
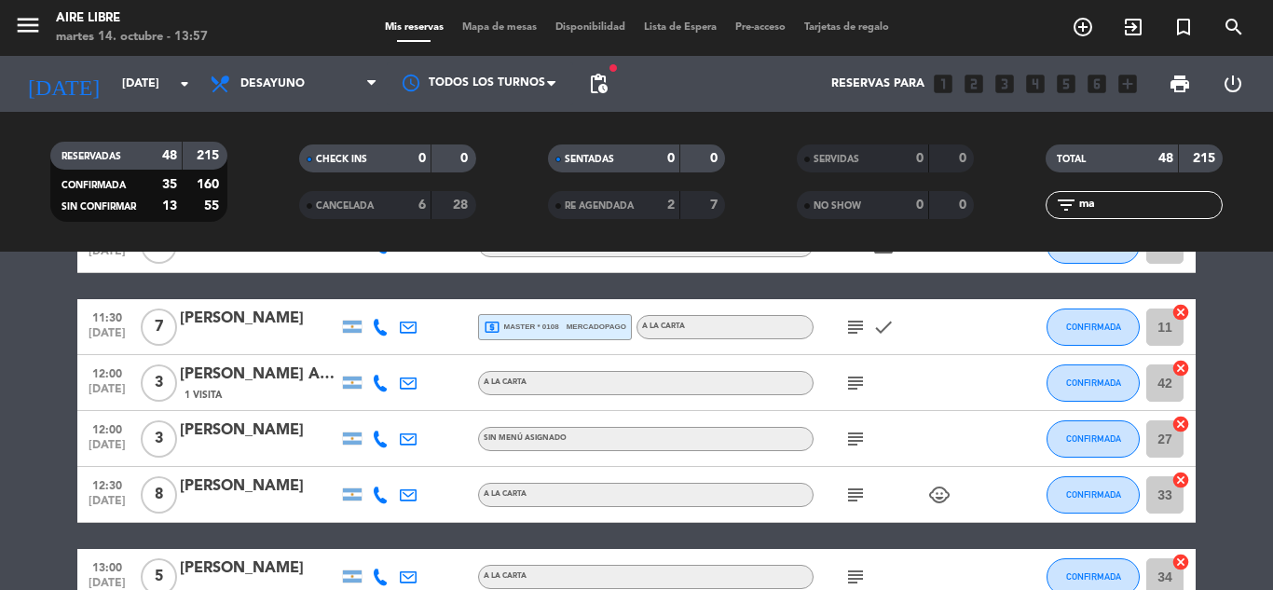
type input "m"
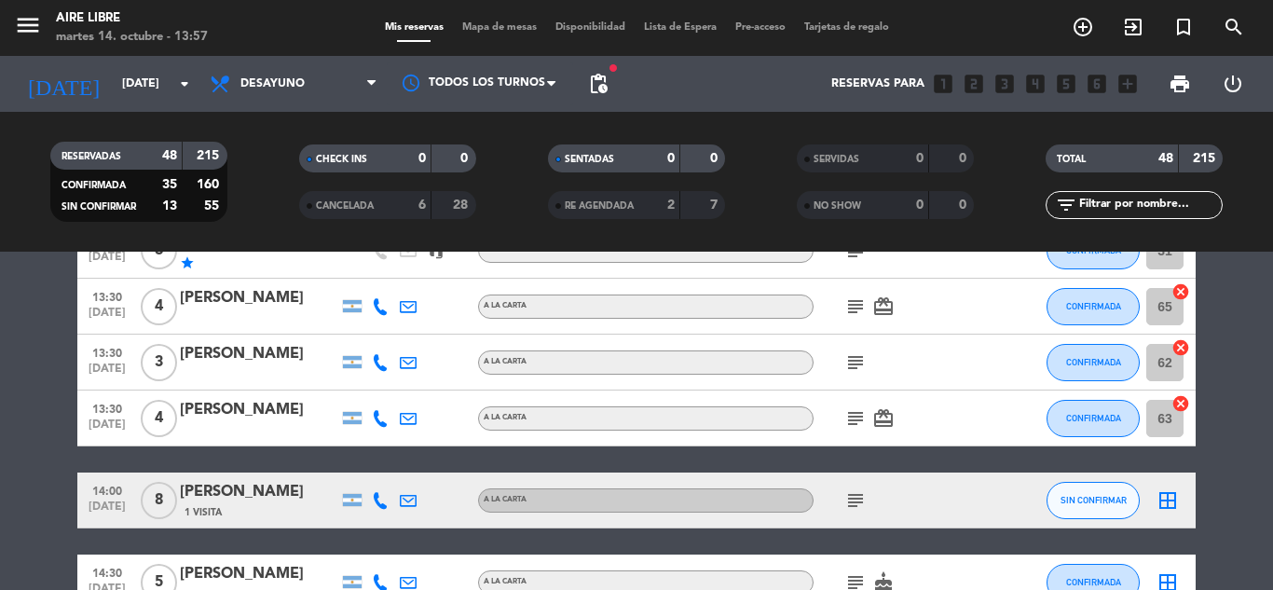
scroll to position [2759, 0]
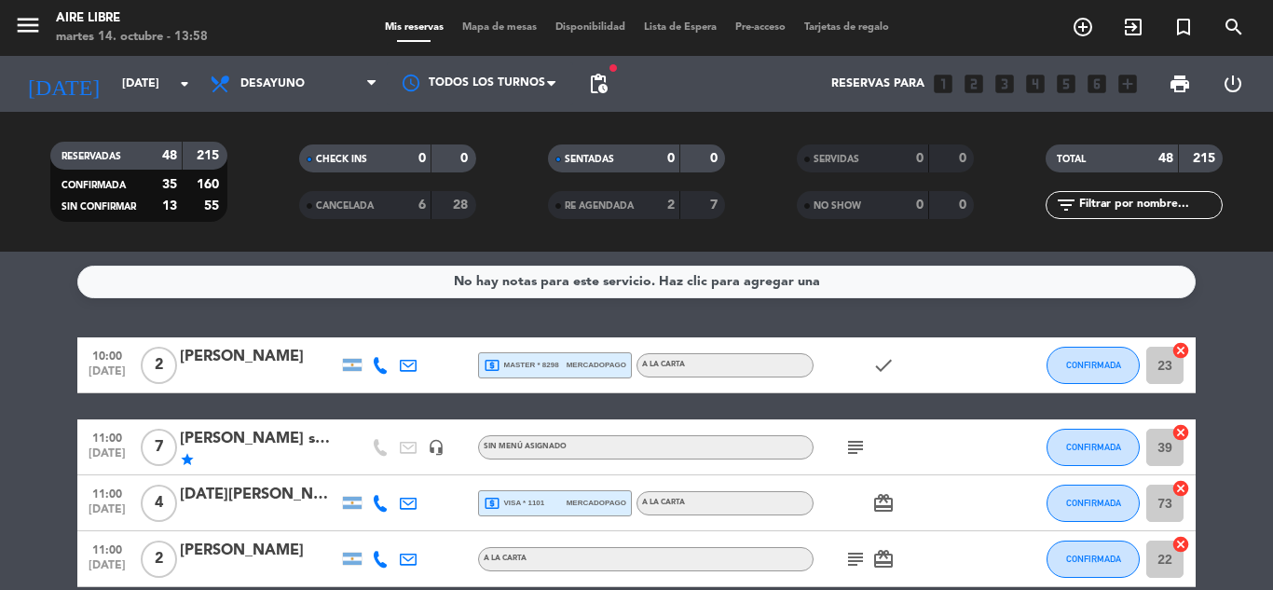
scroll to position [37, 0]
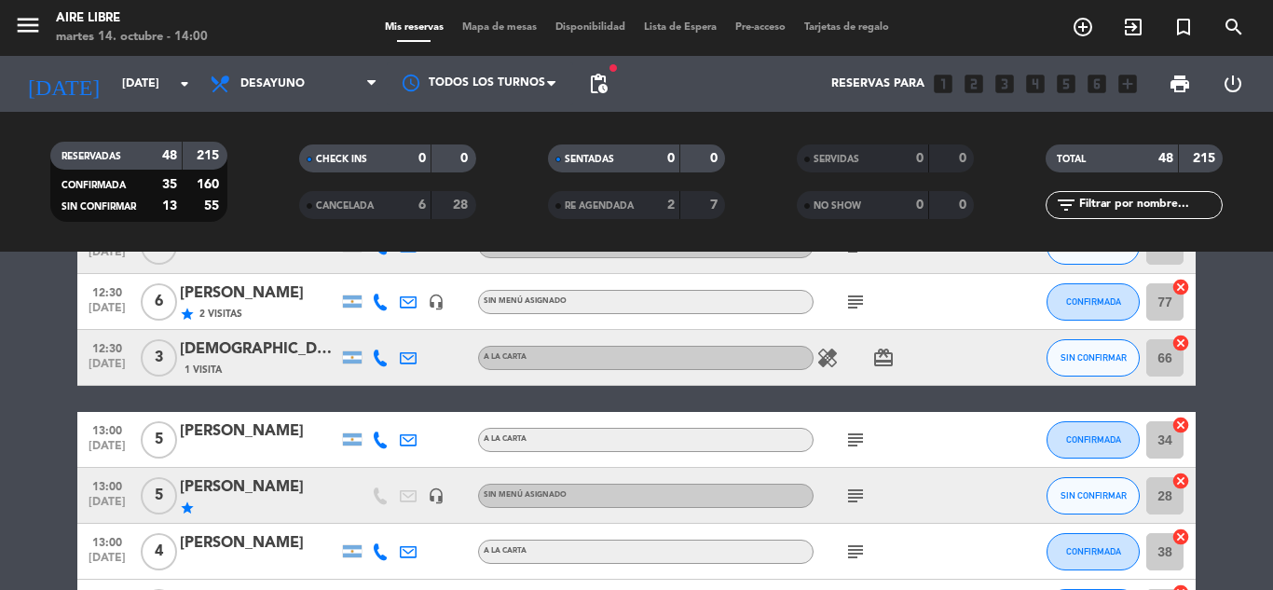
scroll to position [1603, 0]
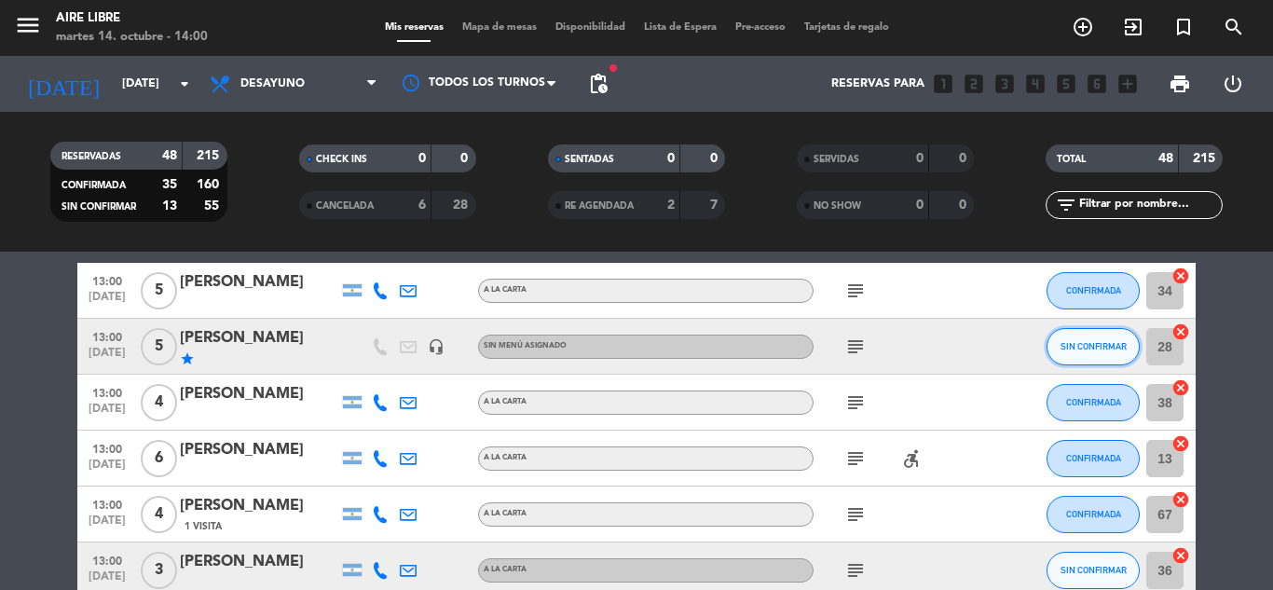
click at [1083, 346] on span "SIN CONFIRMAR" at bounding box center [1093, 346] width 66 height 10
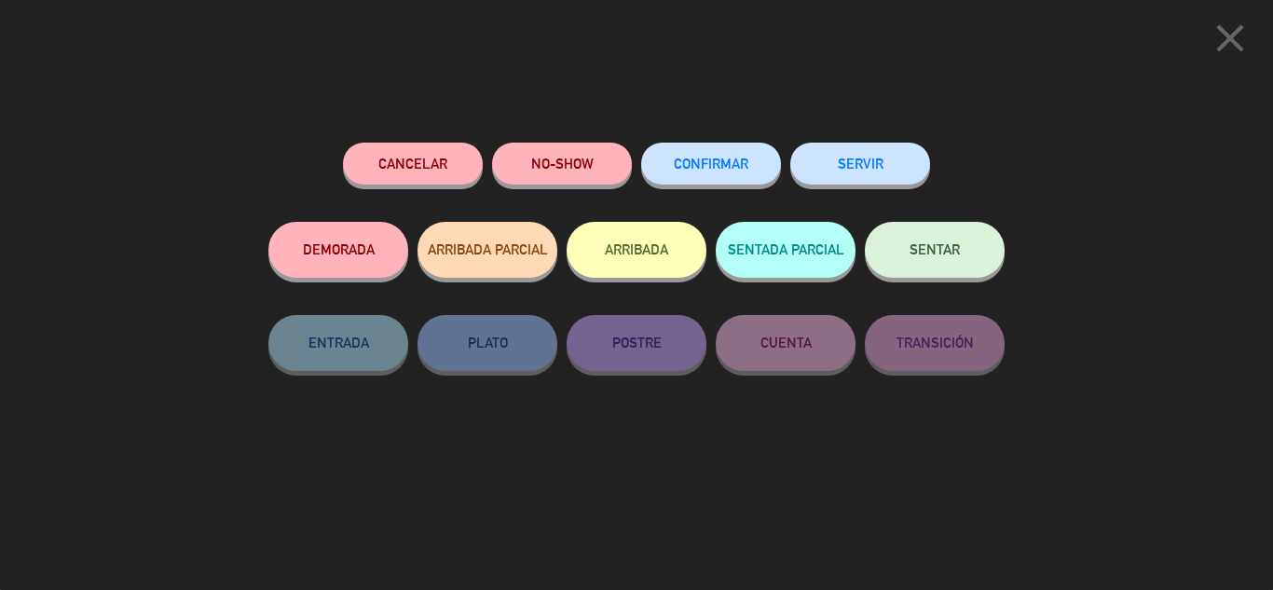
click at [726, 153] on button "CONFIRMAR" at bounding box center [711, 164] width 140 height 42
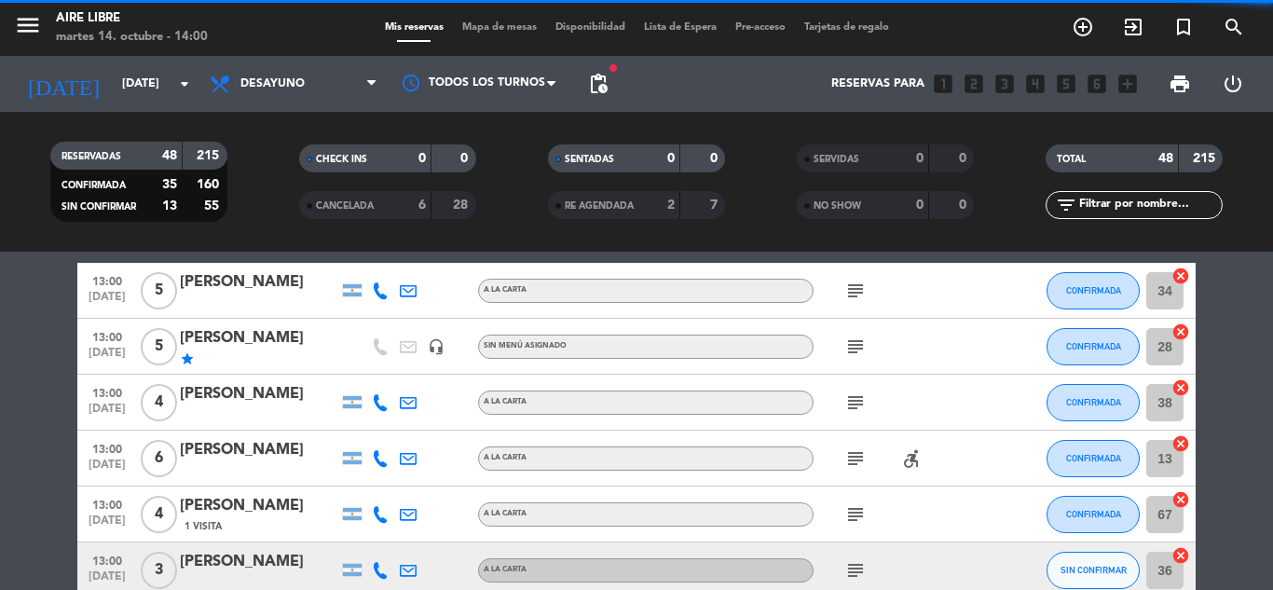
click at [1248, 474] on bookings-row "10:00 [DATE] 2 [PERSON_NAME] local_atm master * 8298 mercadopago A LA CARTA che…" at bounding box center [636, 194] width 1273 height 2918
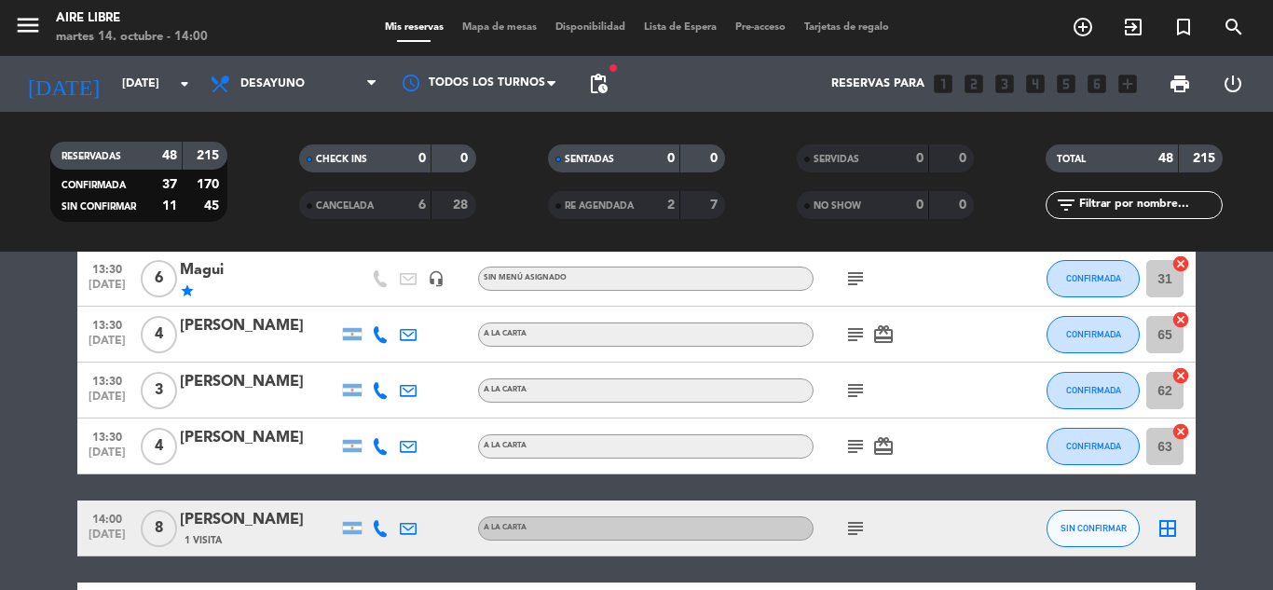
scroll to position [2572, 0]
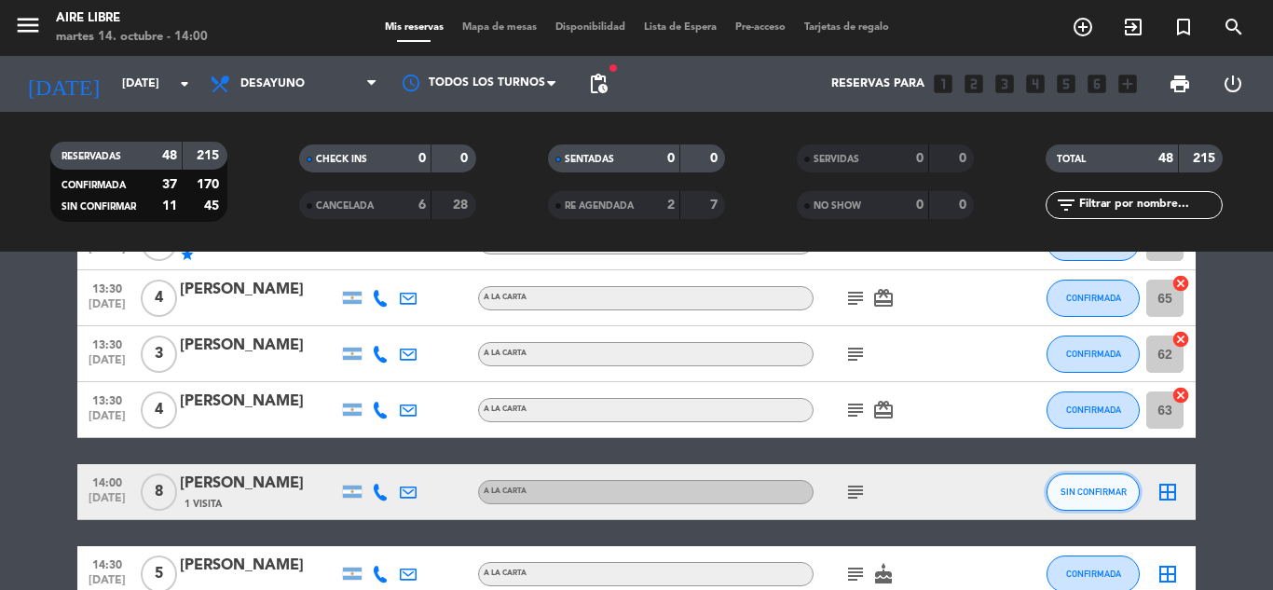
click at [1084, 488] on span "SIN CONFIRMAR" at bounding box center [1093, 491] width 66 height 10
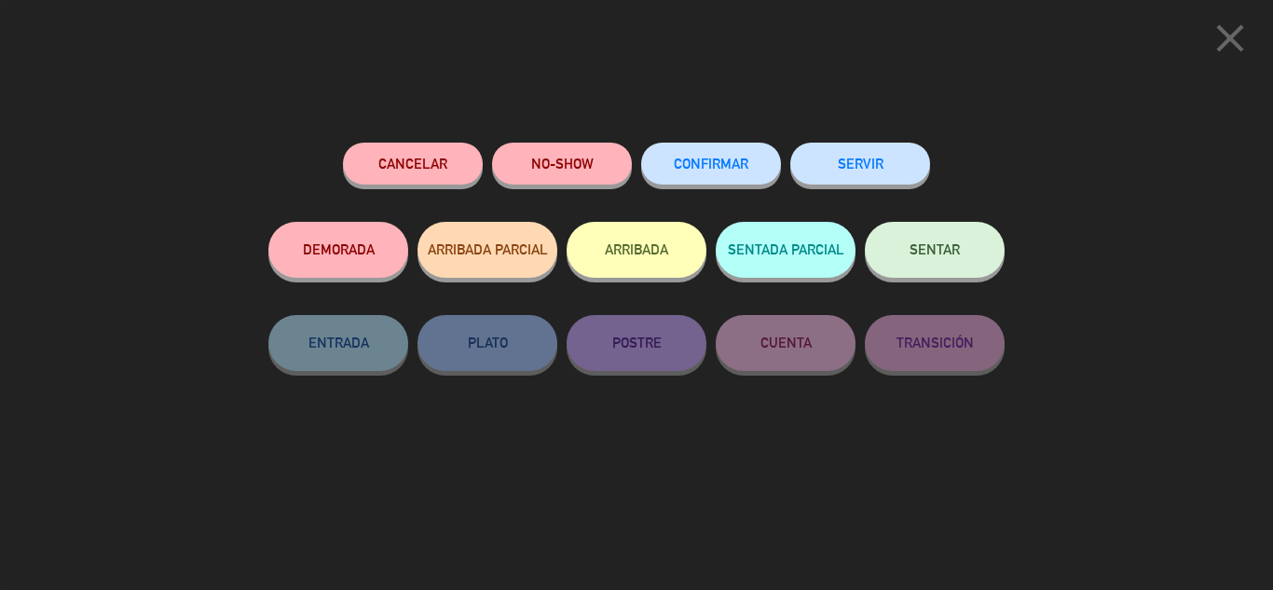
click at [724, 162] on span "CONFIRMAR" at bounding box center [711, 164] width 75 height 16
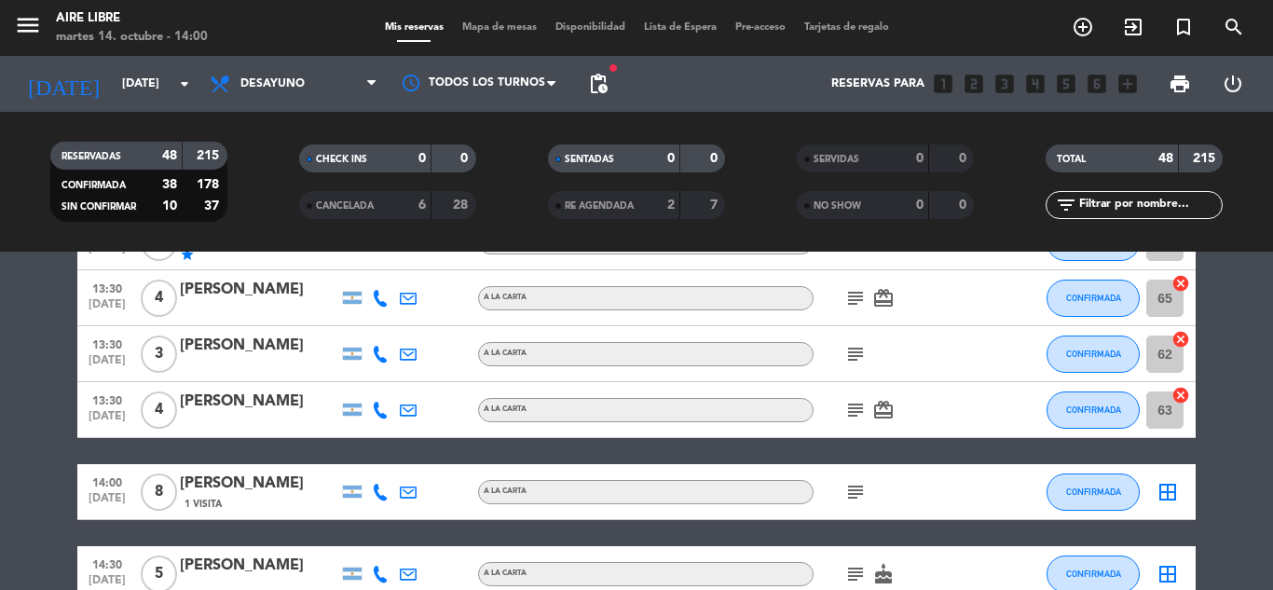
click at [249, 480] on div "[PERSON_NAME]" at bounding box center [259, 483] width 158 height 24
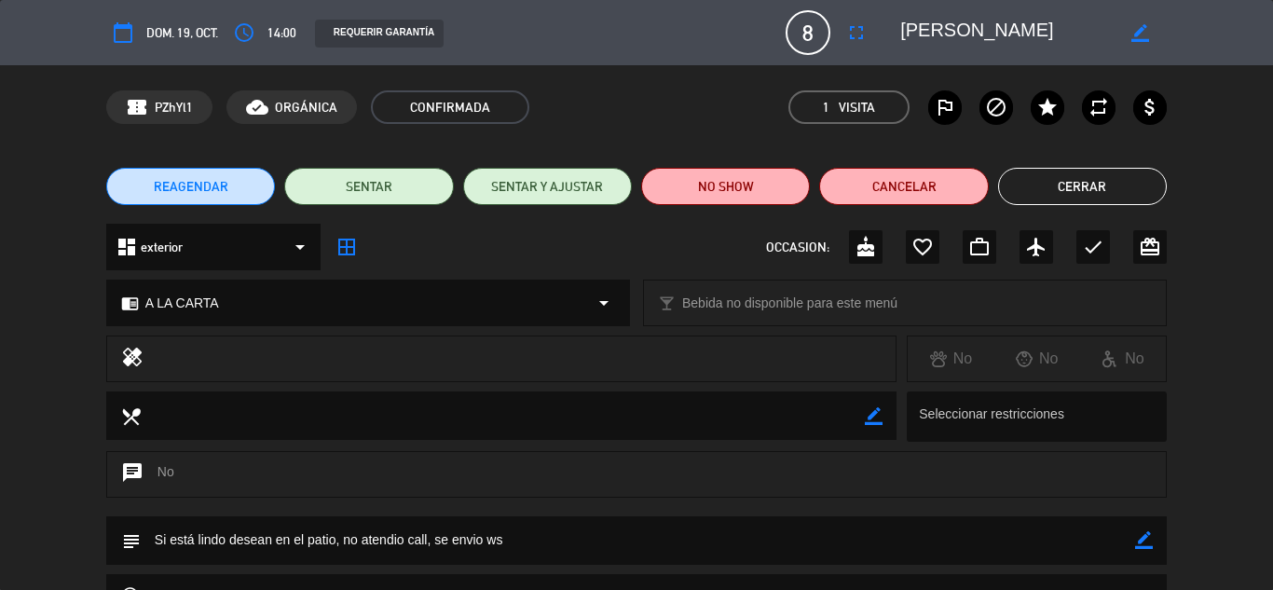
click at [1139, 539] on icon "border_color" at bounding box center [1144, 540] width 18 height 18
click at [484, 539] on textarea at bounding box center [638, 540] width 994 height 48
type textarea "Si está lindo desean en el patio, no atendio call, confirmo por ws"
click at [1137, 540] on icon at bounding box center [1144, 540] width 18 height 18
click at [1061, 184] on button "Cerrar" at bounding box center [1082, 186] width 169 height 37
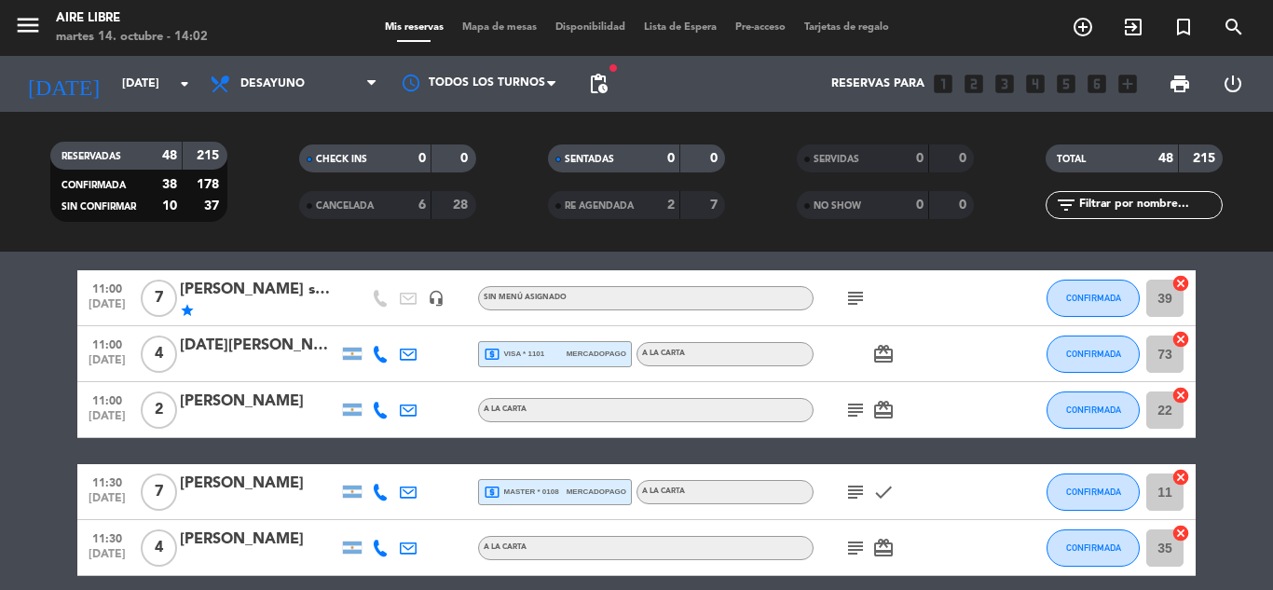
scroll to position [186, 0]
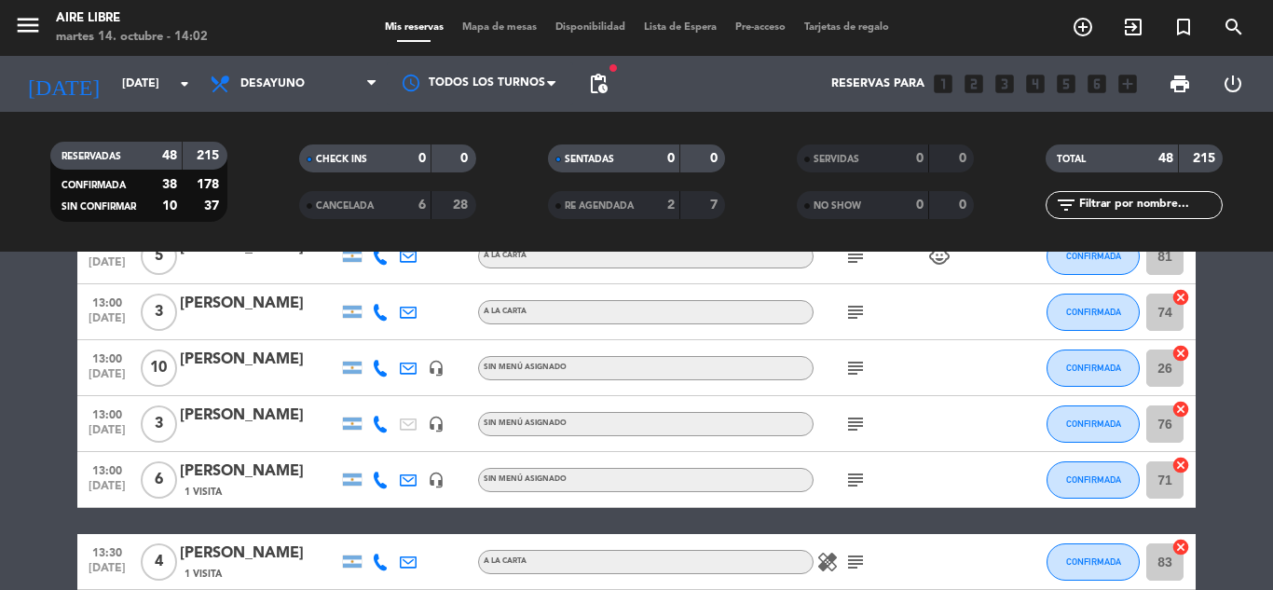
scroll to position [1975, 0]
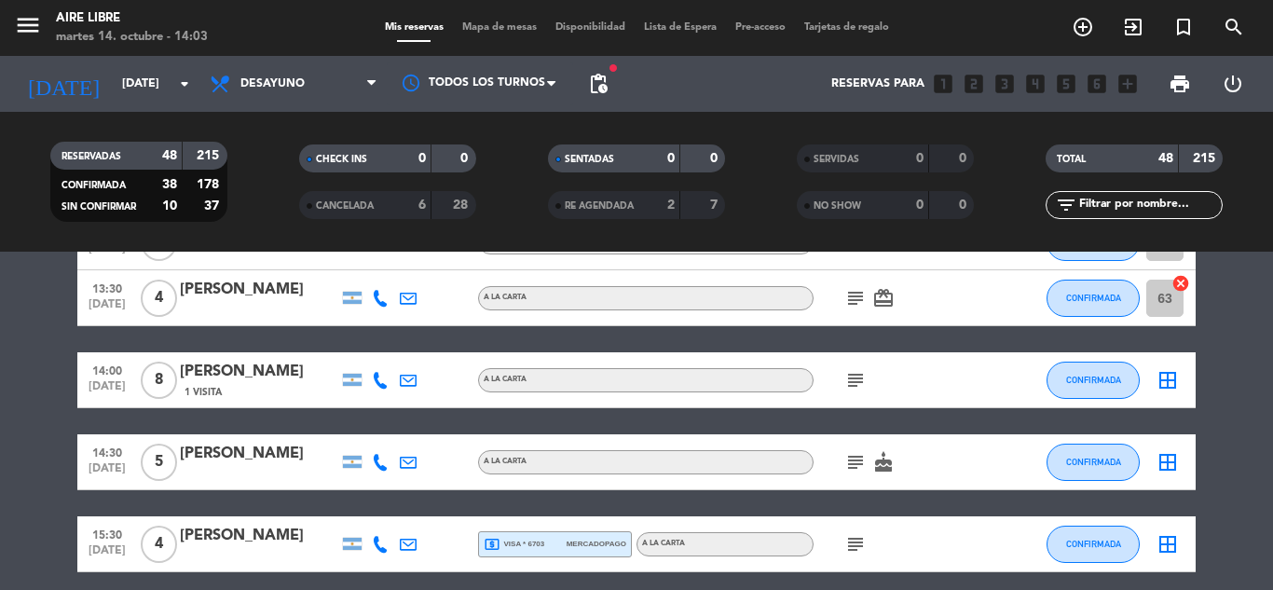
scroll to position [2721, 0]
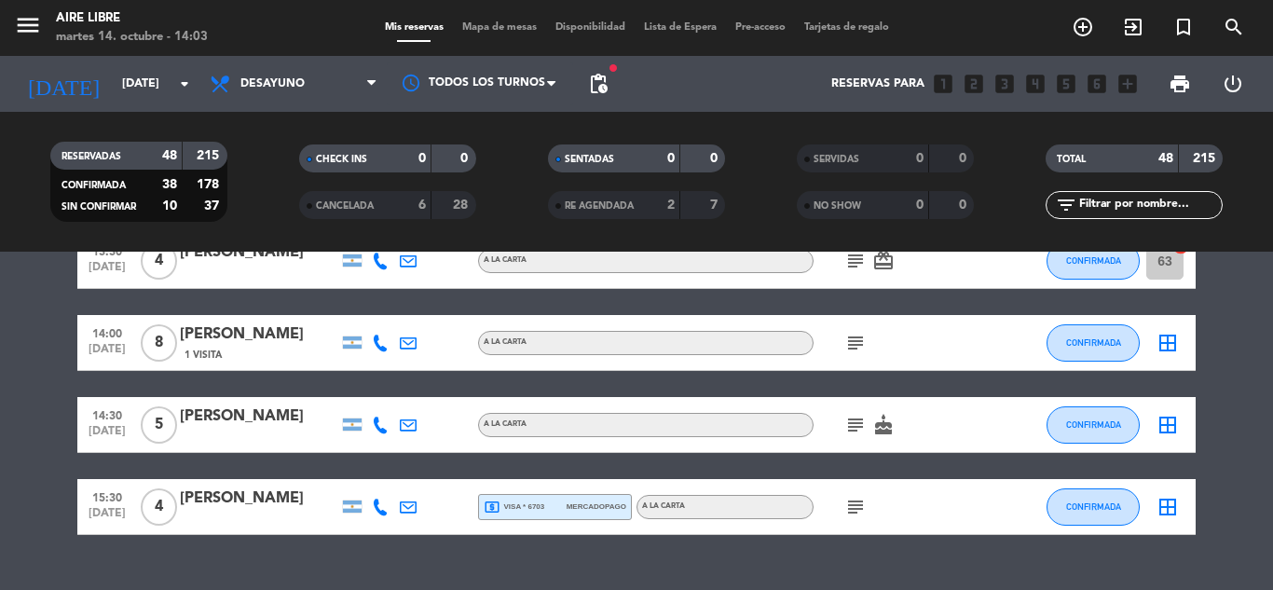
click at [1170, 342] on icon "border_all" at bounding box center [1167, 343] width 22 height 22
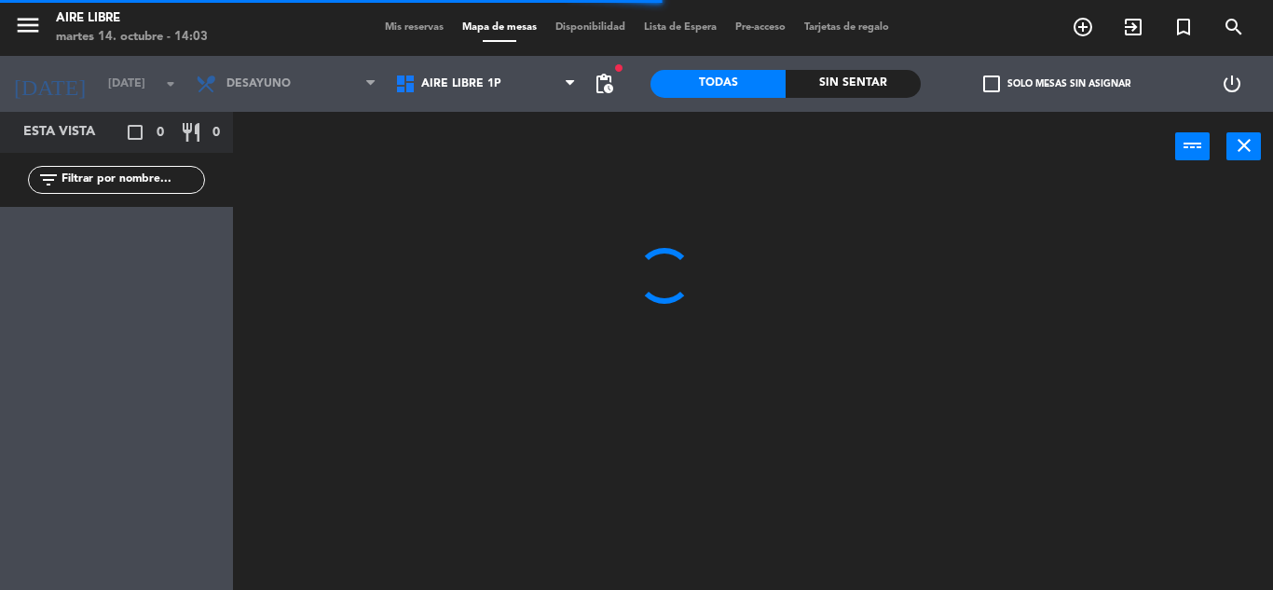
click at [471, 86] on span "Aire Libre 1P" at bounding box center [461, 83] width 80 height 13
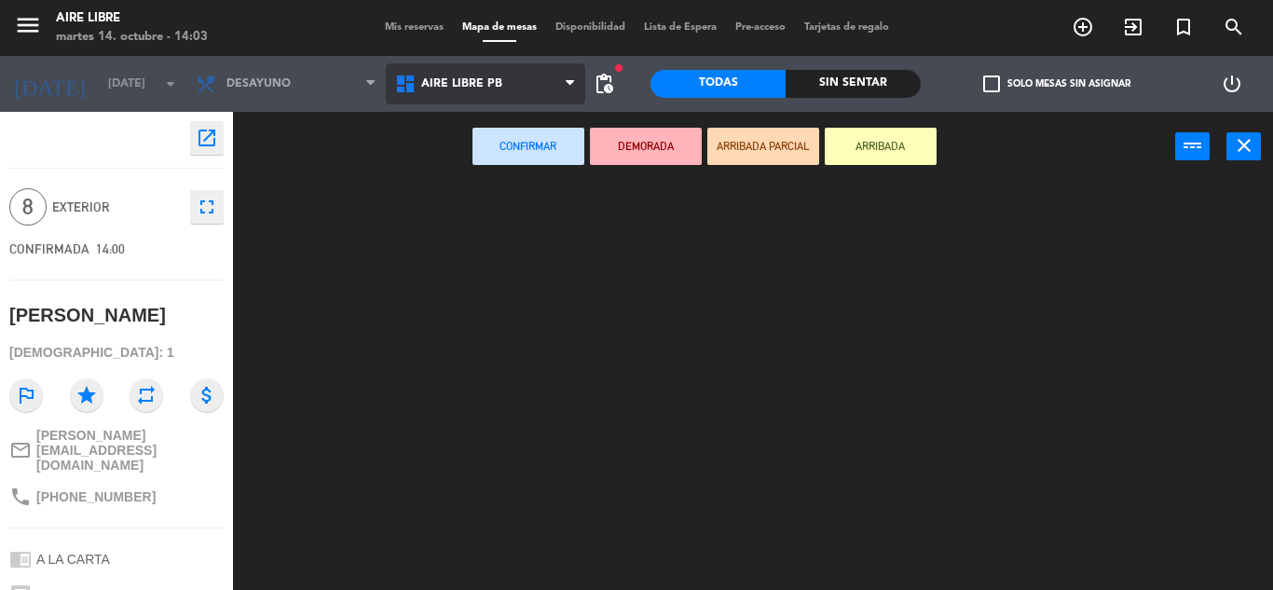
click at [479, 177] on ng-component "menu Aire Libre [DATE] 14. octubre - 14:03 Mis reservas Mapa de mesas Disponibi…" at bounding box center [636, 295] width 1273 height 590
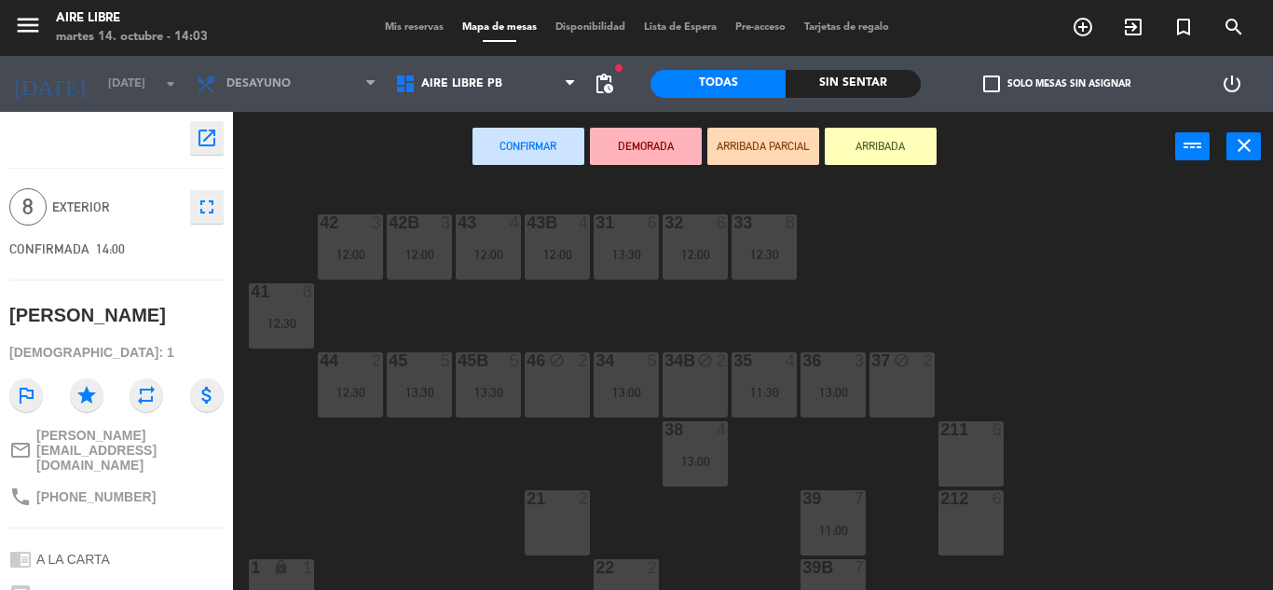
click at [1121, 441] on div "42 3 12:00 43 4 12:00 31 6 13:30 32 6 12:00 33 8 12:30 42B 3 12:00 43B 4 12:00 …" at bounding box center [759, 386] width 1027 height 408
click at [849, 518] on div "39 7 11:00" at bounding box center [832, 522] width 65 height 65
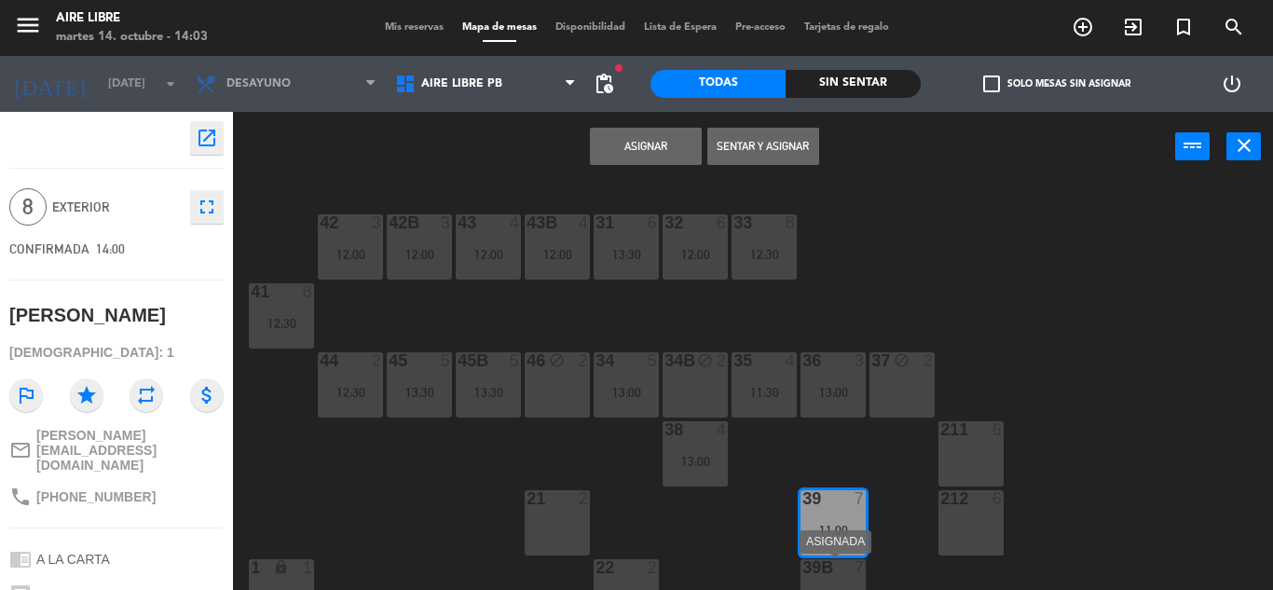
click at [846, 568] on div at bounding box center [832, 567] width 31 height 17
click at [768, 143] on button "Unir y asignar" at bounding box center [763, 146] width 112 height 37
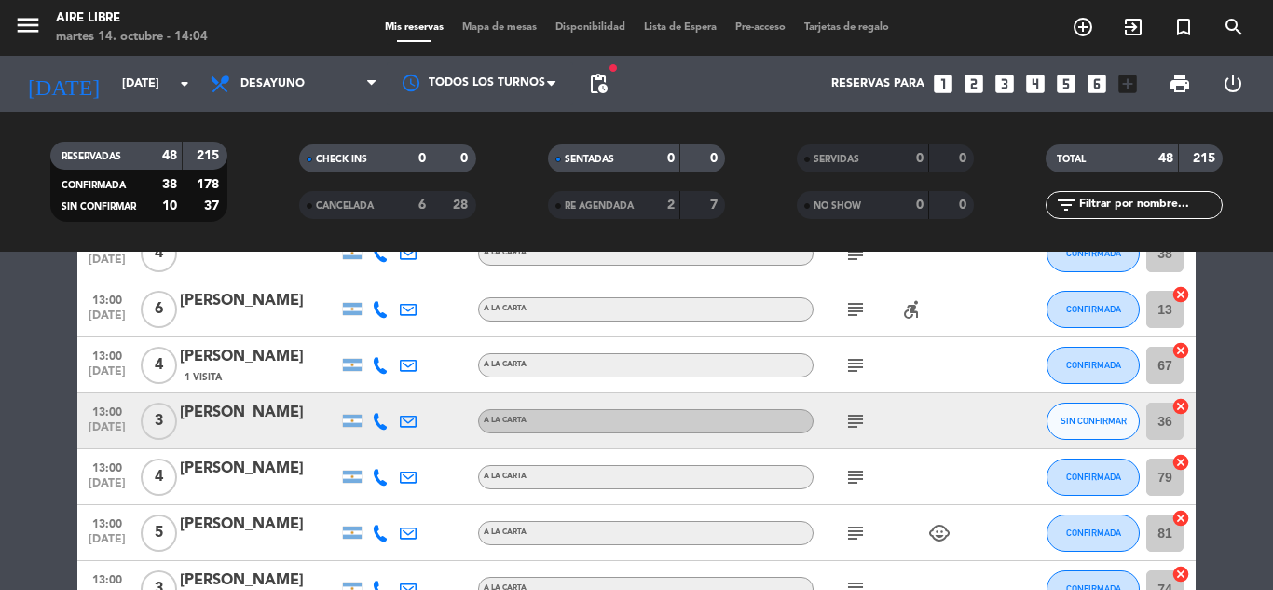
scroll to position [1789, 0]
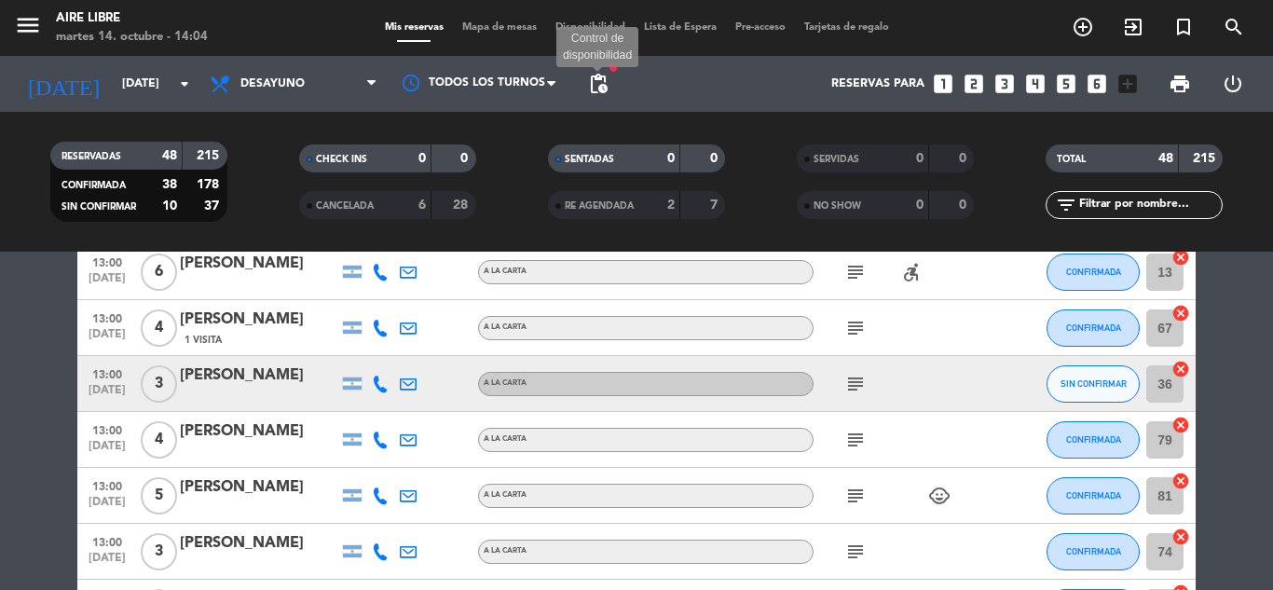
click at [596, 73] on span "pending_actions" at bounding box center [598, 84] width 22 height 22
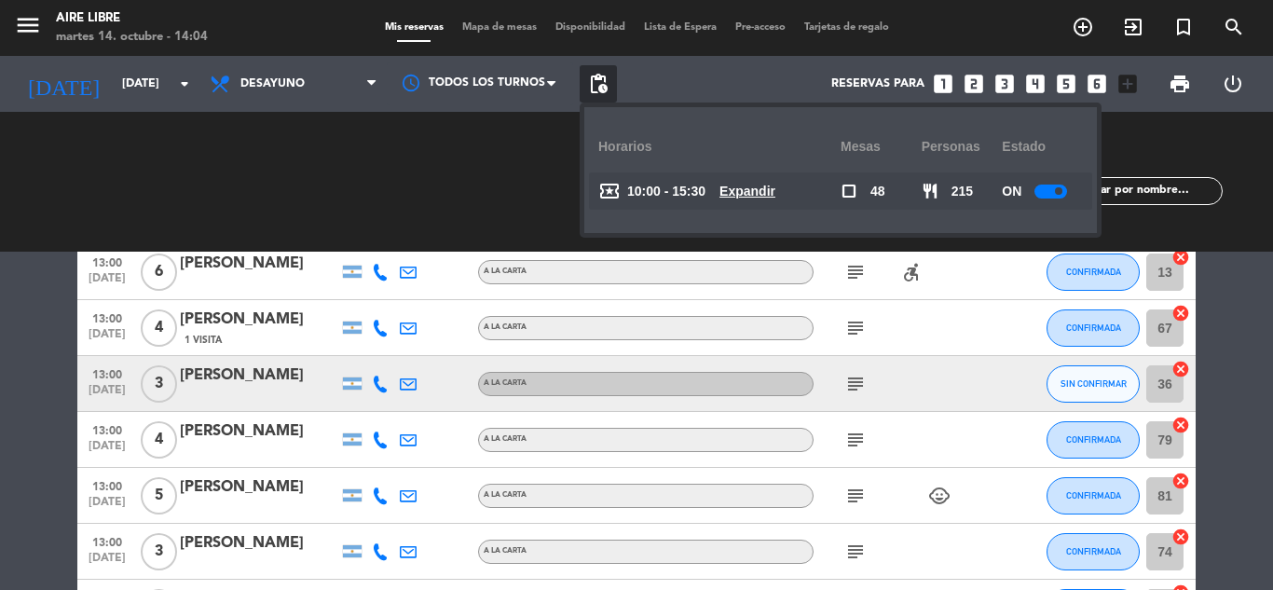
click at [753, 188] on u "Expandir" at bounding box center [747, 191] width 56 height 15
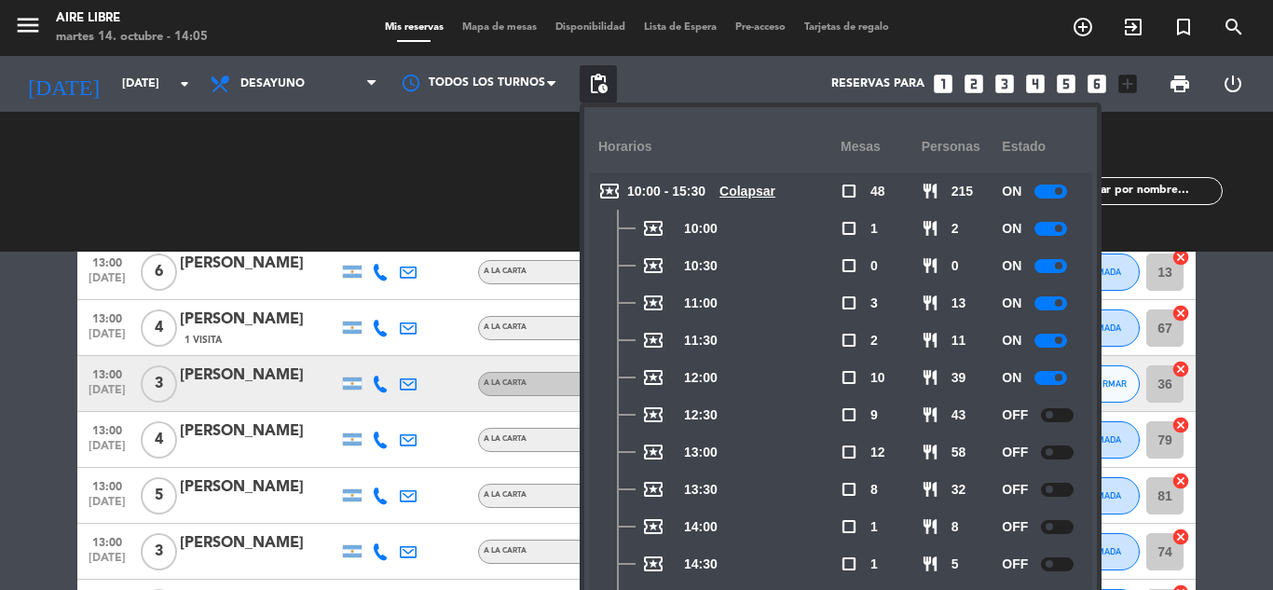
click at [1050, 378] on div at bounding box center [1050, 378] width 33 height 14
click at [471, 234] on div "RESERVADAS 48 215 CONFIRMADA 38 178 SIN CONFIRMAR 10 37 CHECK INS 0 0 CANCELADA…" at bounding box center [636, 182] width 1273 height 140
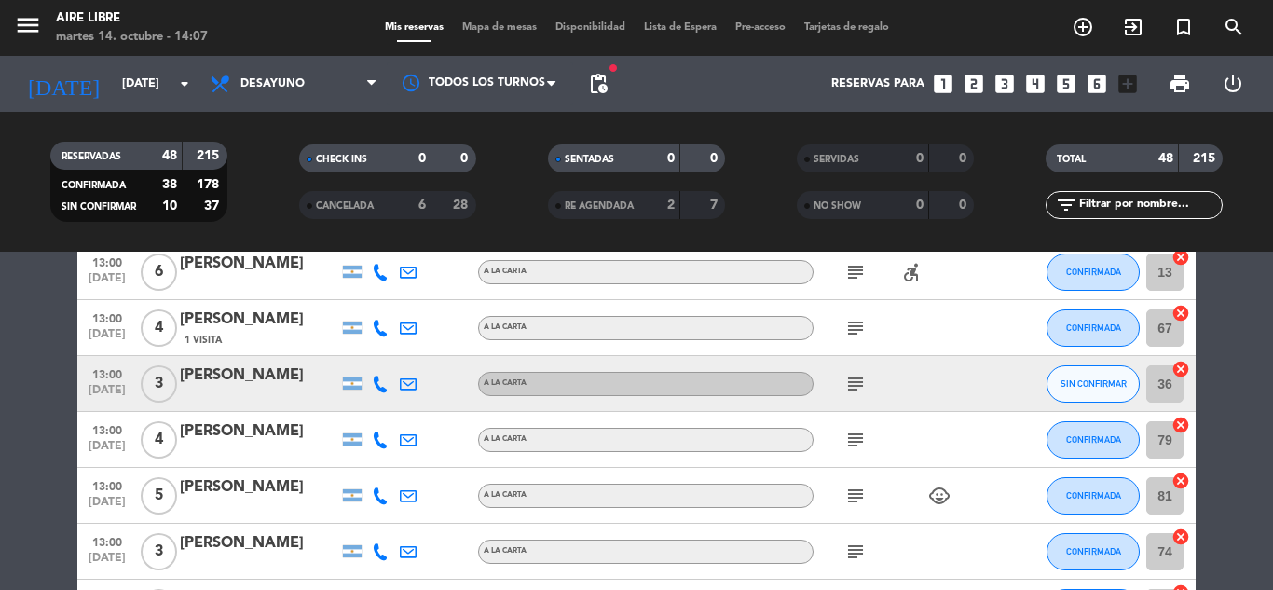
click at [1122, 194] on div "filter_list" at bounding box center [1133, 205] width 177 height 28
click at [1110, 209] on input "text" at bounding box center [1149, 205] width 144 height 20
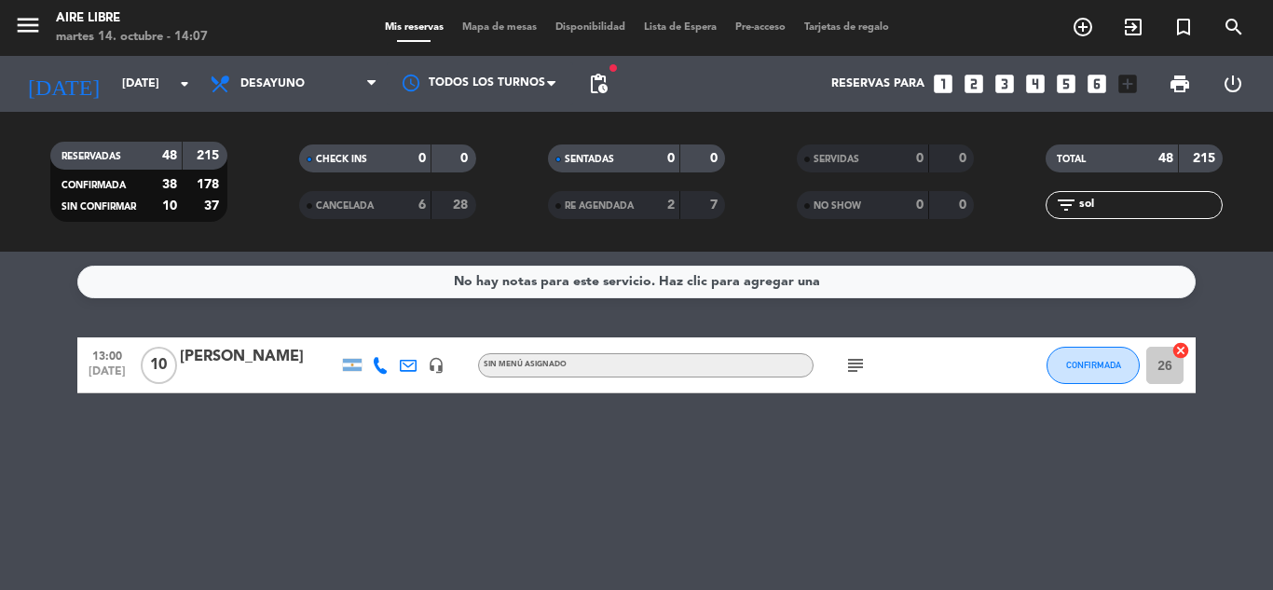
scroll to position [0, 0]
type input "sole"
click at [246, 367] on div "[PERSON_NAME]" at bounding box center [259, 357] width 158 height 24
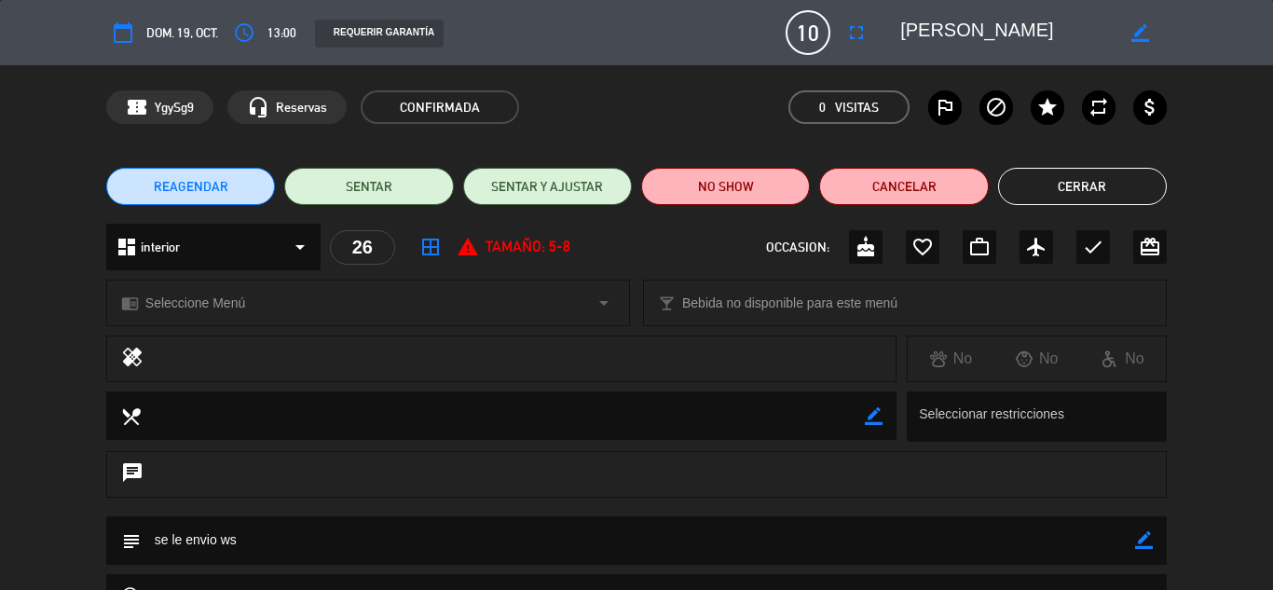
click at [1144, 539] on icon "border_color" at bounding box center [1144, 540] width 18 height 18
click at [273, 532] on textarea at bounding box center [638, 540] width 994 height 48
type textarea "s"
type textarea "confirmo por ws 14/10"
click at [1145, 541] on icon at bounding box center [1144, 540] width 18 height 18
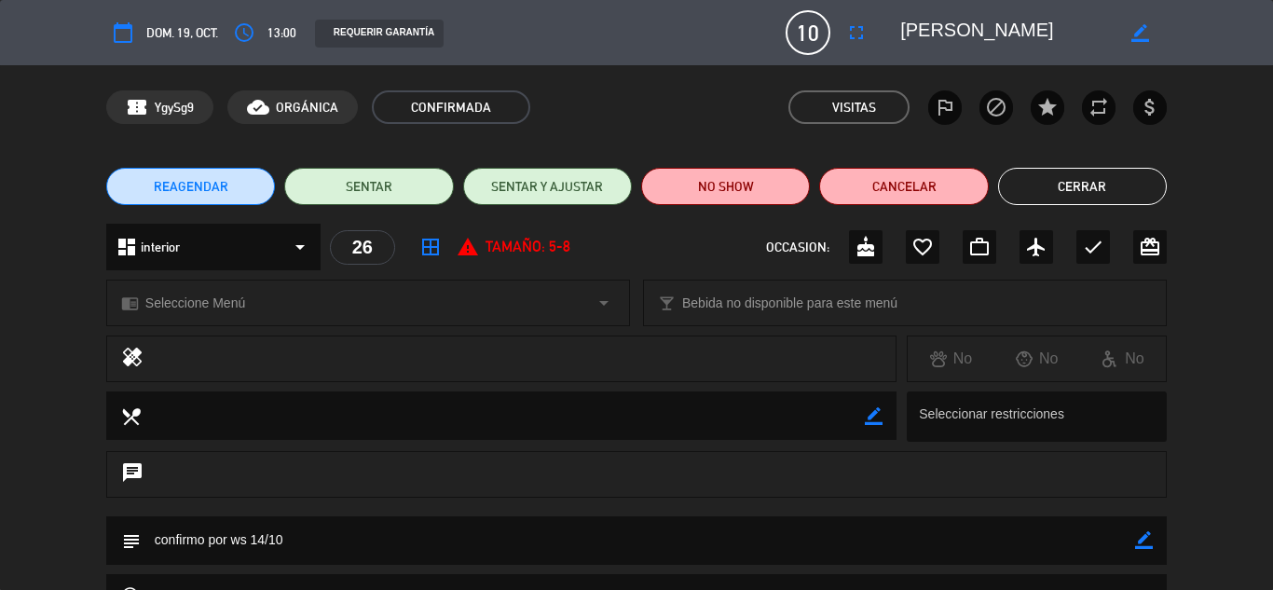
click at [1079, 185] on button "Cerrar" at bounding box center [1082, 186] width 169 height 37
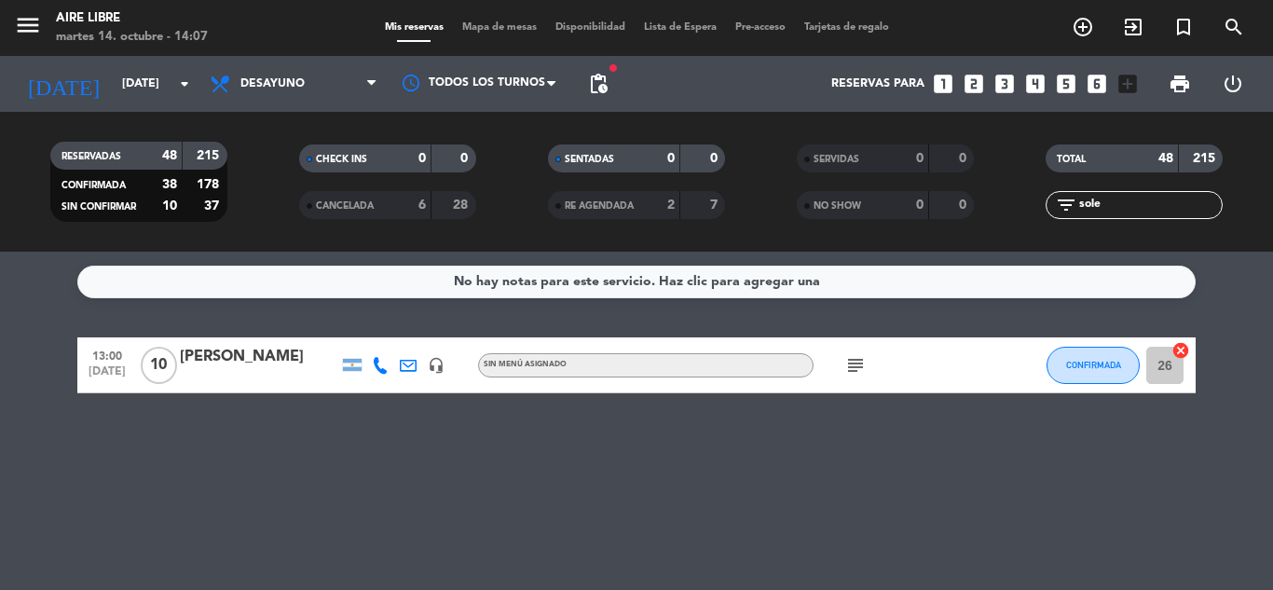
click at [1130, 203] on input "sole" at bounding box center [1149, 205] width 144 height 20
type input "s"
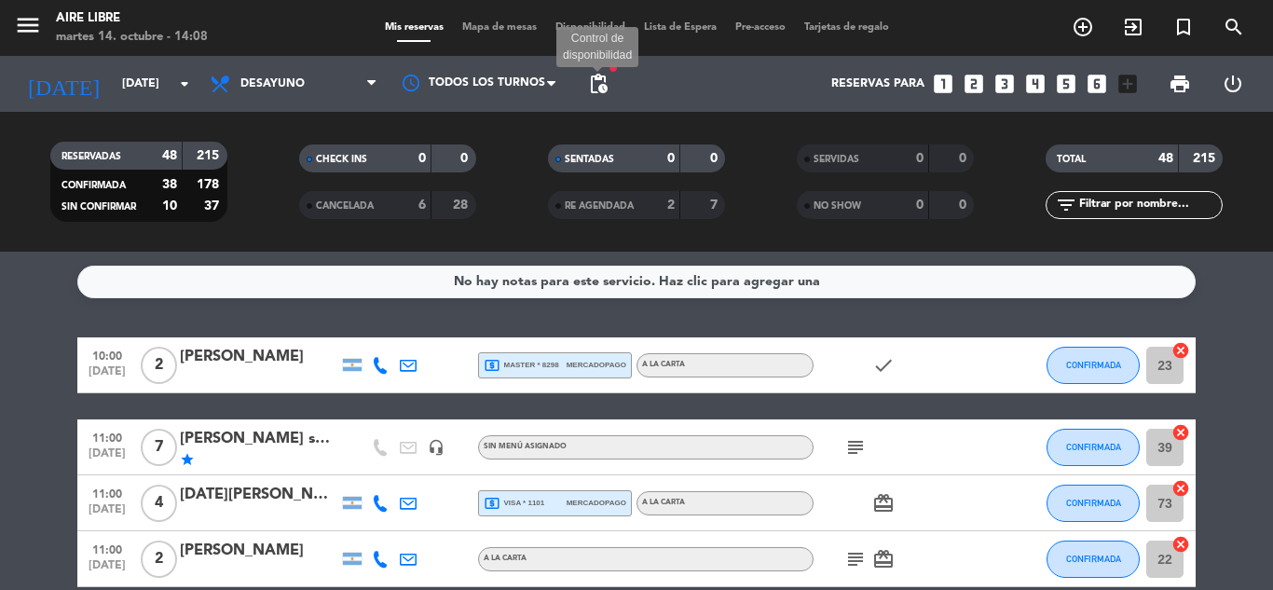
click at [602, 75] on span "pending_actions" at bounding box center [598, 84] width 22 height 22
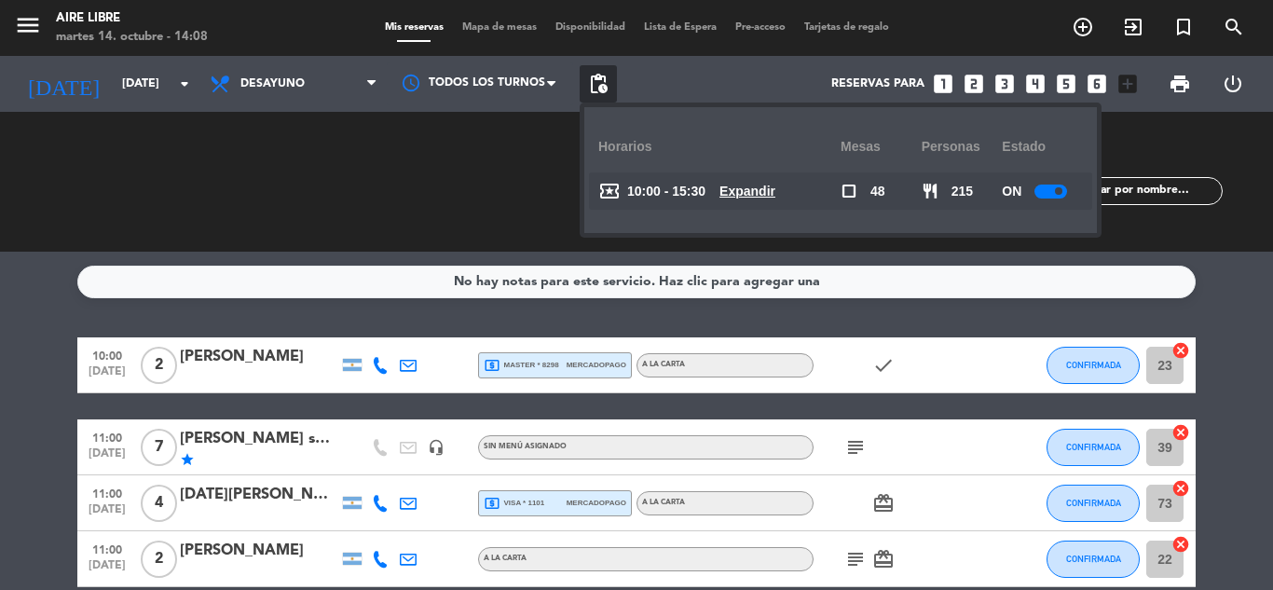
click at [756, 185] on u "Expandir" at bounding box center [747, 191] width 56 height 15
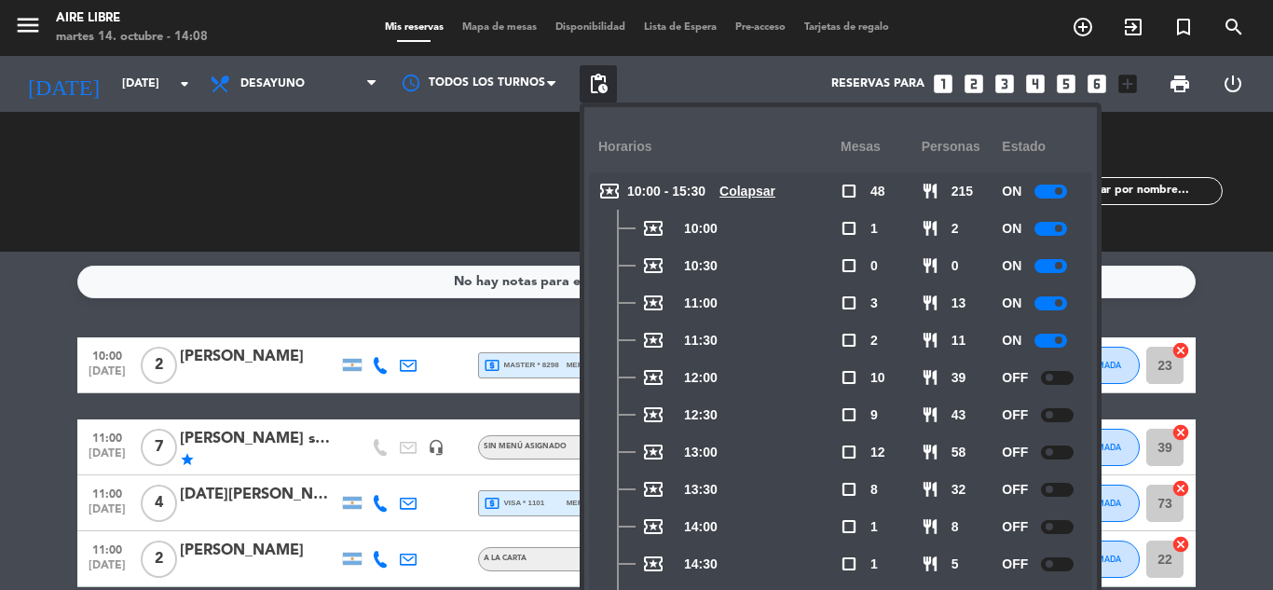
click at [1045, 270] on div at bounding box center [1050, 266] width 33 height 14
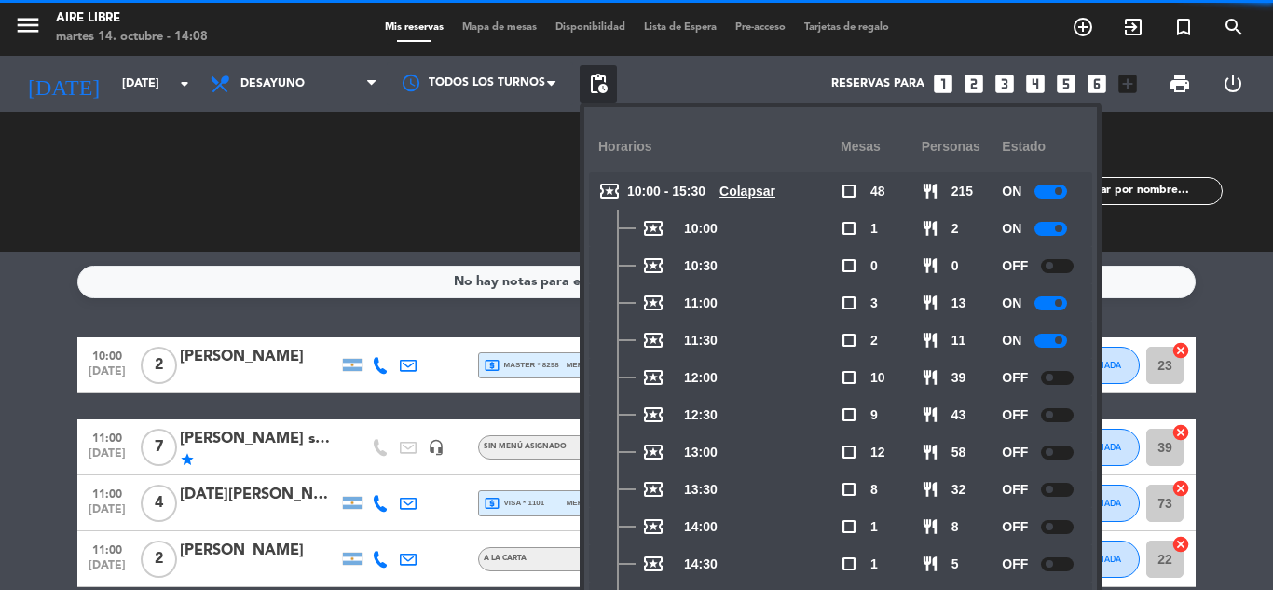
click at [1052, 306] on div at bounding box center [1050, 303] width 33 height 14
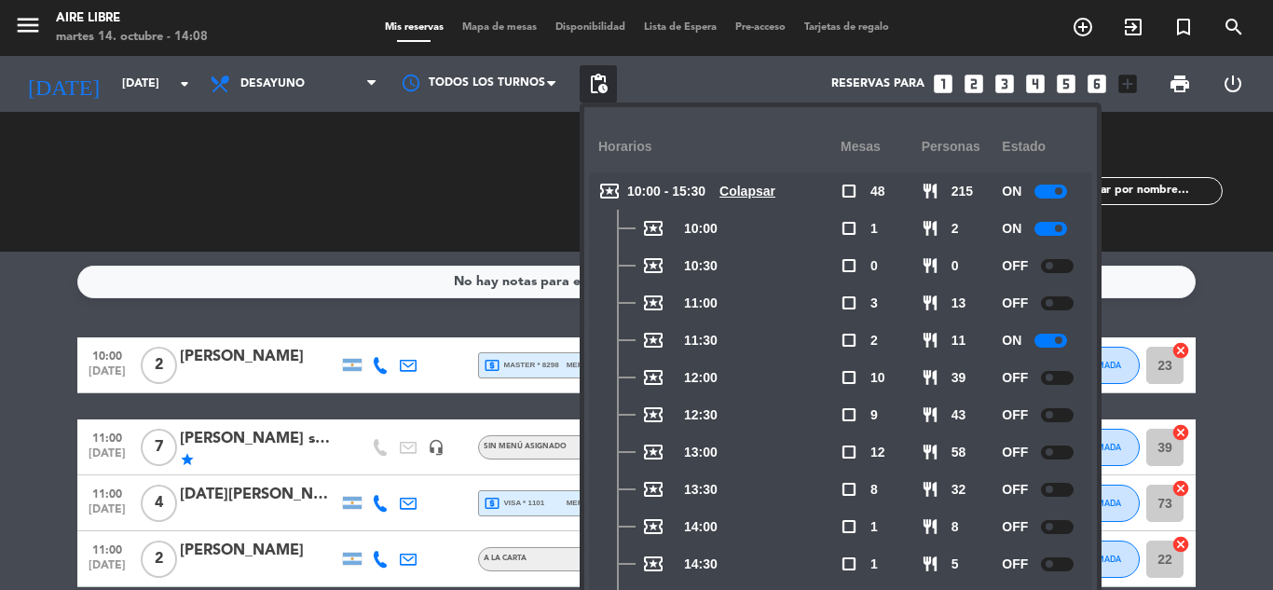
click at [1051, 343] on div at bounding box center [1050, 341] width 33 height 14
click at [344, 309] on div "No hay notas para este servicio. Haz clic para agregar una 10:00 [DATE] 2 [PERS…" at bounding box center [636, 421] width 1273 height 338
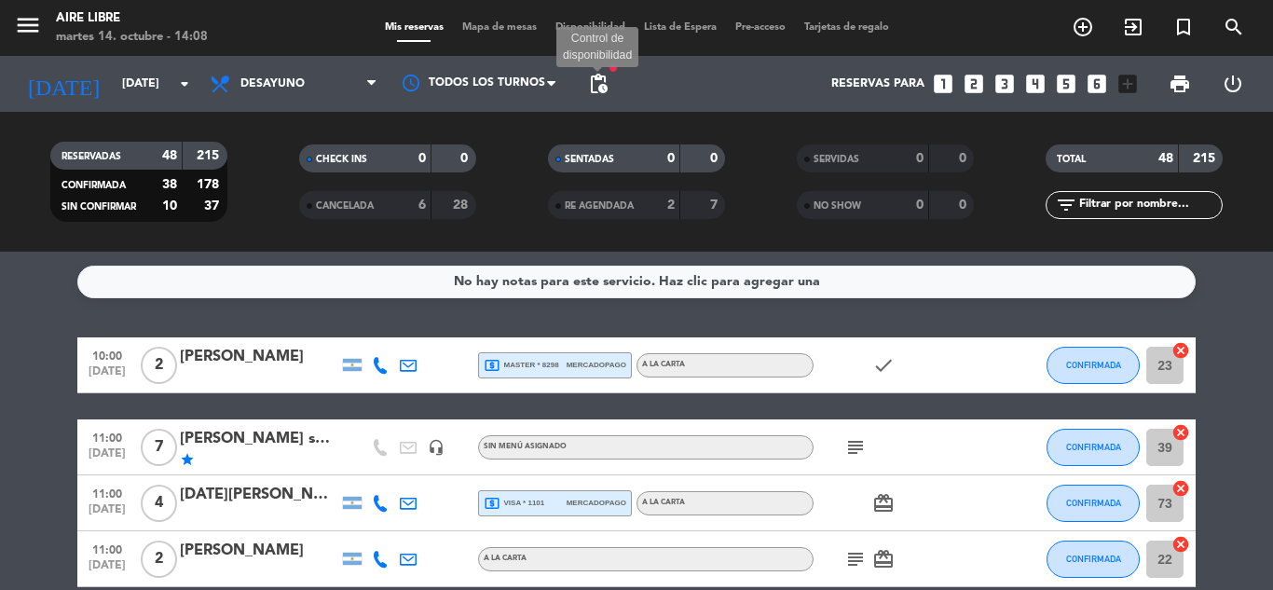
click at [597, 80] on span "pending_actions" at bounding box center [598, 84] width 22 height 22
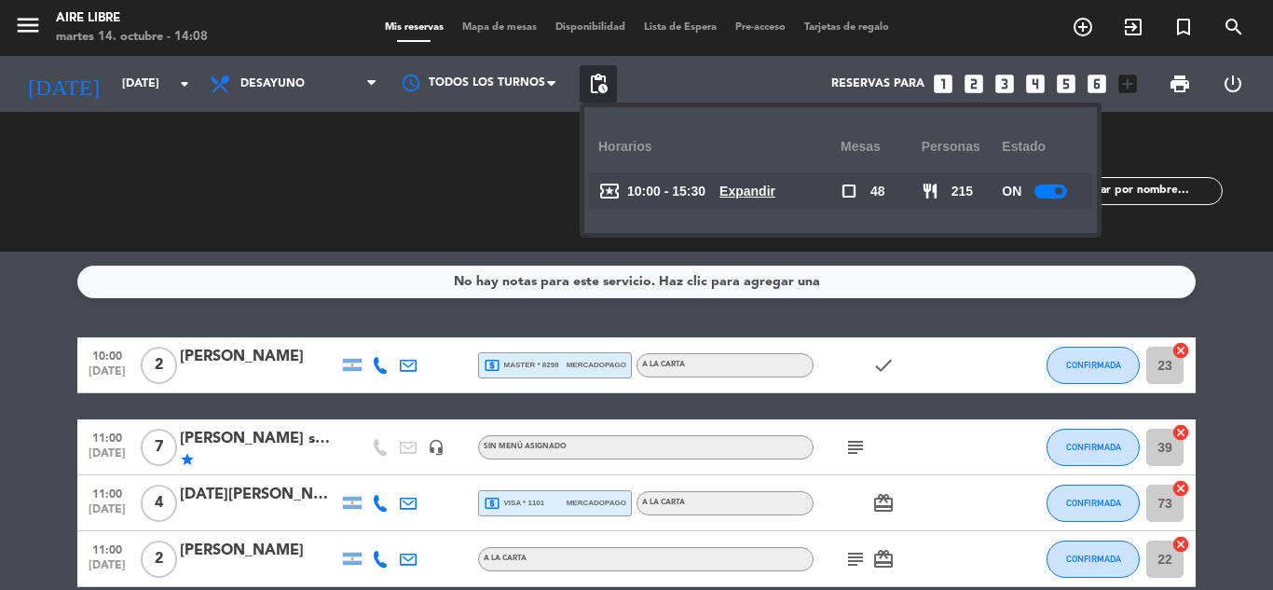
click at [765, 187] on u "Expandir" at bounding box center [747, 191] width 56 height 15
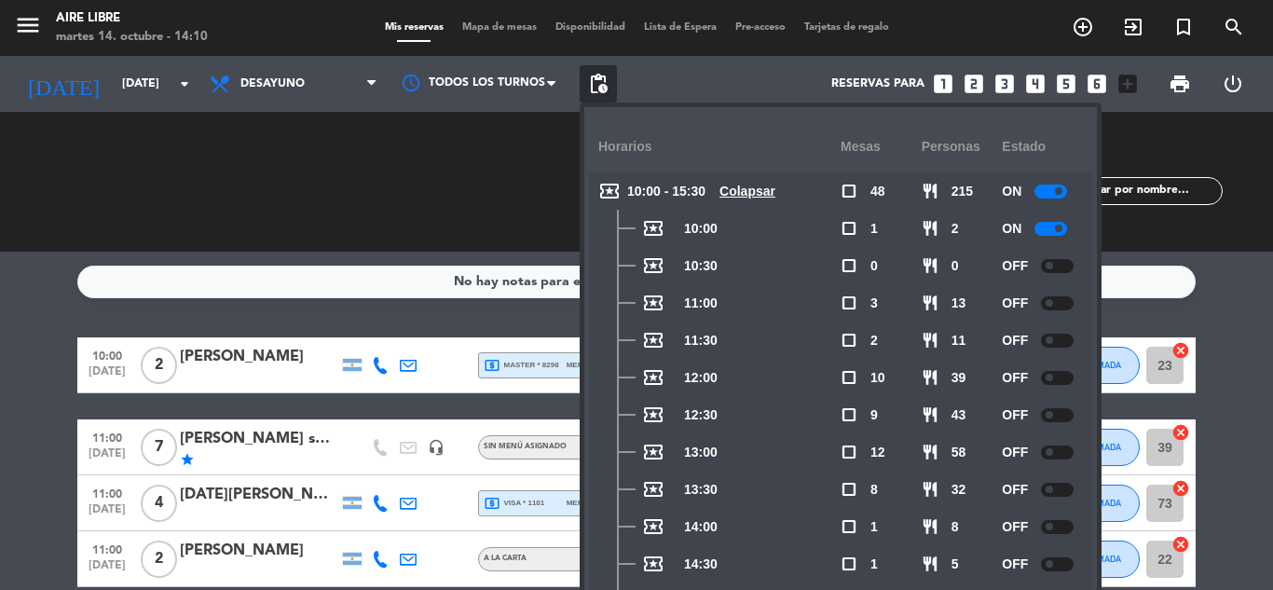
click at [369, 212] on div "CHECK INS 0 0 CANCELADA 6 28" at bounding box center [387, 181] width 249 height 102
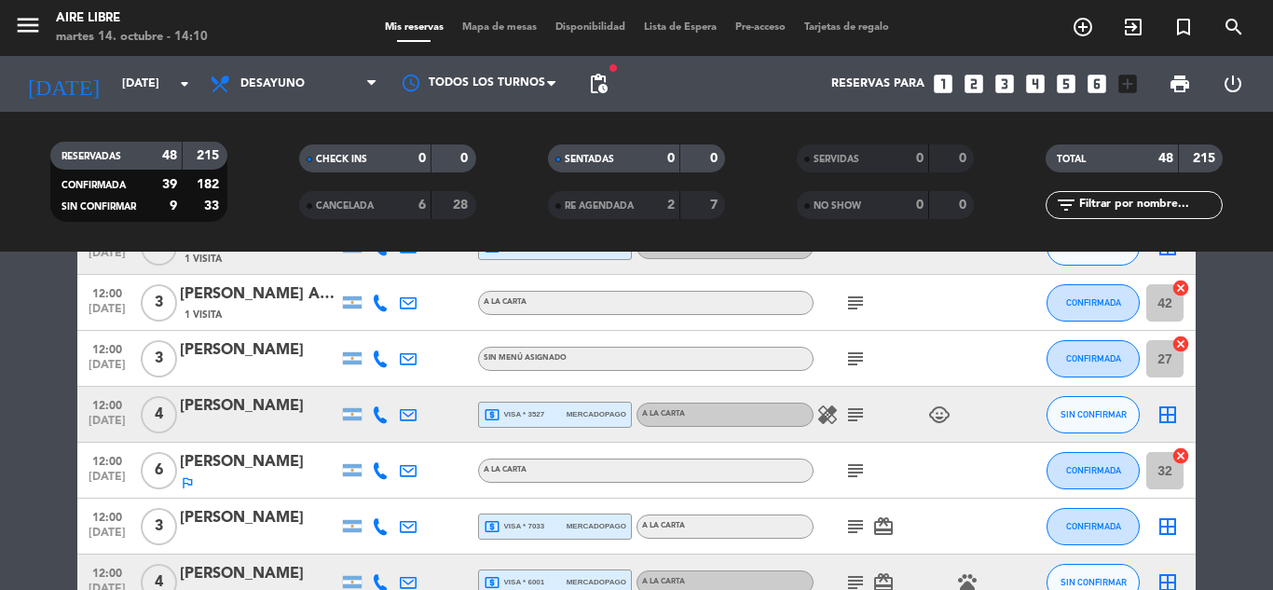
scroll to position [634, 0]
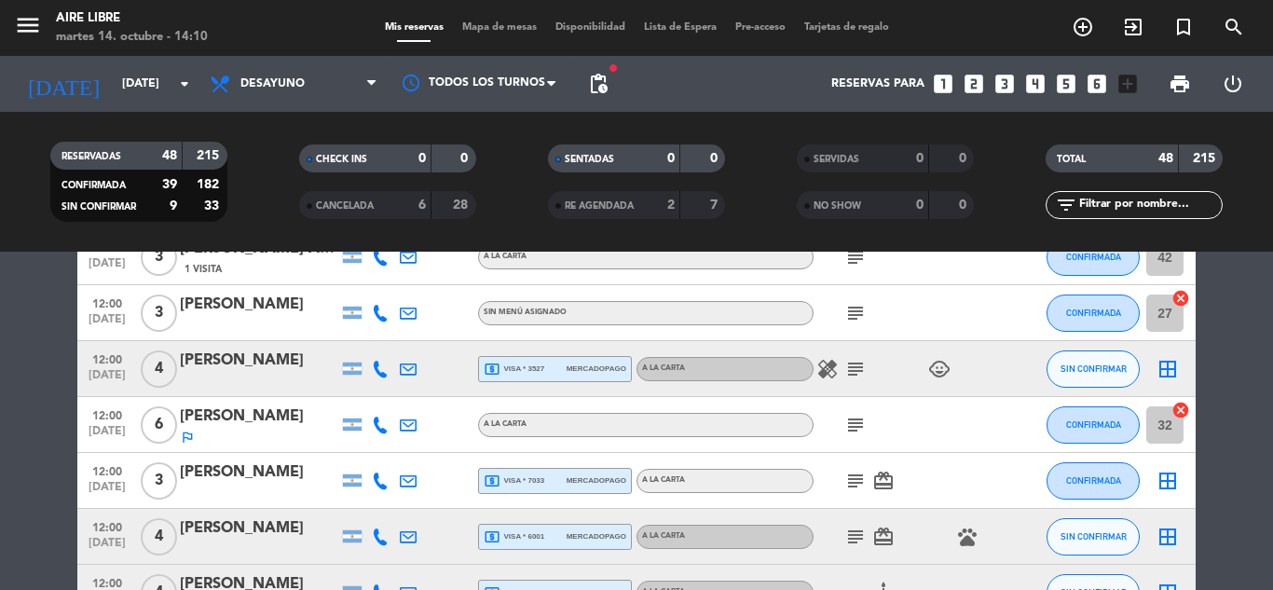
click at [854, 370] on icon "subject" at bounding box center [855, 369] width 22 height 22
click at [854, 431] on icon "subject" at bounding box center [855, 425] width 22 height 22
click at [854, 472] on icon "subject" at bounding box center [855, 481] width 22 height 22
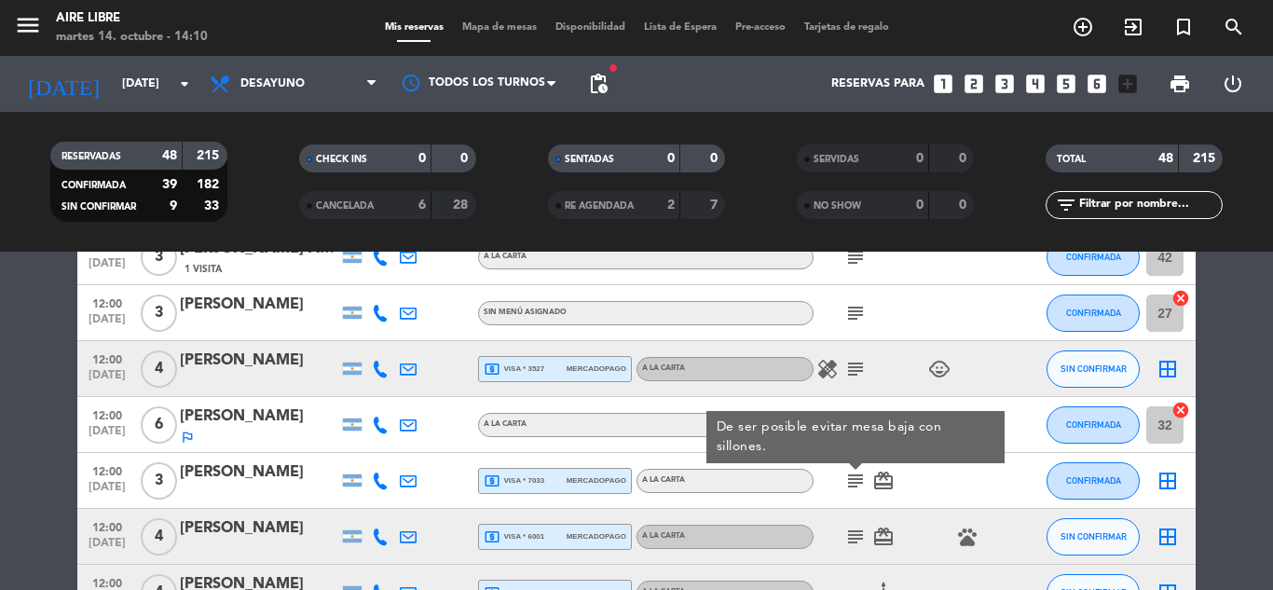
click at [860, 541] on icon "subject" at bounding box center [855, 536] width 22 height 22
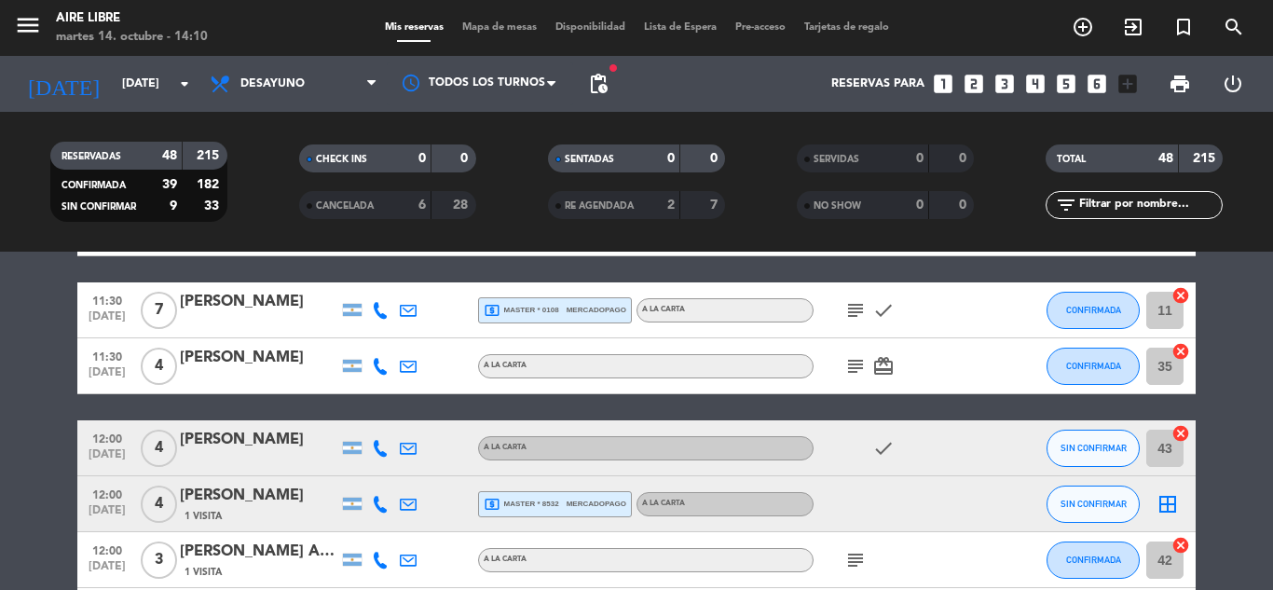
scroll to position [0, 0]
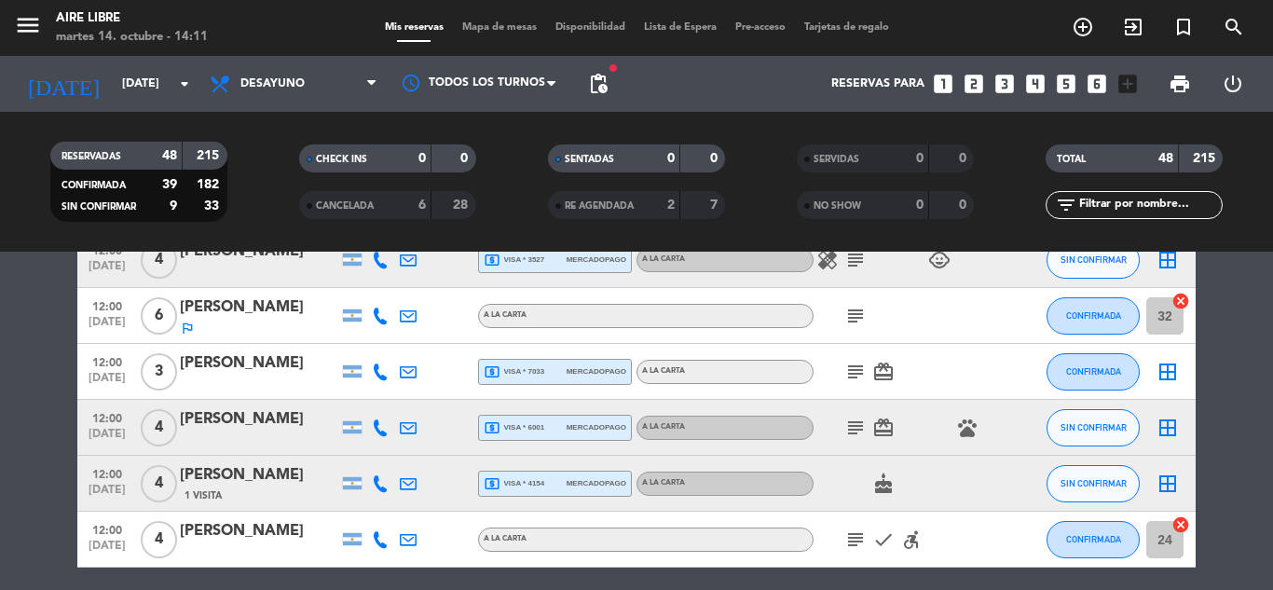
scroll to position [745, 0]
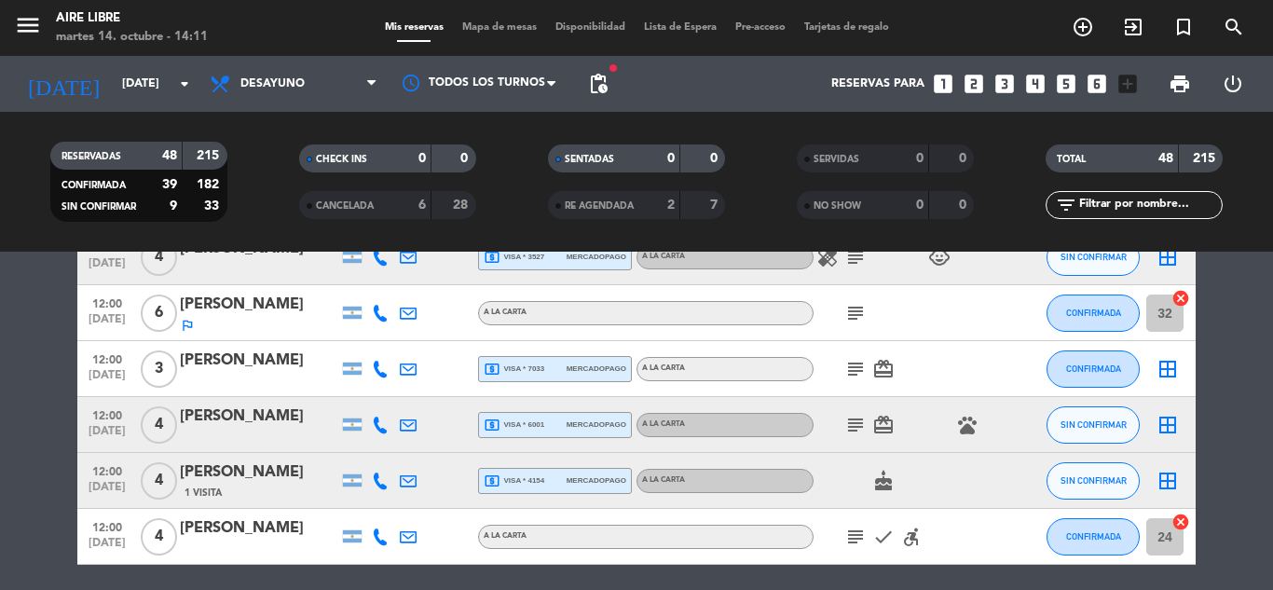
click at [858, 430] on icon "subject" at bounding box center [855, 425] width 22 height 22
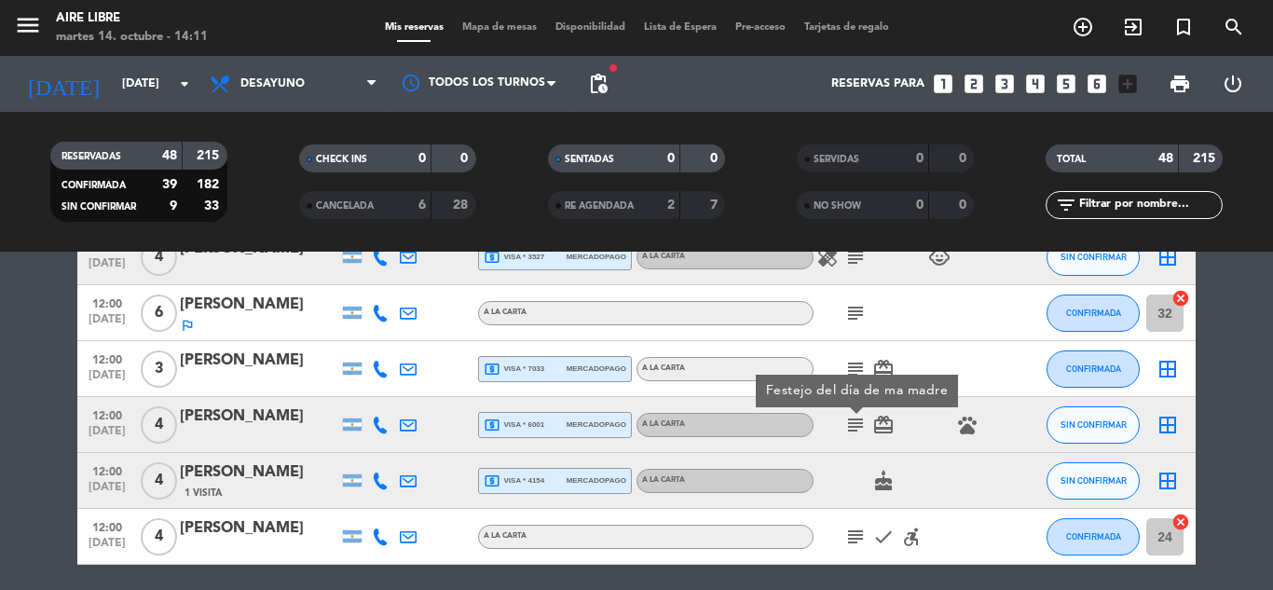
click at [380, 425] on icon at bounding box center [380, 424] width 17 height 17
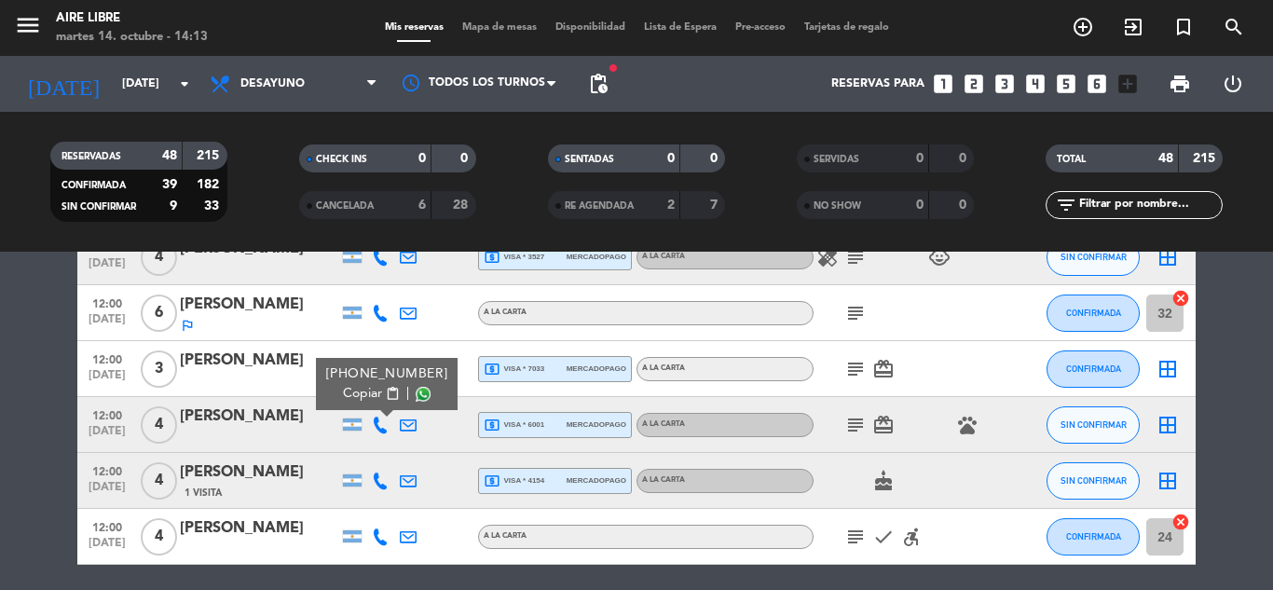
click at [293, 416] on div "[PERSON_NAME]" at bounding box center [259, 416] width 158 height 24
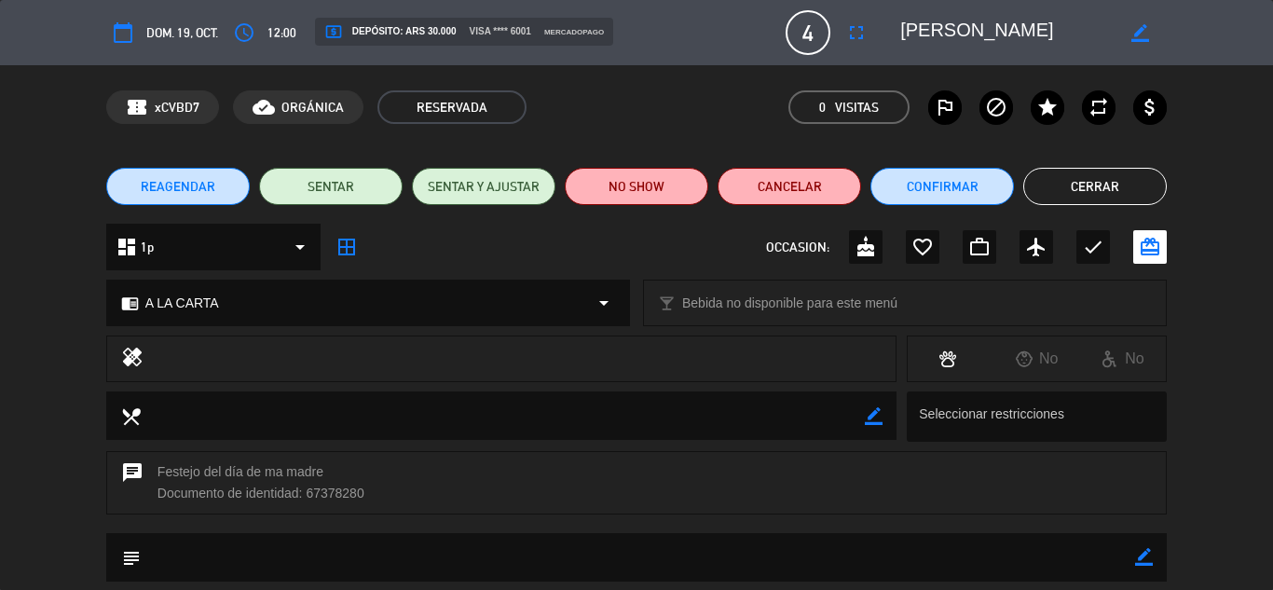
click at [1140, 560] on icon "border_color" at bounding box center [1144, 557] width 18 height 18
click at [724, 564] on textarea at bounding box center [638, 557] width 994 height 48
type textarea "no atendio call, se le envio ws e informo que solo quedan mesas bajas"
click at [1147, 557] on icon at bounding box center [1144, 557] width 18 height 18
click at [1085, 188] on button "Cerrar" at bounding box center [1094, 186] width 143 height 37
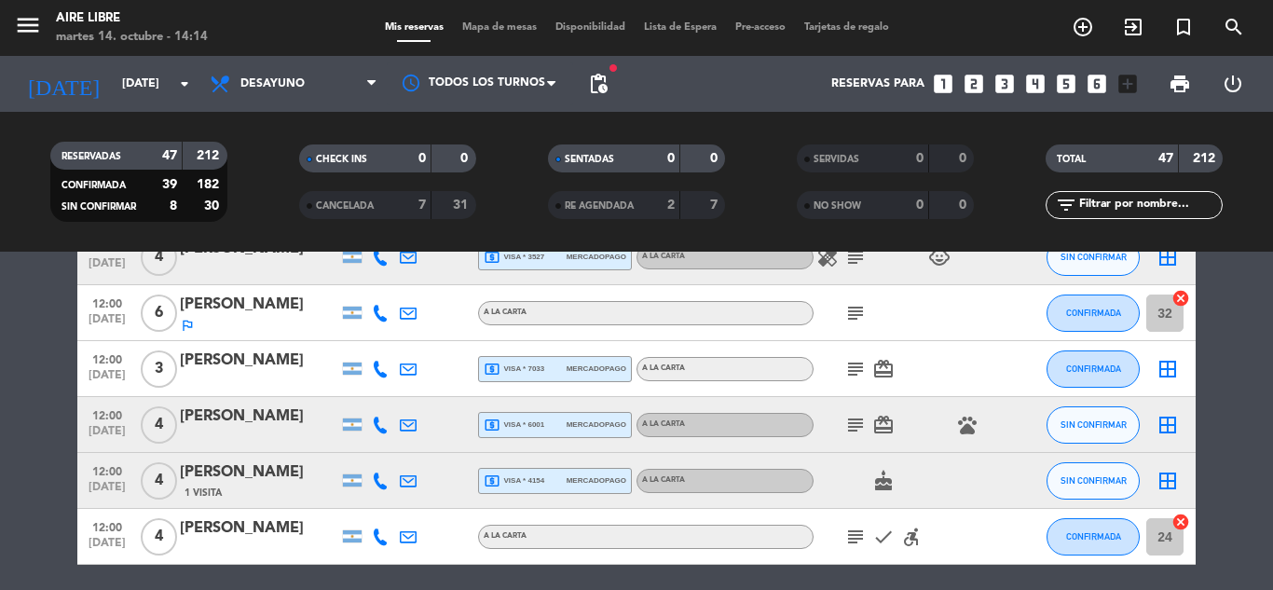
click at [230, 481] on div "[PERSON_NAME]" at bounding box center [259, 472] width 158 height 24
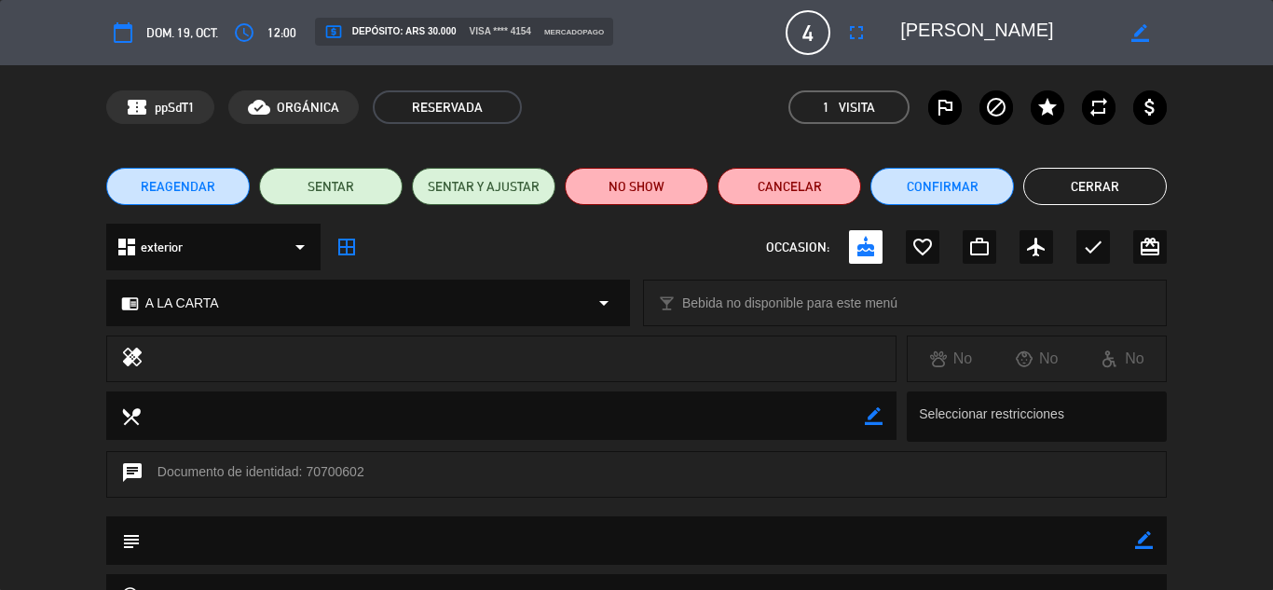
click at [1107, 187] on button "Cerrar" at bounding box center [1094, 186] width 143 height 37
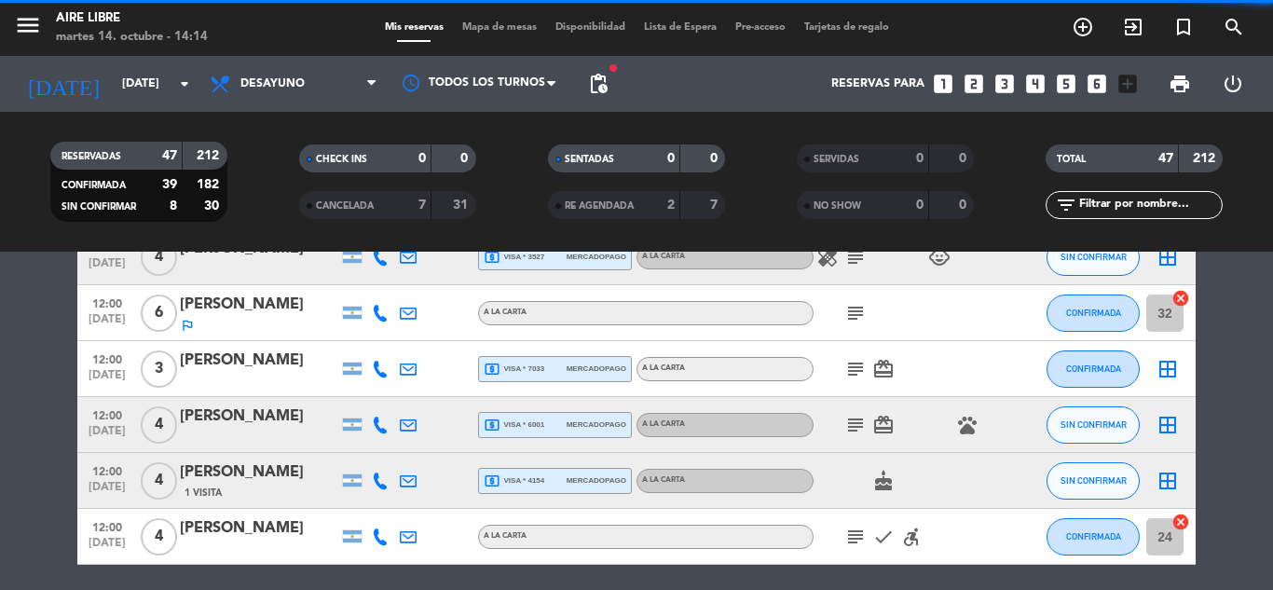
click at [265, 416] on div "[PERSON_NAME]" at bounding box center [259, 416] width 158 height 24
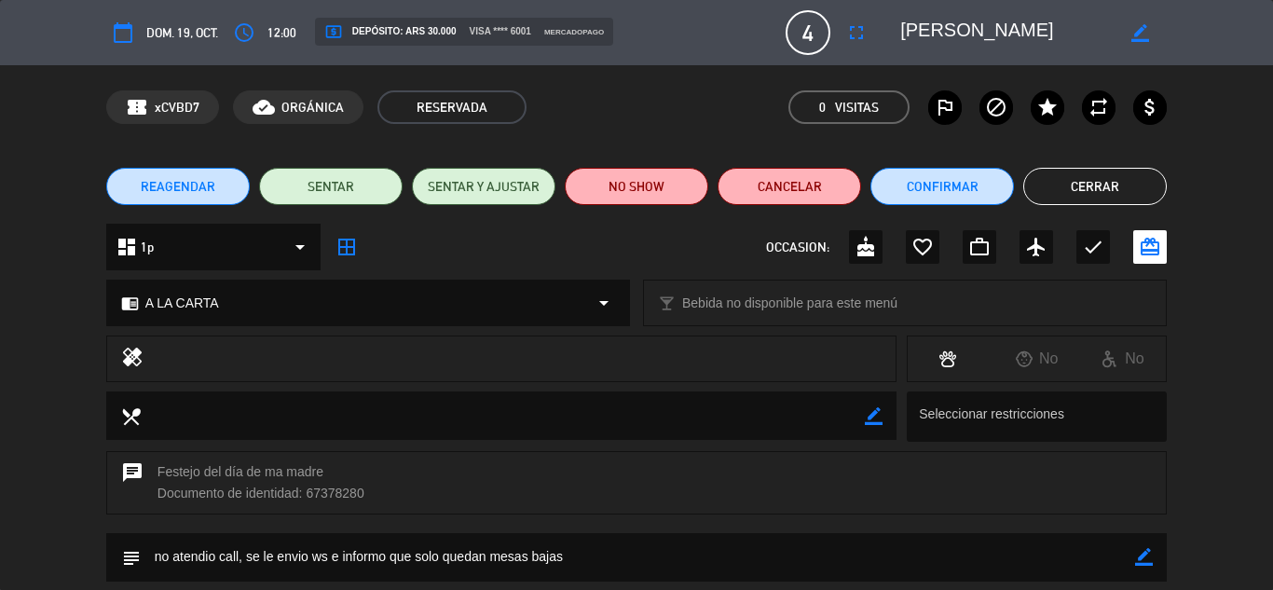
click at [1143, 553] on icon "border_color" at bounding box center [1144, 557] width 18 height 18
click at [590, 556] on textarea at bounding box center [638, 557] width 994 height 48
type textarea "no atendio call, se le envio ws y confirmo por ese medio y cepto los sillones b…"
click at [1145, 547] on div at bounding box center [1144, 557] width 18 height 48
click at [1144, 556] on icon at bounding box center [1144, 557] width 18 height 18
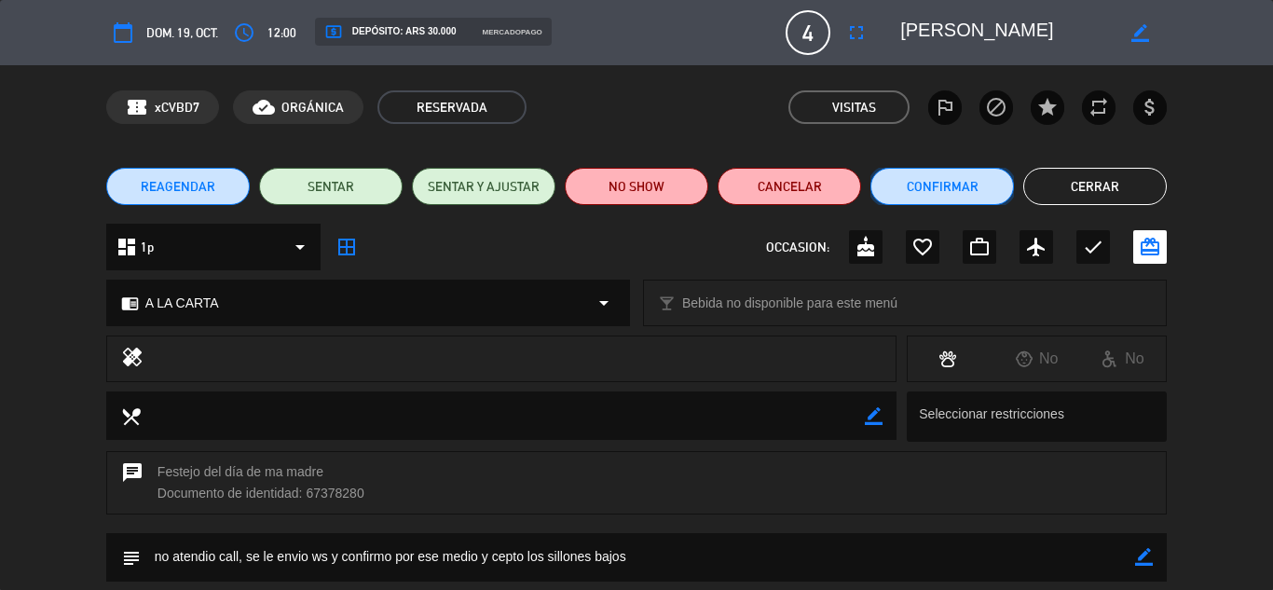
click at [921, 187] on button "Confirmar" at bounding box center [941, 186] width 143 height 37
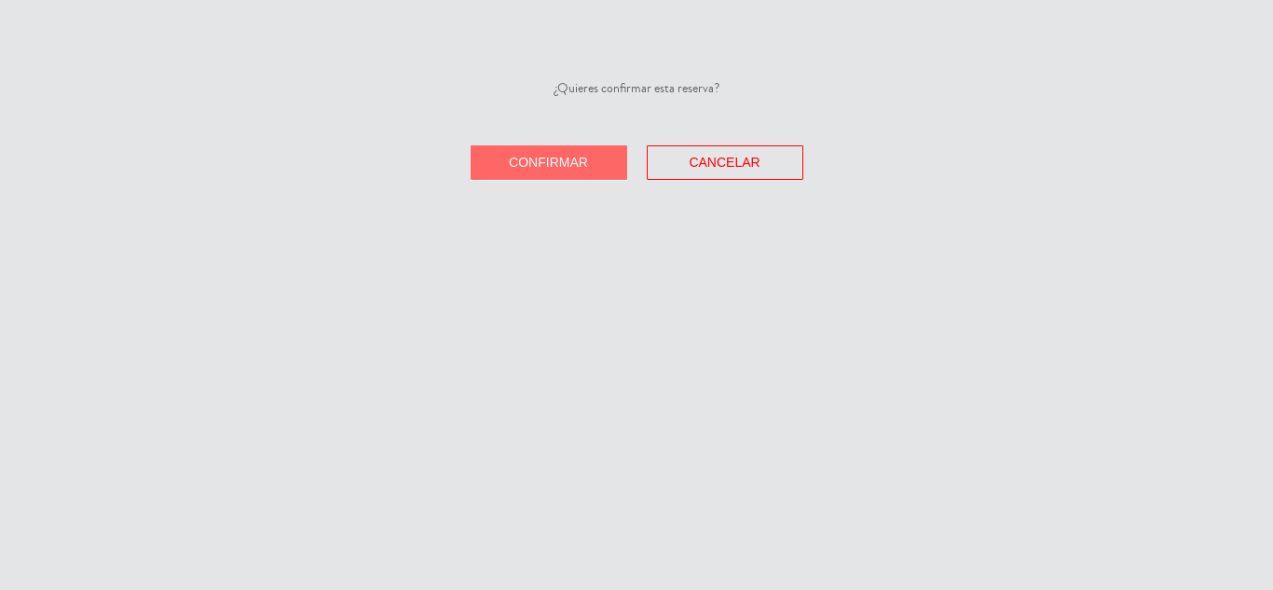
click at [509, 156] on span "Confirmar" at bounding box center [548, 162] width 79 height 15
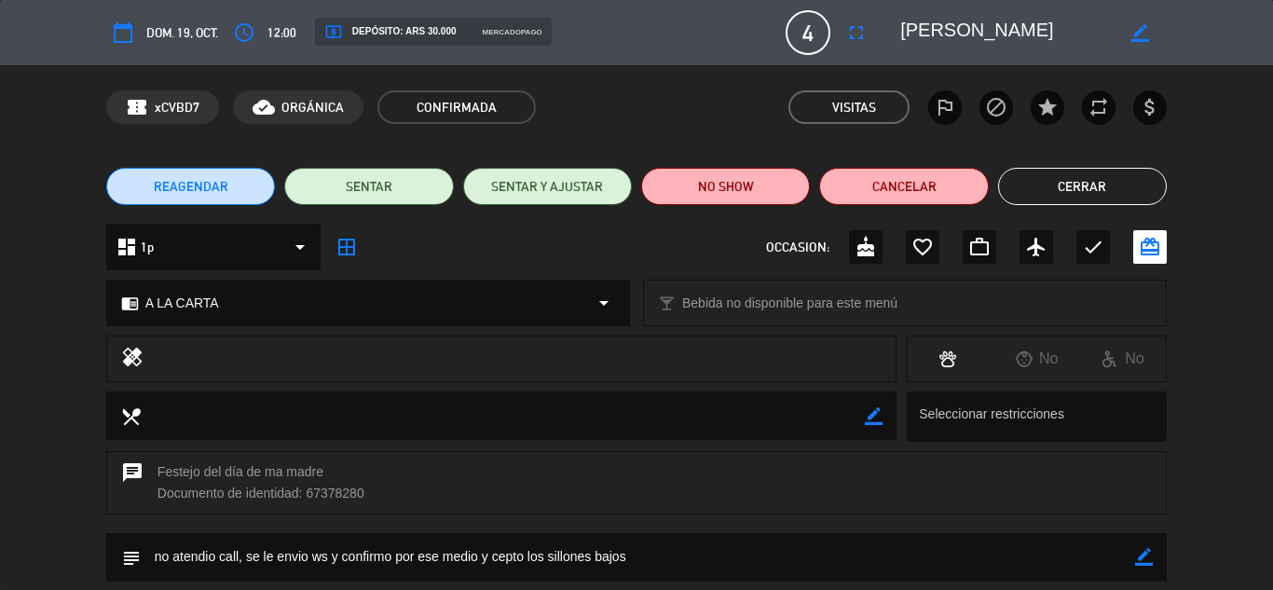
click at [1044, 183] on button "Cerrar" at bounding box center [1082, 186] width 169 height 37
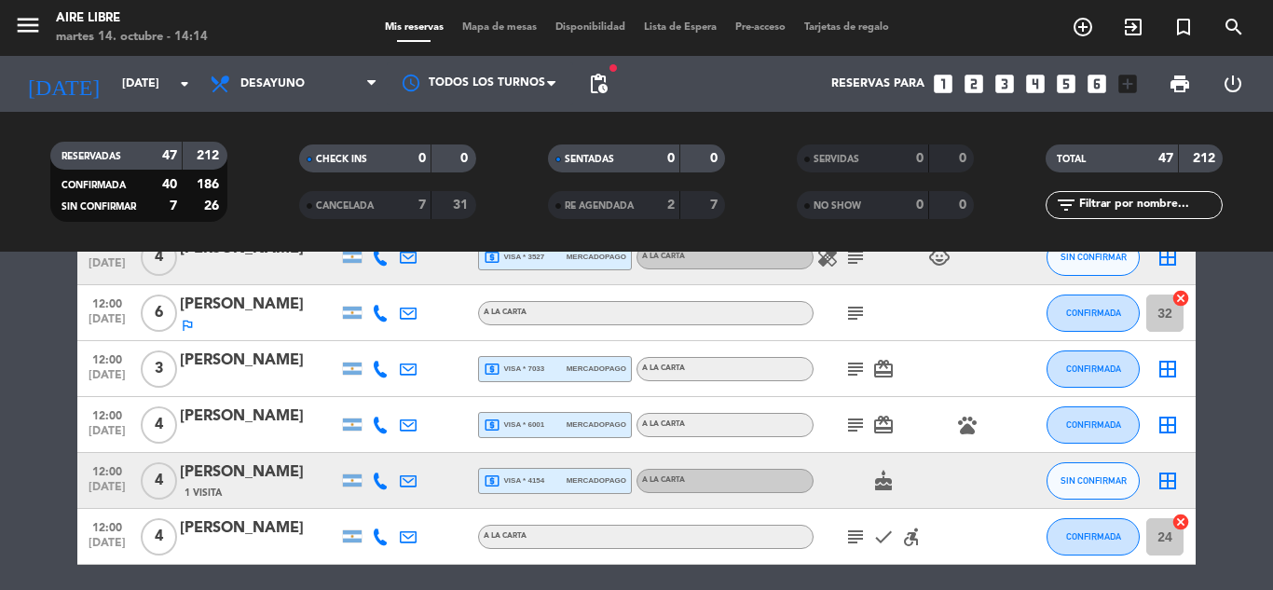
click at [1168, 424] on icon "border_all" at bounding box center [1167, 425] width 22 height 22
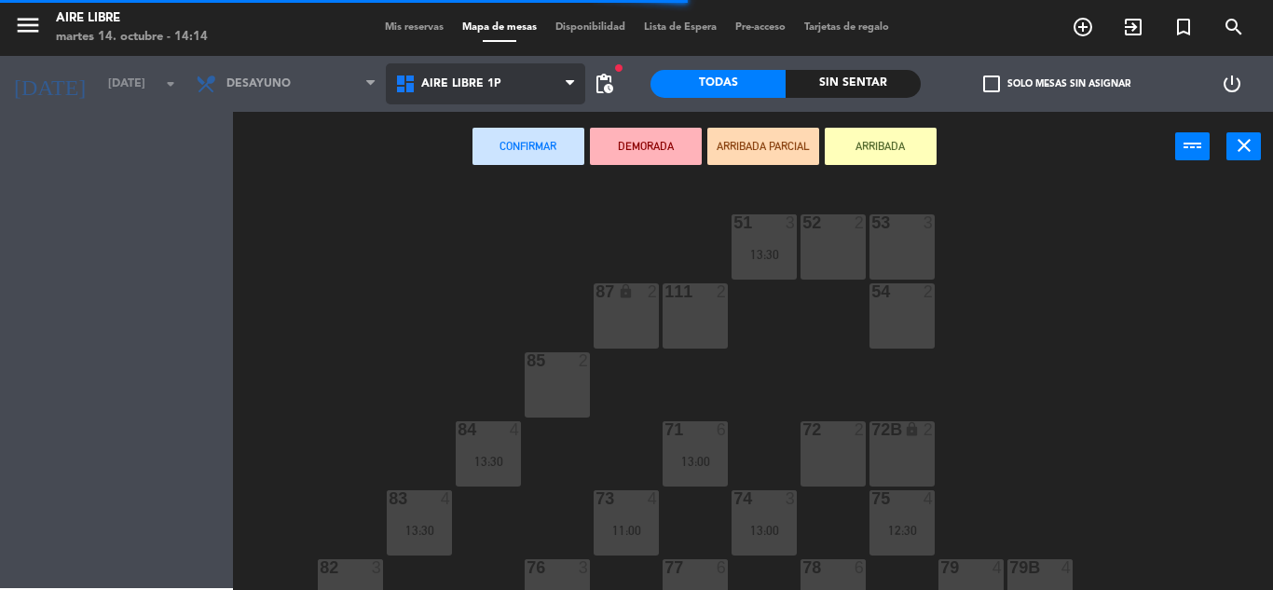
click at [458, 89] on span "Aire Libre 1P" at bounding box center [461, 83] width 80 height 13
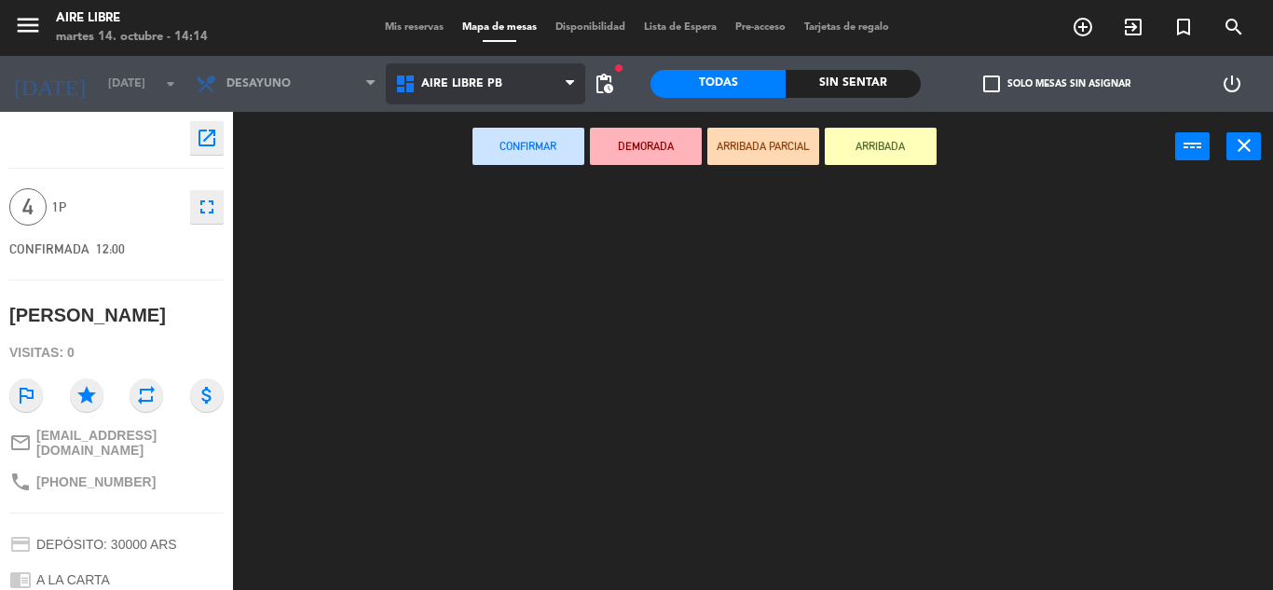
click at [484, 169] on ng-component "menu Aire Libre [DATE] 14. octubre - 14:14 Mis reservas Mapa de mesas Disponibi…" at bounding box center [636, 295] width 1273 height 590
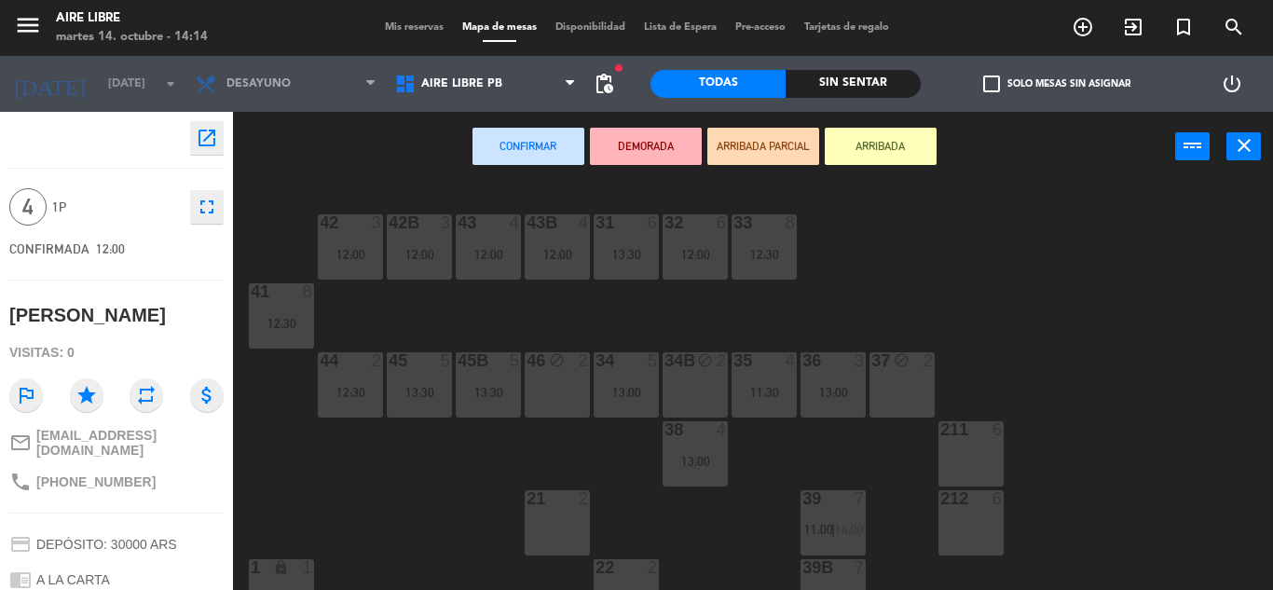
click at [956, 455] on div "211 6" at bounding box center [970, 453] width 65 height 65
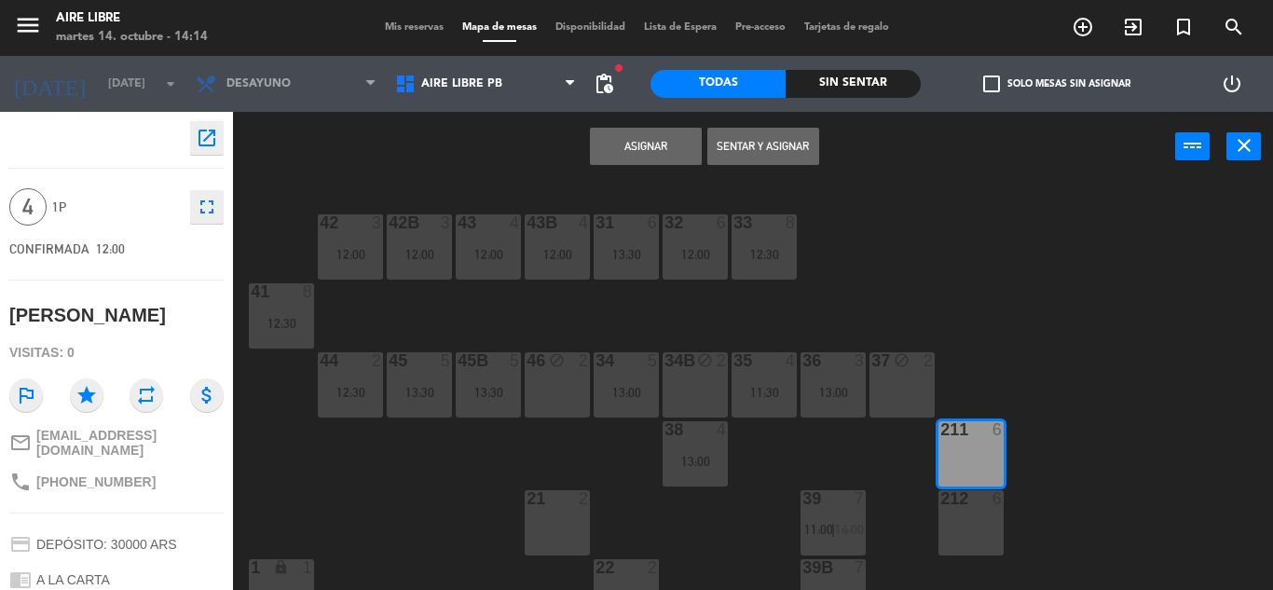
click at [650, 145] on button "Asignar" at bounding box center [646, 146] width 112 height 37
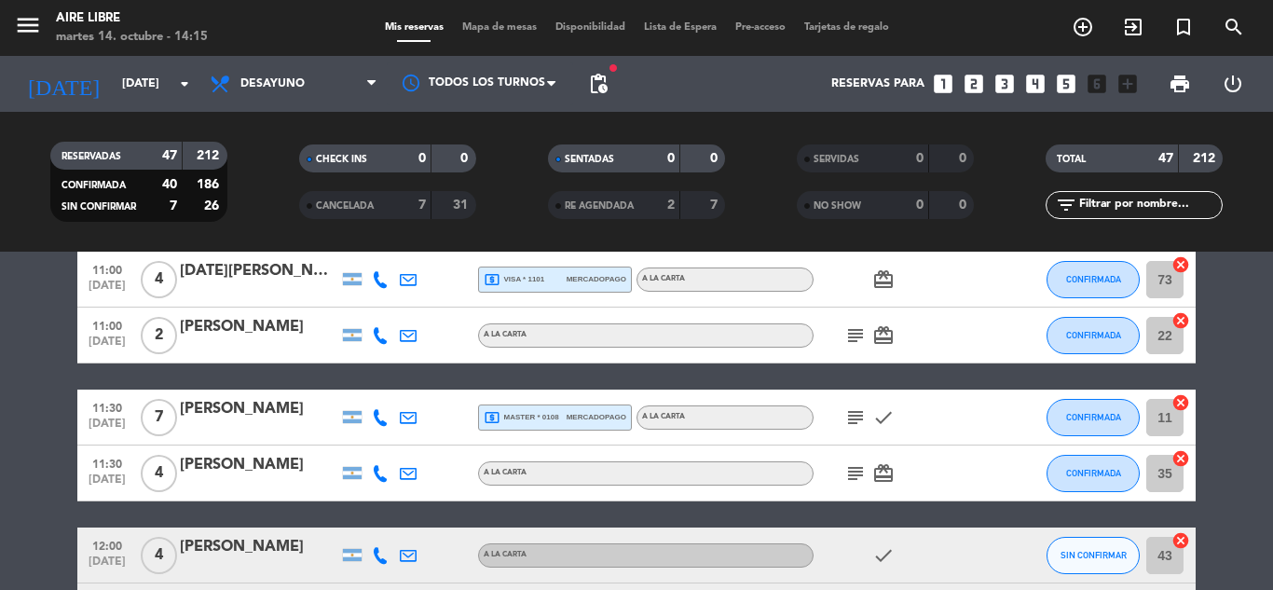
scroll to position [335, 0]
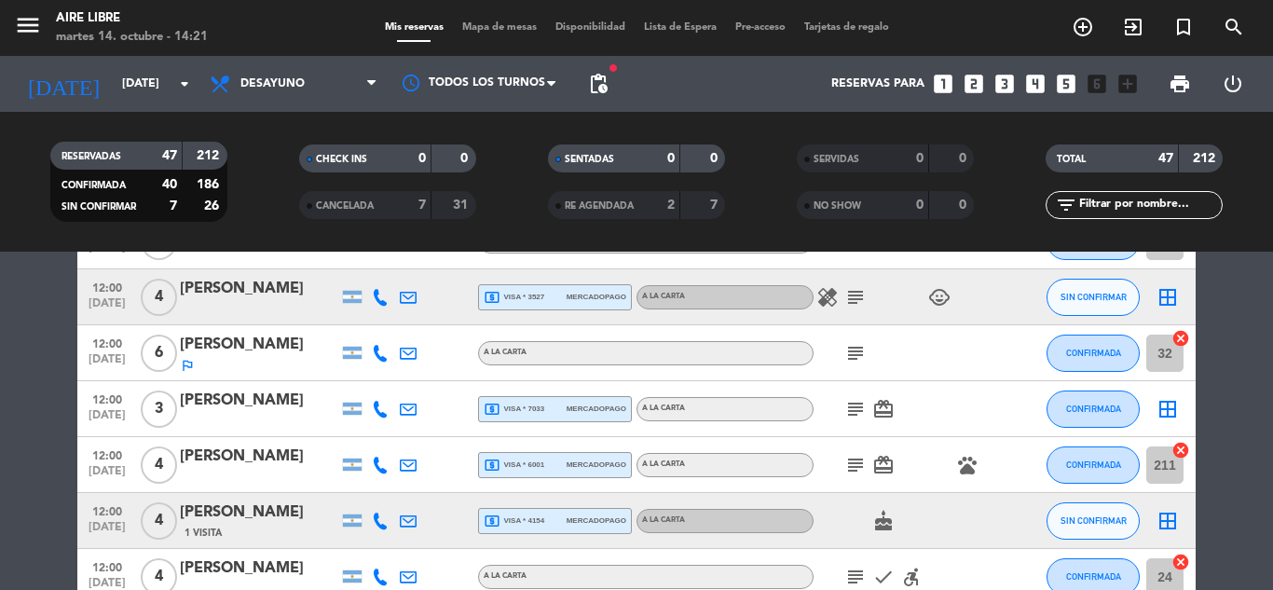
scroll to position [708, 0]
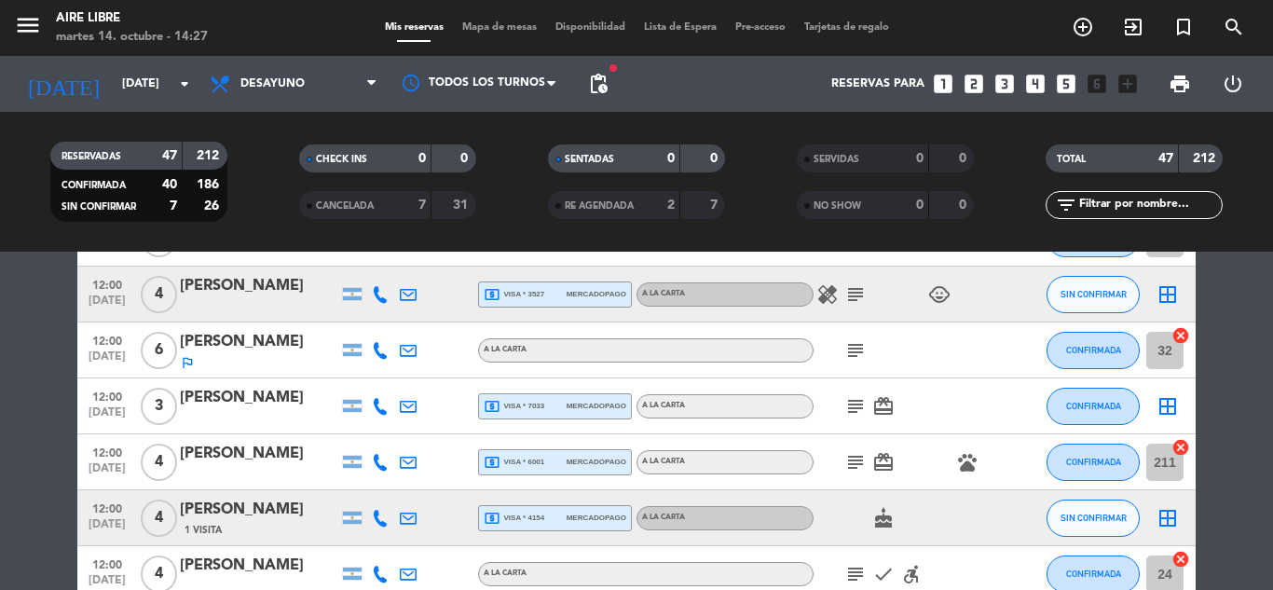
click at [880, 234] on div "RESERVADAS 47 212 CONFIRMADA 40 186 SIN CONFIRMAR 7 26 CHECK INS 0 0 CANCELADA …" at bounding box center [636, 182] width 1273 height 140
click at [855, 463] on icon "subject" at bounding box center [855, 462] width 22 height 22
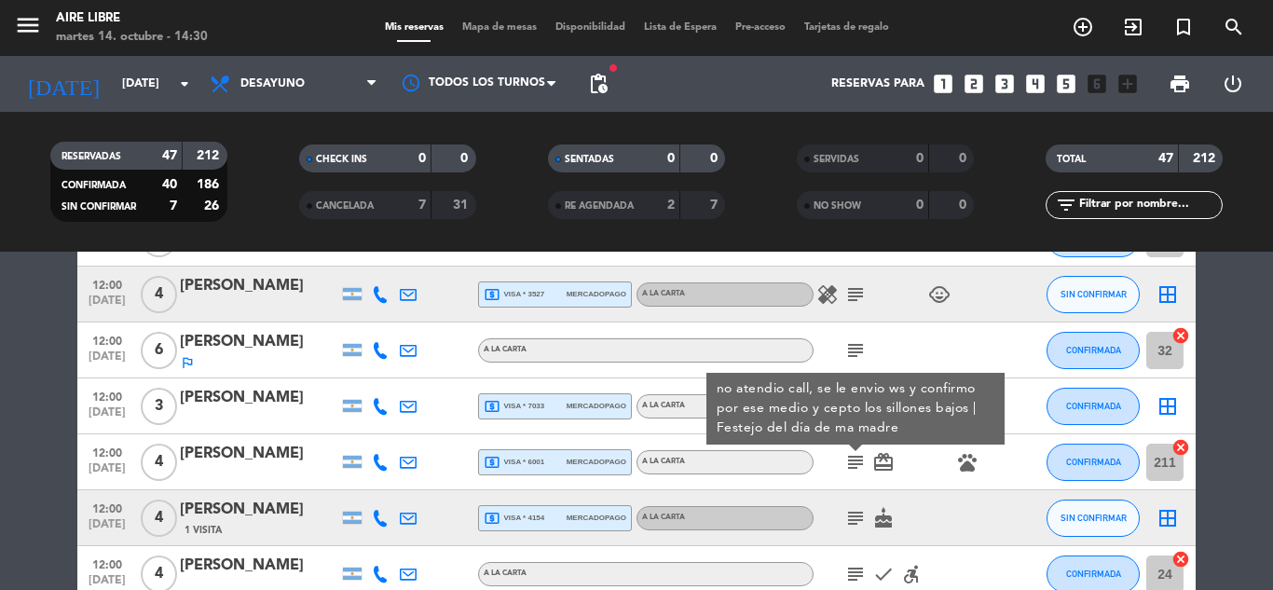
click at [853, 512] on icon "subject" at bounding box center [855, 518] width 22 height 22
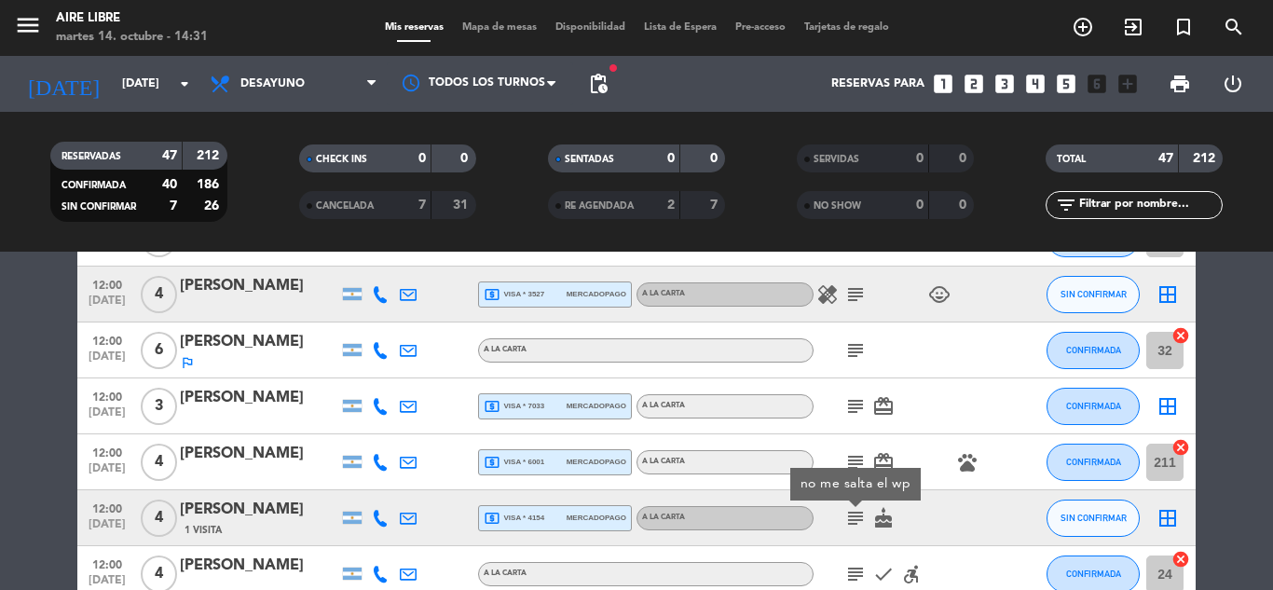
click at [855, 406] on icon "subject" at bounding box center [855, 406] width 22 height 22
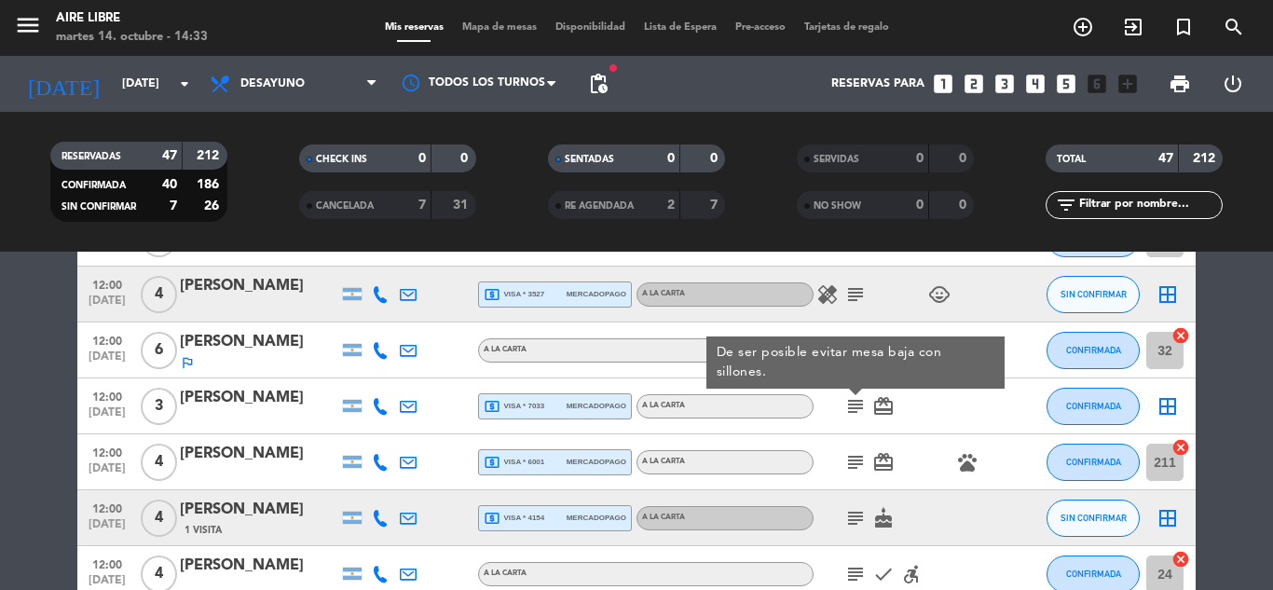
click at [781, 220] on div "SERVIDAS 0 0 NO SHOW 0 0" at bounding box center [885, 181] width 249 height 102
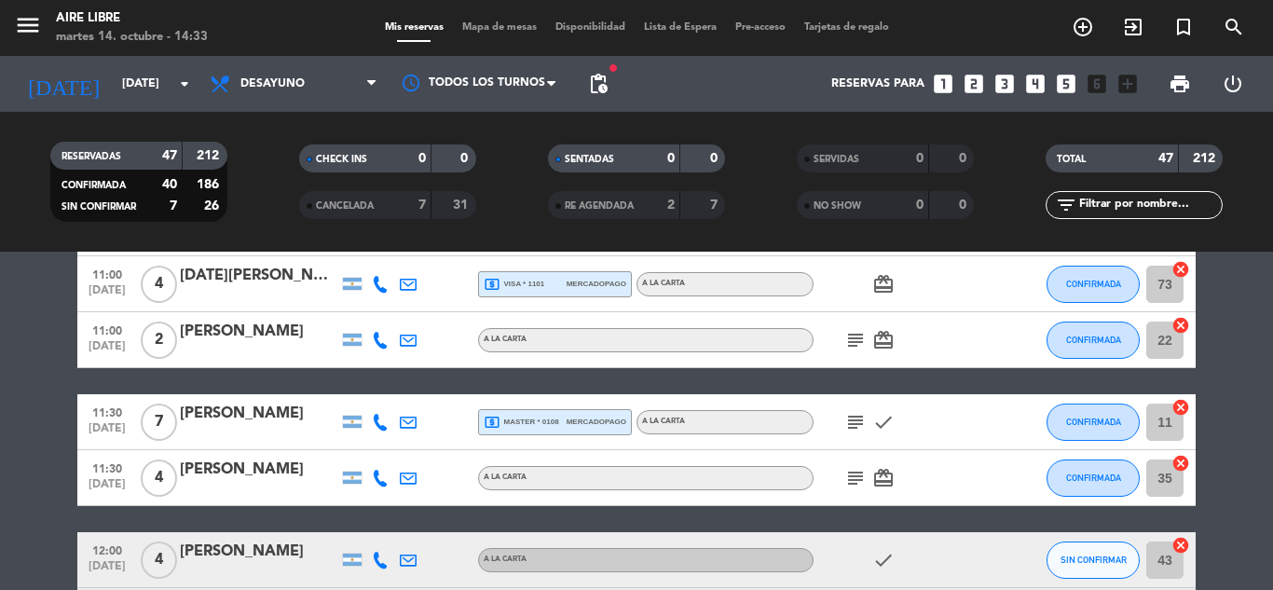
scroll to position [0, 0]
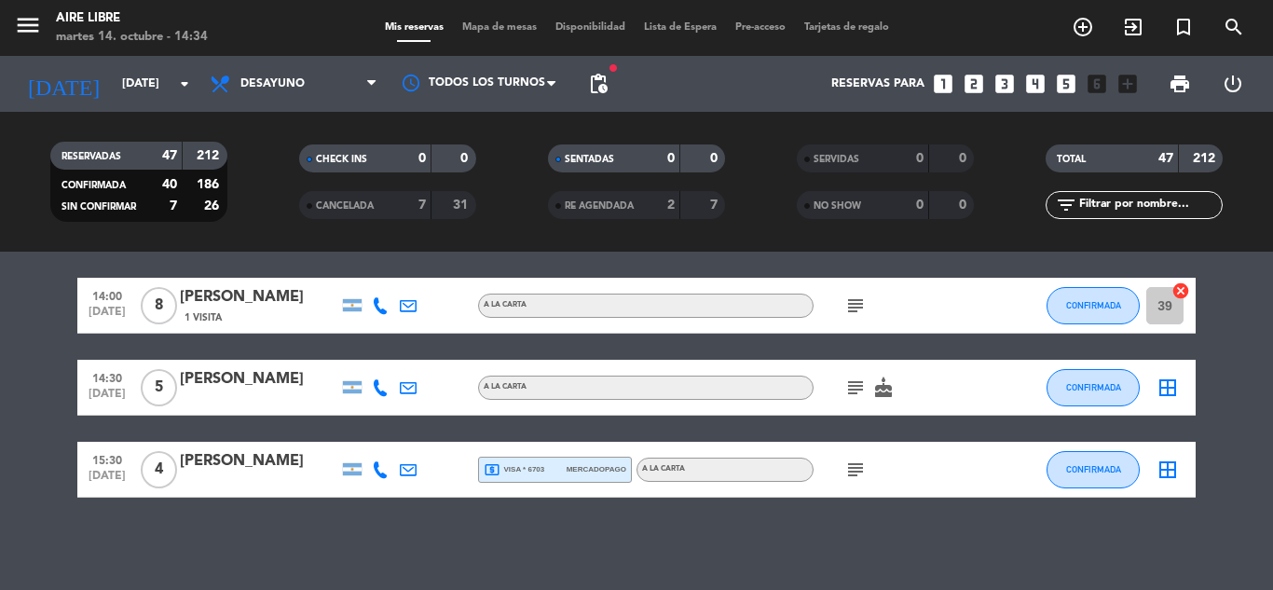
scroll to position [2703, 0]
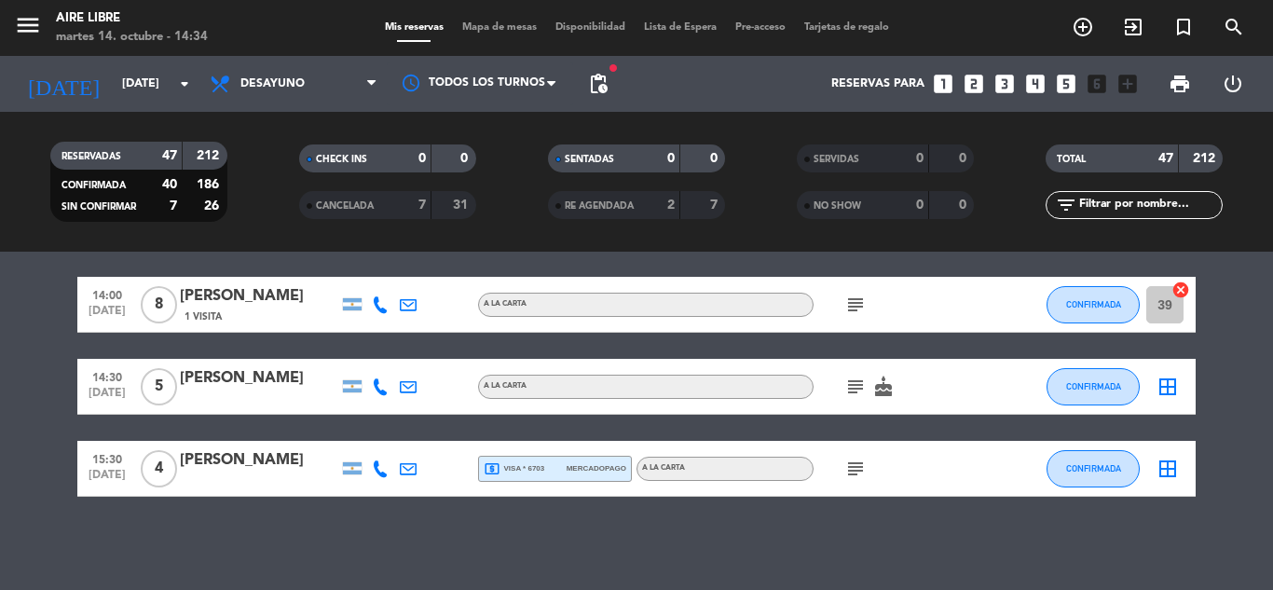
click at [1170, 386] on icon "border_all" at bounding box center [1167, 386] width 22 height 22
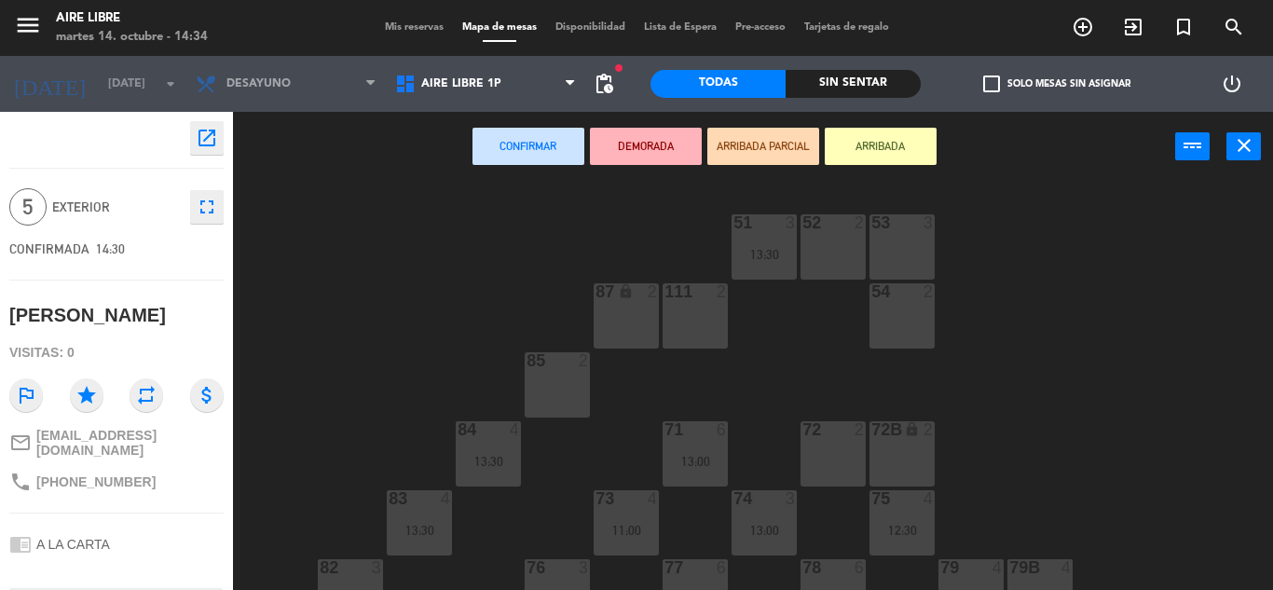
click at [394, 411] on div "51 3 13:30 52 2 53 3 111 2 54 2 87 lock 2 85 2 72 2 84 4 13:30 71 6 13:00 72B l…" at bounding box center [759, 386] width 1027 height 408
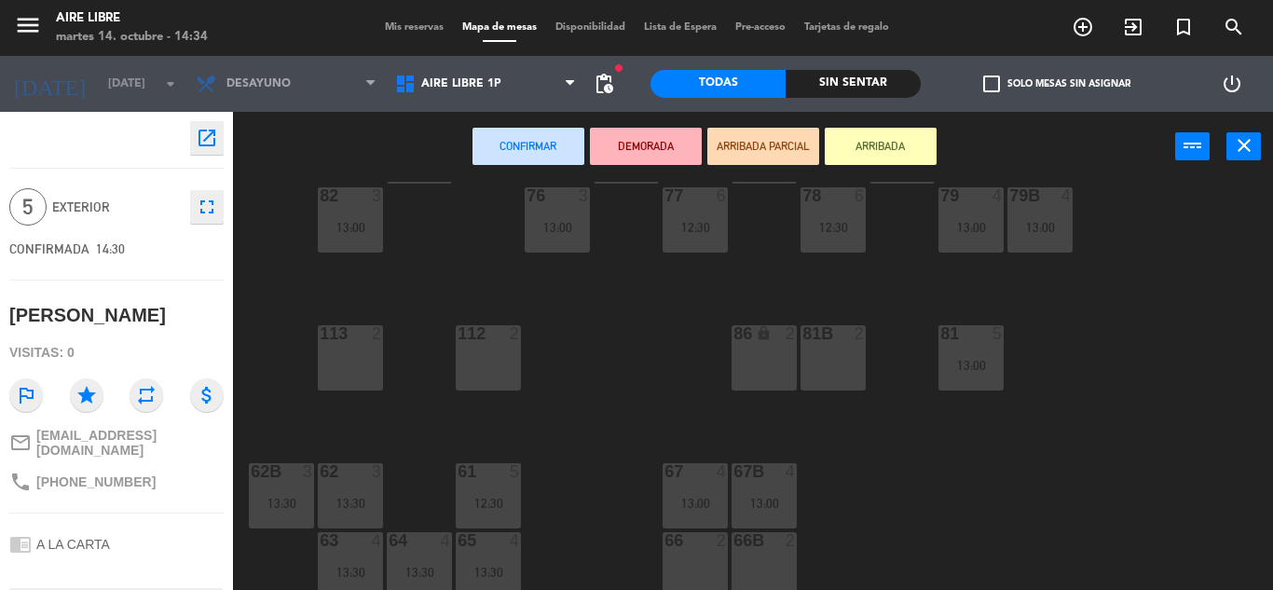
scroll to position [373, 0]
click at [502, 489] on div "61 5 12:30" at bounding box center [488, 494] width 65 height 65
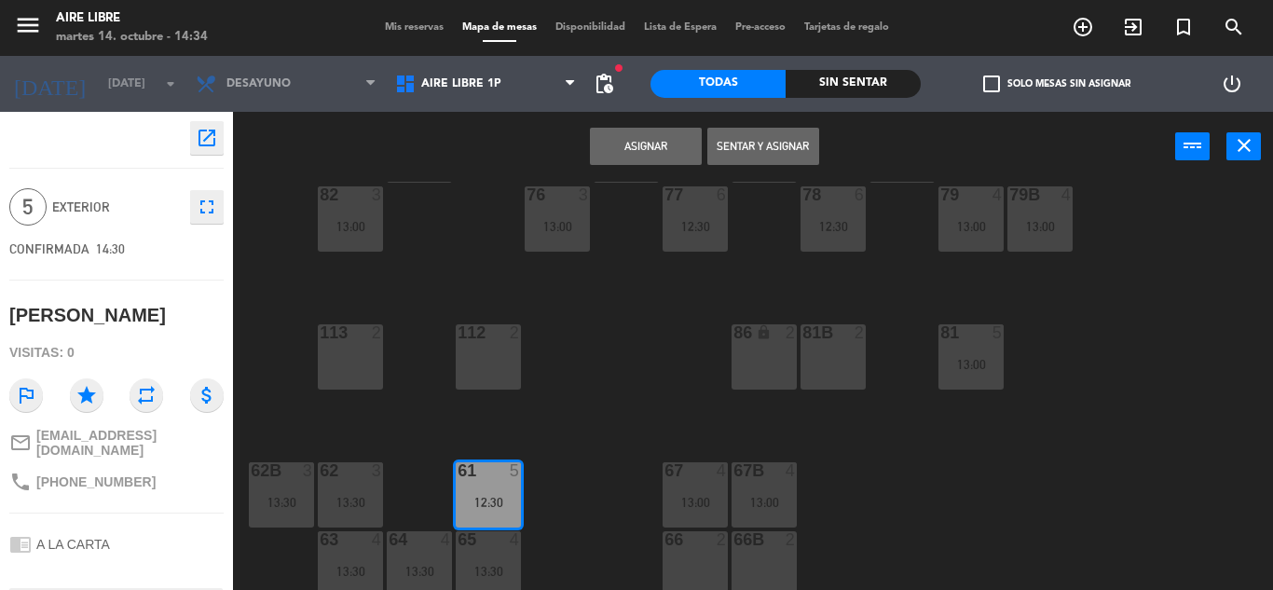
click at [637, 158] on button "Asignar" at bounding box center [646, 146] width 112 height 37
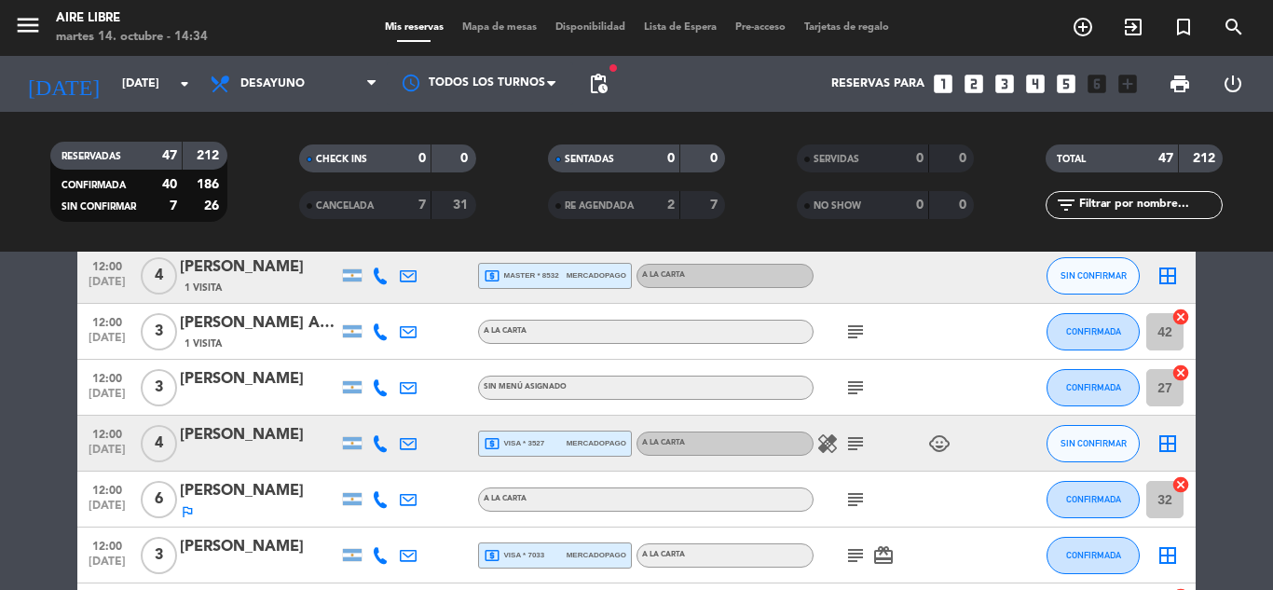
scroll to position [596, 0]
